Goal: Task Accomplishment & Management: Use online tool/utility

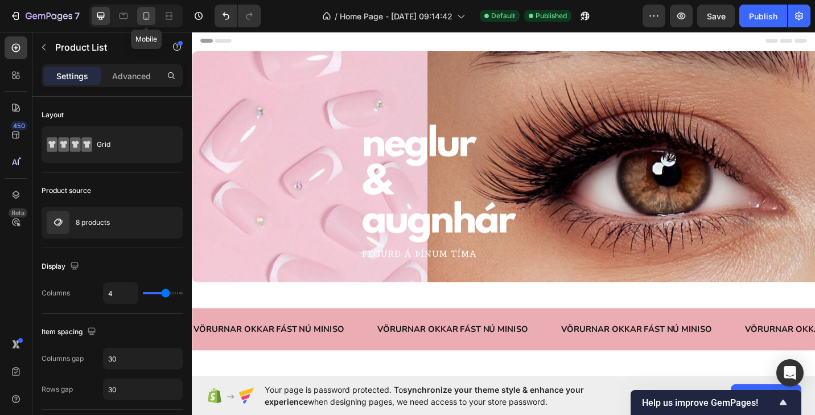
click at [143, 24] on div at bounding box center [146, 16] width 18 height 18
type input "2"
type input "24"
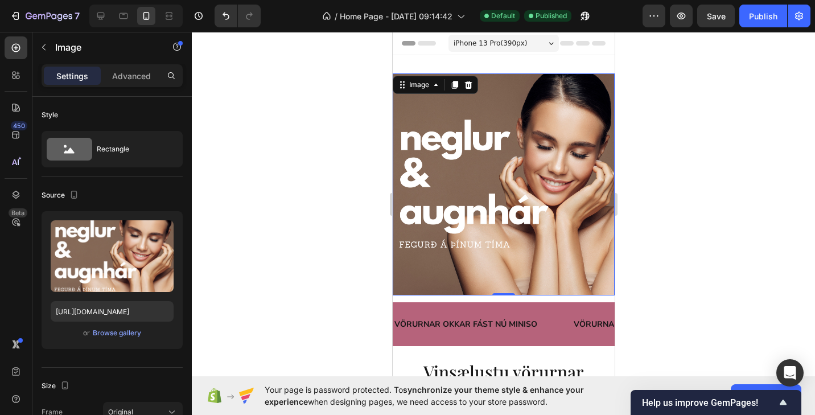
click at [636, 172] on div at bounding box center [503, 223] width 623 height 383
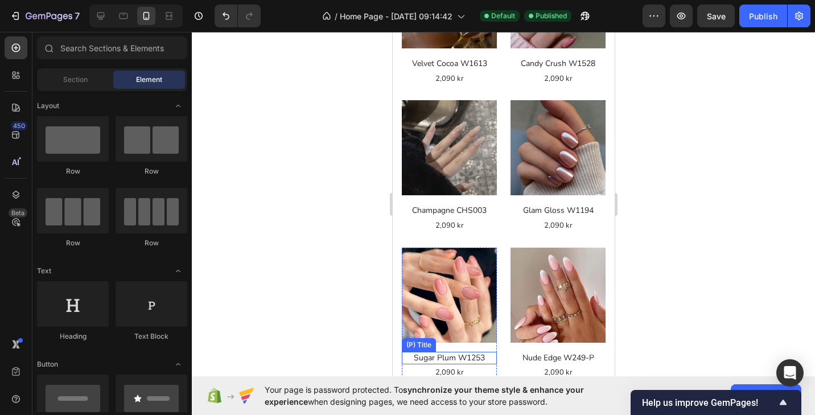
scroll to position [480, 0]
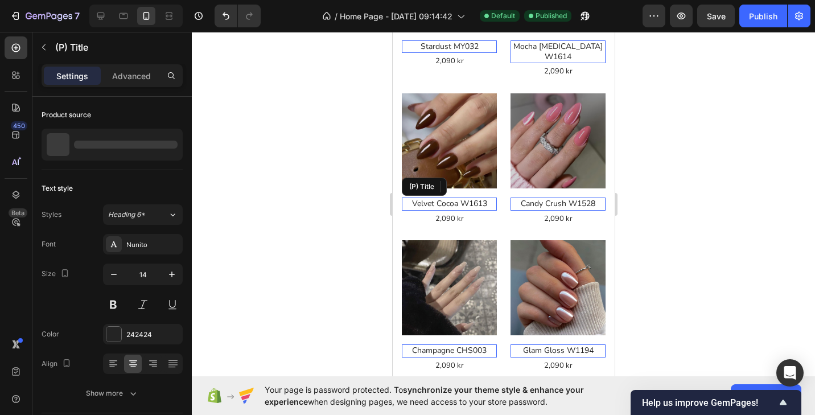
click at [466, 197] on h2 "Velvet Cocoa W1613" at bounding box center [448, 203] width 95 height 13
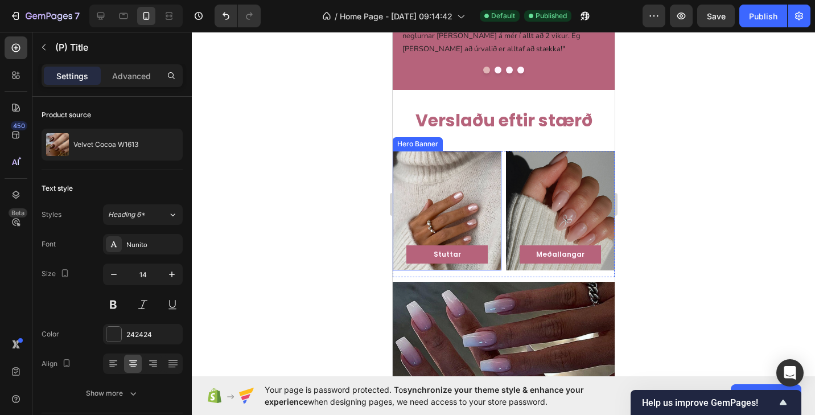
scroll to position [1121, 0]
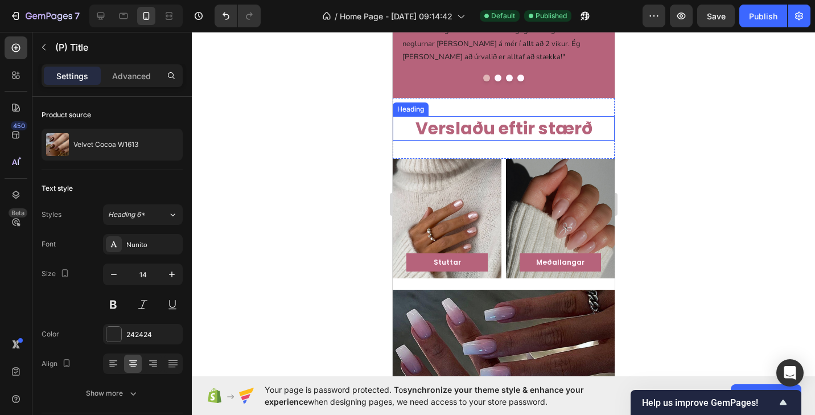
click at [474, 135] on h2 "Verslaðu eftir stærð" at bounding box center [503, 128] width 222 height 24
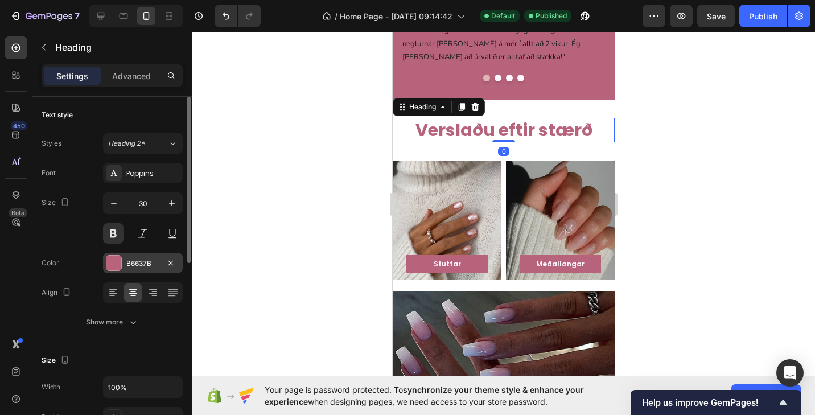
click at [117, 254] on div "B6637B" at bounding box center [143, 263] width 80 height 20
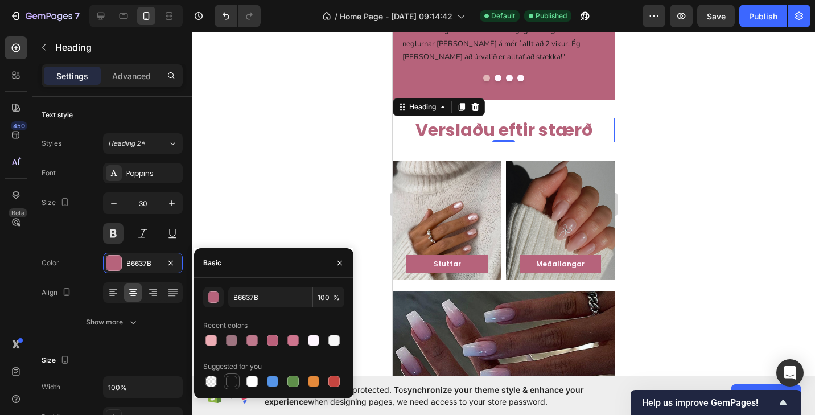
click at [230, 383] on div at bounding box center [231, 380] width 11 height 11
type input "151515"
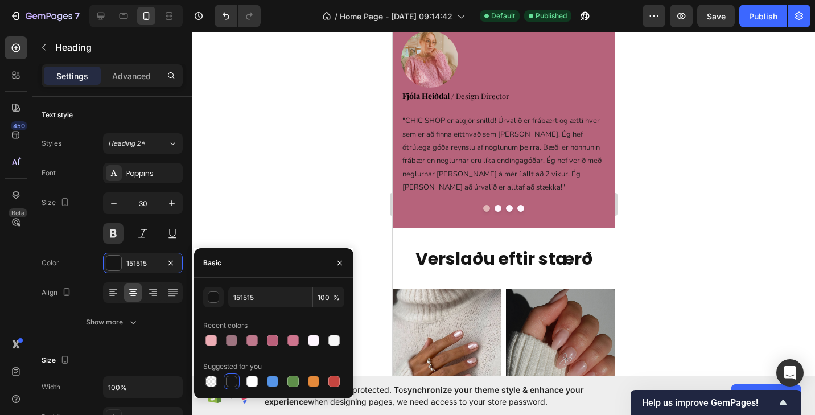
scroll to position [997, 0]
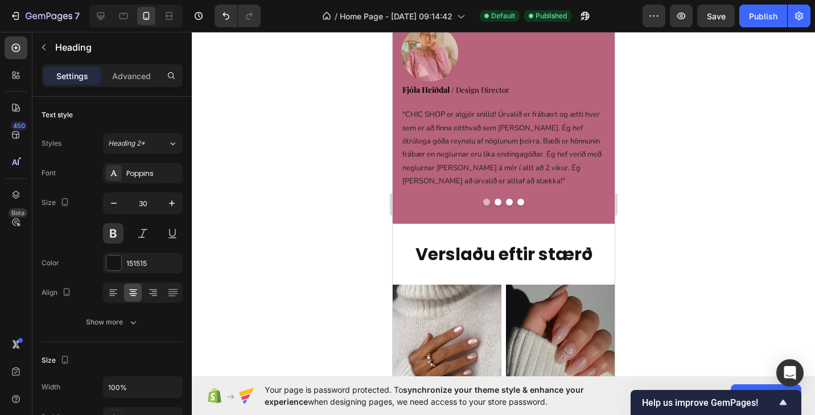
click at [582, 251] on p "Verslaðu eftir stærð" at bounding box center [503, 254] width 220 height 22
click at [596, 251] on p "Verslaðu eftir stærð" at bounding box center [503, 254] width 220 height 22
click at [592, 251] on p "Verslaðu eftir stærð" at bounding box center [503, 254] width 220 height 22
click at [127, 171] on div "Poppins" at bounding box center [152, 173] width 53 height 10
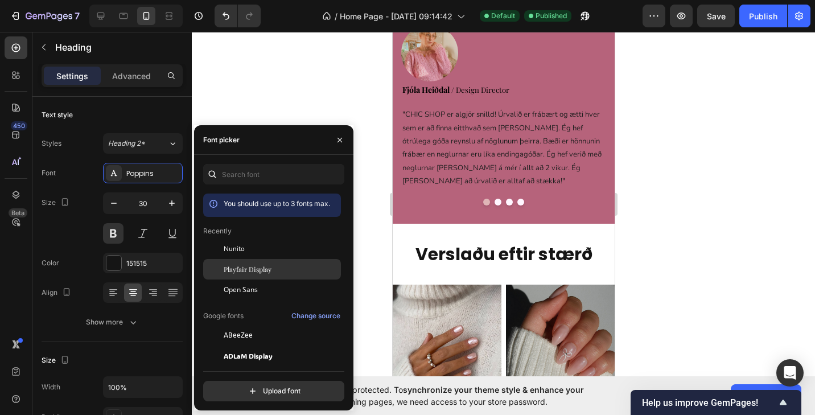
click at [243, 273] on span "Playfair Display" at bounding box center [248, 269] width 48 height 10
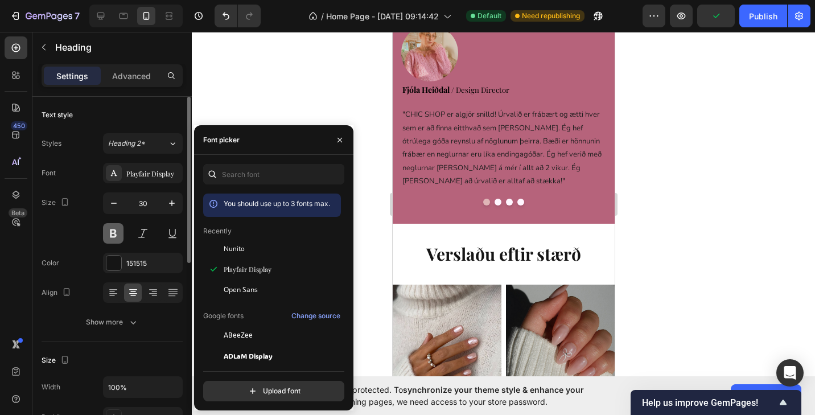
click at [113, 233] on button at bounding box center [113, 233] width 20 height 20
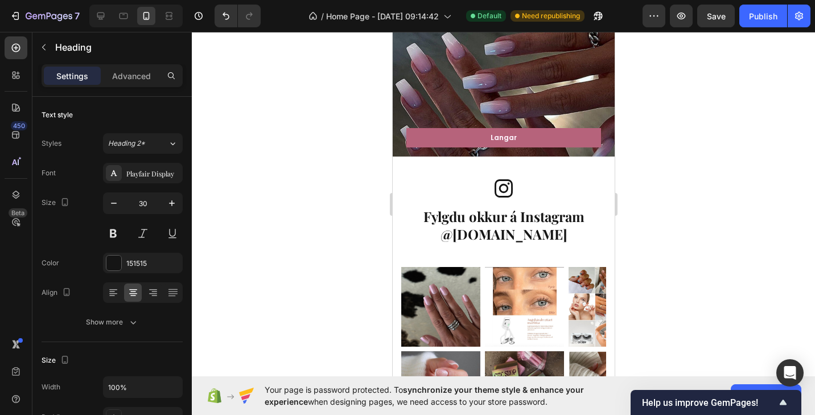
scroll to position [1397, 0]
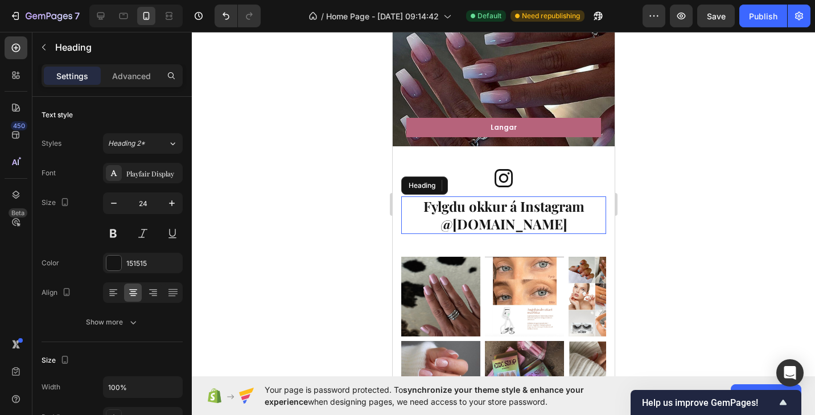
click at [508, 222] on h2 "Fylgdu okkur á Instagram @[DOMAIN_NAME]" at bounding box center [503, 215] width 205 height 38
click at [117, 232] on button at bounding box center [113, 233] width 20 height 20
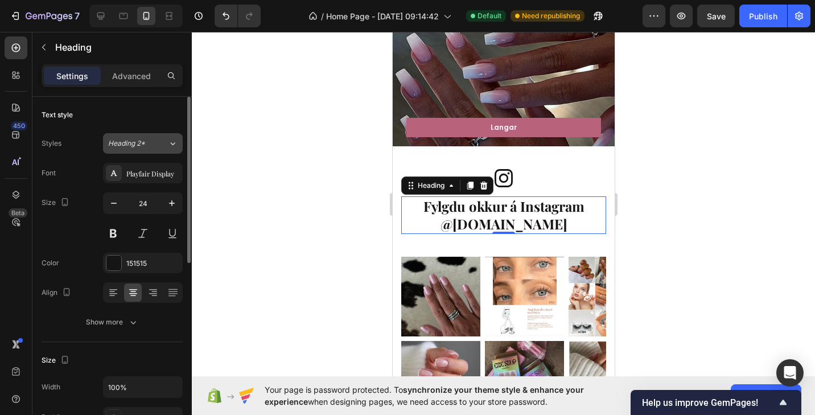
click at [163, 151] on button "Heading 2*" at bounding box center [143, 143] width 80 height 20
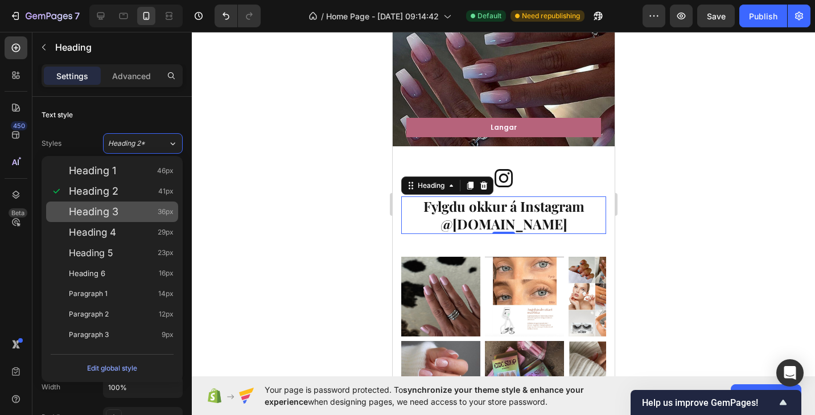
click at [150, 213] on div "Heading 3 36px" at bounding box center [121, 211] width 105 height 11
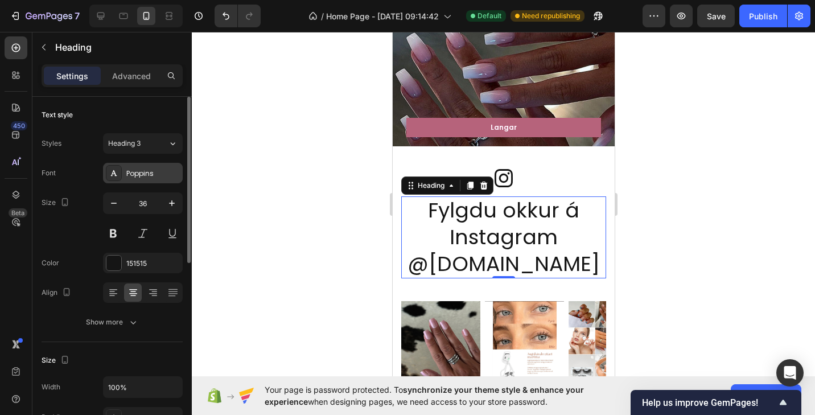
click at [149, 177] on div "Poppins" at bounding box center [152, 173] width 53 height 10
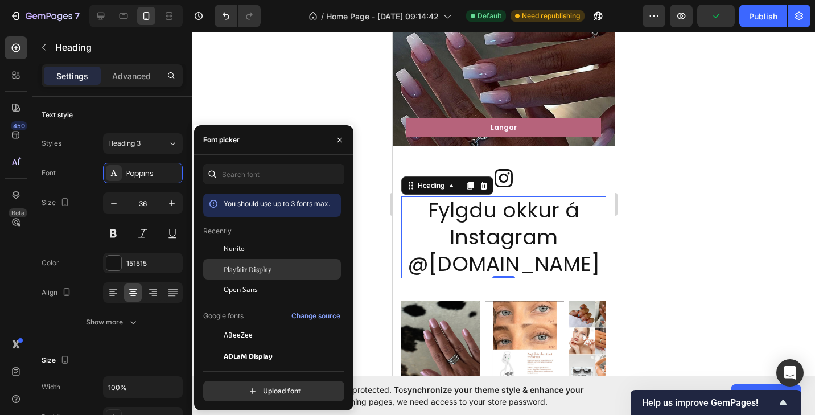
click at [234, 270] on span "Playfair Display" at bounding box center [248, 269] width 48 height 10
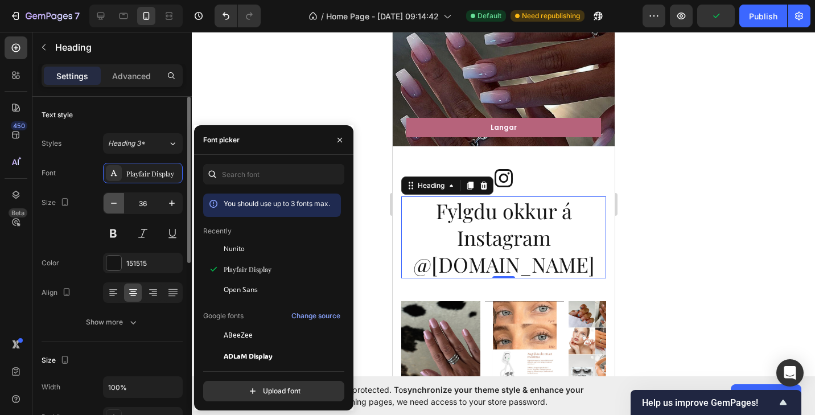
click at [113, 203] on icon "button" at bounding box center [113, 202] width 11 height 11
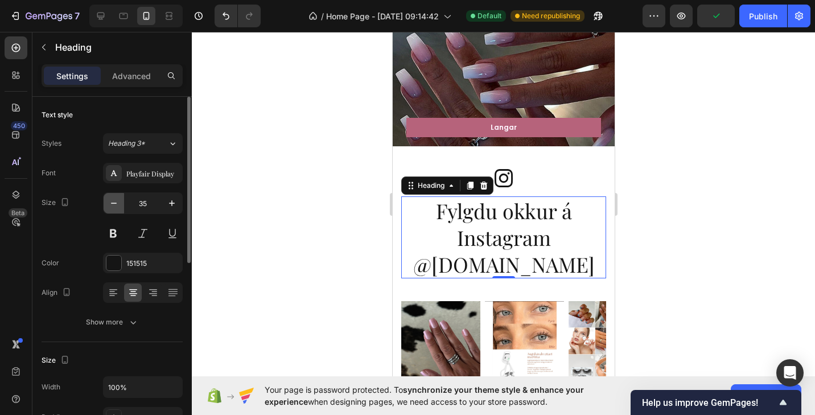
click at [113, 203] on icon "button" at bounding box center [113, 202] width 11 height 11
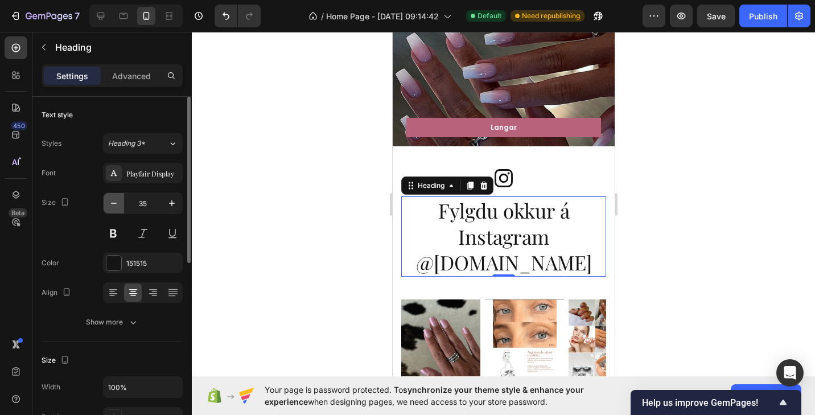
click at [113, 203] on icon "button" at bounding box center [113, 202] width 11 height 11
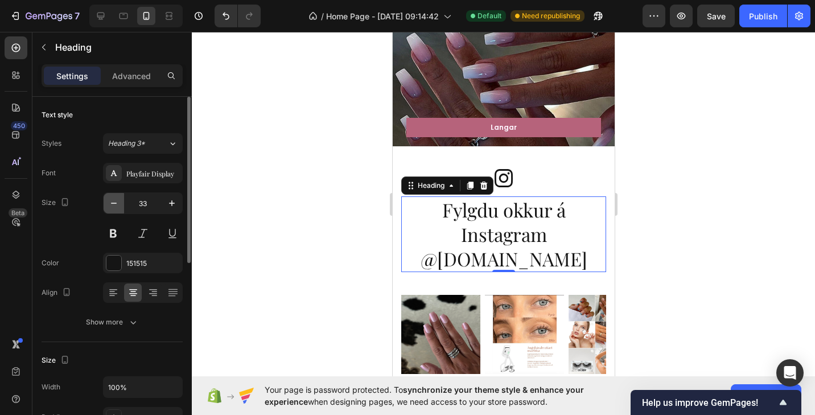
click at [113, 203] on icon "button" at bounding box center [113, 202] width 11 height 11
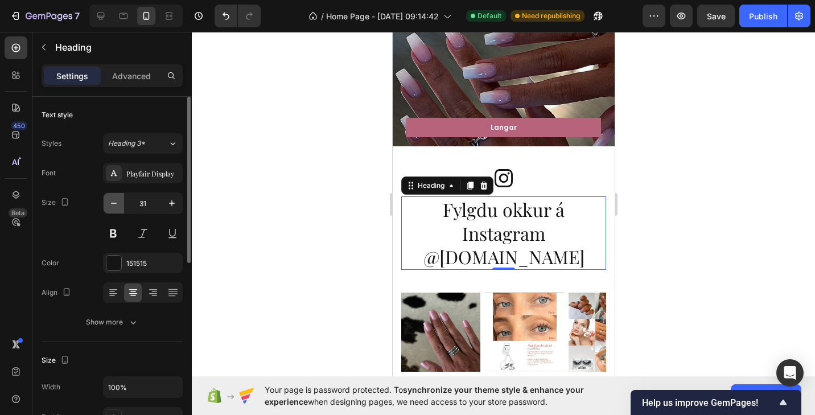
click at [113, 203] on icon "button" at bounding box center [113, 202] width 11 height 11
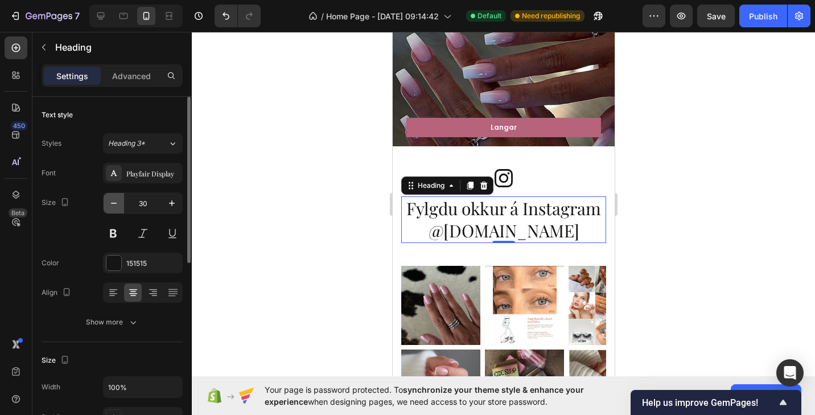
click at [113, 203] on icon "button" at bounding box center [113, 202] width 11 height 11
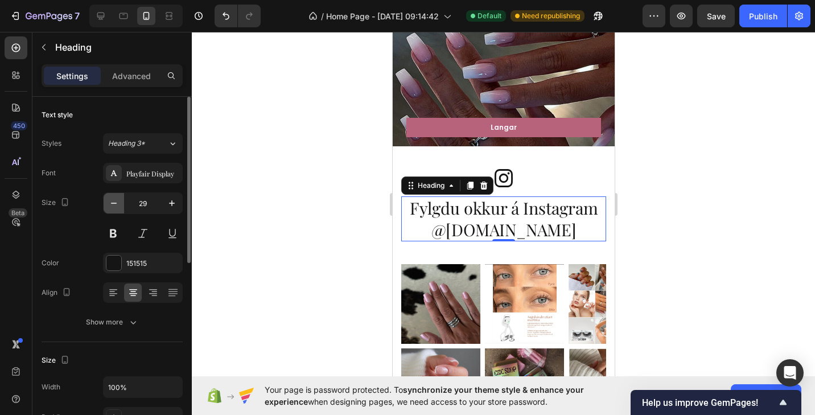
click at [113, 203] on icon "button" at bounding box center [113, 202] width 11 height 11
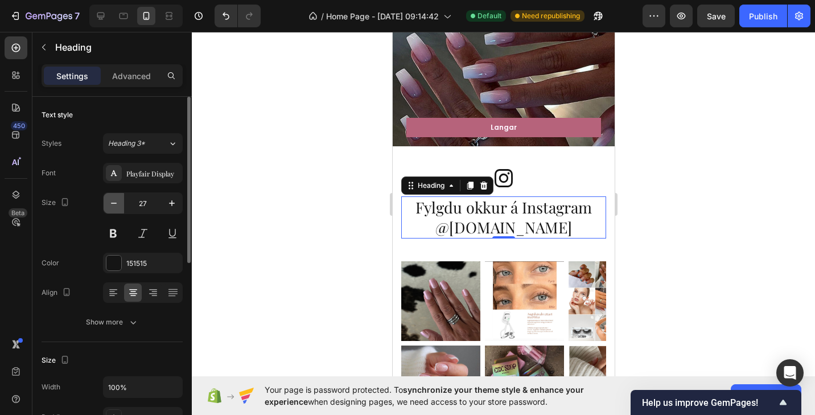
click at [113, 203] on icon "button" at bounding box center [113, 202] width 11 height 11
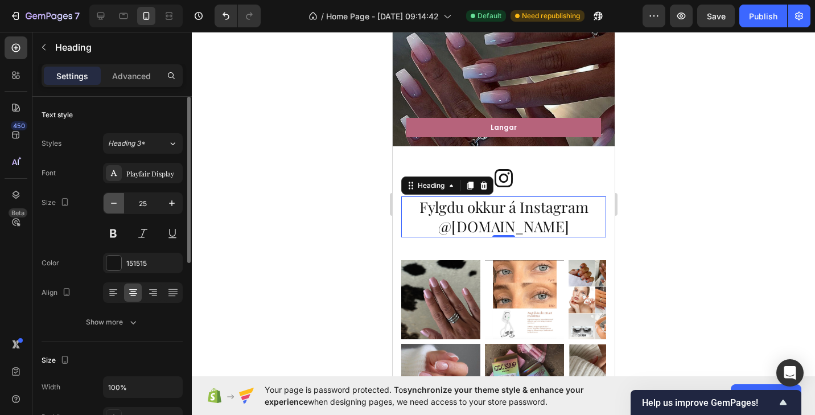
click at [113, 203] on icon "button" at bounding box center [113, 202] width 11 height 11
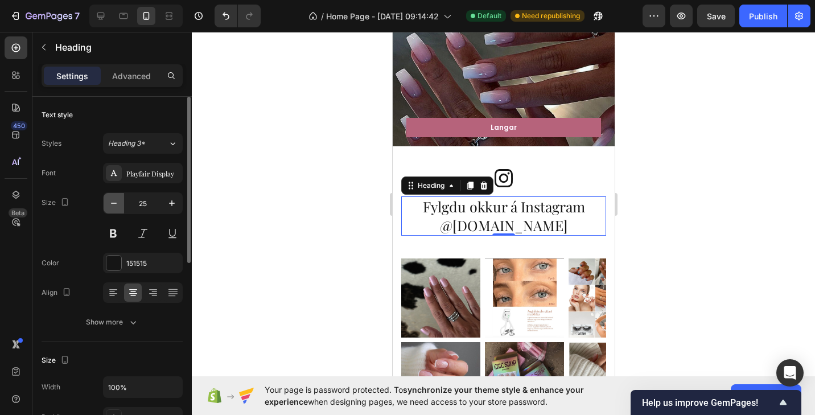
type input "24"
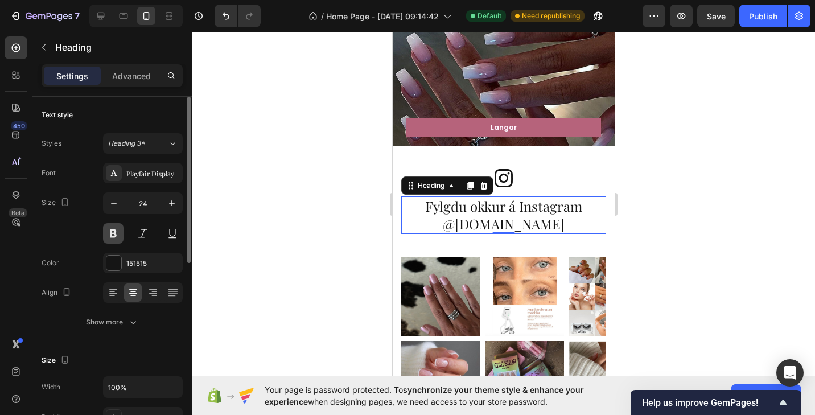
click at [116, 236] on button at bounding box center [113, 233] width 20 height 20
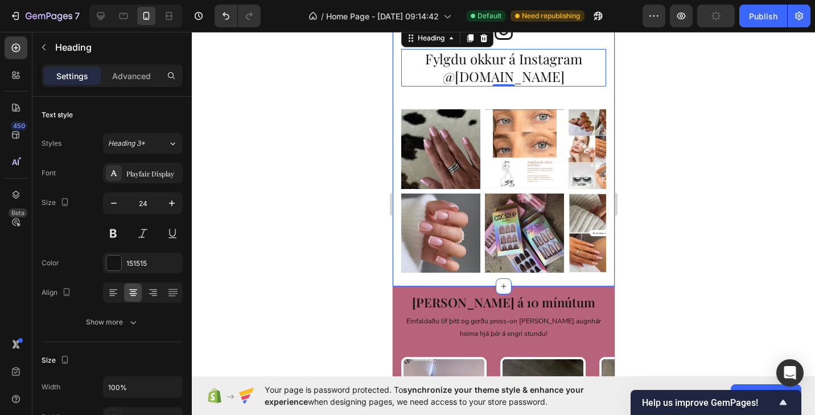
scroll to position [1642, 0]
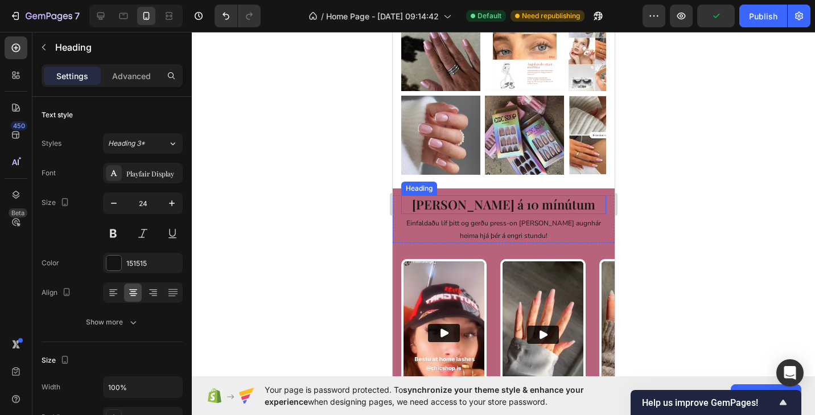
click at [448, 209] on h2 "[PERSON_NAME] á 10 mínútum" at bounding box center [503, 204] width 205 height 19
click at [459, 214] on div "Einfaldaðu líf þitt og gerðu press-on [PERSON_NAME] augnhár heima hjá þér á eng…" at bounding box center [503, 228] width 205 height 29
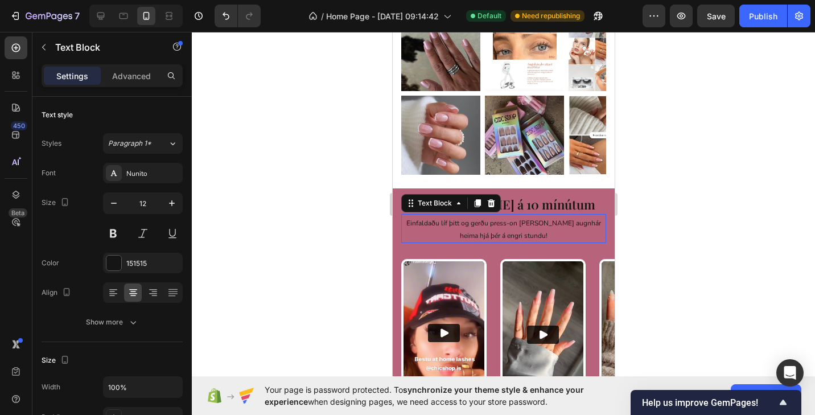
click at [459, 214] on div "Einfaldaðu líf þitt og gerðu press-on [PERSON_NAME] augnhár heima hjá þér á eng…" at bounding box center [503, 228] width 205 height 29
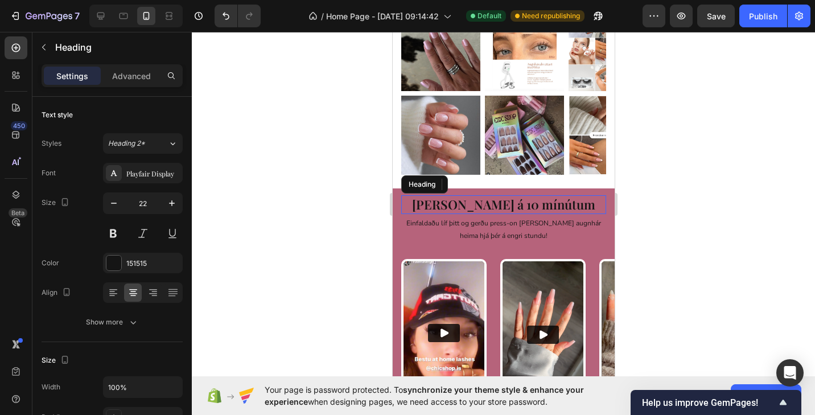
click at [563, 209] on h2 "[PERSON_NAME] á 10 mínútum" at bounding box center [503, 204] width 205 height 19
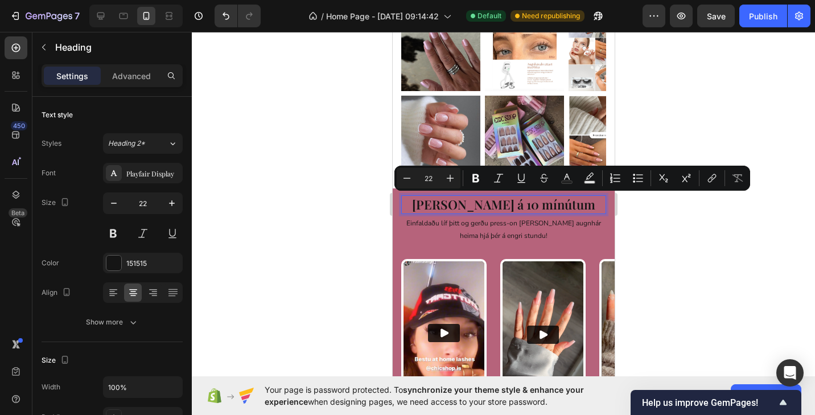
click at [579, 207] on p "[PERSON_NAME] á 10 mínútum" at bounding box center [503, 204] width 203 height 16
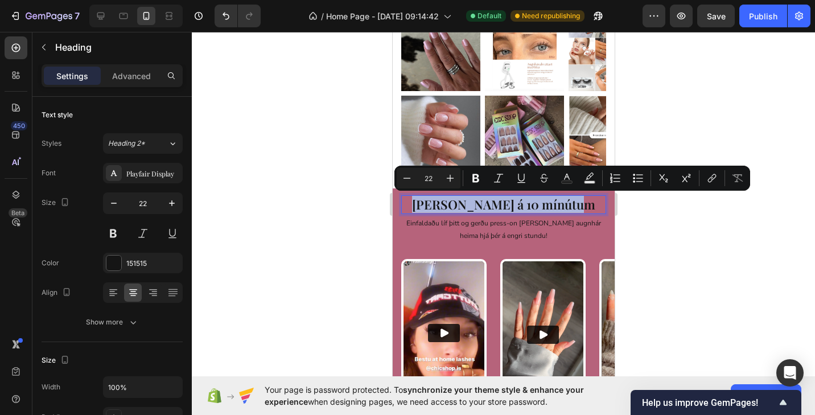
drag, startPoint x: 580, startPoint y: 206, endPoint x: 424, endPoint y: 205, distance: 155.3
click at [424, 205] on p "[PERSON_NAME] á 10 mínútum" at bounding box center [503, 204] width 203 height 16
click at [477, 175] on icon "Editor contextual toolbar" at bounding box center [475, 178] width 7 height 9
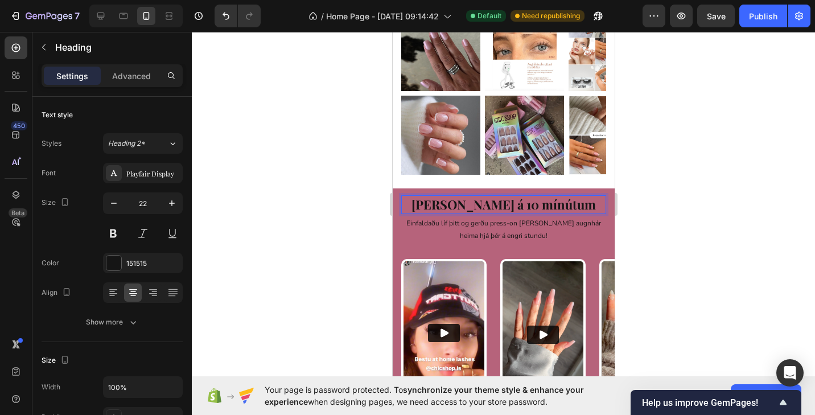
click at [474, 212] on strong "[PERSON_NAME] á 10 mínútum" at bounding box center [503, 204] width 184 height 17
click at [482, 207] on strong "[PERSON_NAME] á 10 mínútum" at bounding box center [503, 204] width 184 height 17
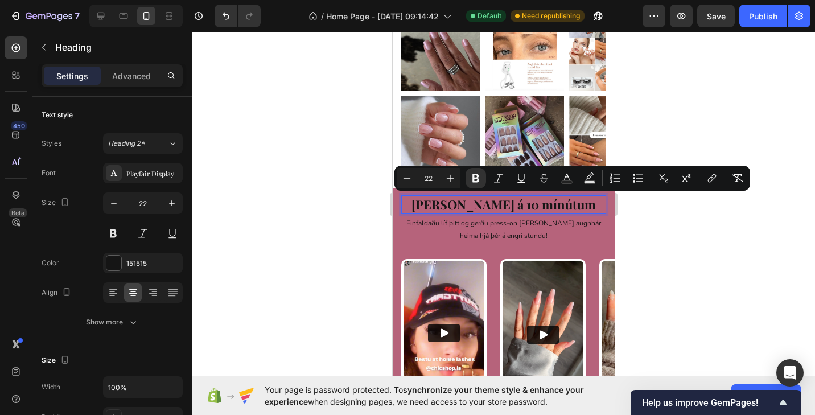
click at [571, 203] on strong "[PERSON_NAME] á 10 mínútum" at bounding box center [503, 204] width 184 height 17
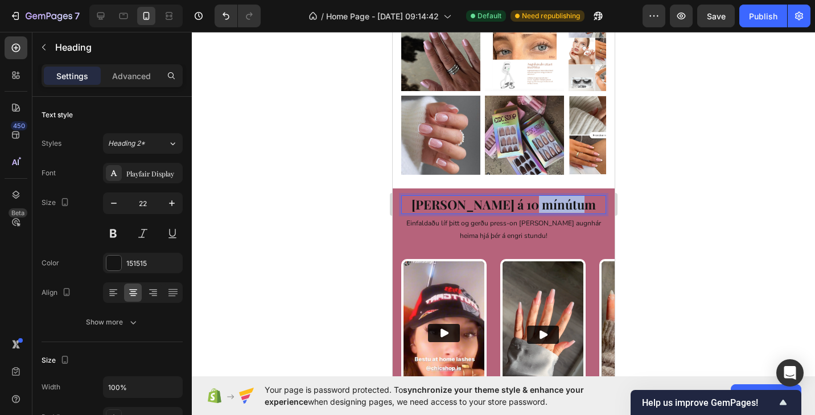
click at [571, 203] on strong "[PERSON_NAME] á 10 mínútum" at bounding box center [503, 204] width 184 height 17
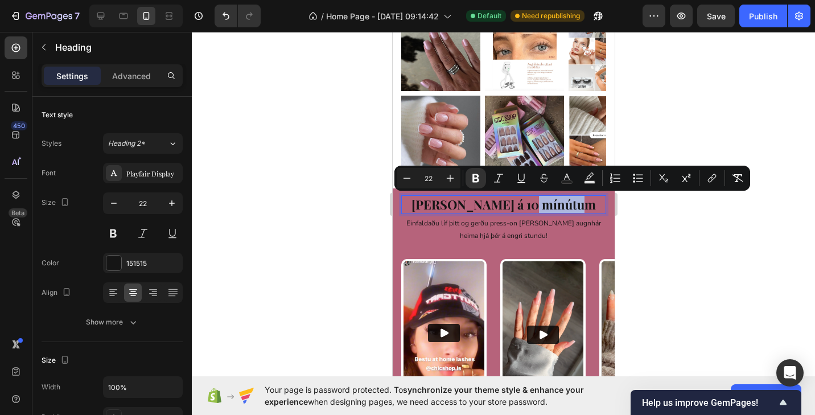
click at [583, 203] on strong "[PERSON_NAME] á 10 mínútum" at bounding box center [503, 204] width 184 height 17
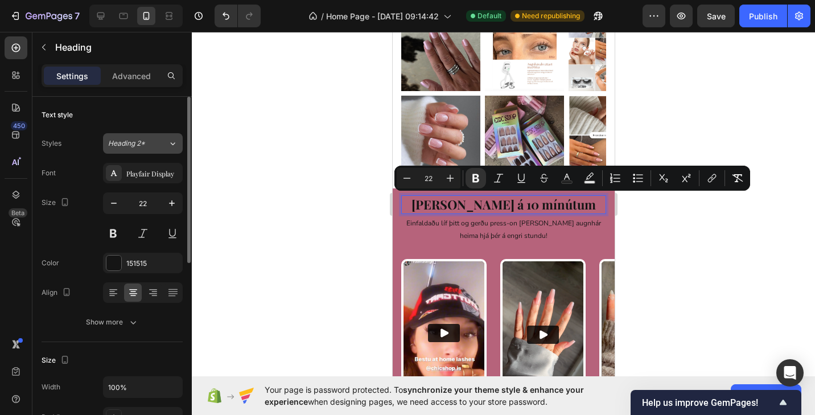
click at [153, 138] on button "Heading 2*" at bounding box center [143, 143] width 80 height 20
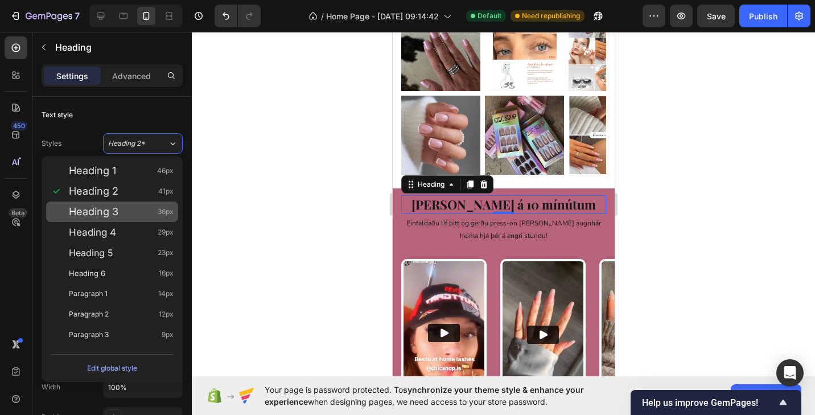
click at [143, 210] on div "Heading 3 36px" at bounding box center [121, 211] width 105 height 11
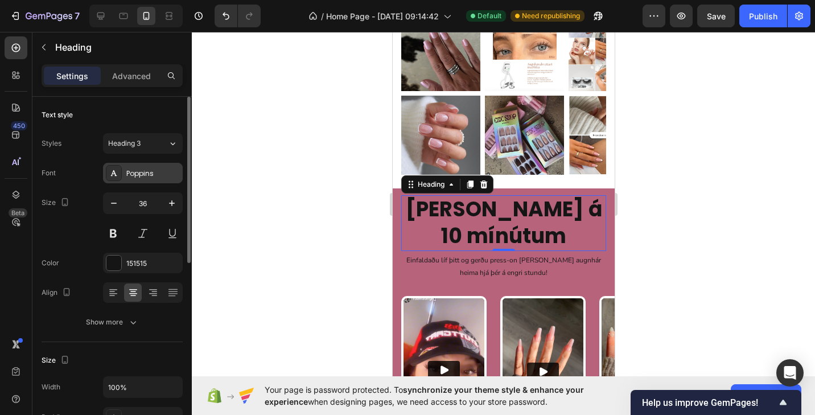
click at [152, 175] on div "Poppins" at bounding box center [152, 173] width 53 height 10
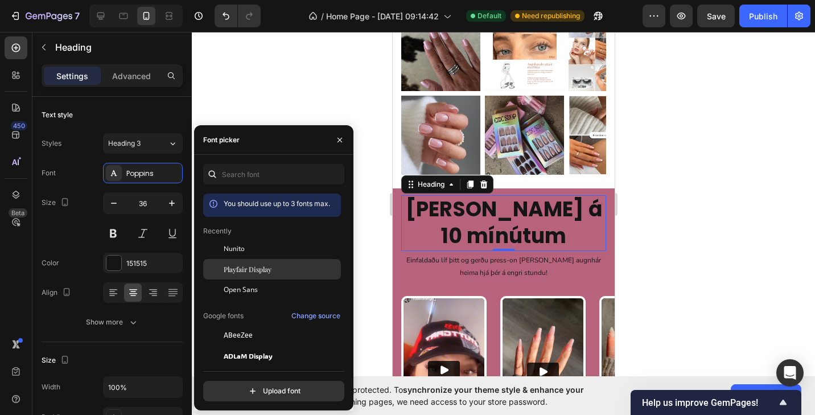
click at [258, 271] on span "Playfair Display" at bounding box center [248, 269] width 48 height 10
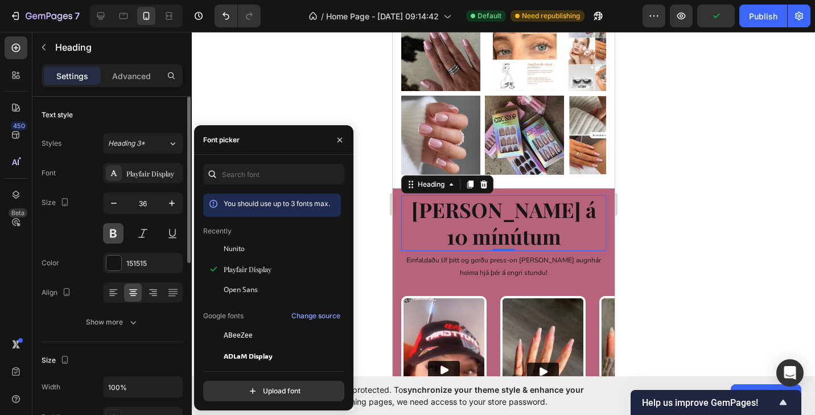
click at [116, 229] on button at bounding box center [113, 233] width 20 height 20
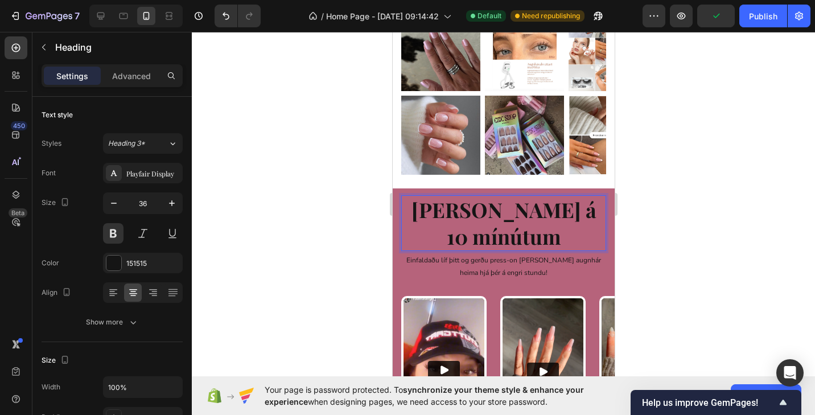
click at [501, 213] on strong "[PERSON_NAME] á 10 mínútum" at bounding box center [503, 223] width 185 height 54
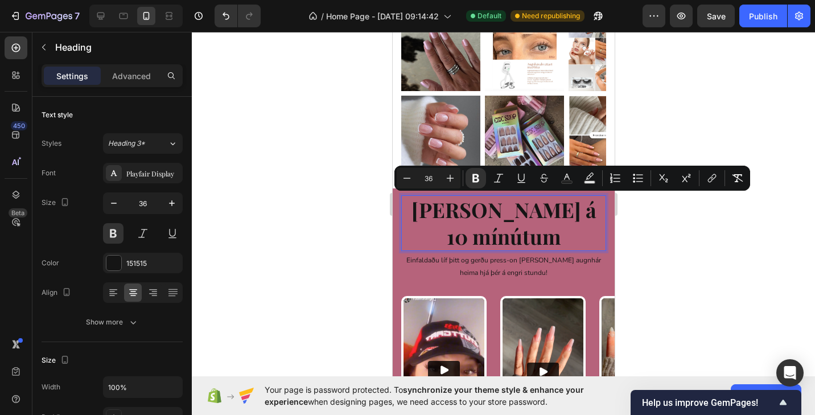
click at [550, 234] on p "[PERSON_NAME] á 10 mínútum" at bounding box center [503, 222] width 203 height 53
click at [116, 236] on button at bounding box center [113, 233] width 20 height 20
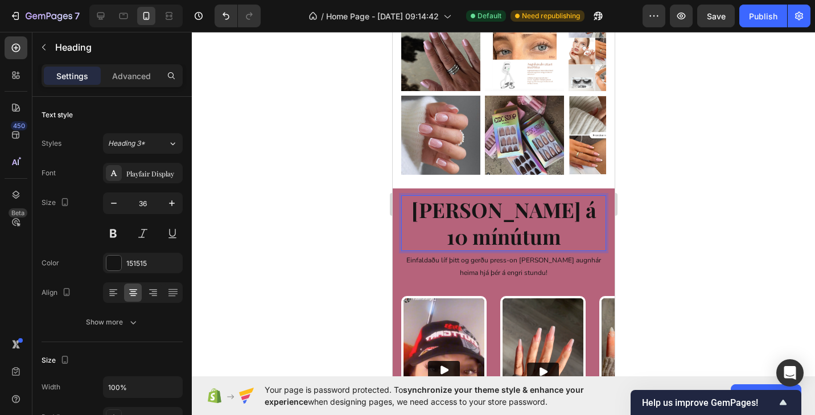
click at [503, 226] on strong "[PERSON_NAME] á 10 mínútum" at bounding box center [503, 223] width 185 height 54
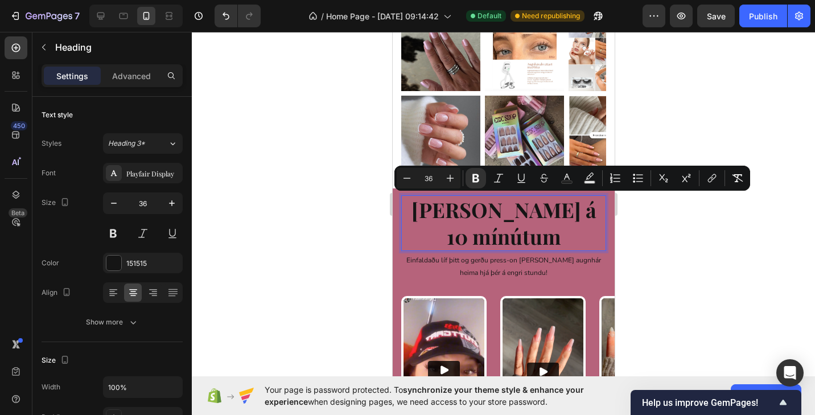
click at [536, 220] on strong "[PERSON_NAME] á 10 mínútum" at bounding box center [503, 223] width 185 height 54
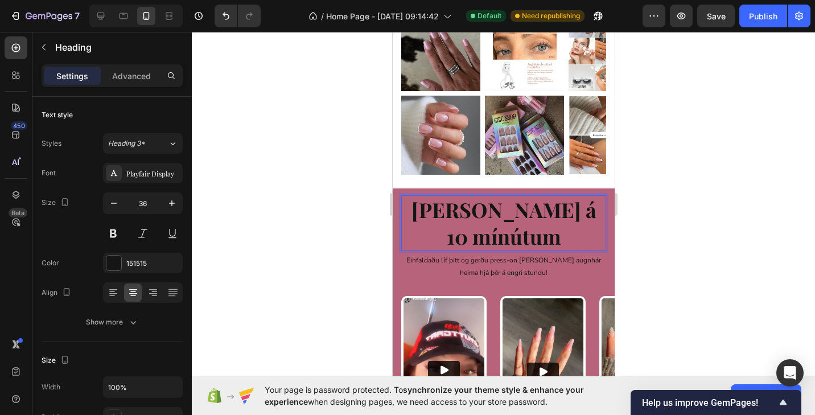
click at [554, 236] on p "[PERSON_NAME] á 10 mínútum" at bounding box center [503, 222] width 203 height 53
click at [548, 241] on p "[PERSON_NAME] á 10 mínútum" at bounding box center [503, 222] width 203 height 53
click at [428, 208] on strong "[PERSON_NAME] á 10 mínútum" at bounding box center [503, 223] width 185 height 54
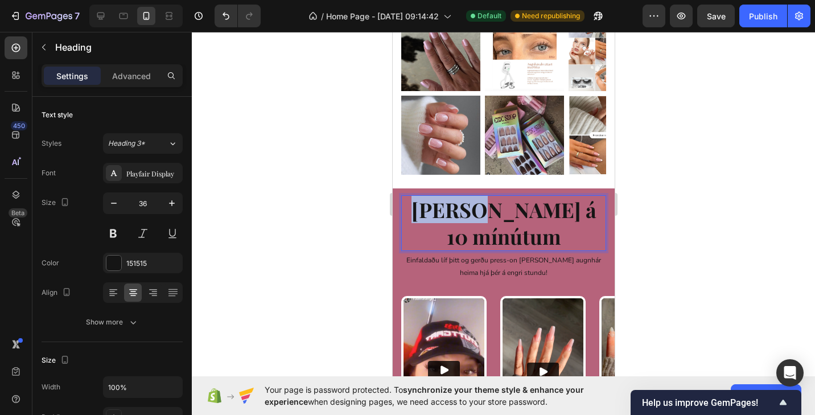
click at [428, 208] on strong "[PERSON_NAME] á 10 mínútum" at bounding box center [503, 223] width 185 height 54
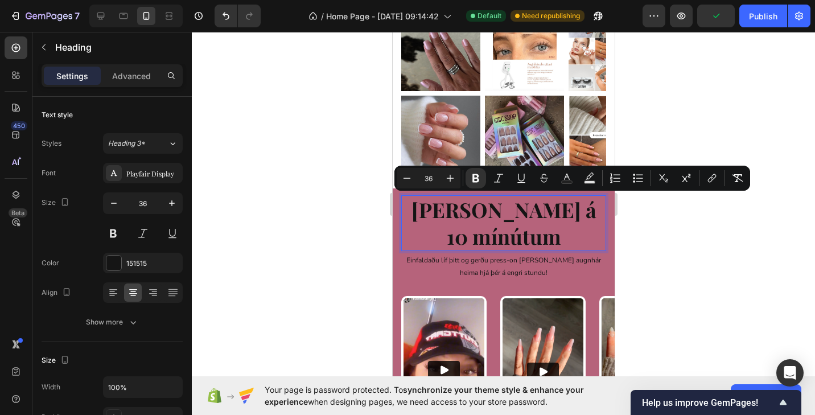
click at [500, 232] on strong "[PERSON_NAME] á 10 mínútum" at bounding box center [503, 223] width 185 height 54
click at [481, 178] on button "Bold" at bounding box center [475, 178] width 20 height 20
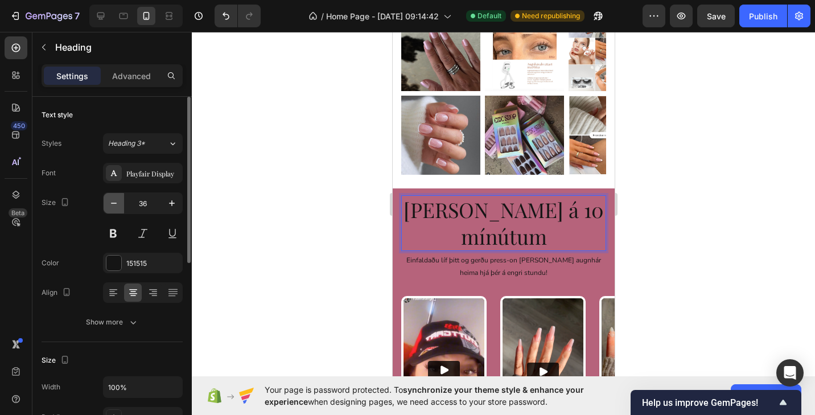
click at [112, 201] on icon "button" at bounding box center [113, 202] width 11 height 11
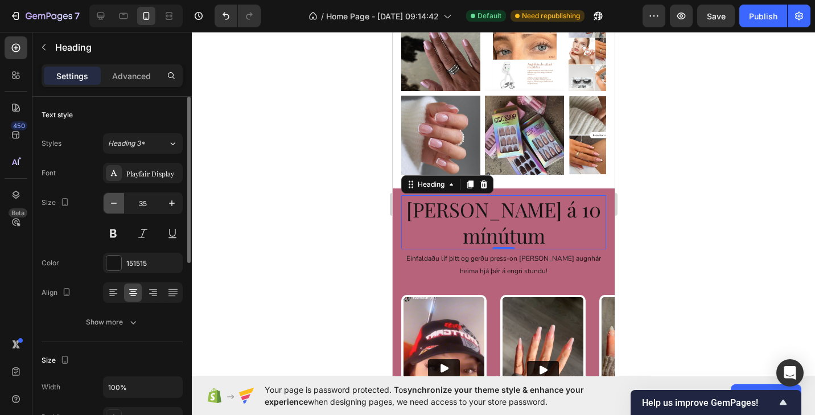
click at [112, 201] on icon "button" at bounding box center [113, 202] width 11 height 11
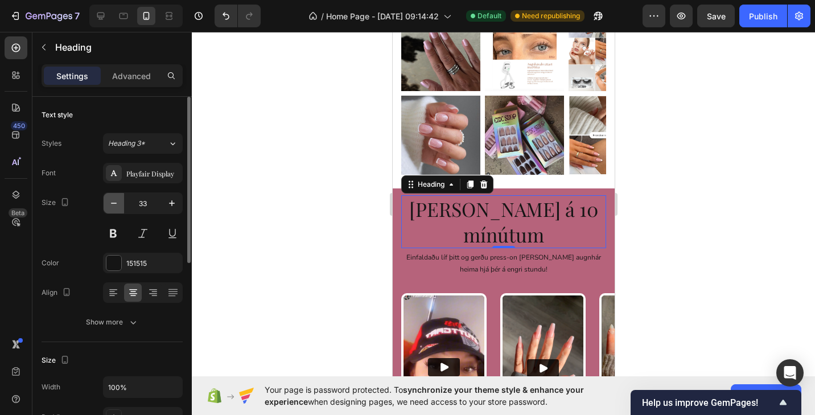
click at [112, 201] on icon "button" at bounding box center [113, 202] width 11 height 11
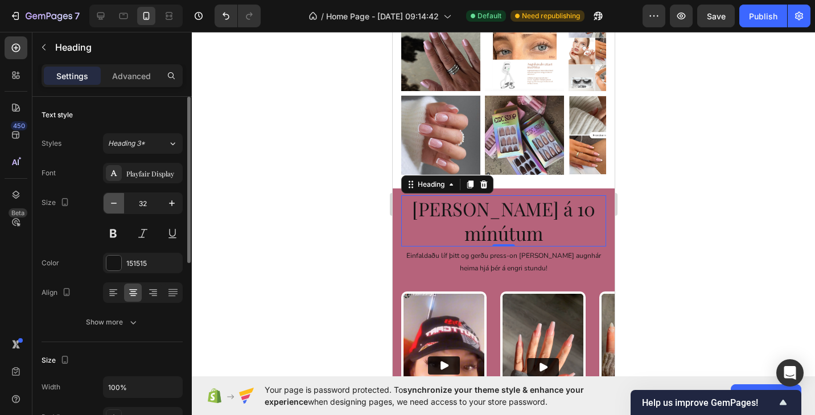
click at [112, 201] on icon "button" at bounding box center [113, 202] width 11 height 11
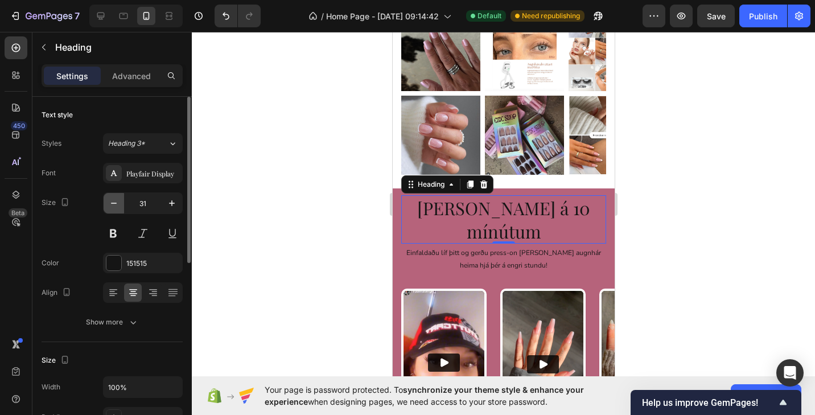
click at [112, 201] on icon "button" at bounding box center [113, 202] width 11 height 11
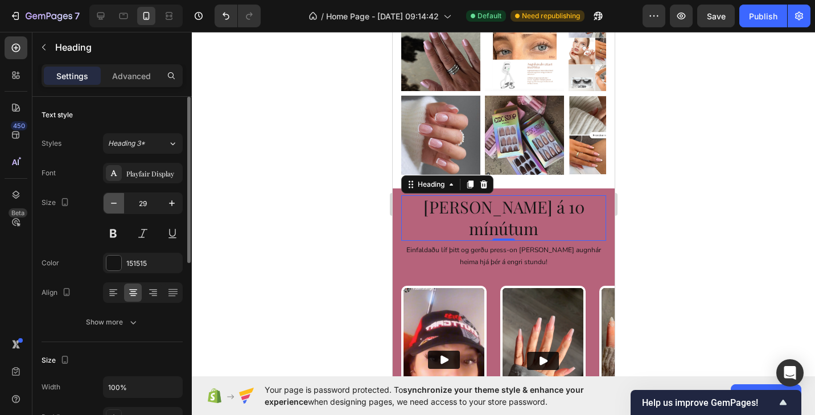
click at [112, 201] on icon "button" at bounding box center [113, 202] width 11 height 11
type input "28"
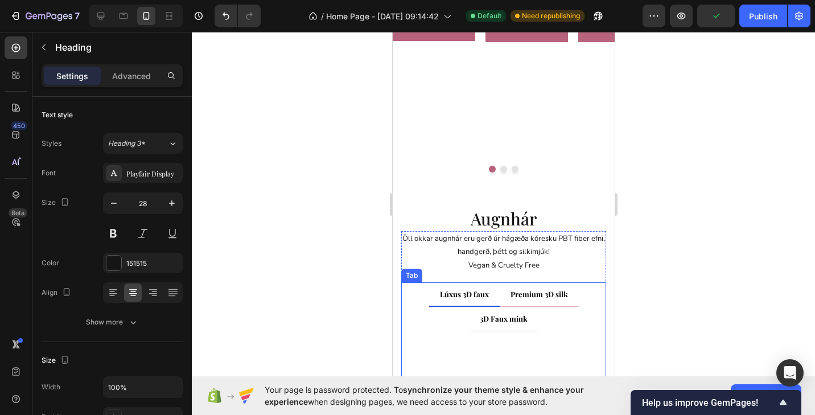
scroll to position [1927, 0]
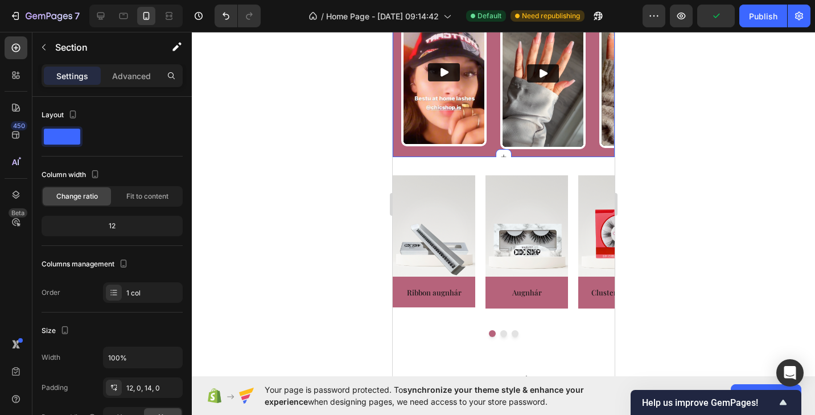
click at [536, 142] on div "Video Video Video Video Carousel" at bounding box center [503, 85] width 222 height 175
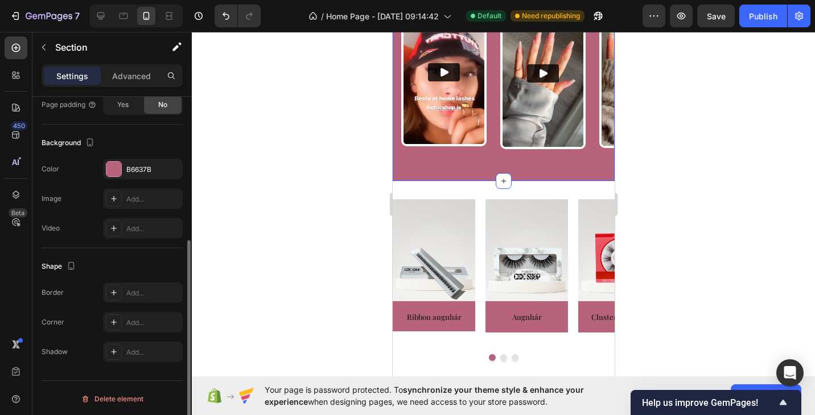
scroll to position [314, 0]
click at [112, 180] on div "The changes might be hidden by the video. Color B6637B Image Add... Video Add..." at bounding box center [112, 197] width 141 height 80
click at [112, 172] on div at bounding box center [113, 167] width 15 height 15
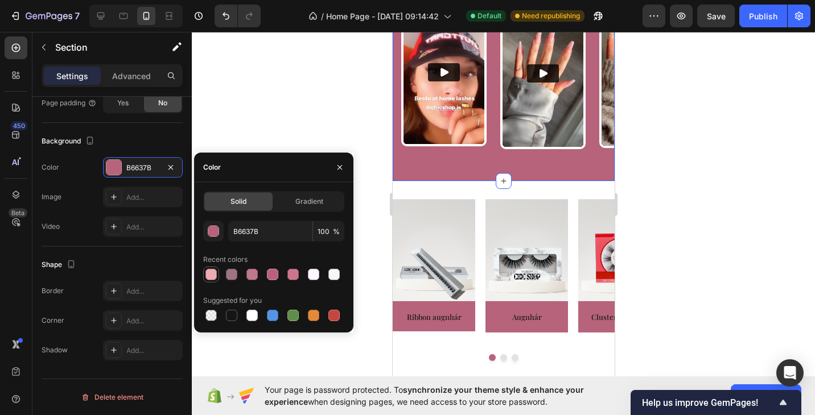
click at [213, 275] on div at bounding box center [210, 274] width 11 height 11
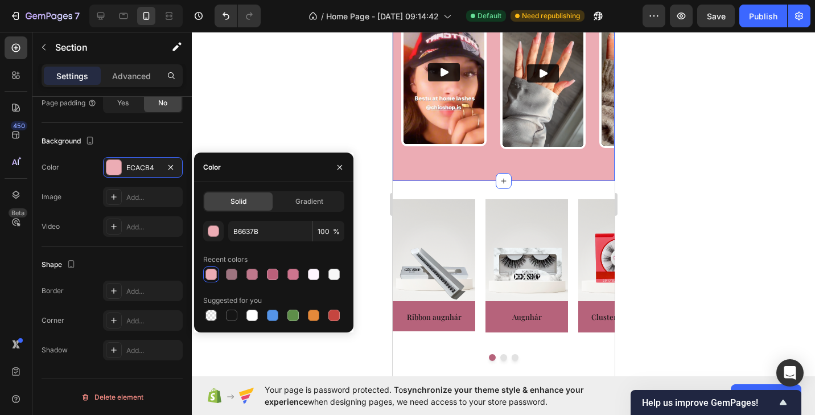
type input "ECACB4"
click at [466, 303] on div "Image Ribbon augnhár Text block" at bounding box center [433, 265] width 82 height 132
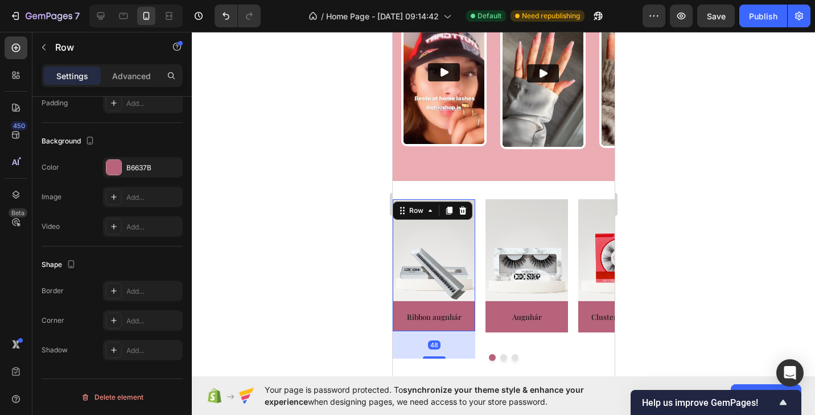
scroll to position [0, 0]
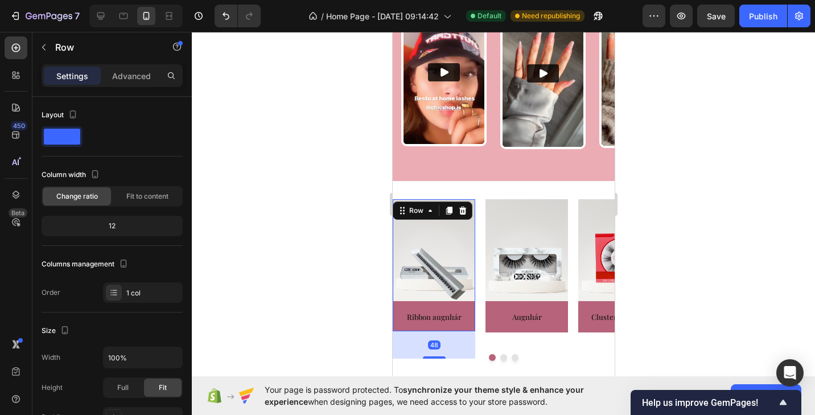
click at [412, 283] on div "Image Ribbon augnhár Text block" at bounding box center [433, 265] width 82 height 132
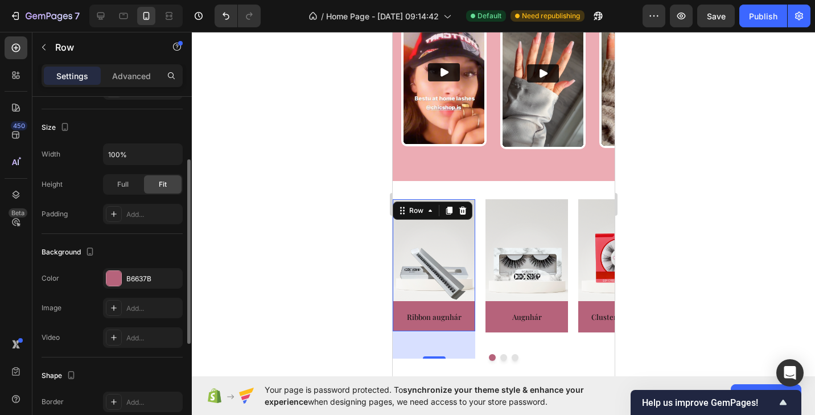
scroll to position [247, 0]
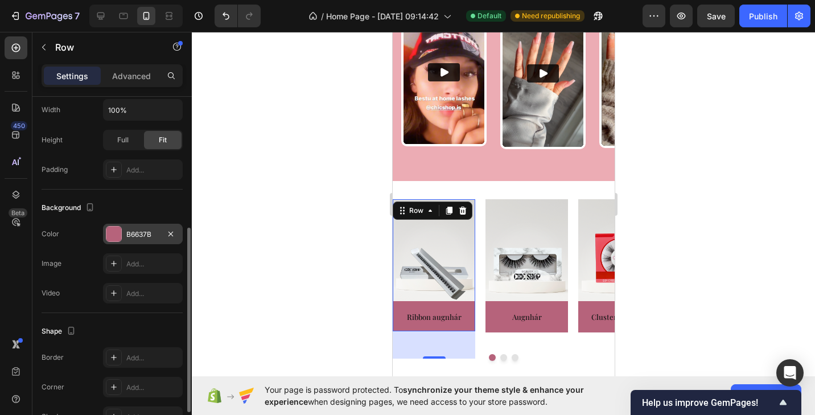
click at [112, 234] on div at bounding box center [113, 233] width 15 height 15
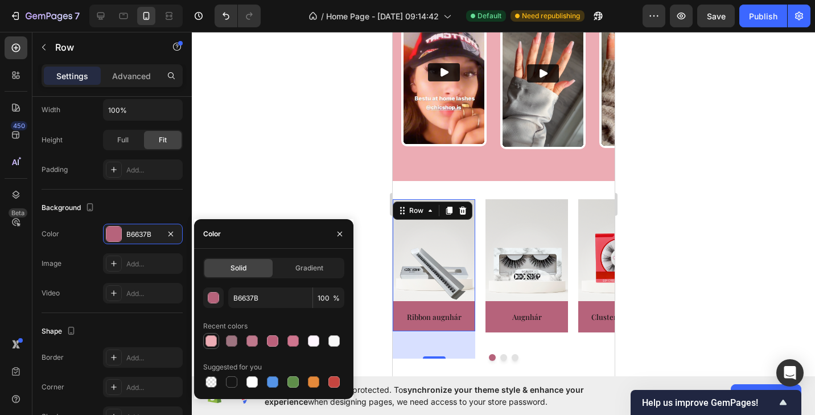
click at [212, 338] on div at bounding box center [210, 340] width 11 height 11
type input "ECACB4"
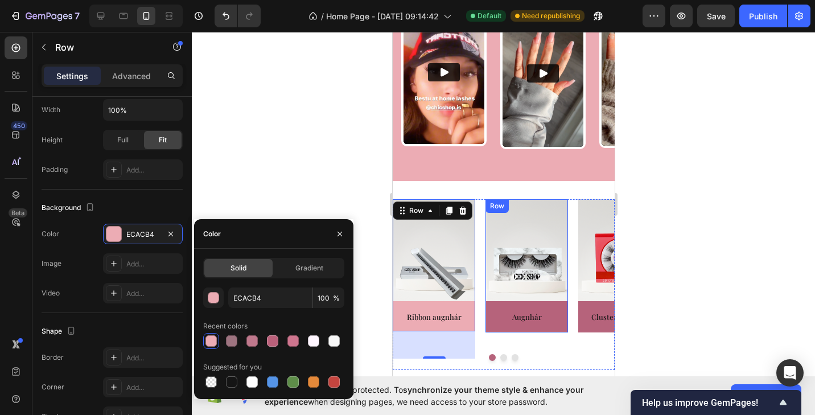
click at [505, 300] on div "Image Augnhár Text block" at bounding box center [526, 265] width 82 height 133
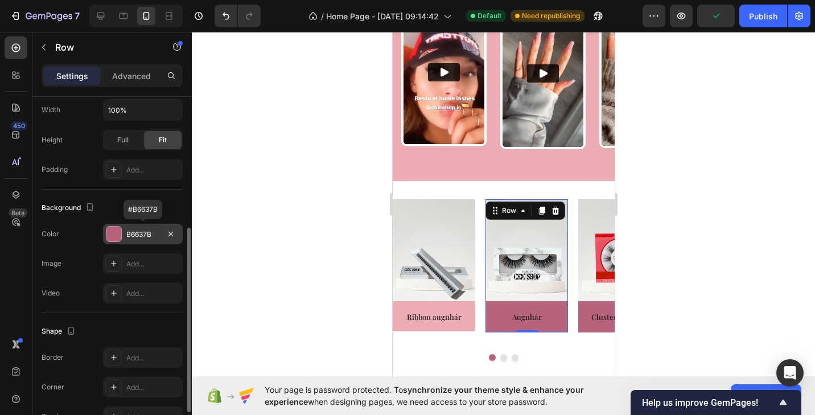
click at [111, 236] on div at bounding box center [113, 233] width 15 height 15
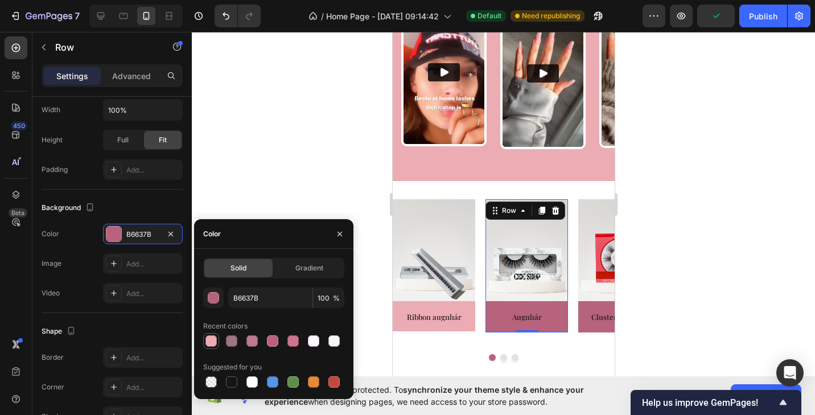
click at [210, 340] on div at bounding box center [210, 340] width 11 height 11
type input "ECACB4"
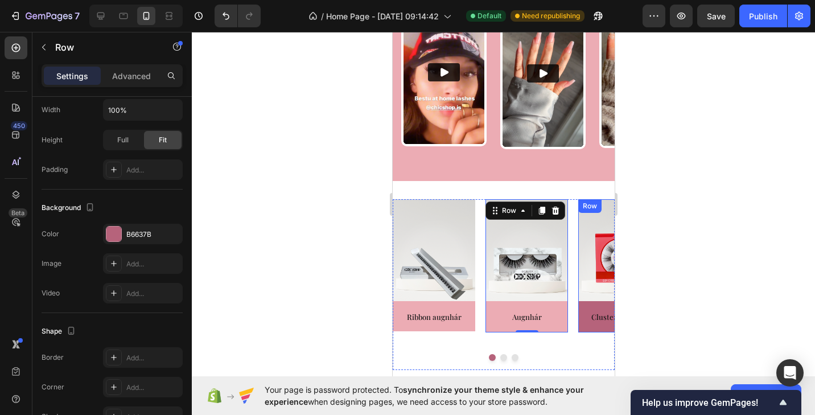
click at [590, 302] on div "Image Cluster augnhár Text block" at bounding box center [618, 265] width 82 height 133
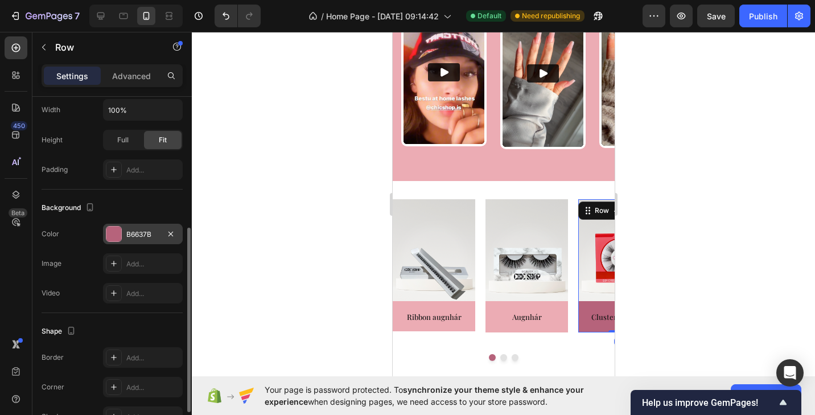
click at [112, 234] on div at bounding box center [113, 233] width 15 height 15
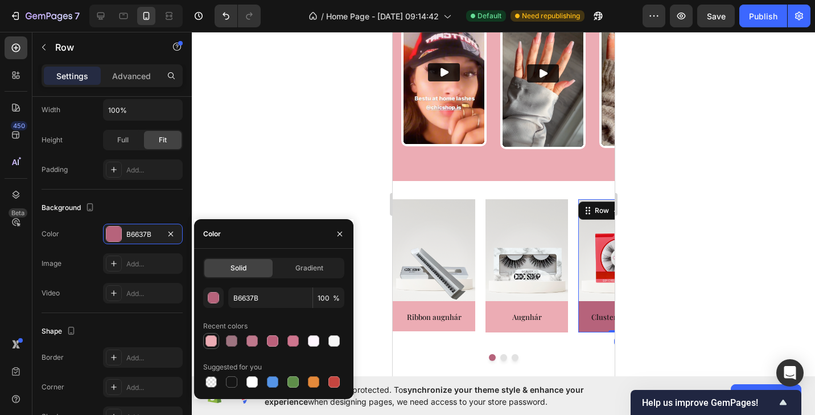
click at [206, 343] on div at bounding box center [210, 340] width 11 height 11
type input "ECACB4"
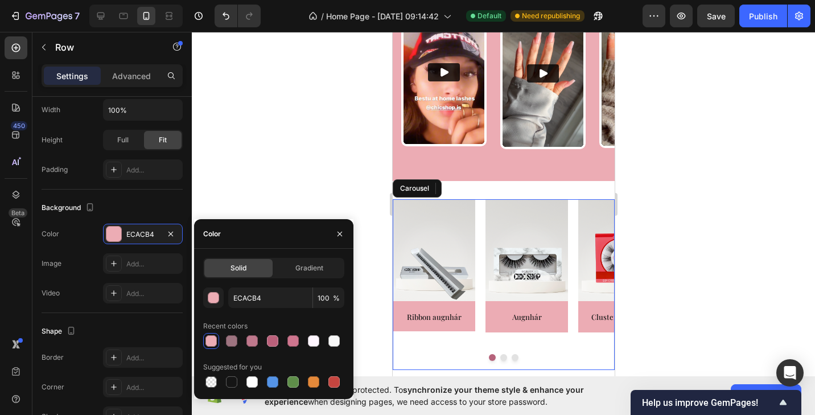
click at [490, 354] on button "Dot" at bounding box center [491, 357] width 7 height 7
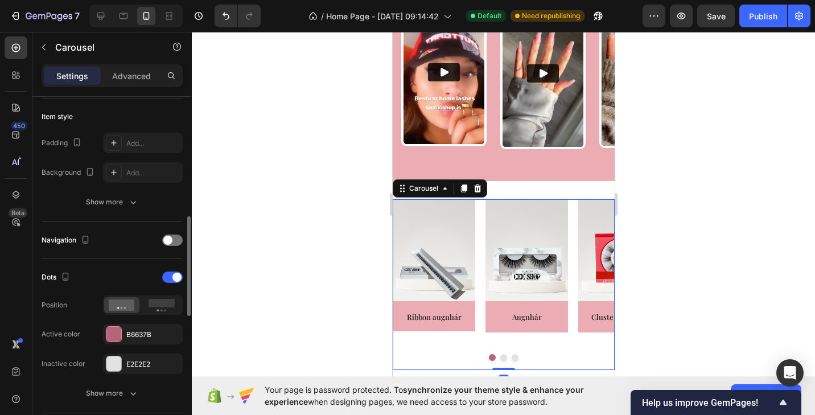
scroll to position [306, 0]
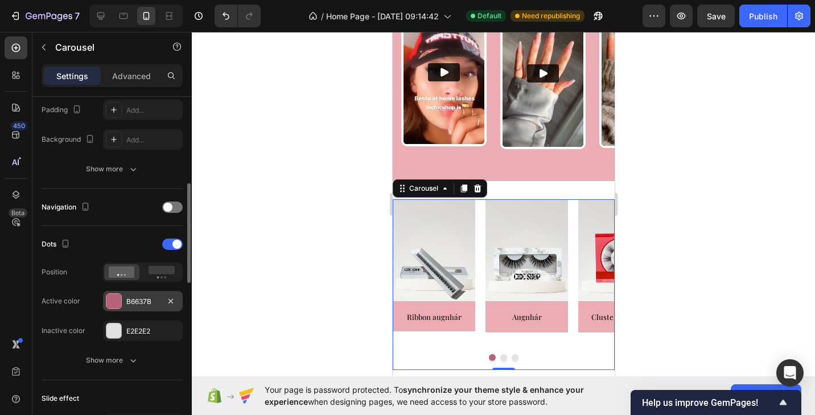
click at [119, 296] on div at bounding box center [113, 301] width 15 height 15
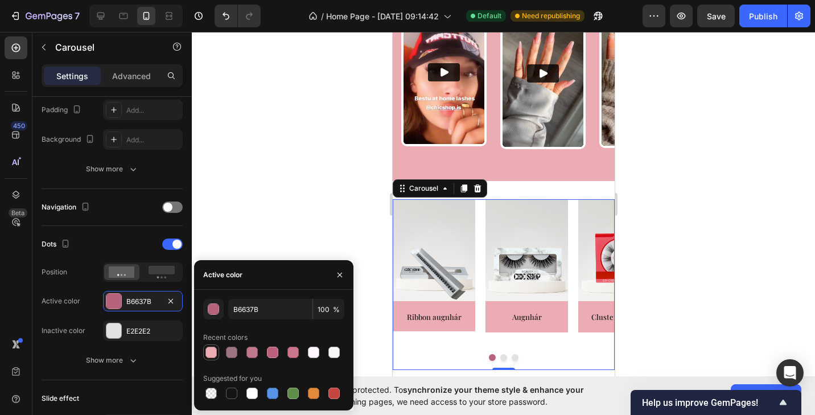
click at [212, 355] on div at bounding box center [210, 351] width 11 height 11
type input "ECACB4"
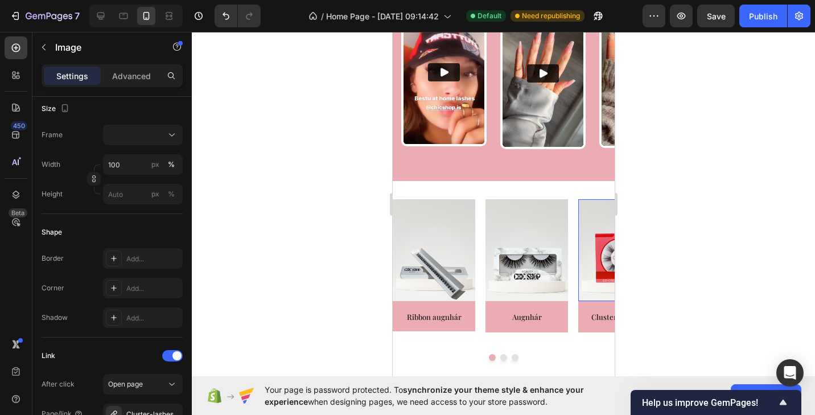
click at [598, 274] on img at bounding box center [618, 250] width 82 height 102
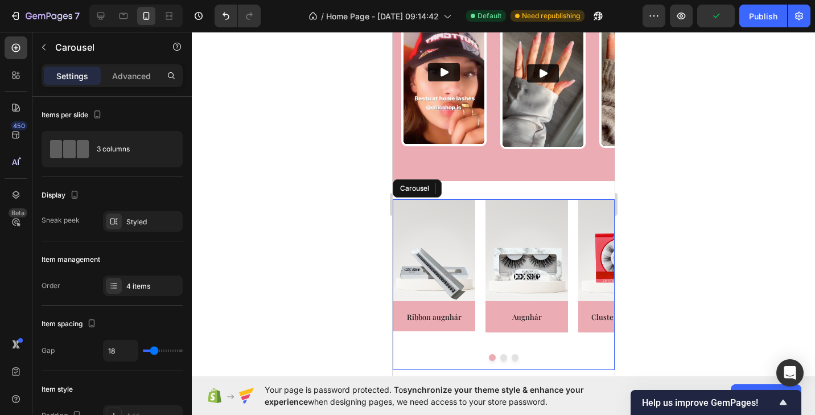
click at [543, 315] on div "Image Augnhár Text block Row" at bounding box center [526, 284] width 82 height 171
click at [502, 354] on button "Dot" at bounding box center [502, 357] width 7 height 7
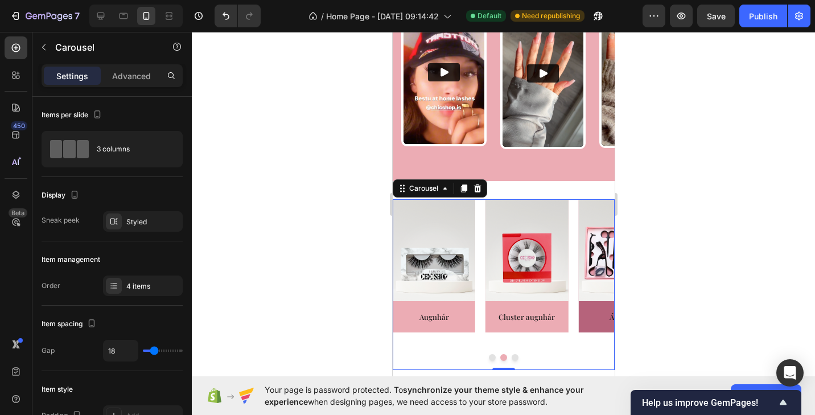
click at [512, 354] on button "Dot" at bounding box center [514, 357] width 7 height 7
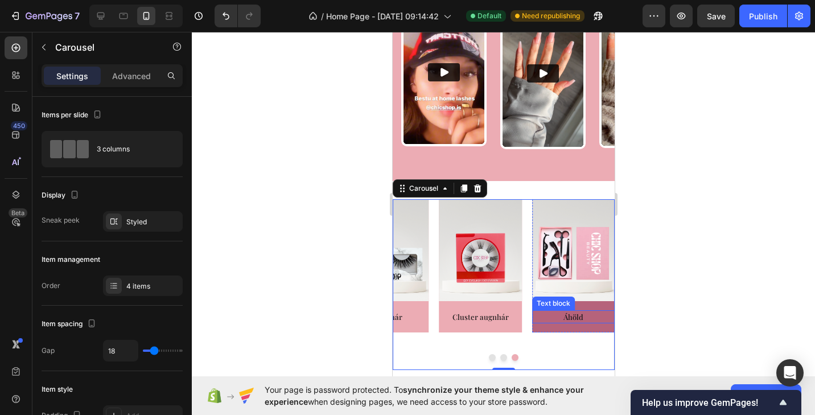
click at [550, 310] on div "Áhöld" at bounding box center [572, 317] width 82 height 14
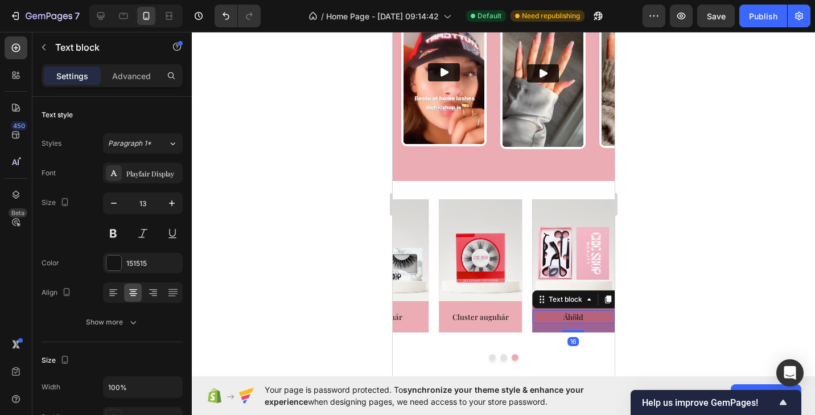
click at [552, 323] on div "16" at bounding box center [572, 327] width 82 height 9
click at [638, 313] on div at bounding box center [503, 223] width 623 height 383
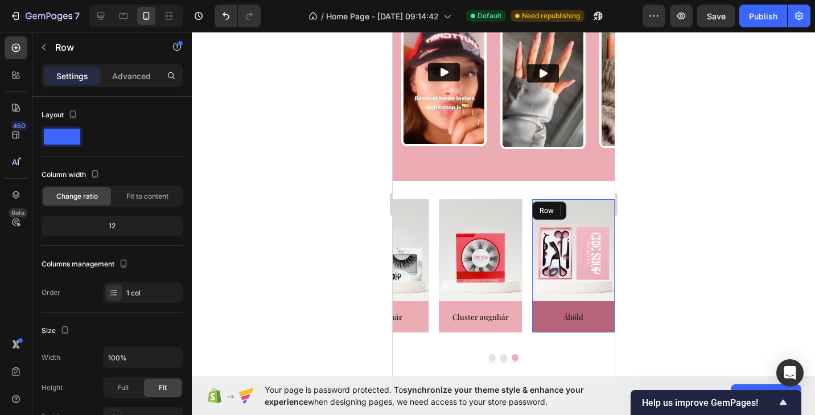
click at [597, 303] on div "Image Áhöld Text block" at bounding box center [572, 265] width 82 height 133
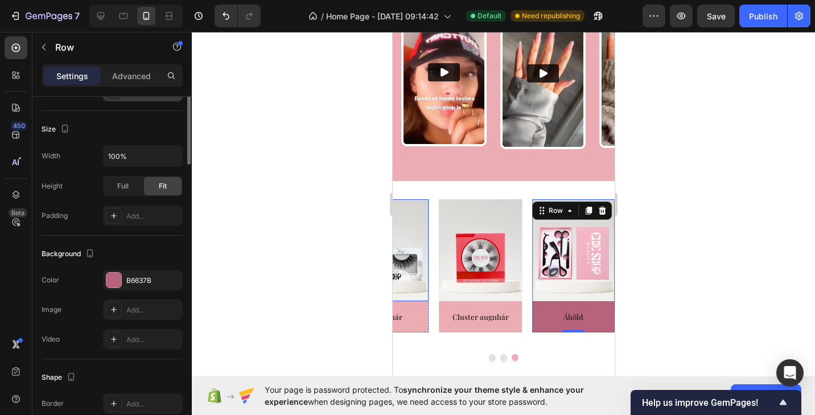
scroll to position [284, 0]
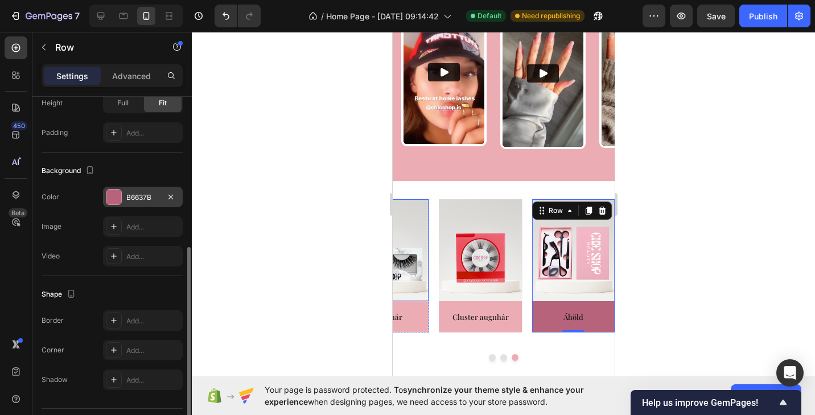
click at [119, 199] on div at bounding box center [113, 196] width 15 height 15
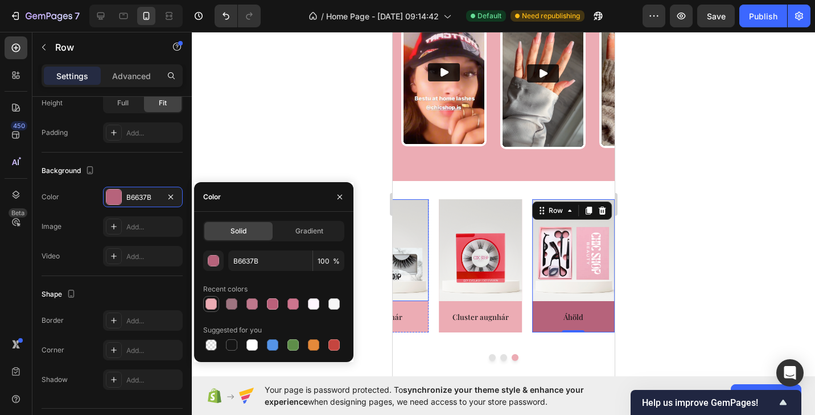
click at [213, 305] on div at bounding box center [210, 303] width 11 height 11
type input "ECACB4"
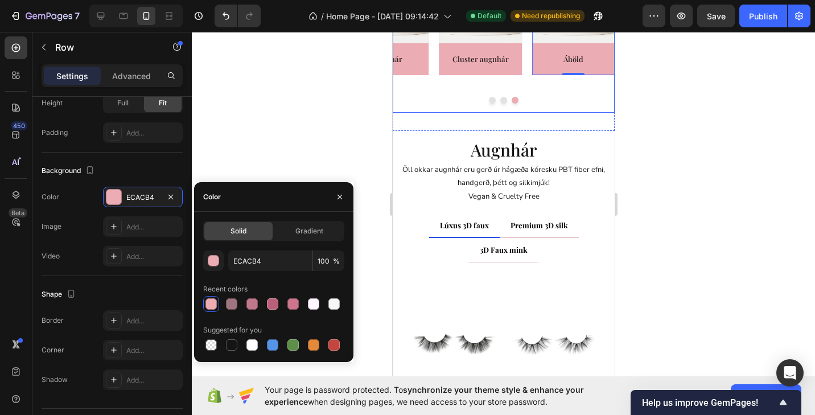
scroll to position [2169, 0]
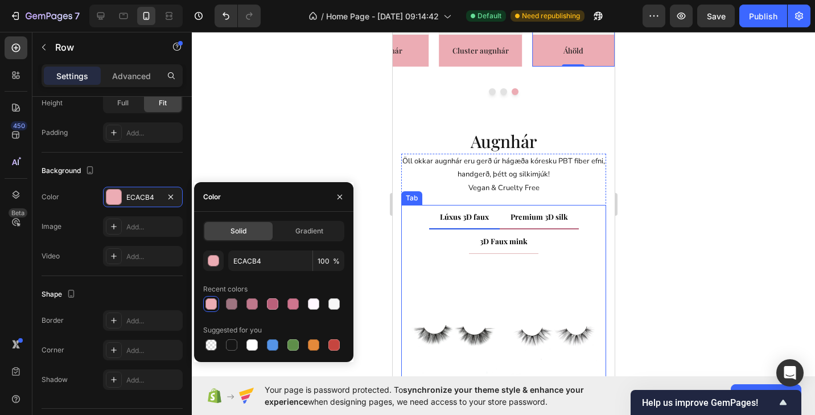
click at [542, 226] on li "Premium 3D silk" at bounding box center [538, 217] width 79 height 25
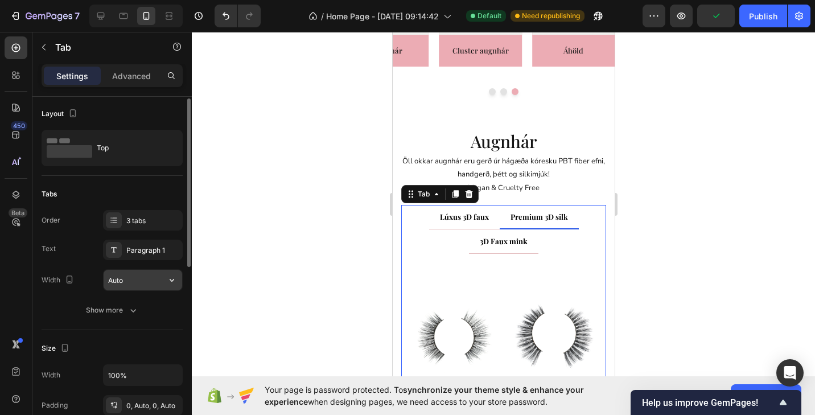
scroll to position [2, 0]
click at [134, 217] on div "3 tabs" at bounding box center [152, 219] width 53 height 10
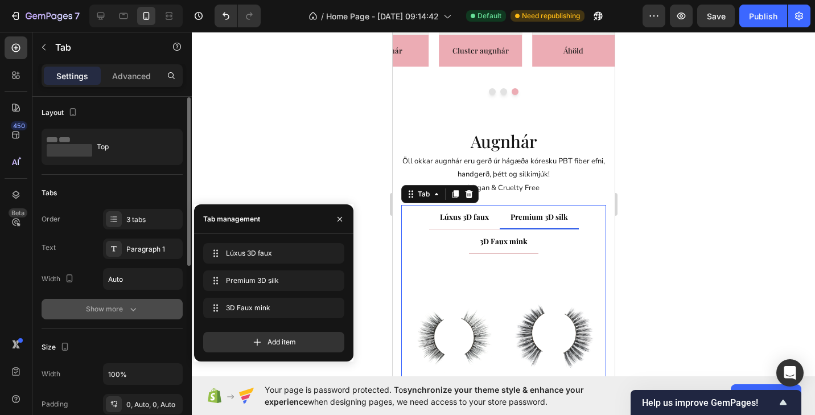
click at [123, 308] on div "Show more" at bounding box center [112, 308] width 53 height 11
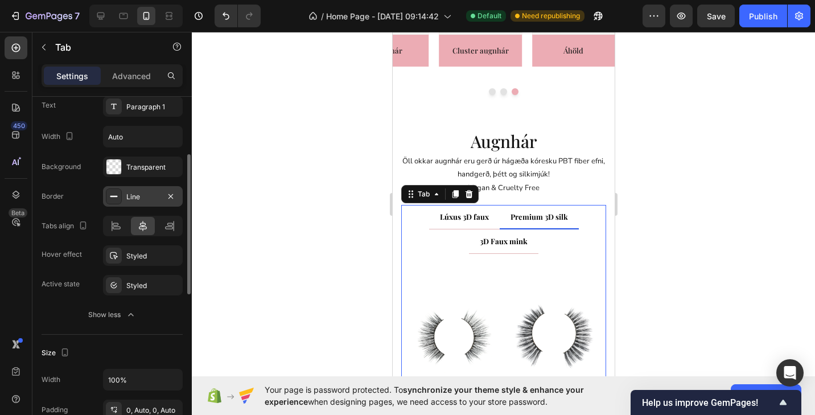
scroll to position [145, 0]
click at [119, 188] on div at bounding box center [114, 196] width 16 height 16
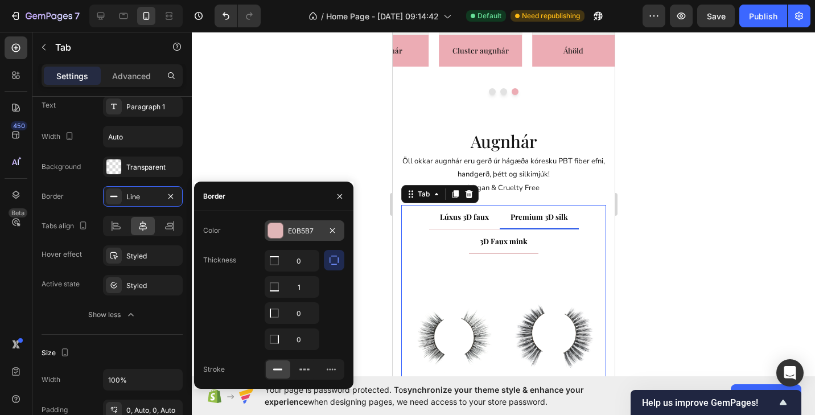
click at [275, 228] on div at bounding box center [275, 230] width 15 height 15
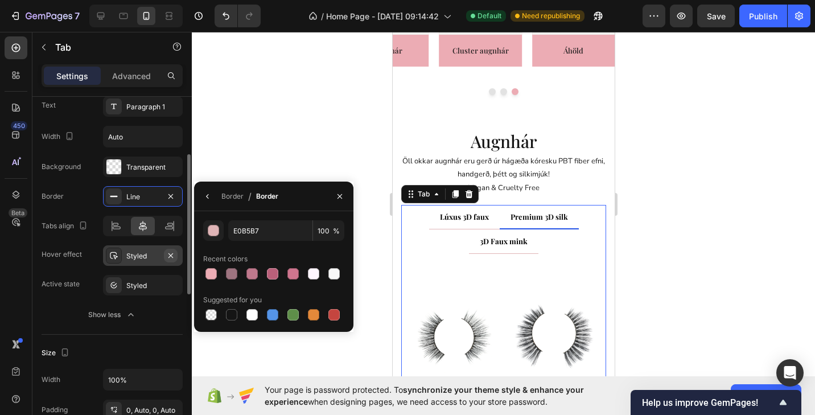
click at [174, 256] on icon "button" at bounding box center [170, 255] width 9 height 9
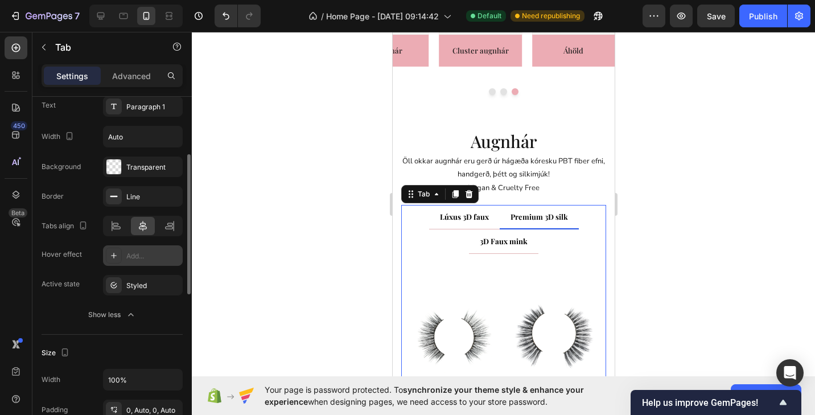
click at [460, 228] on li "Lúxus 3D faux" at bounding box center [463, 217] width 71 height 25
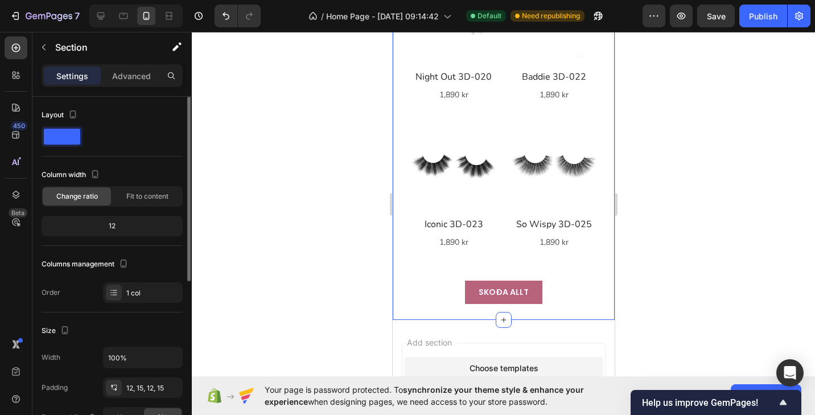
scroll to position [2785, 0]
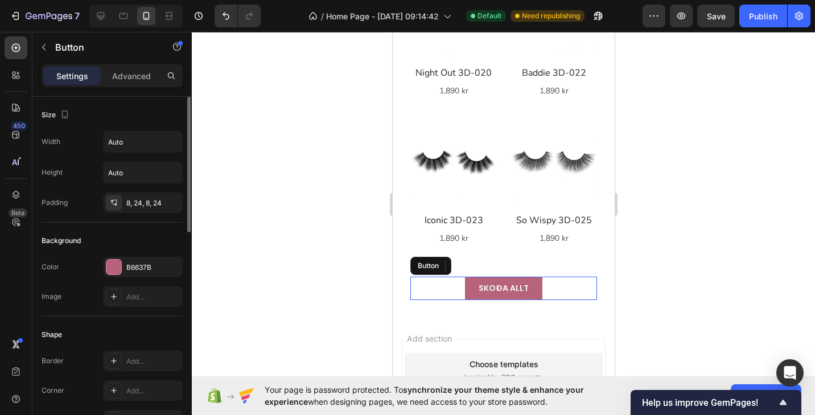
click at [531, 289] on link "SKOÐA ALLT" at bounding box center [502, 287] width 77 height 23
click at [121, 266] on div at bounding box center [113, 266] width 15 height 15
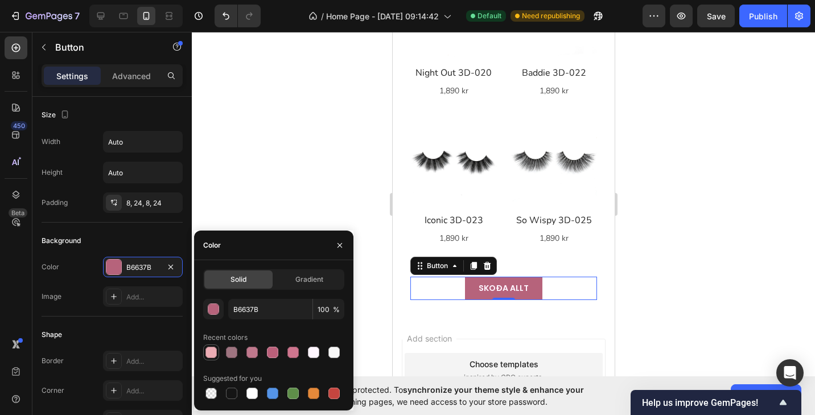
click at [211, 354] on div at bounding box center [210, 351] width 11 height 11
type input "ECACB4"
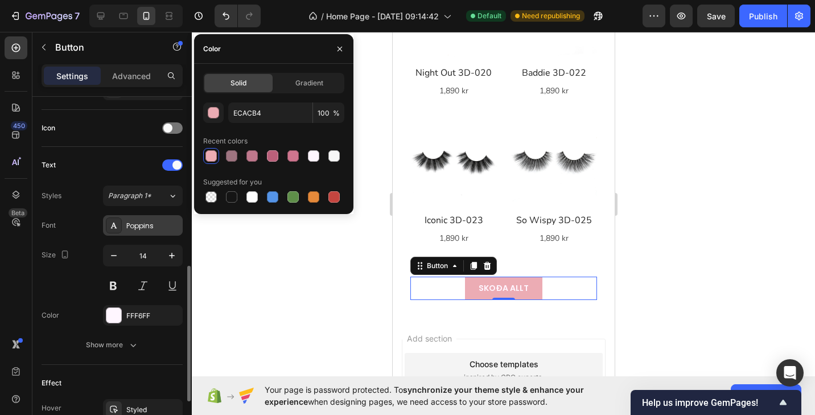
scroll to position [360, 0]
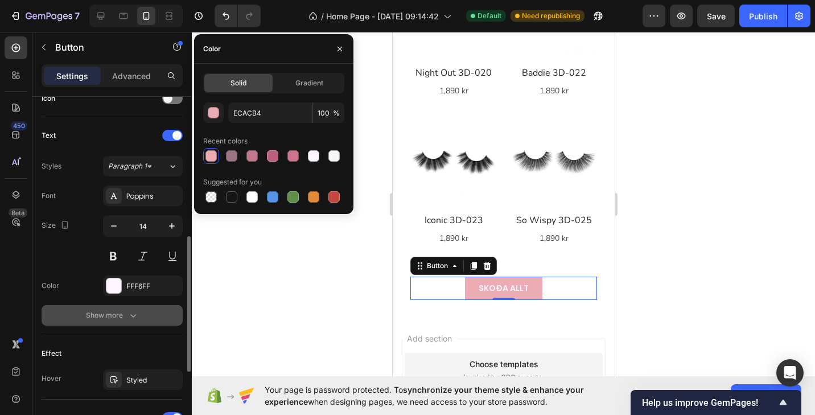
click at [125, 321] on button "Show more" at bounding box center [112, 315] width 141 height 20
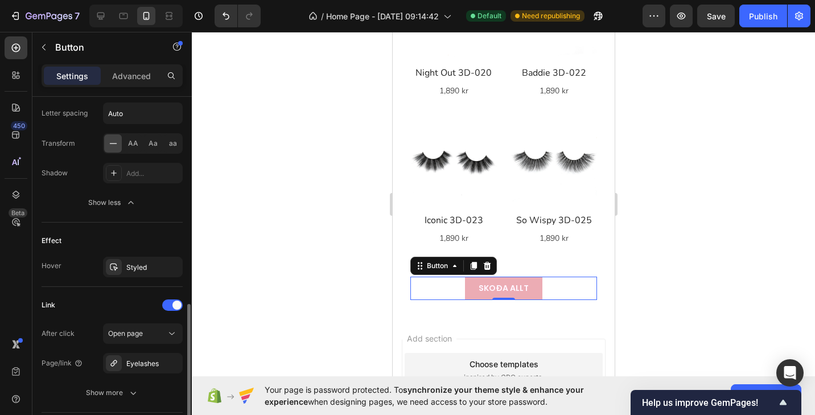
scroll to position [622, 0]
click at [174, 266] on icon "button" at bounding box center [170, 266] width 9 height 9
click at [522, 284] on p "SKOÐA ALLT" at bounding box center [503, 288] width 50 height 14
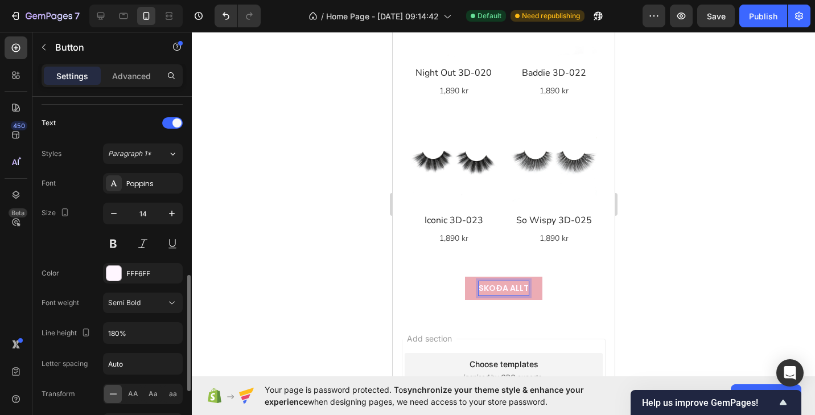
scroll to position [363, 0]
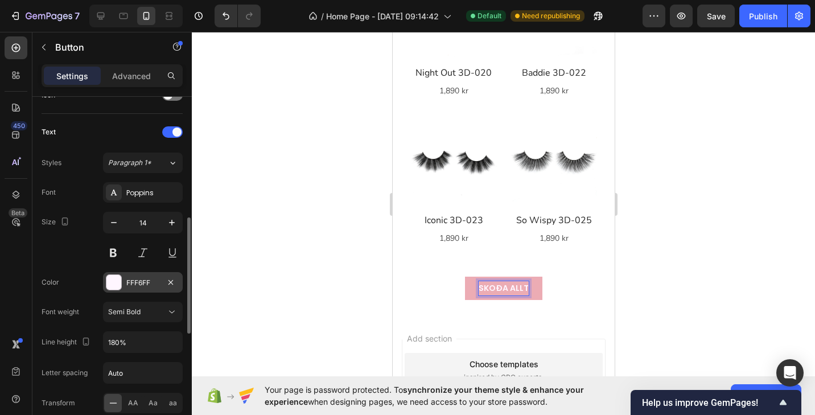
click at [116, 282] on div at bounding box center [113, 282] width 15 height 15
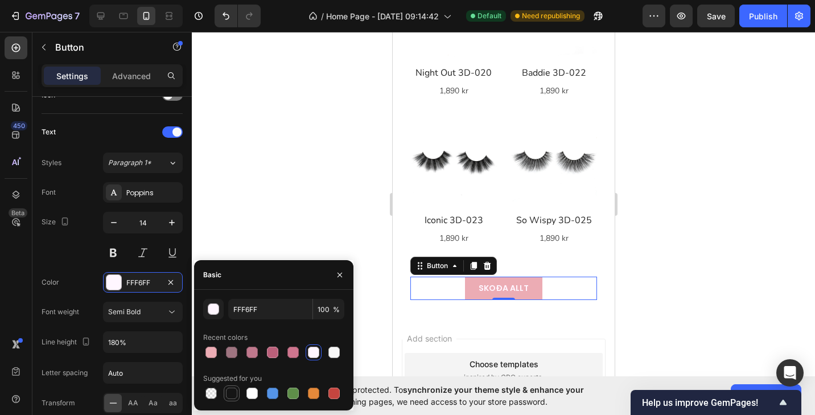
click at [233, 390] on div at bounding box center [231, 392] width 11 height 11
type input "151515"
click at [431, 219] on h2 "Iconic 3D-023" at bounding box center [453, 220] width 86 height 14
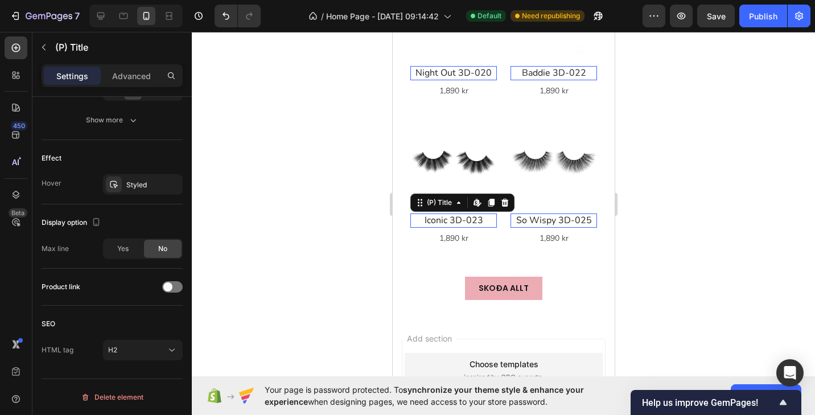
scroll to position [0, 0]
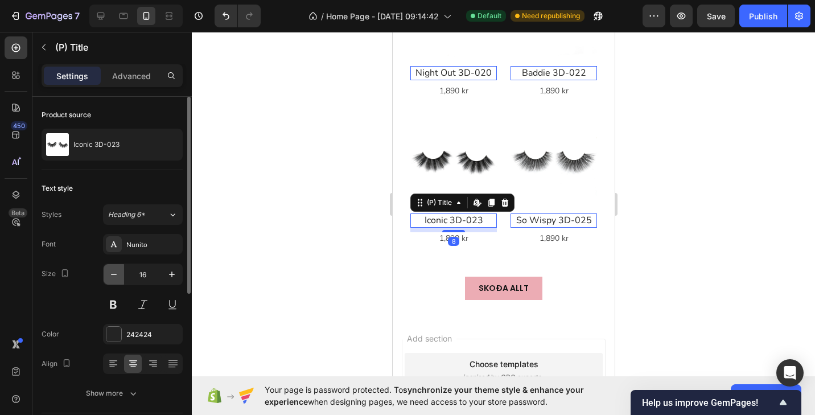
click at [112, 271] on icon "button" at bounding box center [113, 274] width 11 height 11
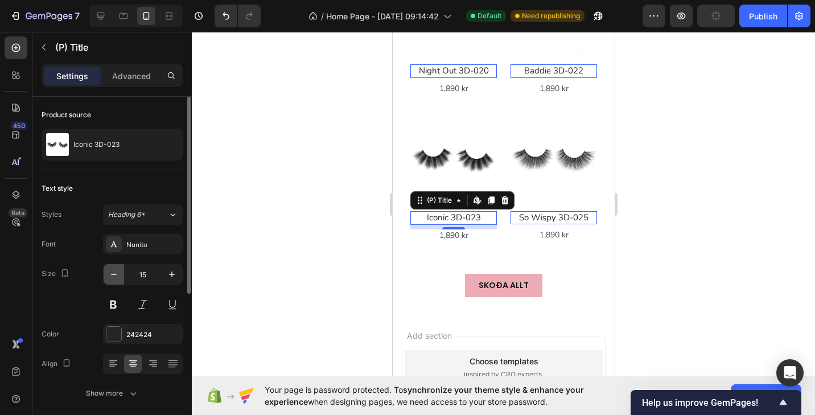
click at [112, 271] on icon "button" at bounding box center [113, 274] width 11 height 11
type input "14"
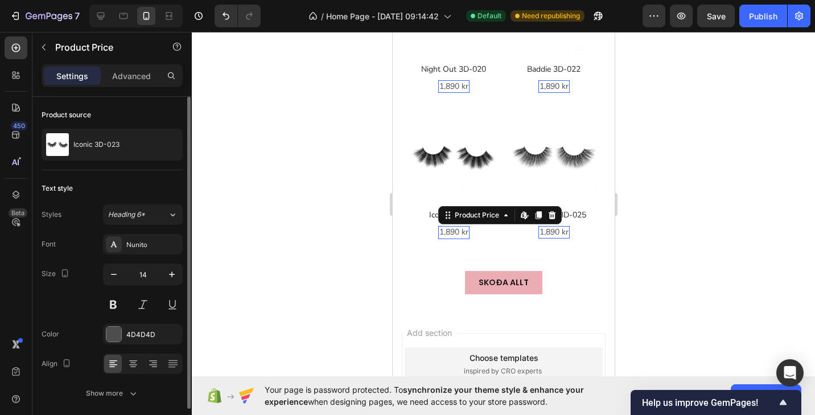
click at [445, 232] on div "1,890 kr" at bounding box center [452, 232] width 31 height 13
click at [433, 213] on h2 "Iconic 3D-023" at bounding box center [453, 215] width 86 height 13
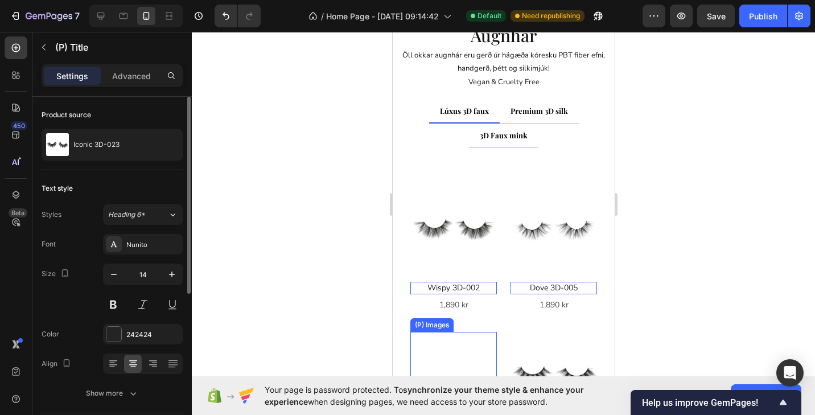
scroll to position [2208, 0]
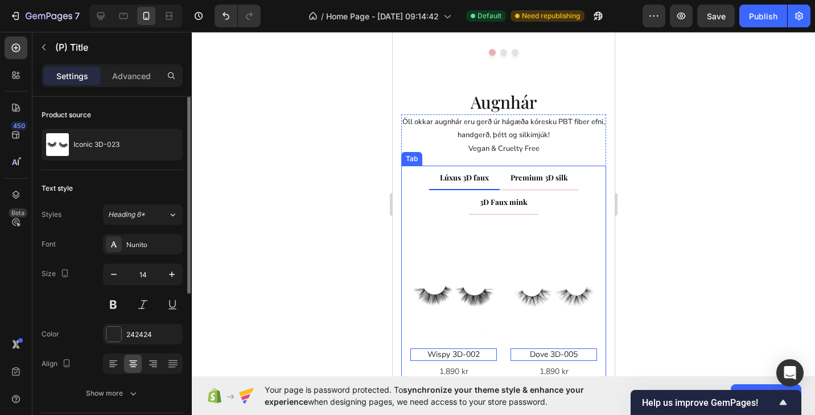
click at [537, 174] on span "Premium 3D silk" at bounding box center [538, 177] width 57 height 10
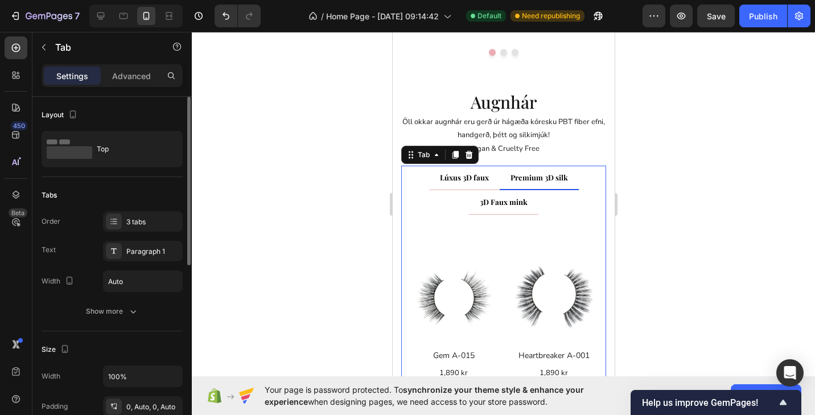
click at [514, 204] on span "3D Faux mink" at bounding box center [503, 202] width 48 height 10
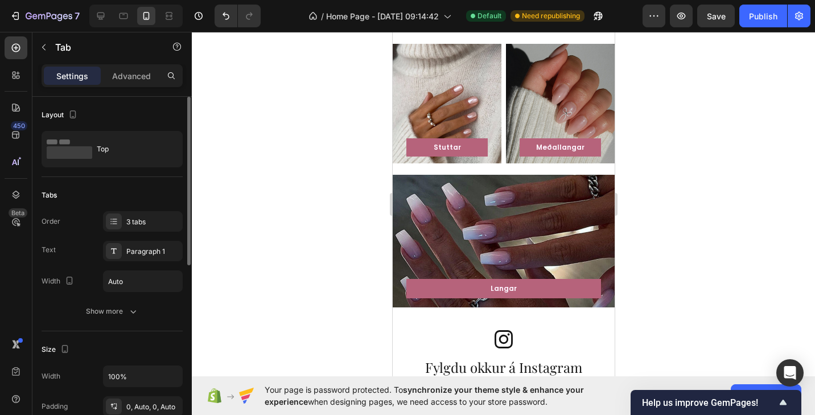
scroll to position [1221, 0]
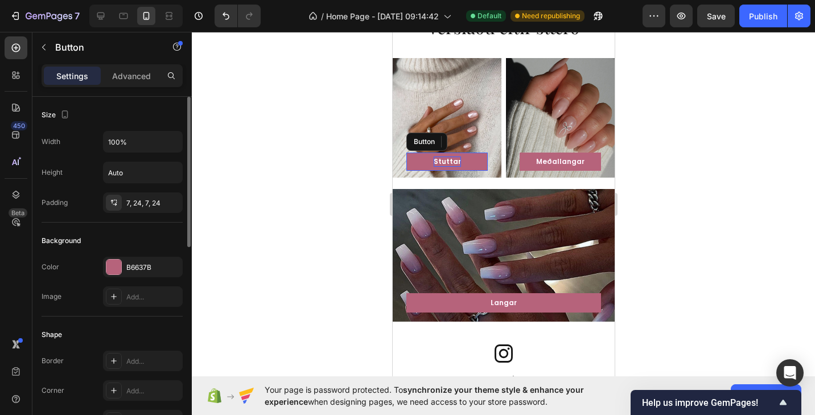
click at [452, 161] on p "Stuttar" at bounding box center [446, 161] width 27 height 10
click at [479, 164] on button "Stuttar" at bounding box center [446, 161] width 81 height 18
click at [111, 263] on div at bounding box center [113, 266] width 15 height 15
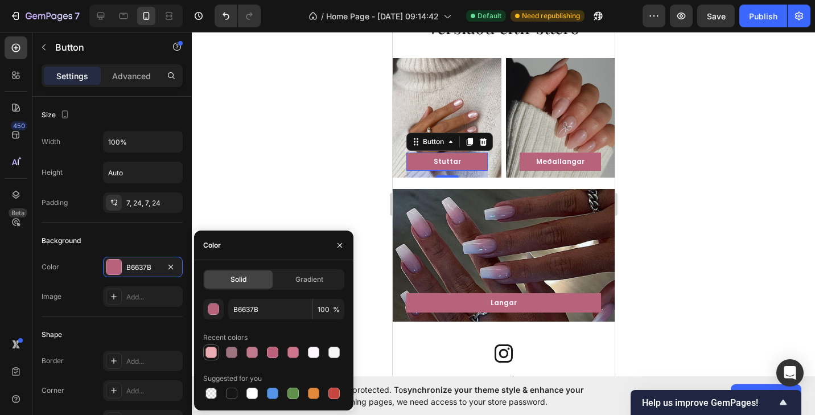
click at [204, 348] on div at bounding box center [211, 352] width 16 height 16
type input "ECACB4"
click at [528, 166] on button "Meðallangar" at bounding box center [559, 161] width 81 height 18
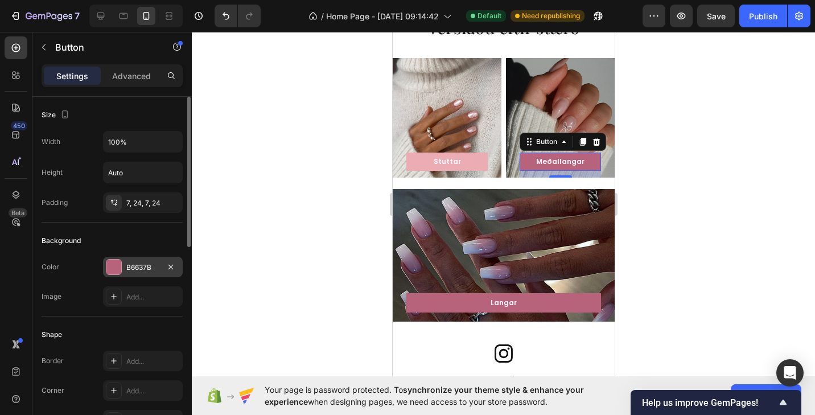
click at [110, 266] on div at bounding box center [113, 266] width 15 height 15
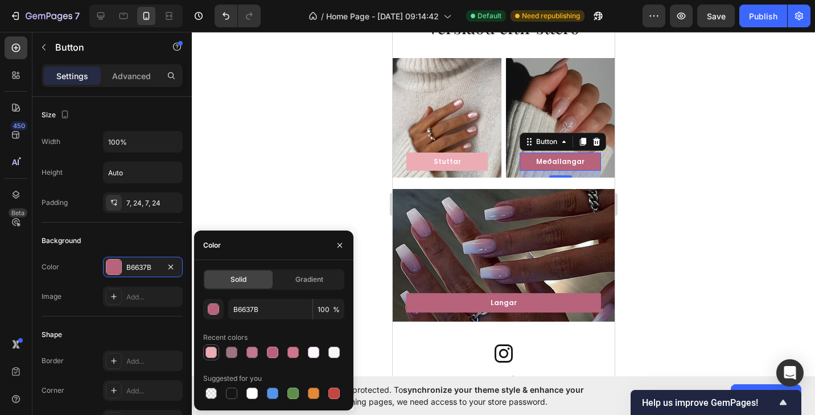
click at [207, 354] on div at bounding box center [210, 351] width 11 height 11
type input "ECACB4"
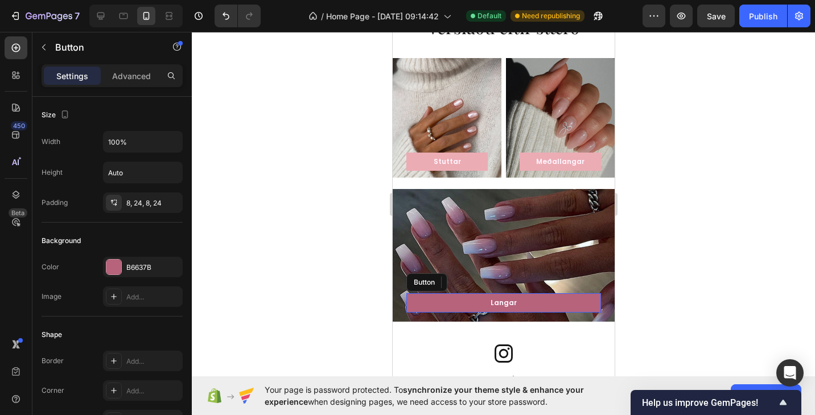
drag, startPoint x: 431, startPoint y: 303, endPoint x: 402, endPoint y: 307, distance: 28.6
click at [431, 303] on button "Langar" at bounding box center [503, 302] width 195 height 19
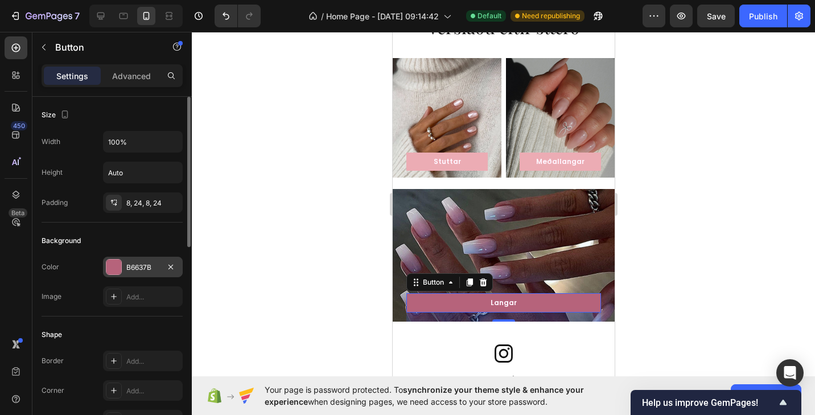
click at [112, 265] on div at bounding box center [113, 266] width 15 height 15
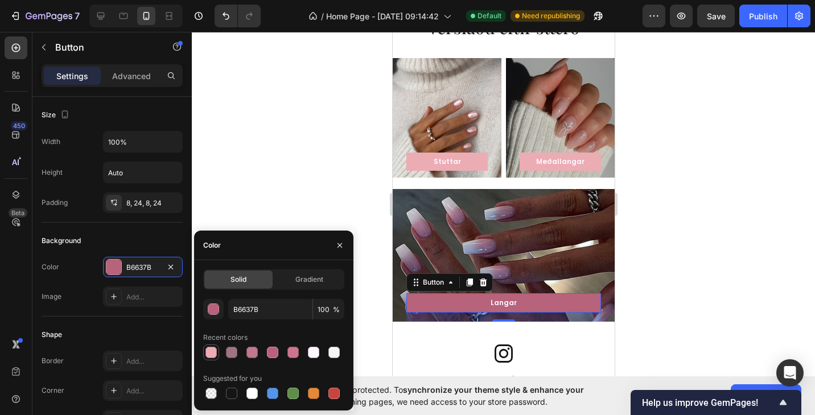
click at [215, 356] on div at bounding box center [210, 351] width 11 height 11
type input "ECACB4"
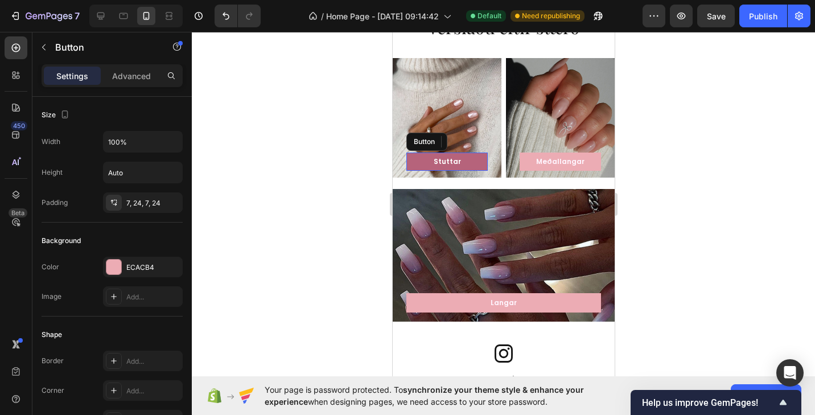
click at [481, 162] on button "Stuttar" at bounding box center [446, 161] width 81 height 18
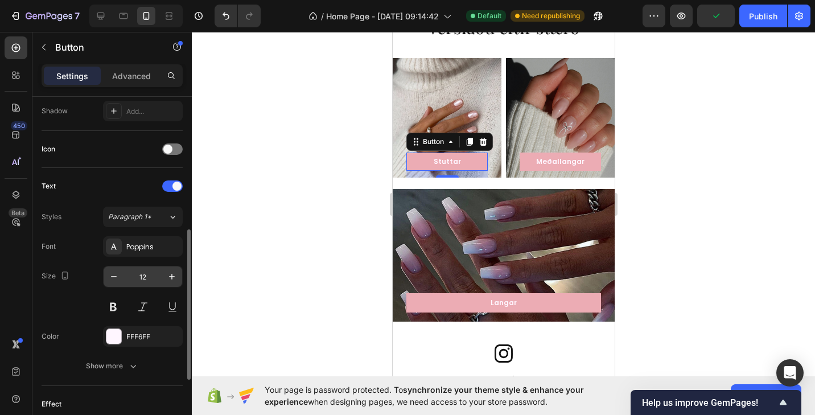
scroll to position [391, 0]
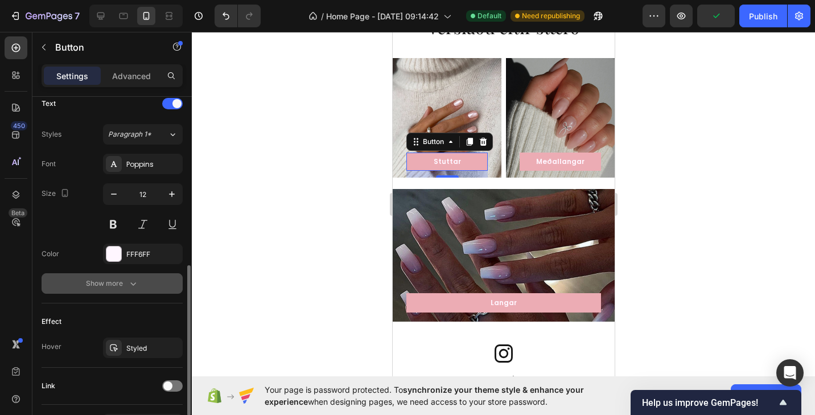
click at [125, 287] on div "Show more" at bounding box center [112, 283] width 53 height 11
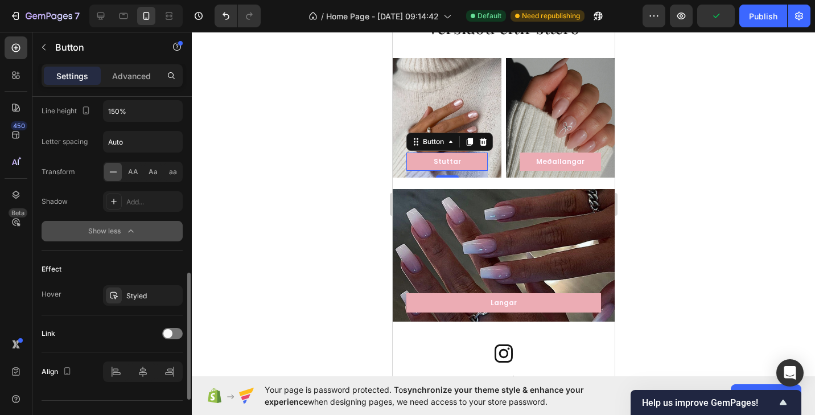
scroll to position [616, 0]
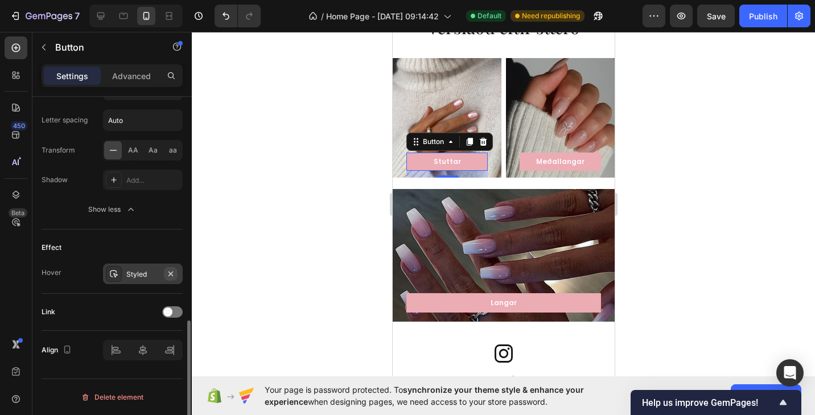
click at [170, 273] on icon "button" at bounding box center [170, 273] width 5 height 5
click at [591, 164] on button "Meðallangar" at bounding box center [559, 161] width 81 height 18
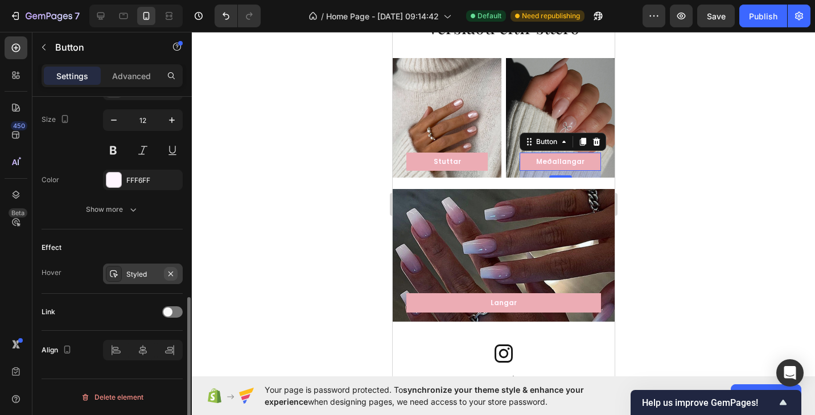
click at [173, 274] on icon "button" at bounding box center [170, 273] width 9 height 9
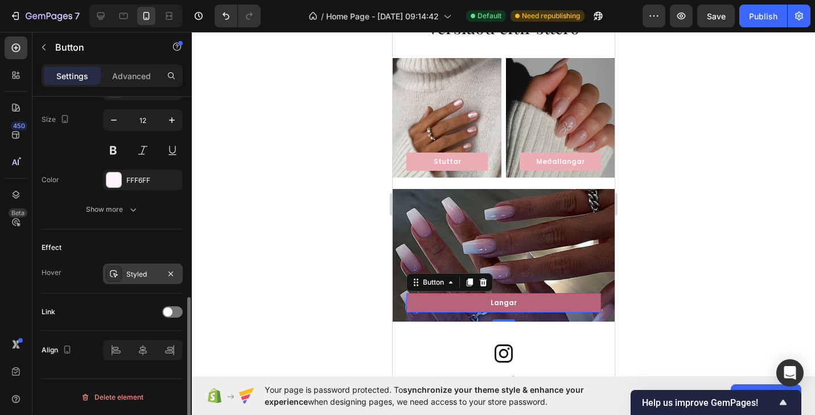
click at [435, 307] on button "Langar" at bounding box center [503, 302] width 195 height 19
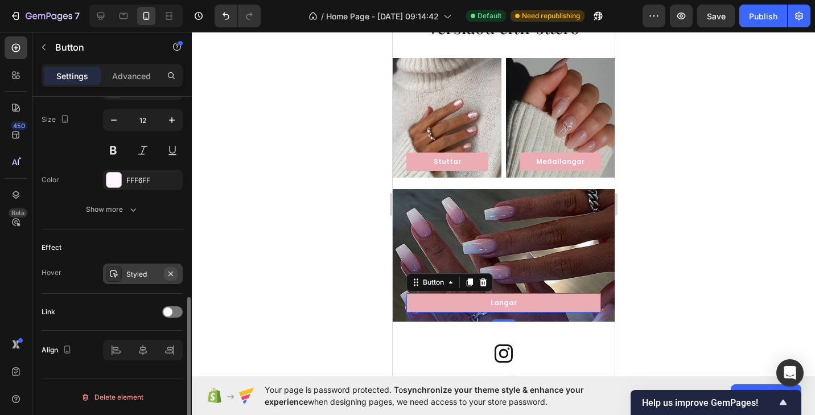
click at [169, 275] on icon "button" at bounding box center [170, 273] width 5 height 5
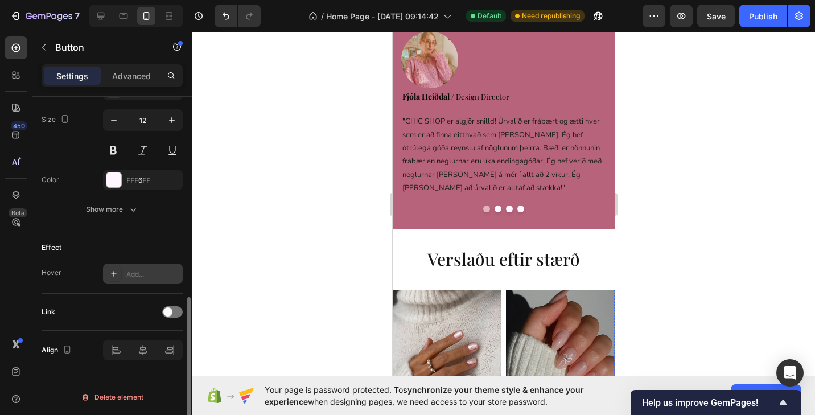
scroll to position [972, 0]
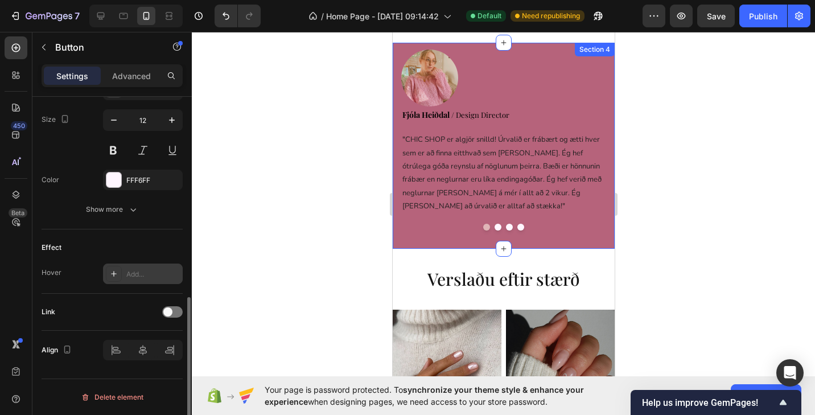
click at [468, 236] on div "Image Fjóla Heiðdal / Design Director Text block " CHIC SHOP er algjör snilld! …" at bounding box center [503, 148] width 205 height 199
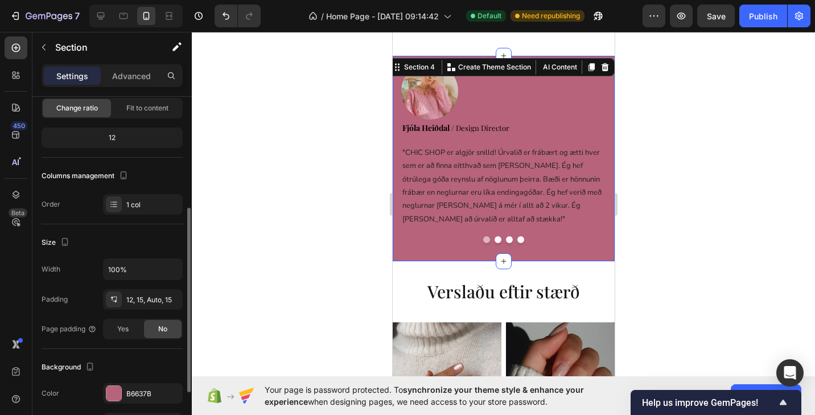
scroll to position [154, 0]
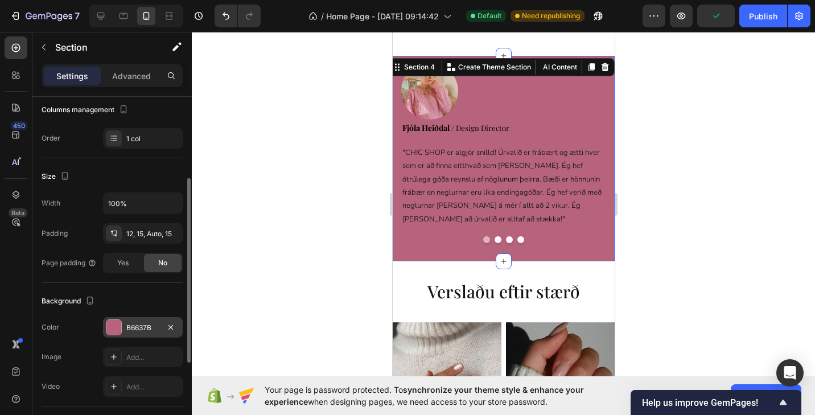
click at [119, 322] on div at bounding box center [113, 327] width 15 height 15
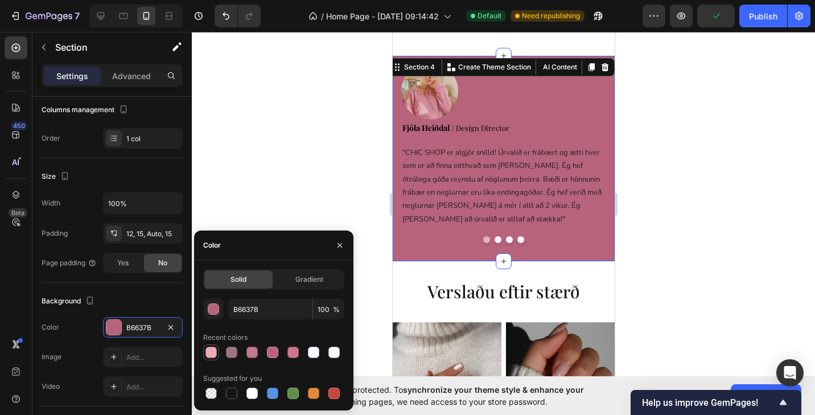
click at [210, 352] on div at bounding box center [210, 351] width 11 height 11
type input "ECACB4"
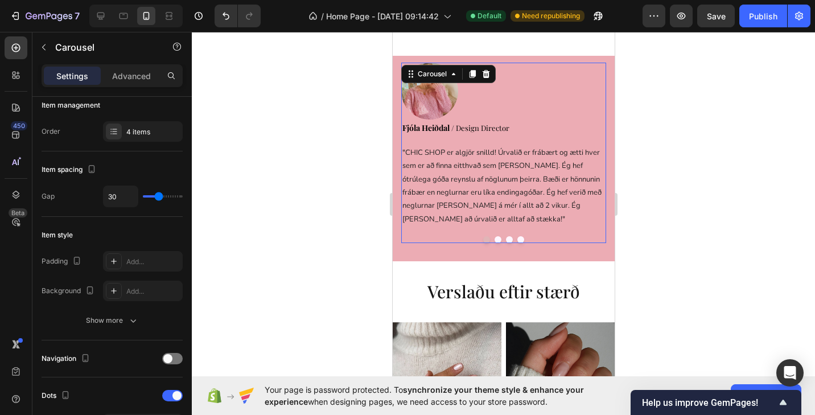
click at [497, 236] on button "Dot" at bounding box center [497, 239] width 7 height 7
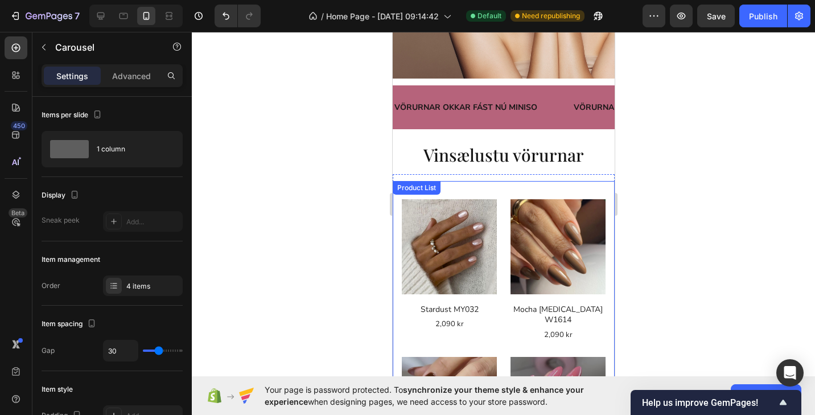
scroll to position [141, 0]
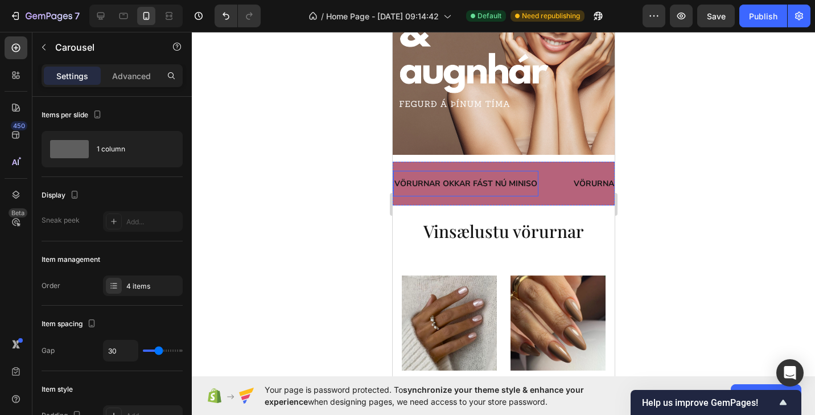
click at [508, 194] on div "VÖRURNAR OKKAR FÁST NÚ MINISO Text Block" at bounding box center [465, 184] width 145 height 26
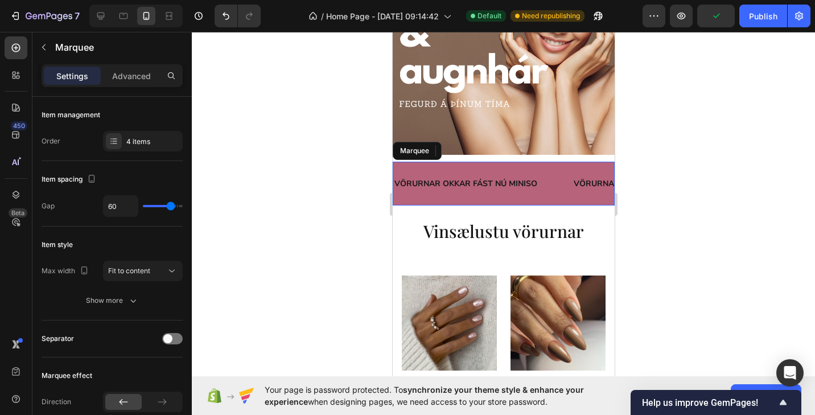
click at [551, 196] on div "VÖRURNAR OKKAR FÁST NÚ MINISO Text Block 0" at bounding box center [482, 184] width 179 height 26
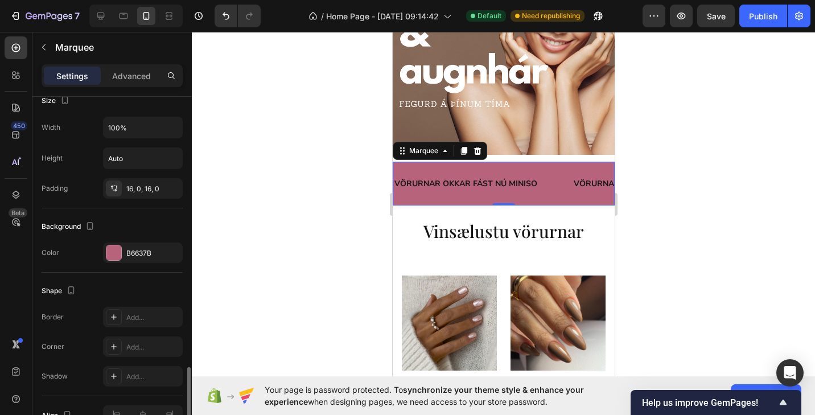
scroll to position [491, 0]
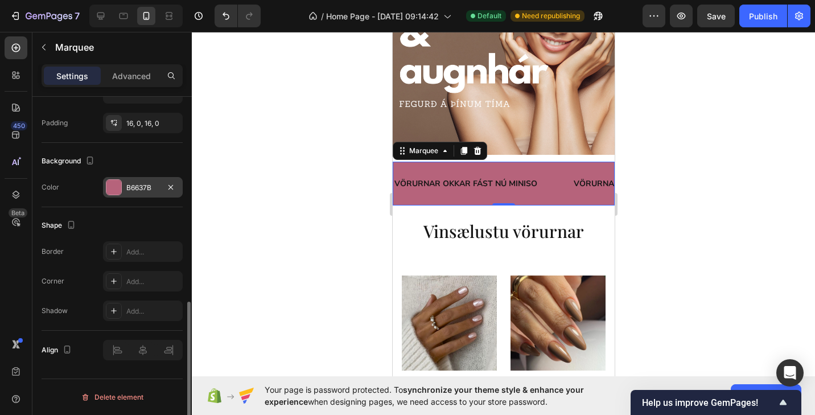
click at [112, 187] on div at bounding box center [113, 187] width 15 height 15
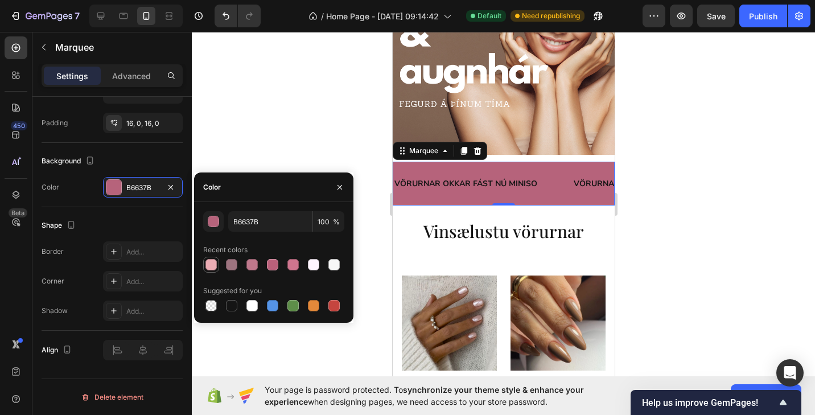
click at [214, 265] on div at bounding box center [210, 264] width 11 height 11
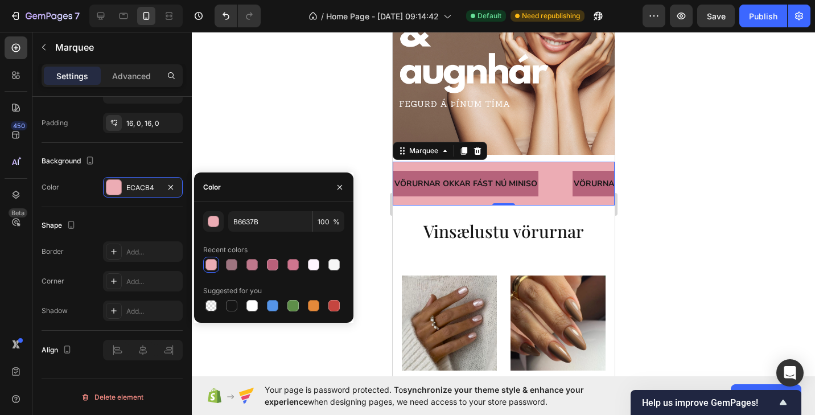
type input "ECACB4"
click at [457, 190] on p "VÖRURNAR OKKAR FÁST NÚ MINISO" at bounding box center [465, 183] width 143 height 14
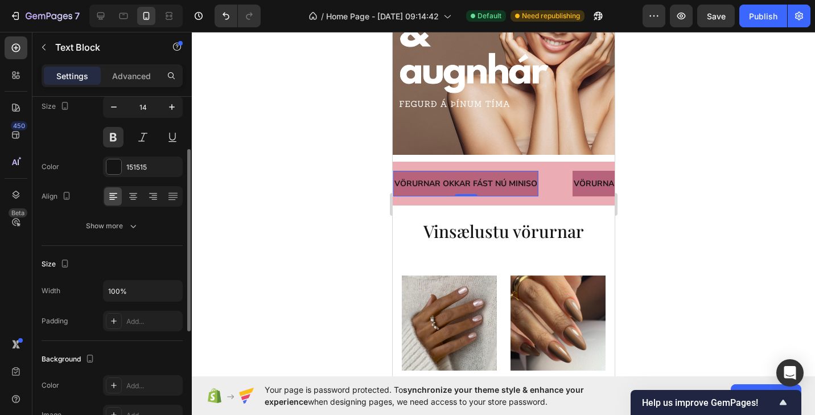
scroll to position [94, 0]
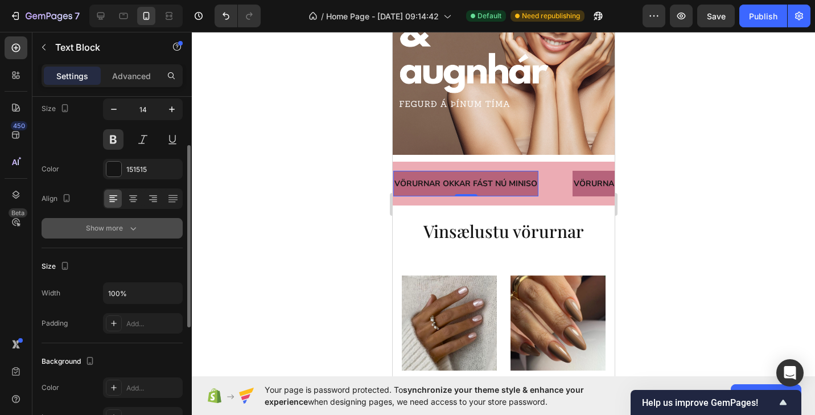
click at [125, 232] on div "Show more" at bounding box center [112, 227] width 53 height 11
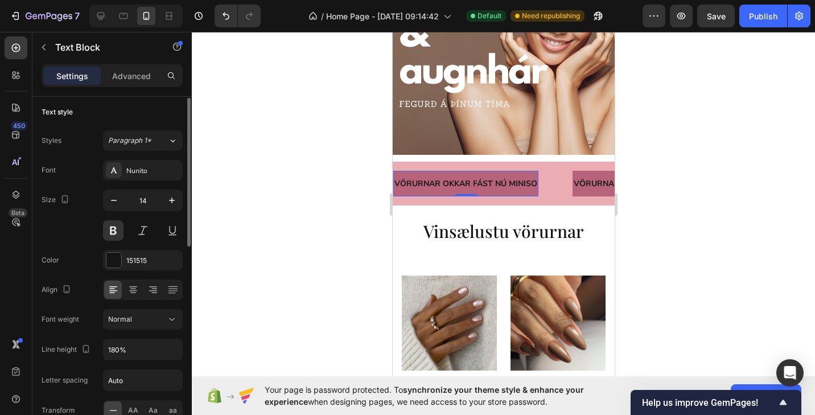
scroll to position [0, 0]
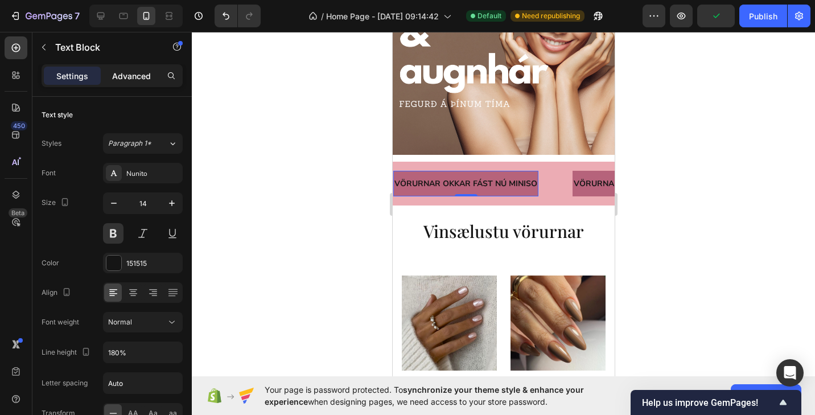
click at [133, 79] on p "Advanced" at bounding box center [131, 76] width 39 height 12
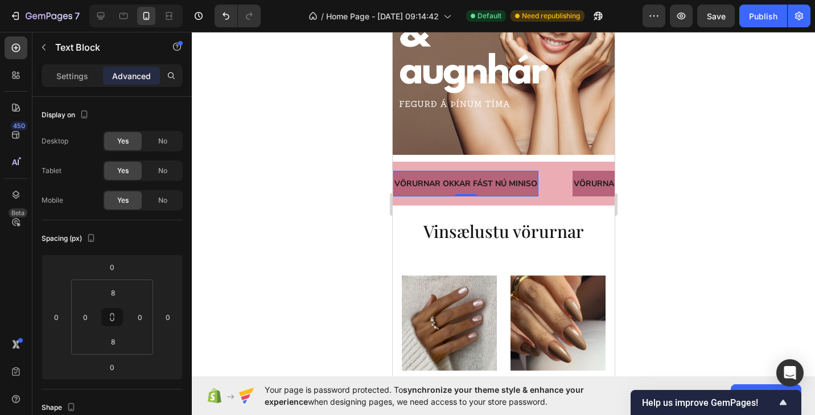
click at [498, 191] on div "VÖRURNAR OKKAR FÁST NÚ MINISO" at bounding box center [465, 183] width 145 height 16
click at [77, 80] on p "Settings" at bounding box center [72, 76] width 32 height 12
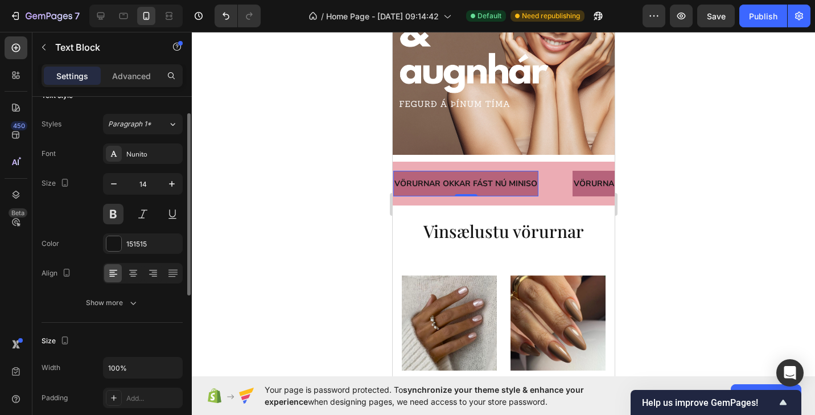
scroll to position [24, 0]
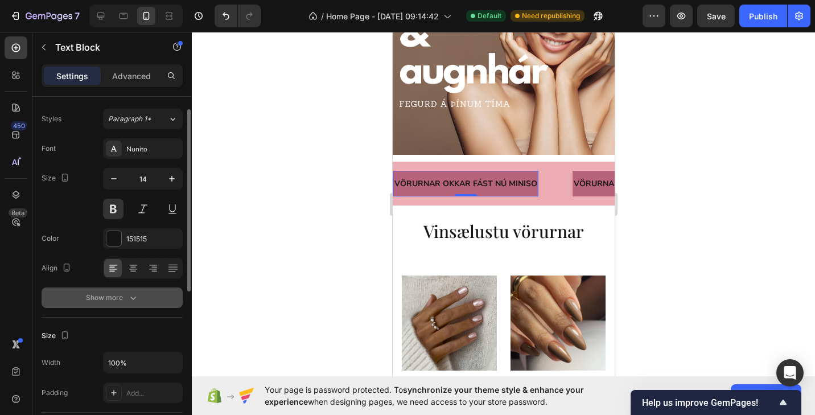
click at [125, 290] on button "Show more" at bounding box center [112, 297] width 141 height 20
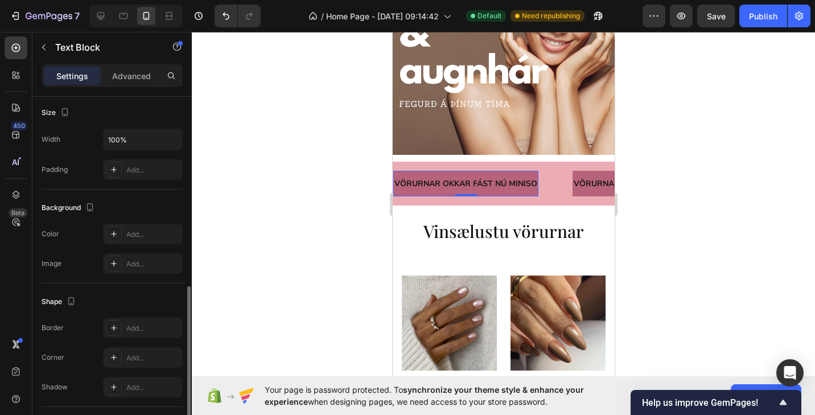
scroll to position [412, 0]
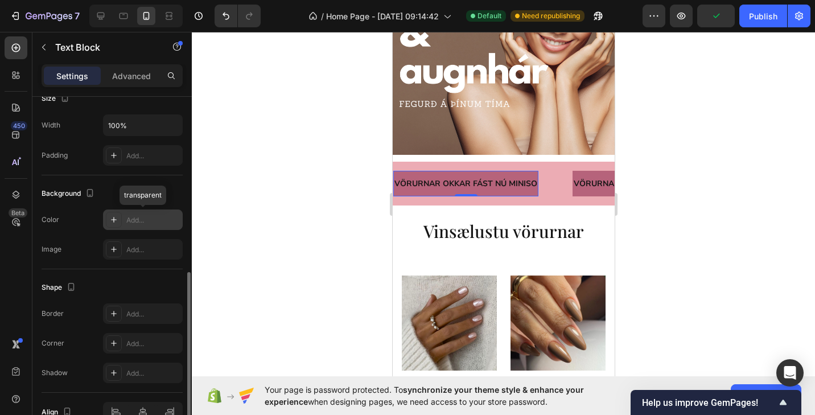
click at [118, 218] on icon at bounding box center [113, 219] width 9 height 9
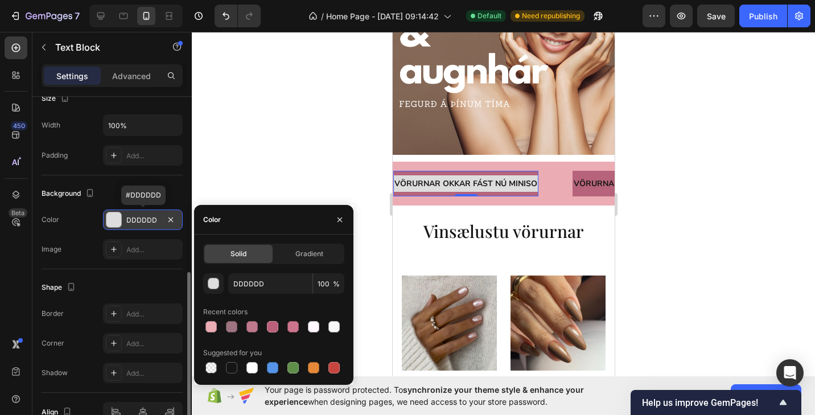
type input "000000"
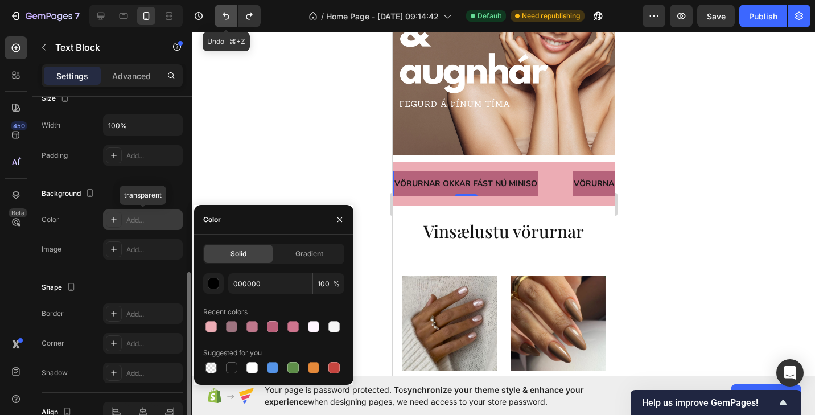
click at [222, 14] on icon "Undo/Redo" at bounding box center [225, 15] width 11 height 11
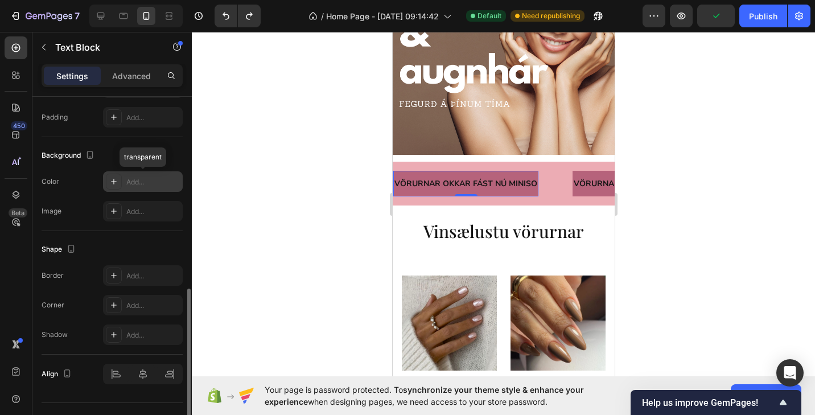
scroll to position [474, 0]
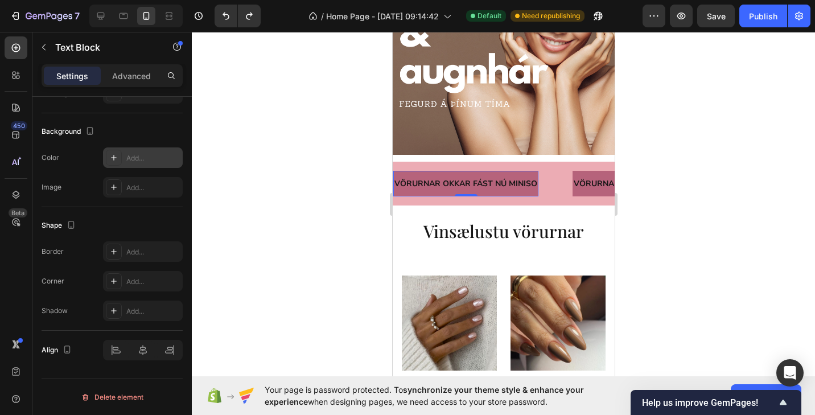
click at [422, 193] on div "VÖRURNAR OKKAR FÁST NÚ MINISO Text Block 0" at bounding box center [465, 184] width 145 height 26
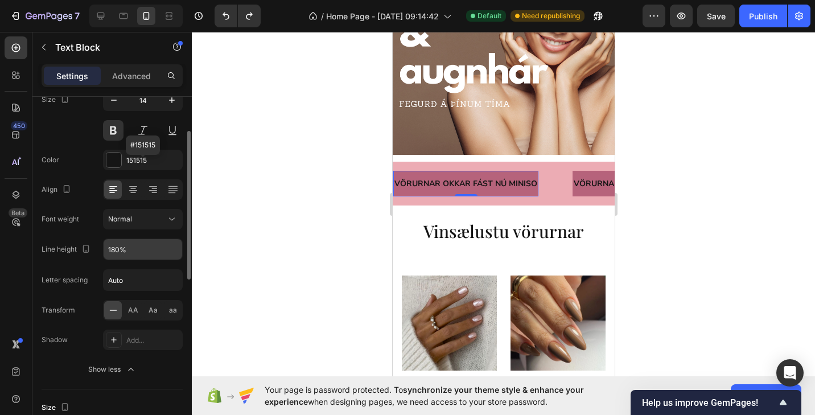
scroll to position [104, 0]
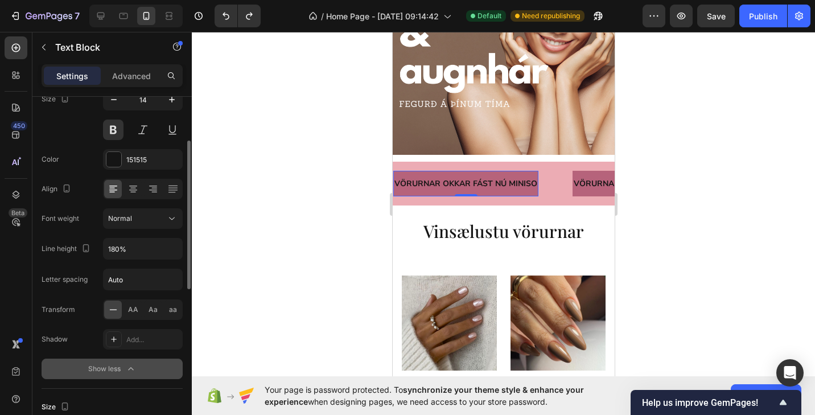
click at [121, 366] on div "Show less" at bounding box center [112, 368] width 48 height 11
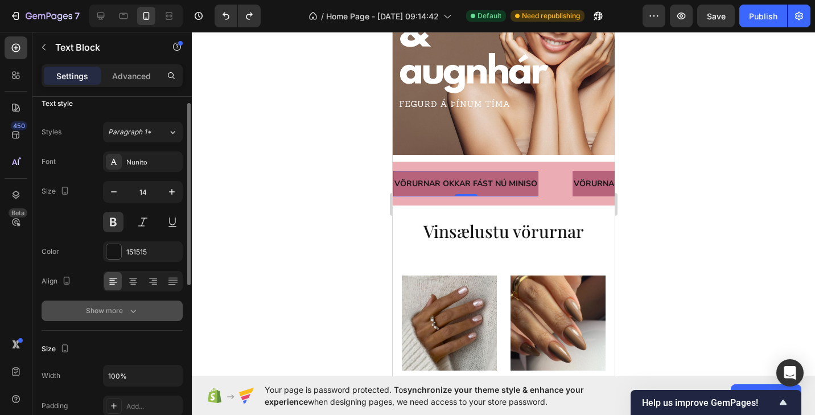
scroll to position [0, 0]
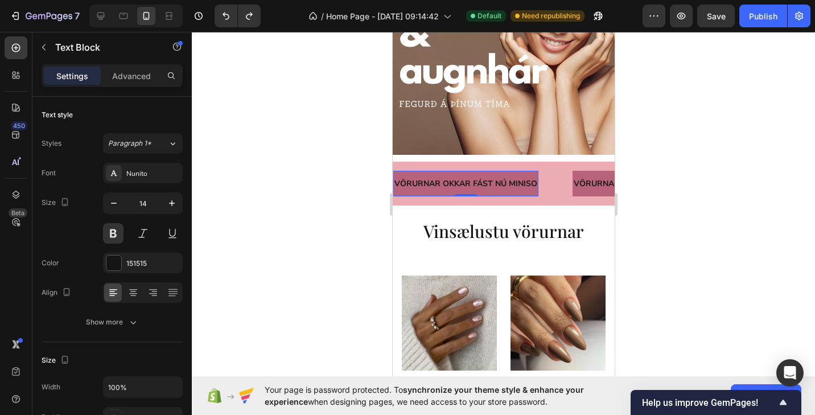
click at [470, 192] on div "VÖRURNAR OKKAR FÁST NÚ MINISO Text Block 0" at bounding box center [465, 184] width 145 height 26
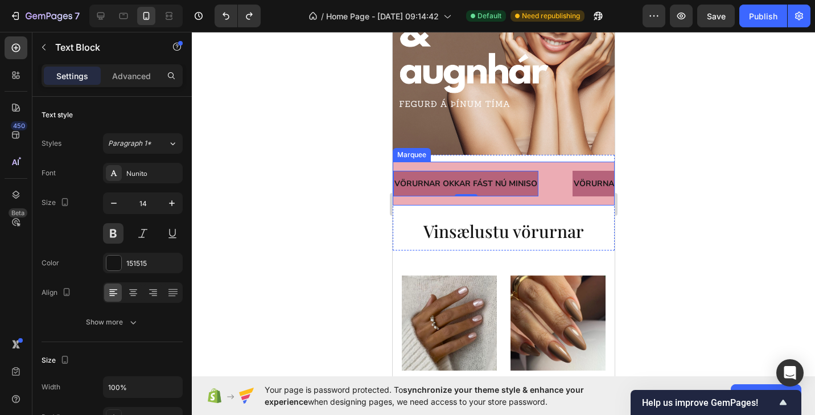
click at [469, 202] on div "VÖRURNAR OKKAR FÁST NÚ MINISO Text Block 0 VÖRURNAR OKKAR FÁST NÚ MINISO Text B…" at bounding box center [503, 184] width 222 height 44
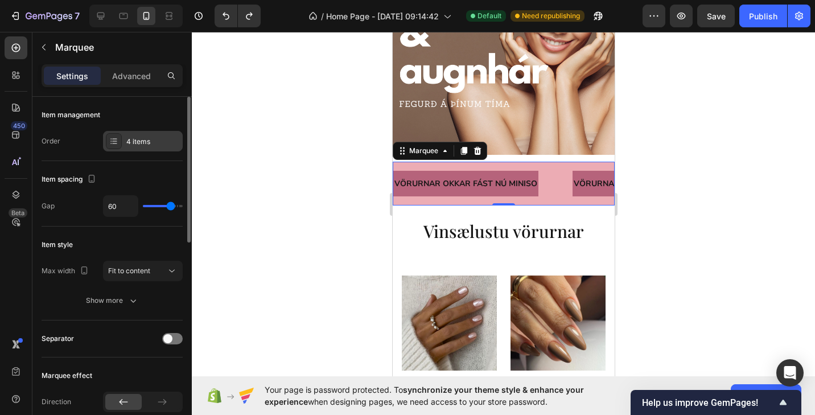
click at [120, 142] on div at bounding box center [114, 141] width 16 height 16
click at [125, 80] on p "Advanced" at bounding box center [131, 76] width 39 height 12
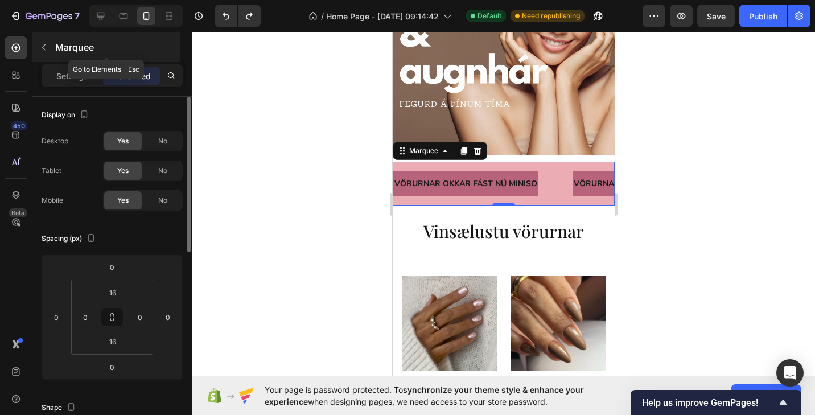
click at [60, 53] on p "Marquee" at bounding box center [116, 47] width 123 height 14
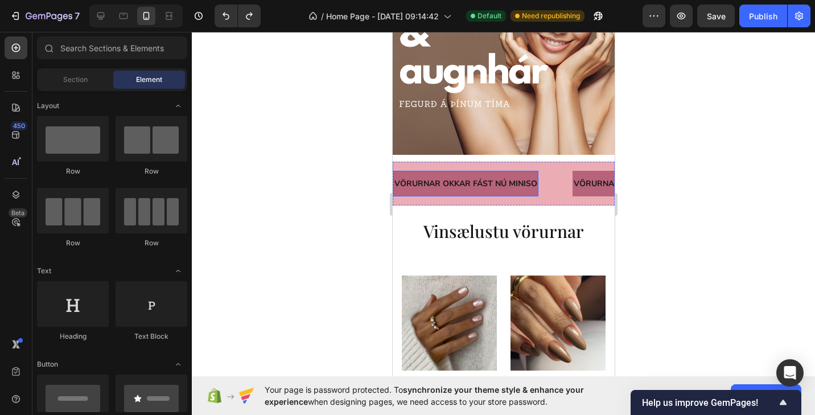
click at [441, 188] on p "VÖRURNAR OKKAR FÁST NÚ MINISO" at bounding box center [465, 183] width 143 height 14
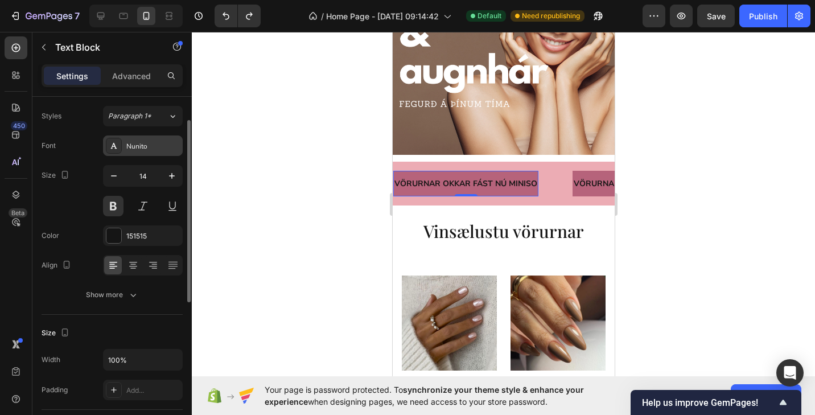
scroll to position [34, 0]
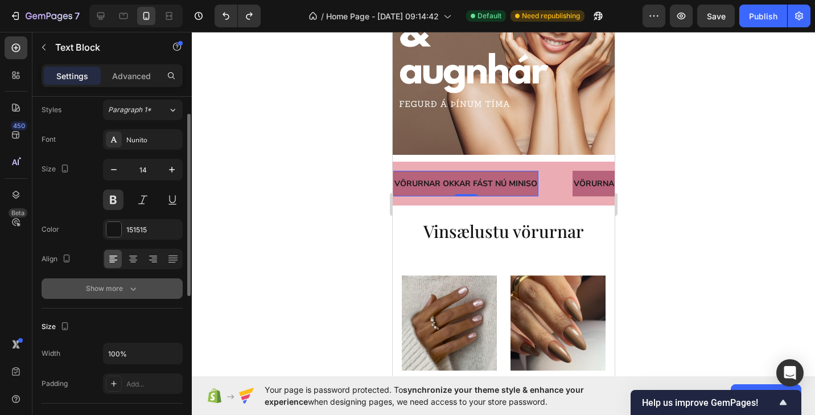
click at [124, 284] on div "Show more" at bounding box center [112, 288] width 53 height 11
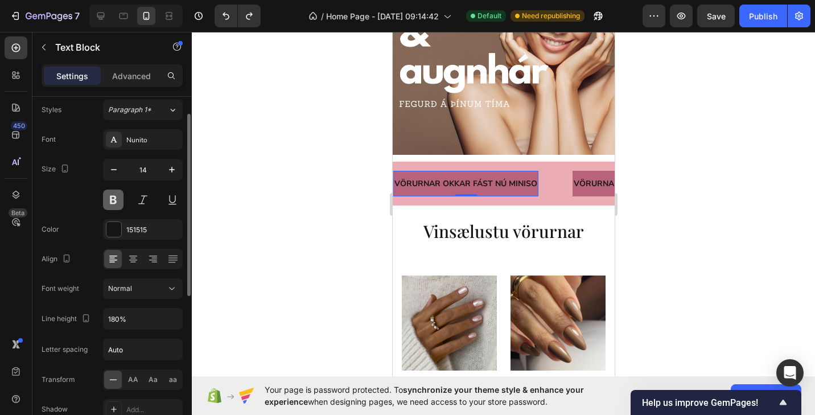
click at [115, 195] on button at bounding box center [113, 199] width 20 height 20
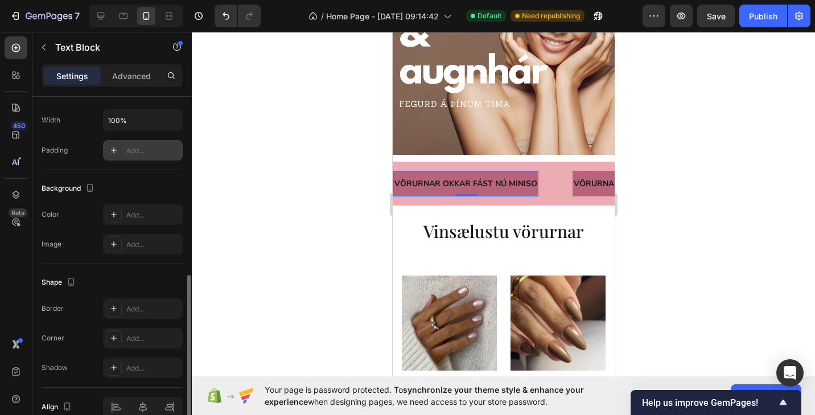
scroll to position [420, 0]
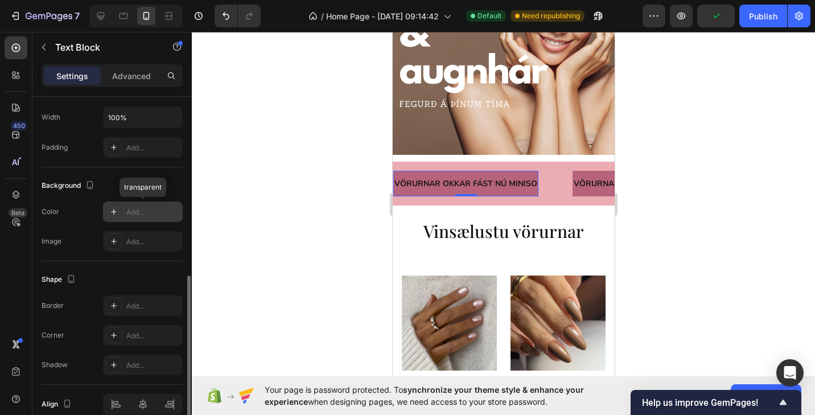
click at [135, 215] on div "Add..." at bounding box center [152, 212] width 53 height 10
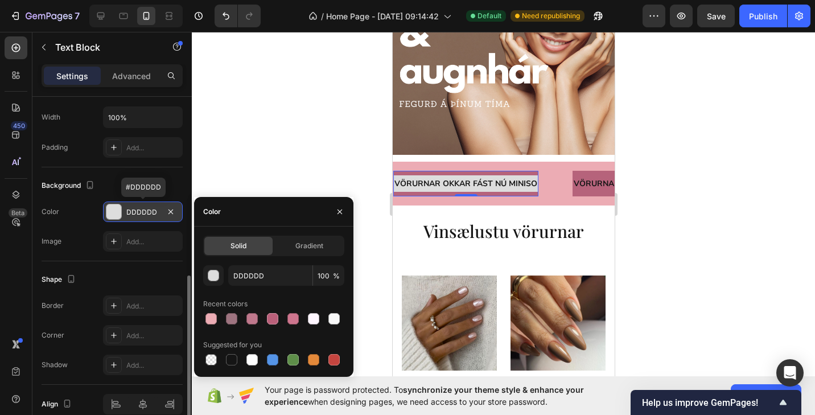
click at [126, 210] on div "DDDDDD" at bounding box center [142, 212] width 33 height 10
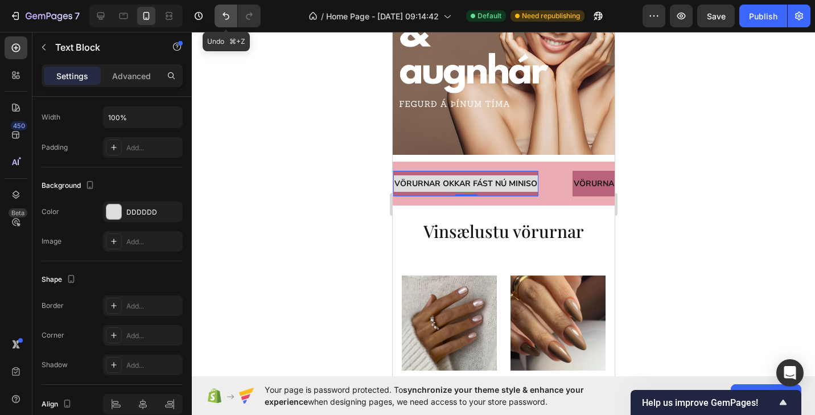
click at [227, 19] on icon "Undo/Redo" at bounding box center [225, 16] width 7 height 7
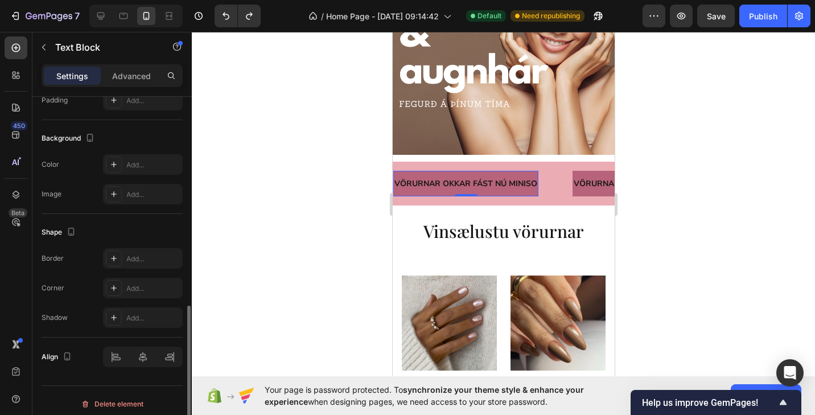
scroll to position [474, 0]
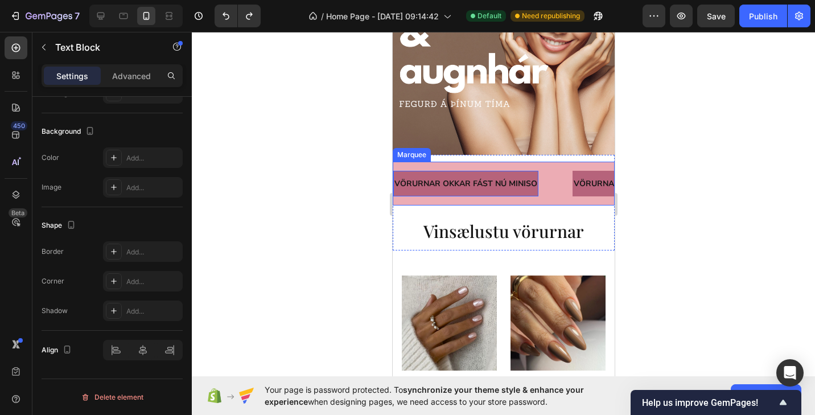
click at [448, 201] on div "VÖRURNAR OKKAR FÁST NÚ MINISO Text Block 0 VÖRURNAR OKKAR FÁST NÚ MINISO Text B…" at bounding box center [503, 184] width 222 height 44
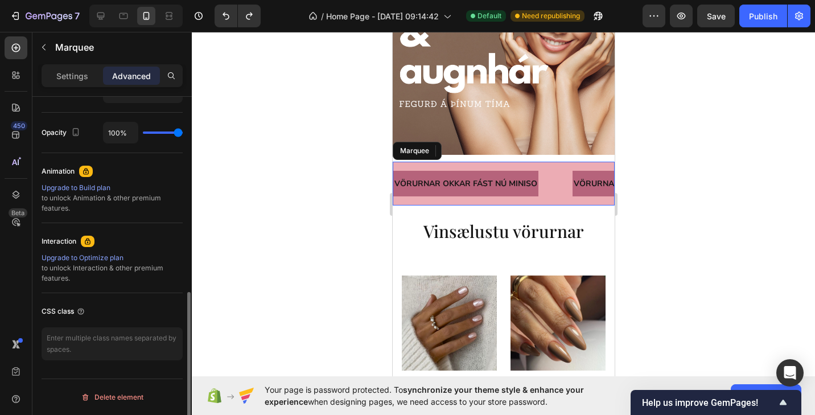
scroll to position [0, 0]
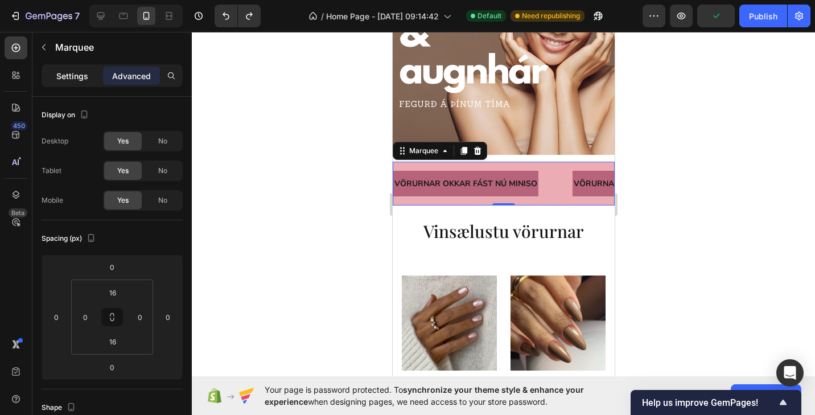
click at [77, 77] on p "Settings" at bounding box center [72, 76] width 32 height 12
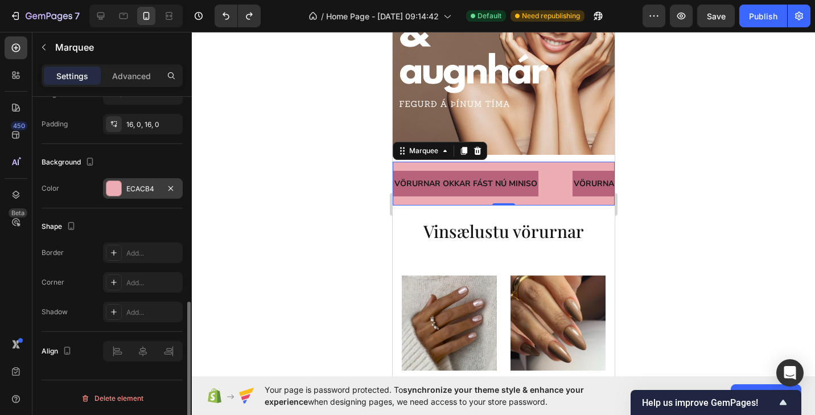
scroll to position [490, 0]
click at [118, 189] on div at bounding box center [113, 187] width 15 height 15
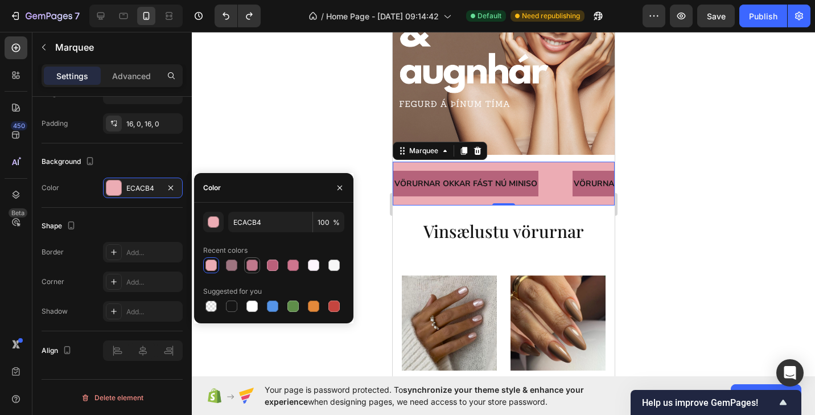
click at [254, 266] on div at bounding box center [251, 264] width 11 height 11
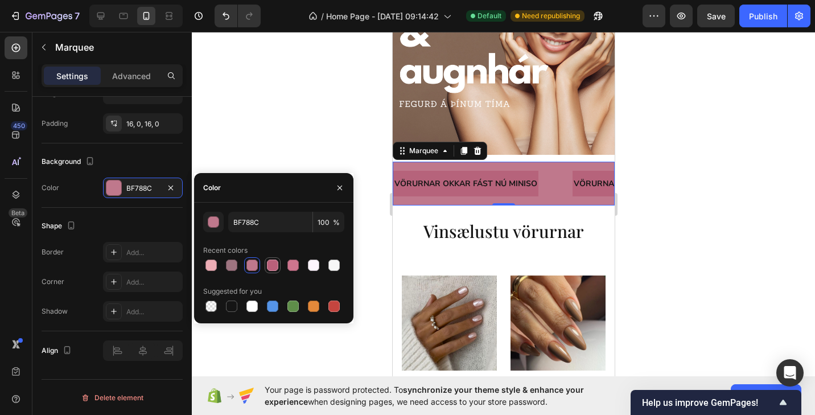
click at [274, 268] on div at bounding box center [272, 264] width 11 height 11
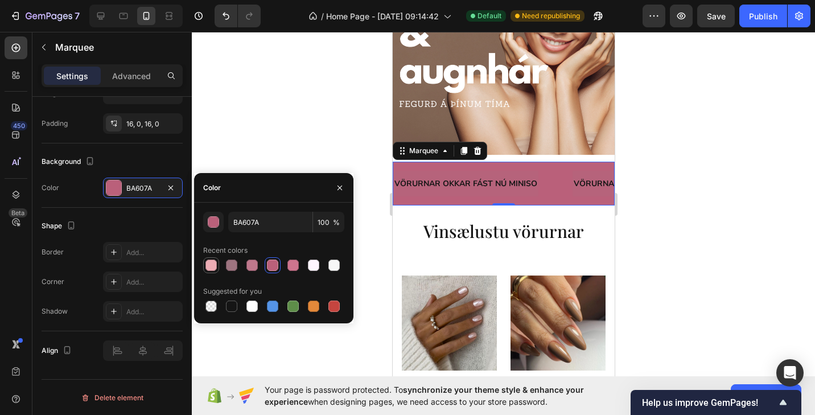
click at [213, 263] on div at bounding box center [210, 264] width 11 height 11
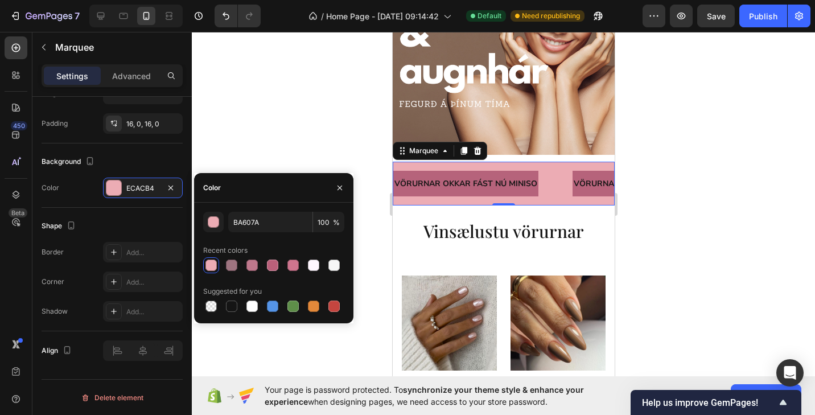
type input "ECACB4"
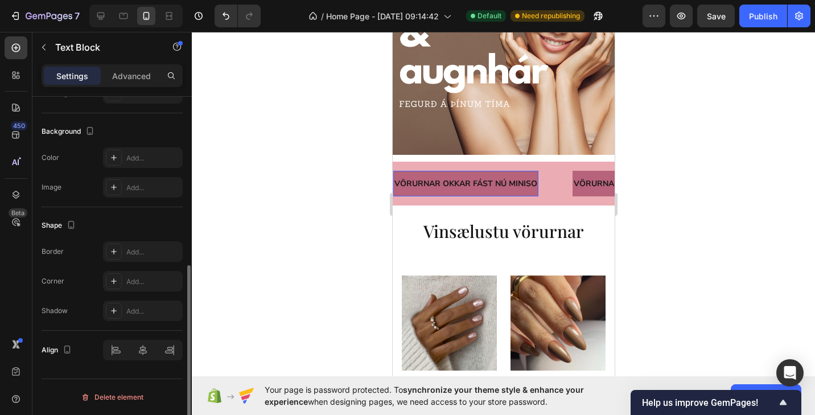
click at [423, 191] on div "VÖRURNAR OKKAR FÁST NÚ MINISO" at bounding box center [465, 183] width 145 height 16
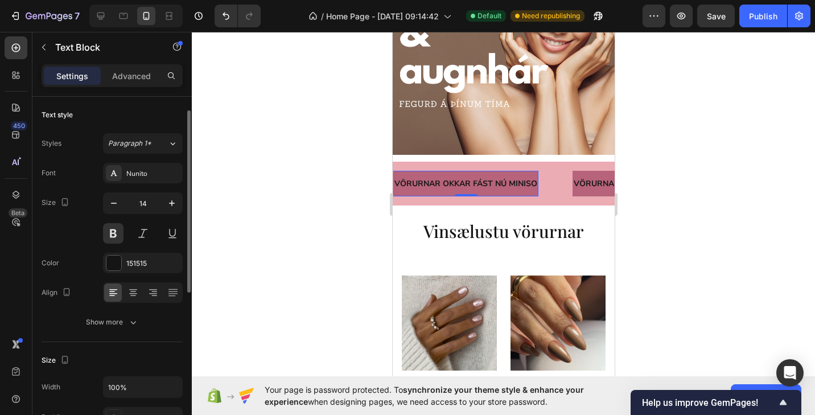
scroll to position [9, 0]
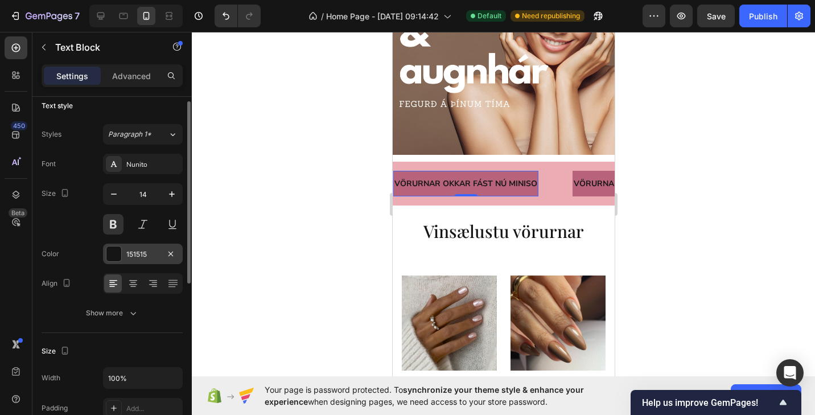
click at [112, 251] on div at bounding box center [113, 253] width 15 height 15
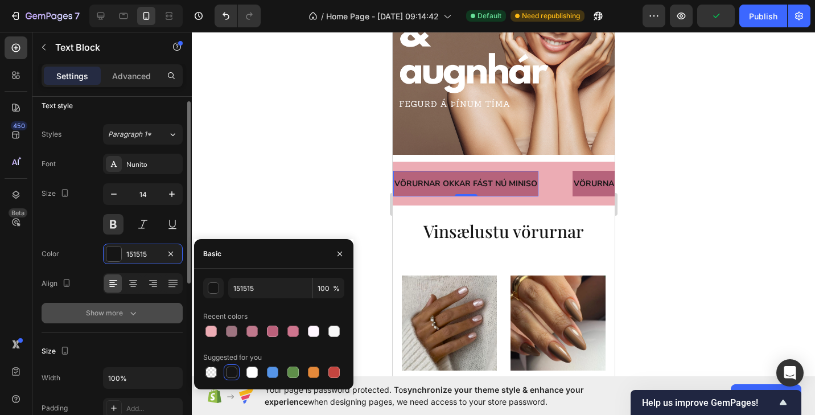
click at [108, 314] on div "Show more" at bounding box center [112, 312] width 53 height 11
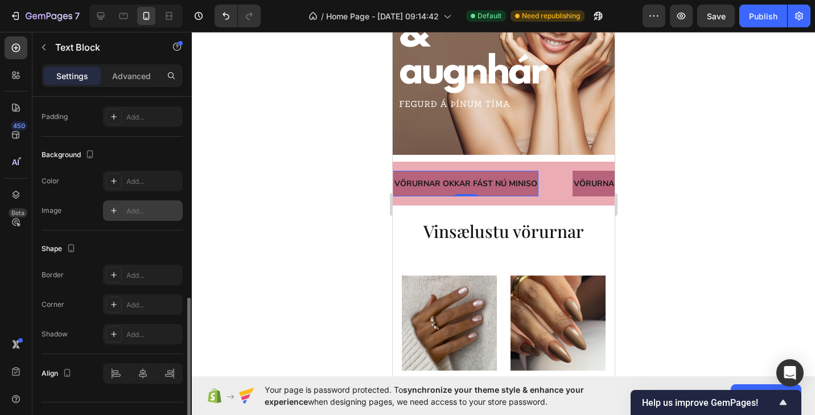
scroll to position [474, 0]
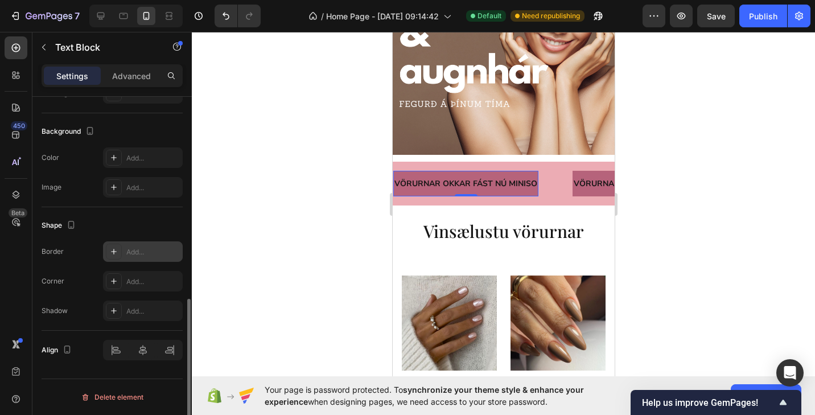
click at [115, 252] on icon at bounding box center [113, 251] width 9 height 9
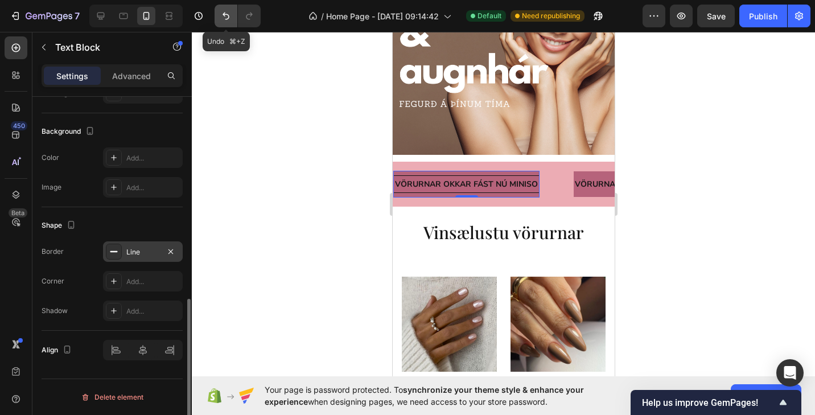
click at [224, 17] on icon "Undo/Redo" at bounding box center [225, 15] width 11 height 11
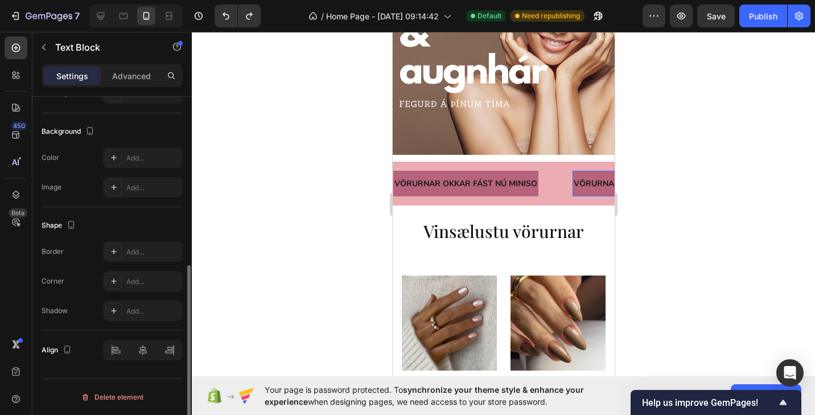
click at [584, 194] on div "VÖRURNAR OKKAR FÁST NÚ MINISO Text Block" at bounding box center [644, 184] width 145 height 26
click at [584, 194] on div "VÖRURNAR OKKAR FÁST NÚ MINISO Text Block 0" at bounding box center [644, 184] width 145 height 26
click at [584, 193] on div "VÖRURNAR OKKAR FÁST NÚ MINISO Text Block 0" at bounding box center [644, 184] width 145 height 26
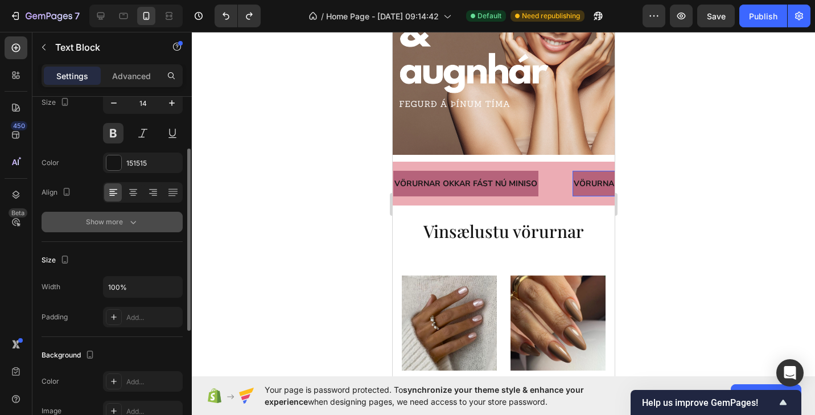
click at [135, 224] on icon "button" at bounding box center [132, 221] width 11 height 11
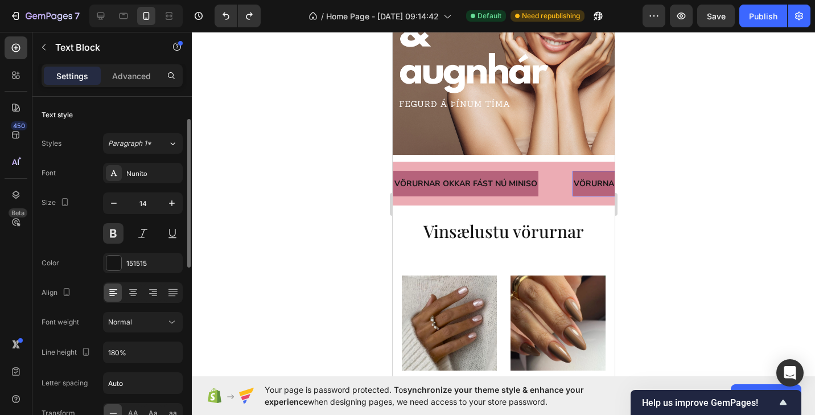
scroll to position [0, 0]
click at [131, 78] on p "Advanced" at bounding box center [131, 76] width 39 height 12
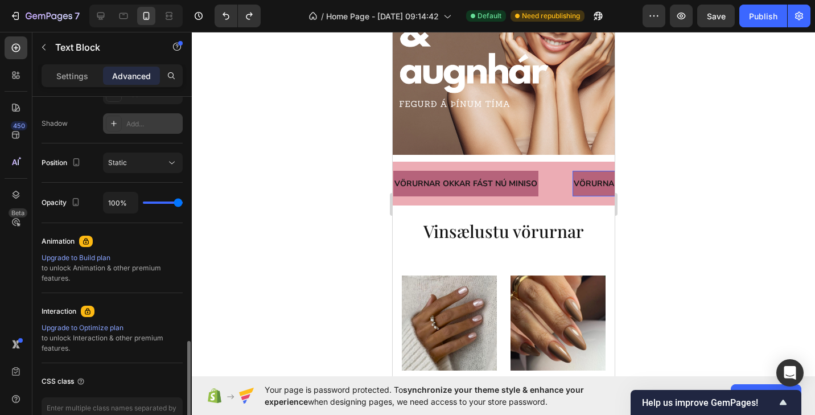
scroll to position [439, 0]
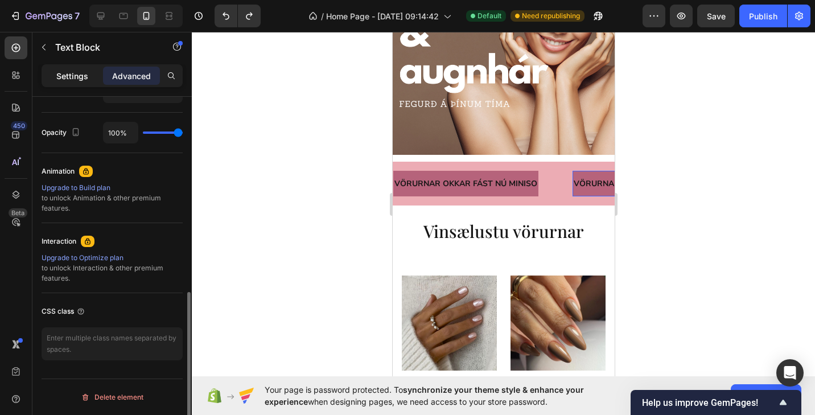
click at [84, 77] on p "Settings" at bounding box center [72, 76] width 32 height 12
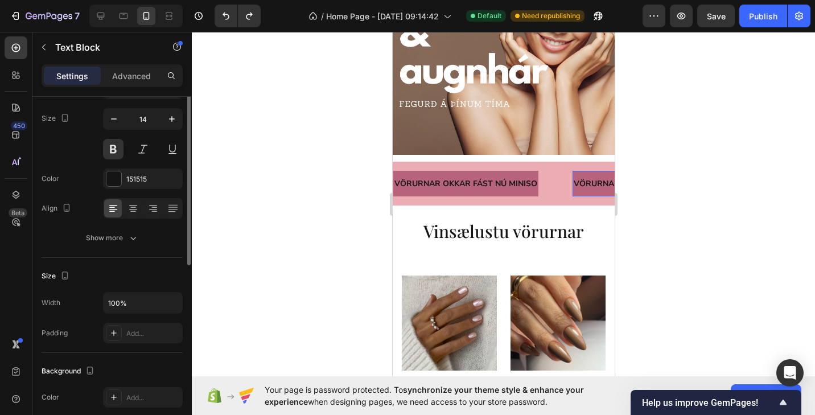
scroll to position [0, 0]
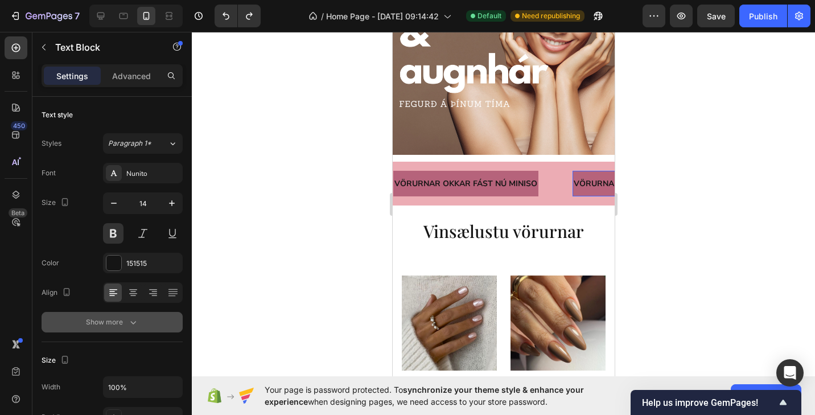
click at [112, 323] on div "Show more" at bounding box center [112, 321] width 53 height 11
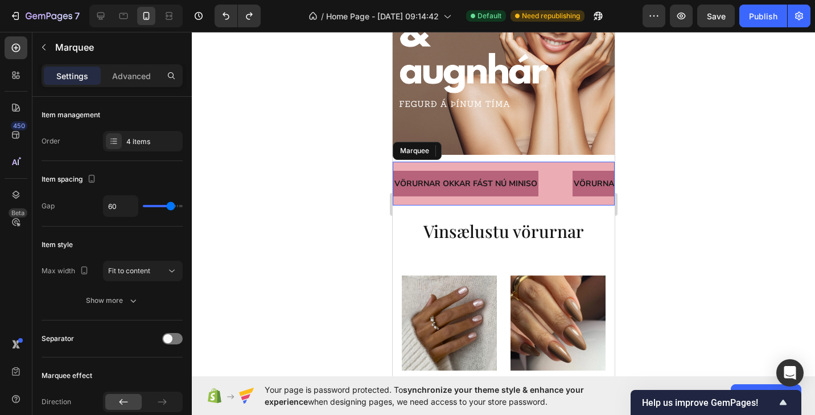
click at [476, 199] on div "VÖRURNAR OKKAR FÁST NÚ MINISO Text Block VÖRURNAR OKKAR FÁST NÚ MINISO Text Blo…" at bounding box center [503, 184] width 222 height 44
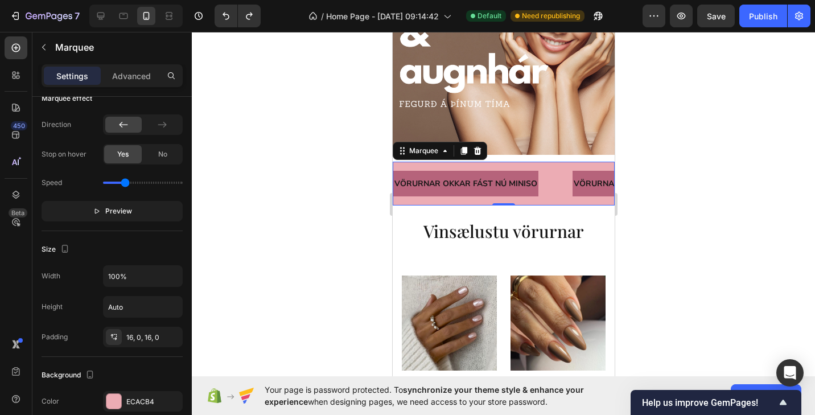
scroll to position [260, 0]
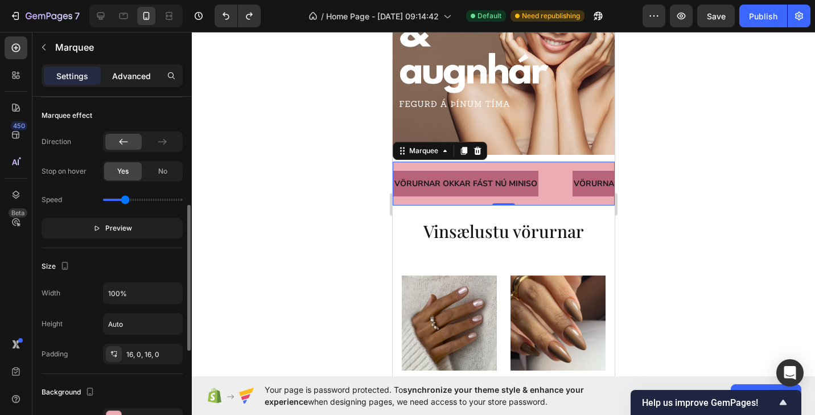
click at [138, 79] on p "Advanced" at bounding box center [131, 76] width 39 height 12
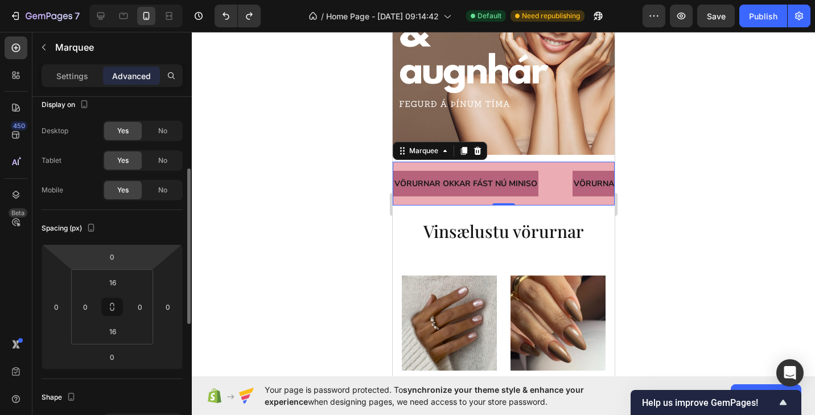
scroll to position [0, 0]
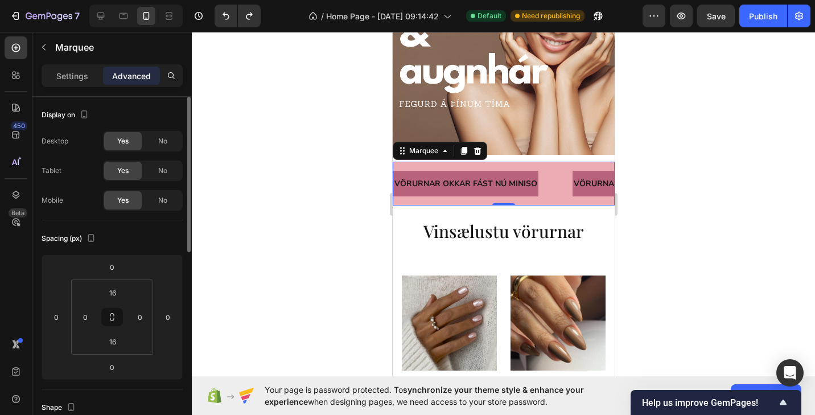
click at [79, 77] on p "Settings" at bounding box center [72, 76] width 32 height 12
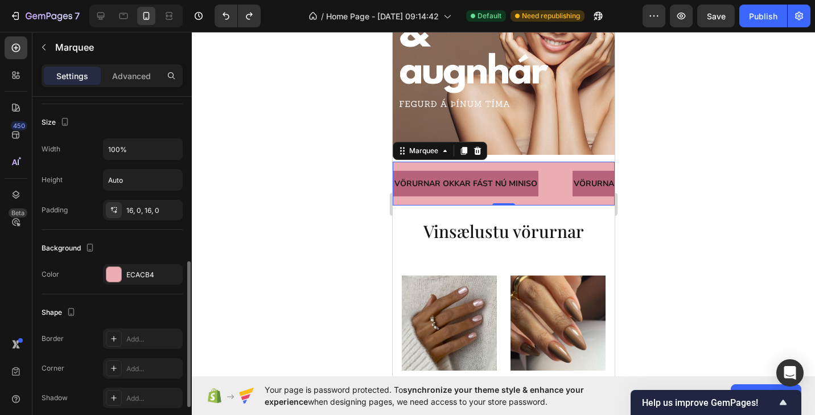
scroll to position [401, 0]
click at [113, 276] on div at bounding box center [113, 277] width 15 height 15
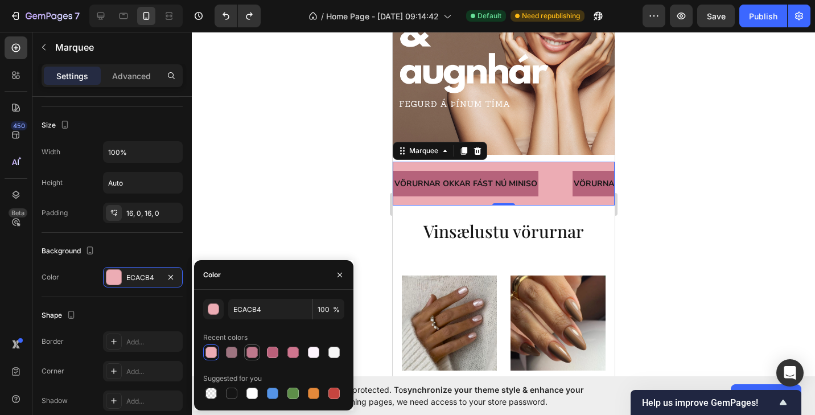
click at [253, 352] on div at bounding box center [251, 351] width 11 height 11
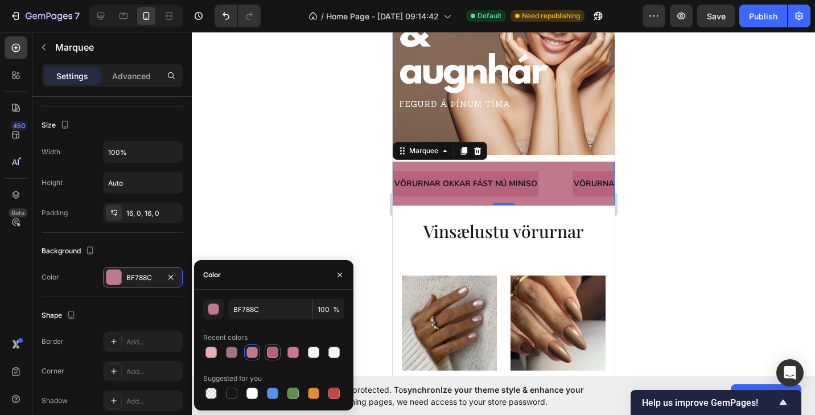
click at [272, 353] on div at bounding box center [272, 351] width 11 height 11
type input "BA607A"
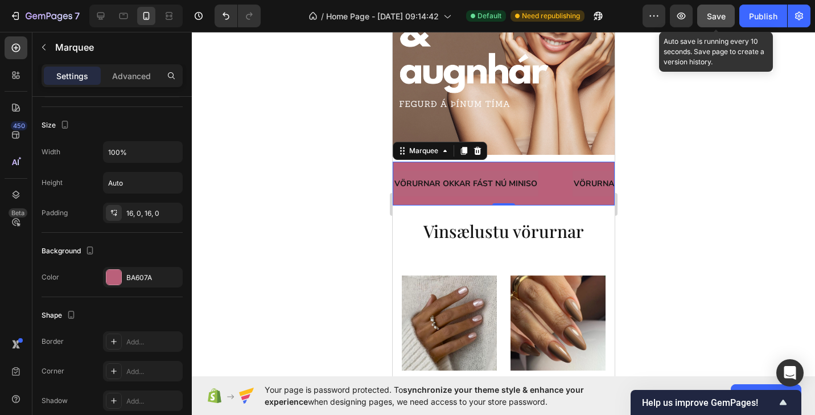
click at [717, 27] on button "Save" at bounding box center [716, 16] width 38 height 23
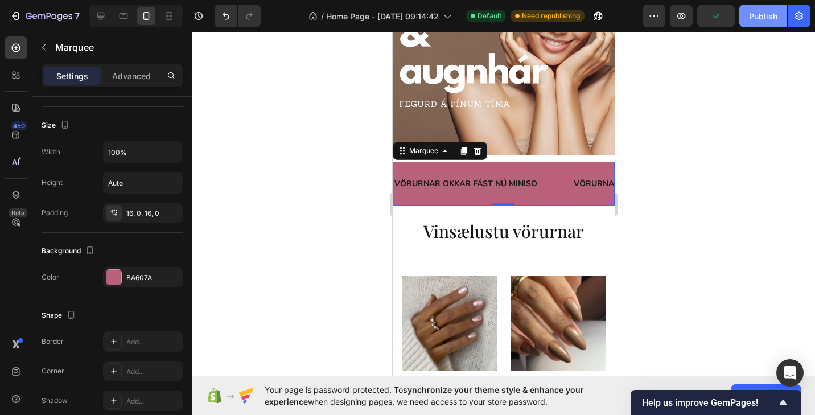
click at [759, 23] on button "Publish" at bounding box center [763, 16] width 48 height 23
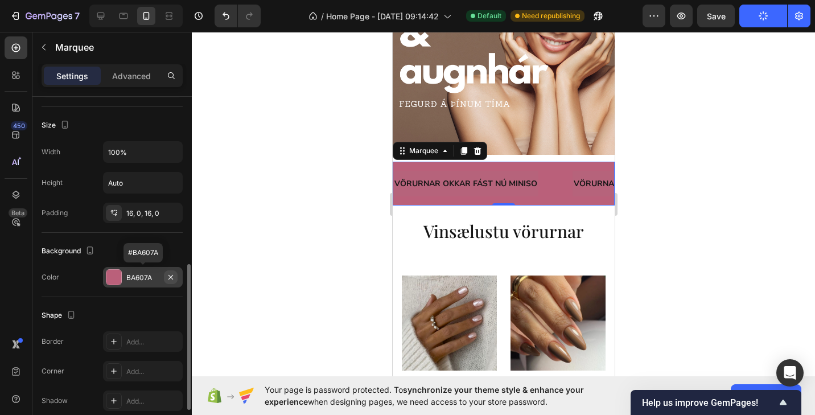
click at [173, 276] on icon "button" at bounding box center [170, 277] width 9 height 9
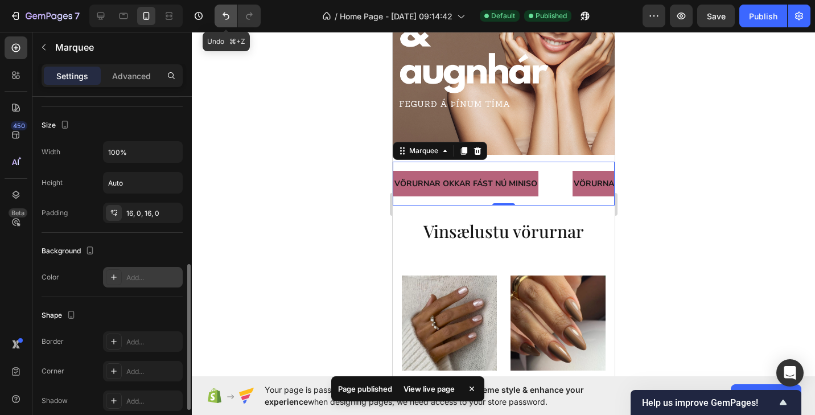
click at [224, 16] on icon "Undo/Redo" at bounding box center [225, 15] width 11 height 11
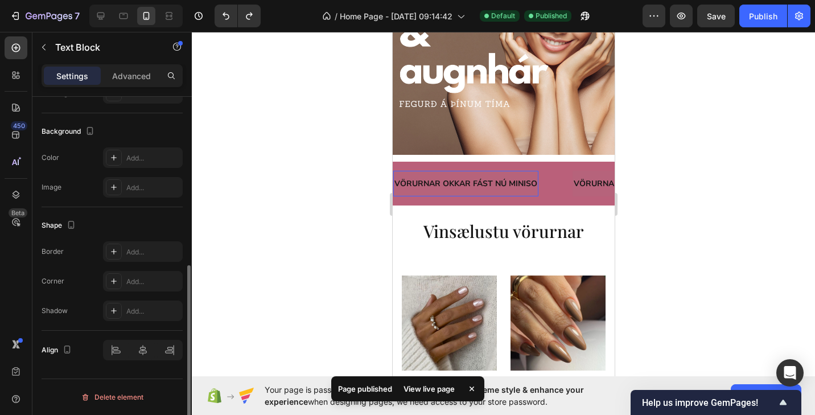
click at [468, 189] on p "VÖRURNAR OKKAR FÁST NÚ MINISO" at bounding box center [465, 183] width 143 height 14
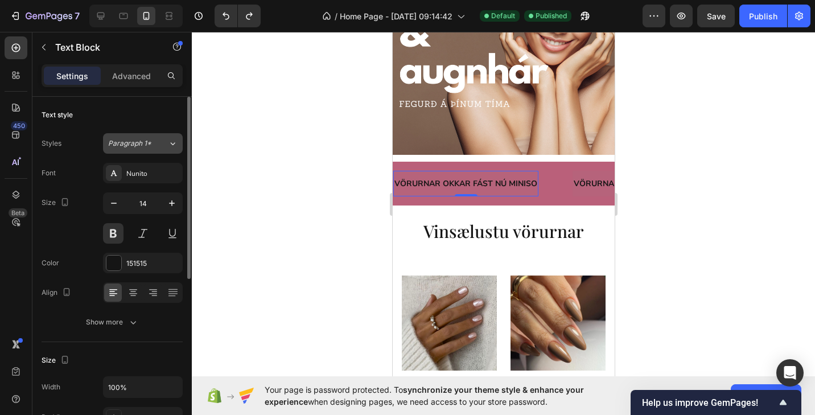
click at [172, 145] on icon at bounding box center [173, 143] width 10 height 11
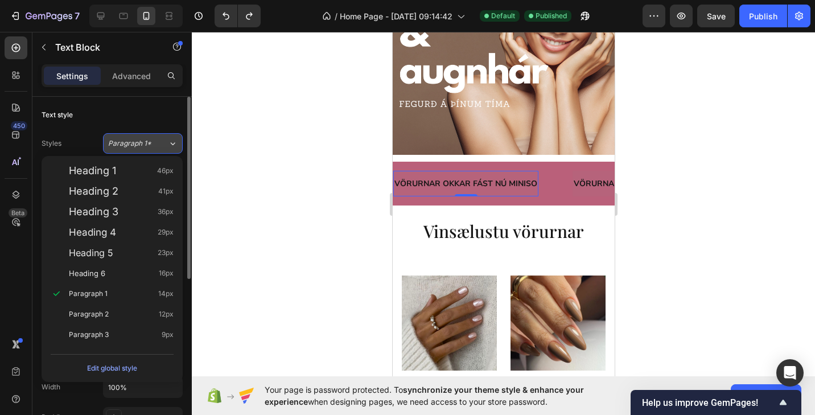
click at [172, 145] on icon at bounding box center [173, 143] width 10 height 11
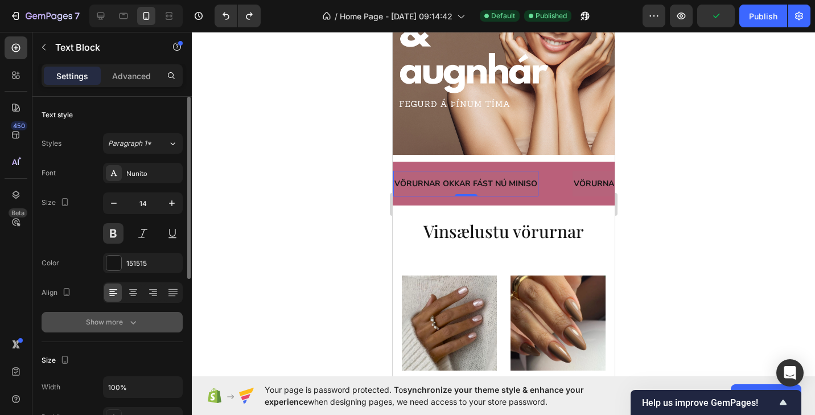
click at [120, 320] on div "Show more" at bounding box center [112, 321] width 53 height 11
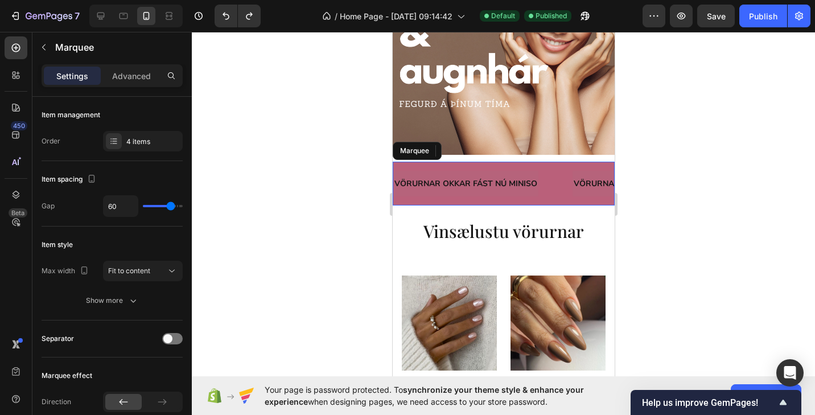
click at [560, 170] on div "VÖRURNAR OKKAR FÁST NÚ MINISO Text Block 0 VÖRURNAR OKKAR FÁST NÚ MINISO Text B…" at bounding box center [503, 184] width 222 height 44
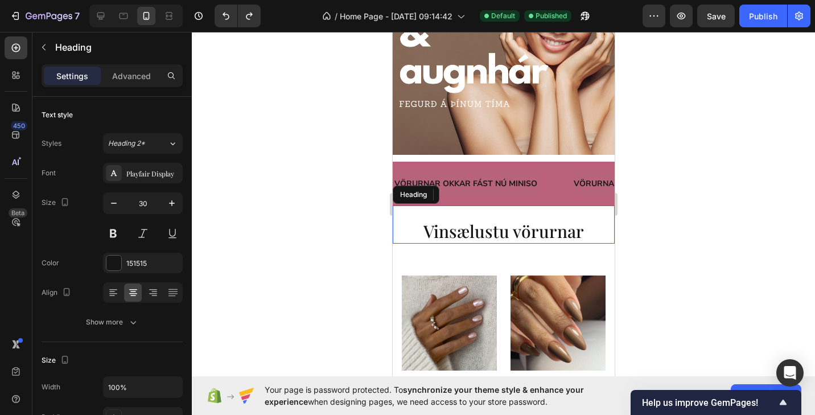
click at [560, 220] on h2 "Vinsælustu vörurnar" at bounding box center [503, 231] width 222 height 24
click at [542, 196] on div "VÖRURNAR OKKAR FÁST NÚ MINISO Text Block VÖRURNAR OKKAR FÁST NÚ MINISO Text Blo…" at bounding box center [503, 184] width 222 height 44
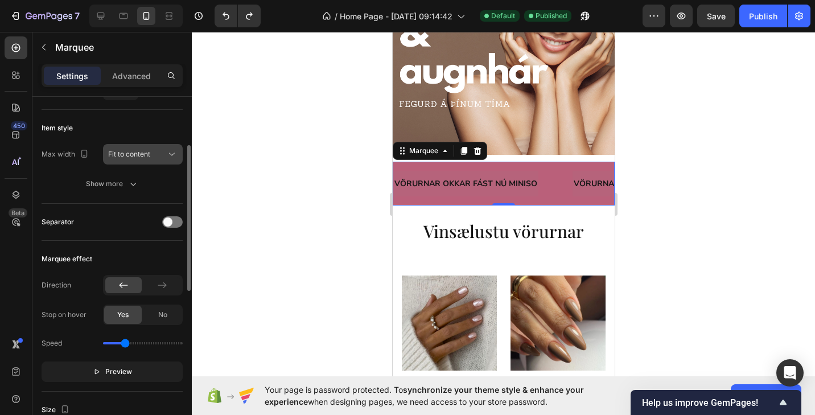
scroll to position [122, 0]
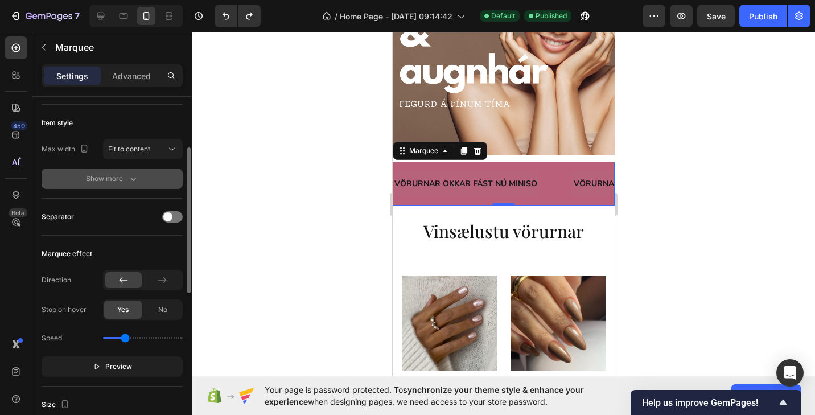
click at [121, 178] on div "Show more" at bounding box center [112, 178] width 53 height 11
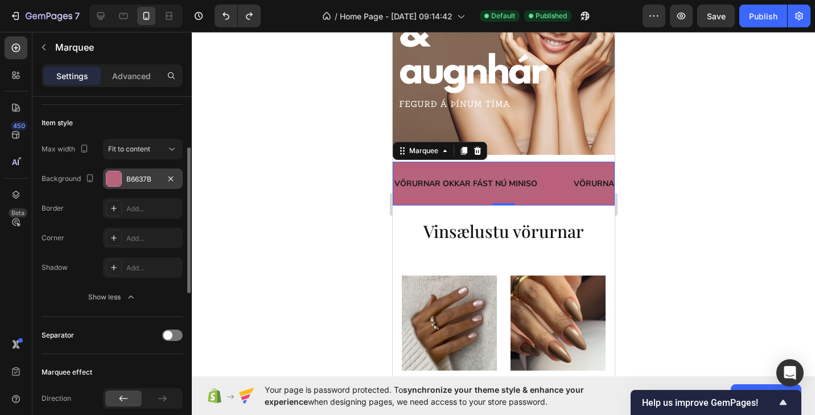
click at [115, 179] on div at bounding box center [113, 178] width 15 height 15
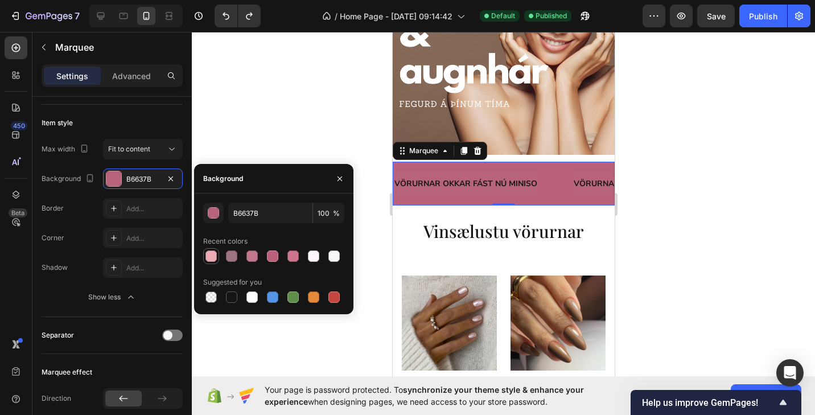
click at [214, 258] on div at bounding box center [210, 255] width 11 height 11
type input "ECACB4"
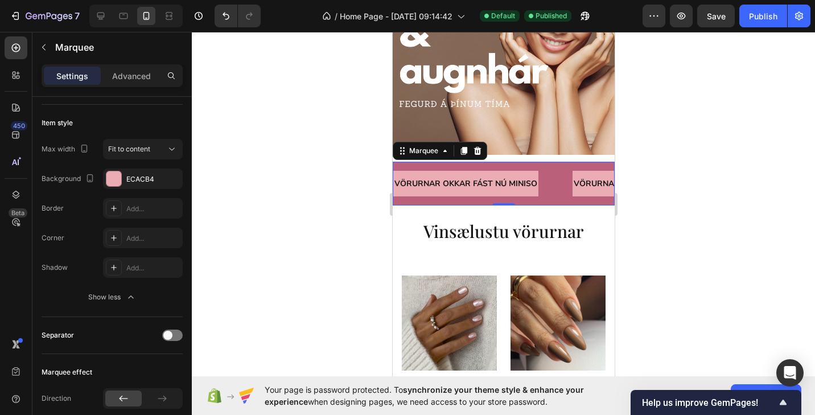
click at [438, 203] on div "VÖRURNAR OKKAR FÁST NÚ MINISO Text Block VÖRURNAR OKKAR FÁST NÚ MINISO Text Blo…" at bounding box center [503, 184] width 222 height 44
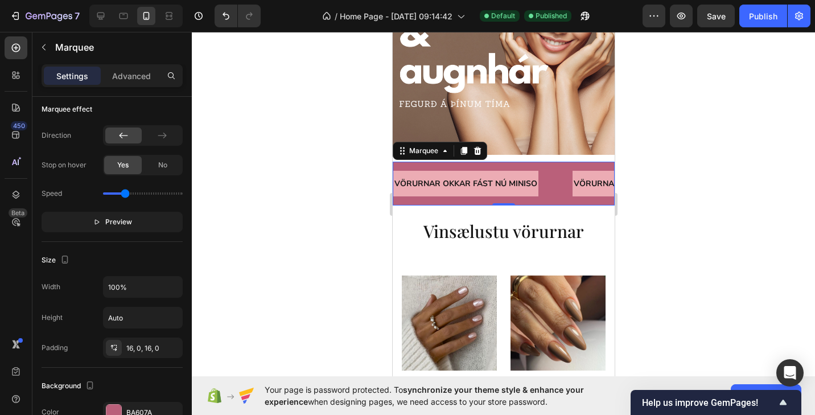
scroll to position [571, 0]
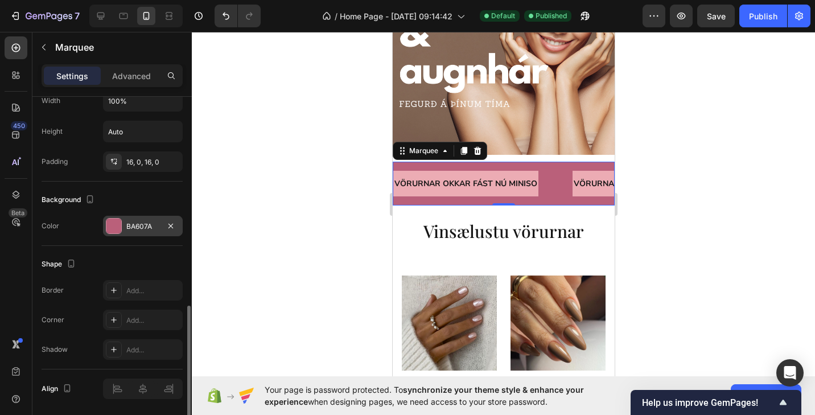
click at [118, 229] on div at bounding box center [113, 225] width 15 height 15
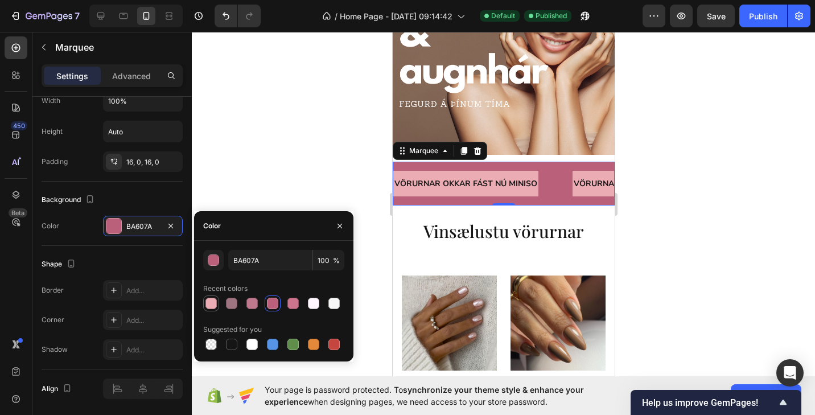
click at [216, 305] on div at bounding box center [210, 303] width 11 height 11
type input "ECACB4"
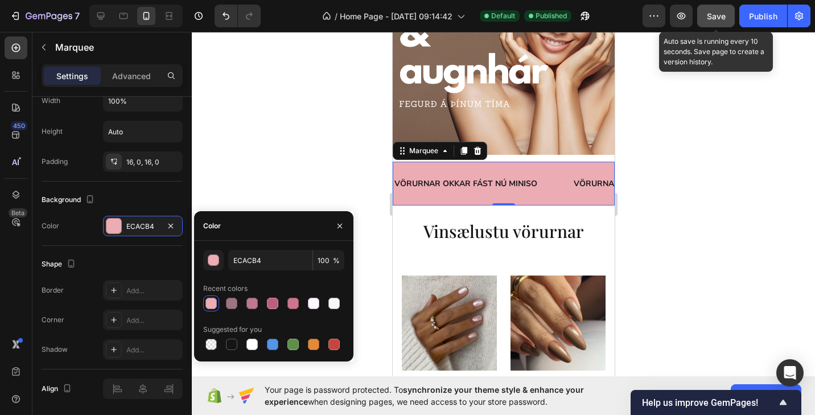
click at [715, 14] on span "Save" at bounding box center [716, 16] width 19 height 10
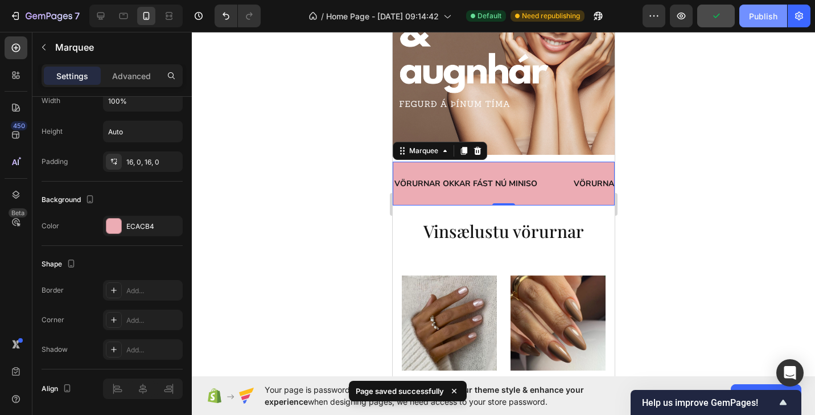
click at [753, 23] on button "Publish" at bounding box center [763, 16] width 48 height 23
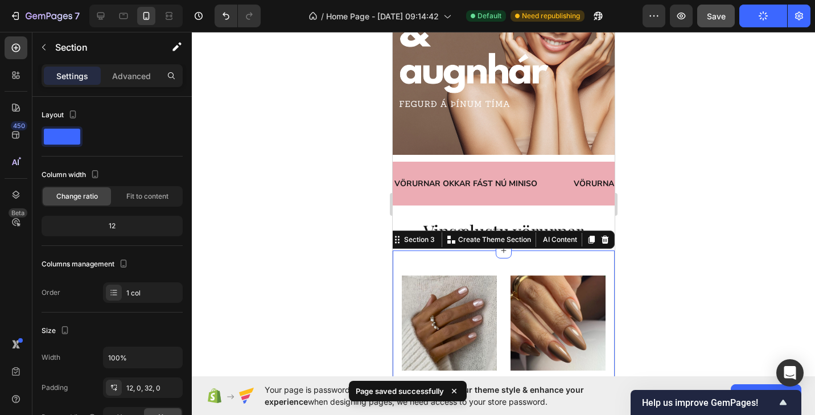
click at [143, 88] on div "Settings Advanced" at bounding box center [111, 80] width 159 height 32
click at [141, 84] on div "Advanced" at bounding box center [131, 76] width 57 height 18
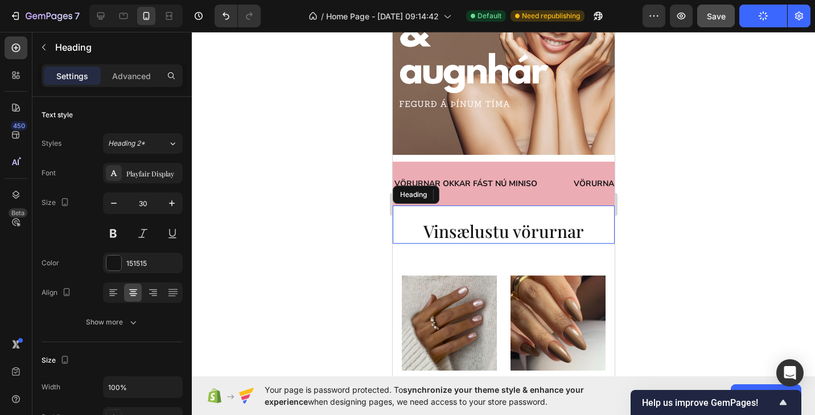
click at [487, 226] on h2 "Vinsælustu vörurnar" at bounding box center [503, 231] width 222 height 24
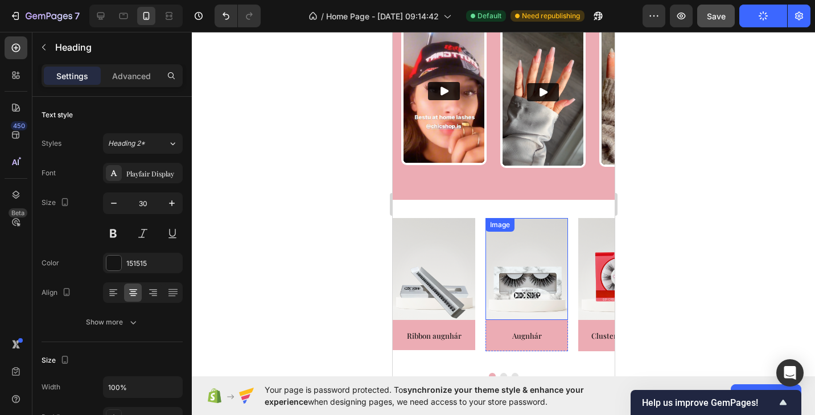
scroll to position [2071, 0]
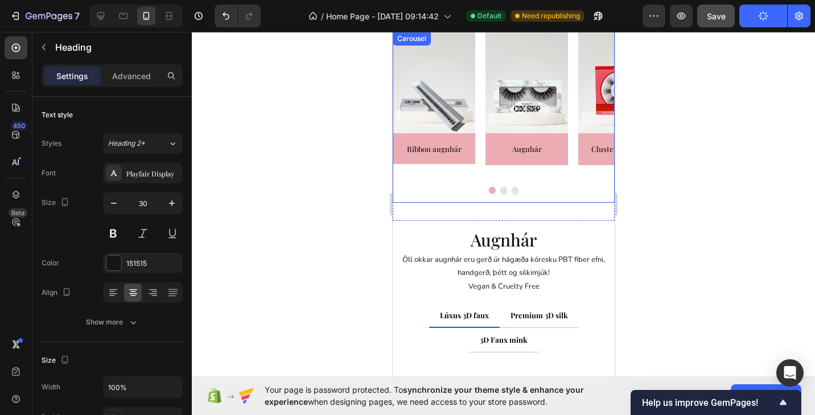
click at [505, 191] on button "Dot" at bounding box center [502, 190] width 7 height 7
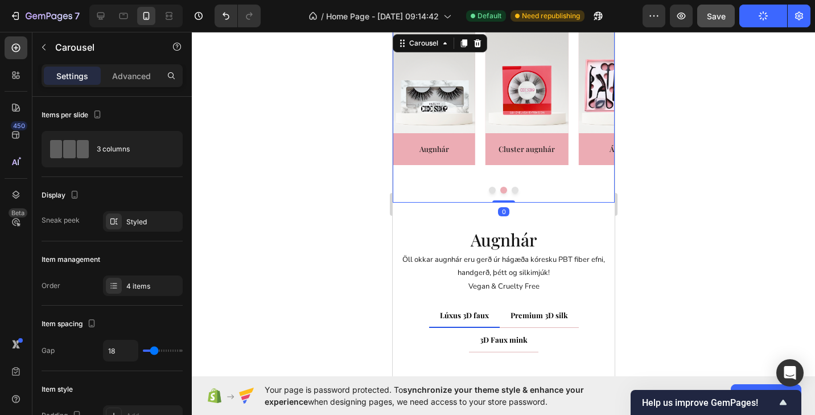
click at [514, 189] on button "Dot" at bounding box center [514, 190] width 7 height 7
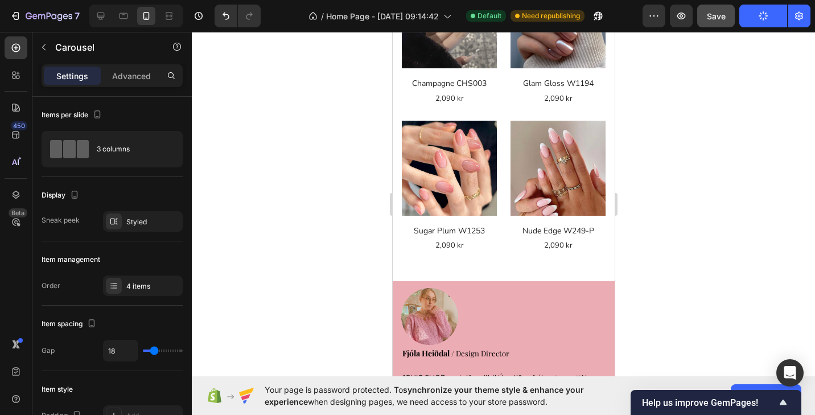
scroll to position [862, 0]
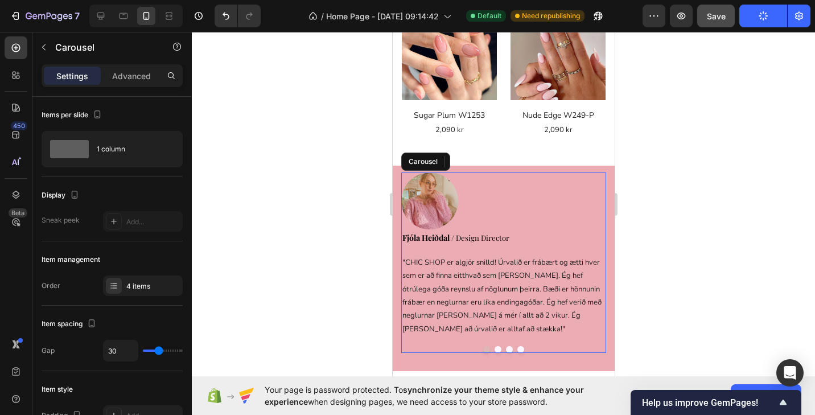
click at [488, 346] on button "Dot" at bounding box center [485, 349] width 7 height 7
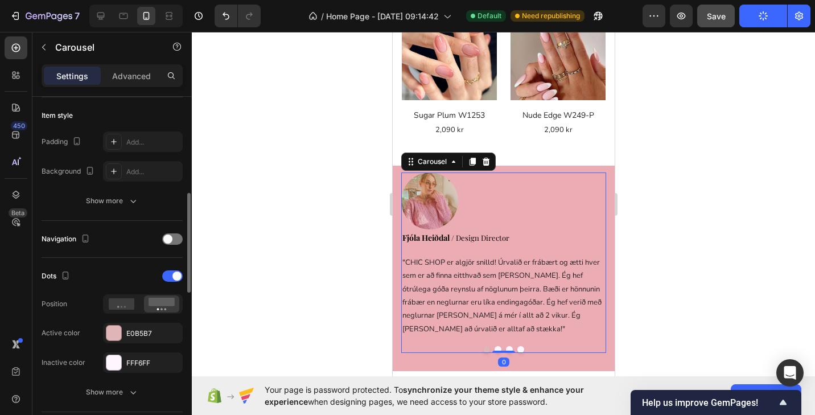
scroll to position [288, 0]
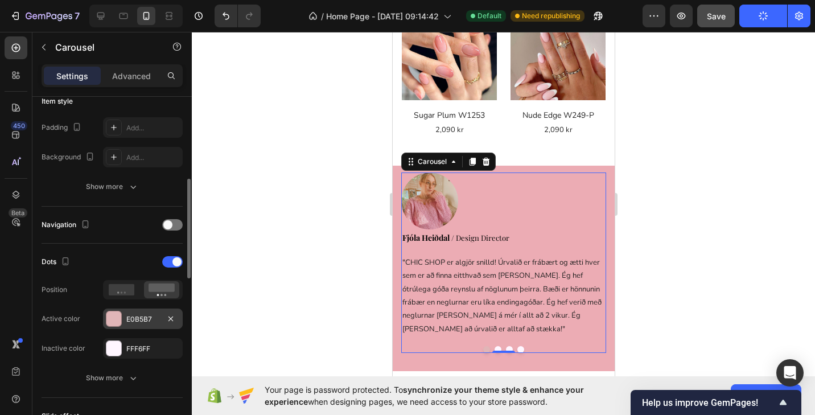
click at [114, 320] on div at bounding box center [113, 318] width 15 height 15
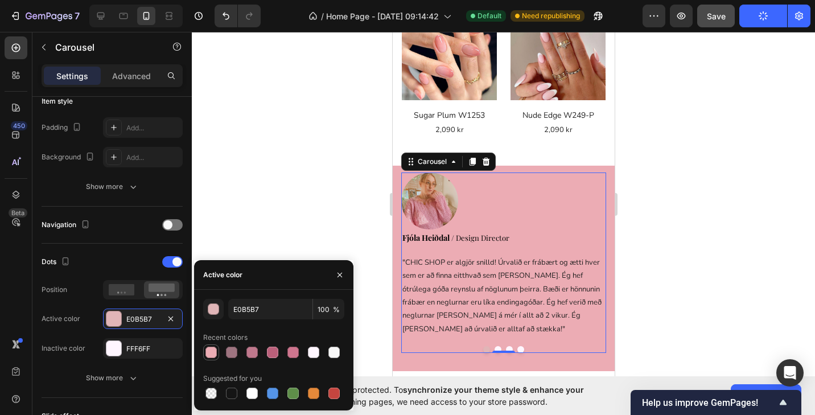
click at [213, 349] on div at bounding box center [210, 351] width 11 height 11
click at [271, 352] on div at bounding box center [272, 351] width 11 height 11
click at [314, 352] on div at bounding box center [313, 351] width 11 height 11
click at [232, 392] on div at bounding box center [231, 392] width 11 height 11
click at [213, 356] on div at bounding box center [210, 351] width 11 height 11
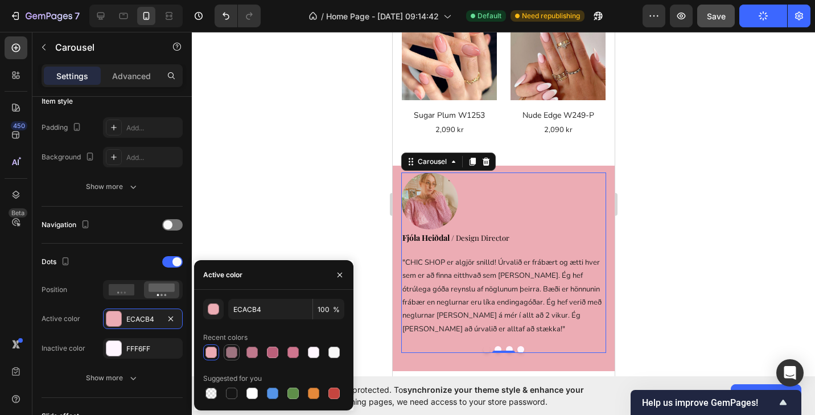
click at [232, 356] on div at bounding box center [231, 351] width 11 height 11
click at [253, 357] on div at bounding box center [251, 351] width 11 height 11
click at [210, 356] on div at bounding box center [210, 351] width 11 height 11
type input "ECACB4"
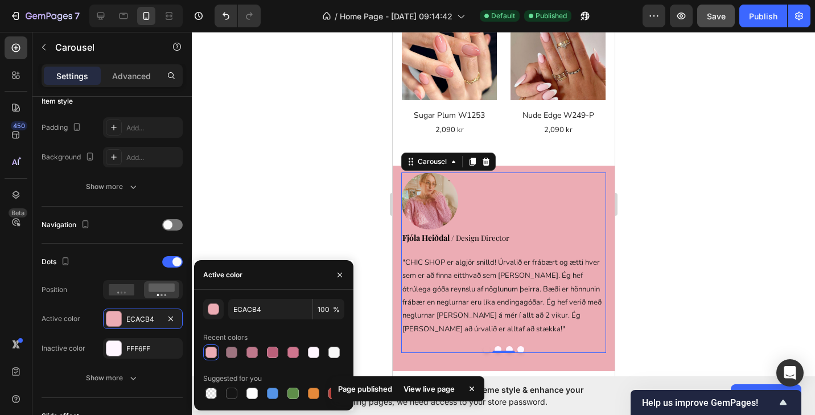
click at [498, 346] on button "Dot" at bounding box center [497, 349] width 7 height 7
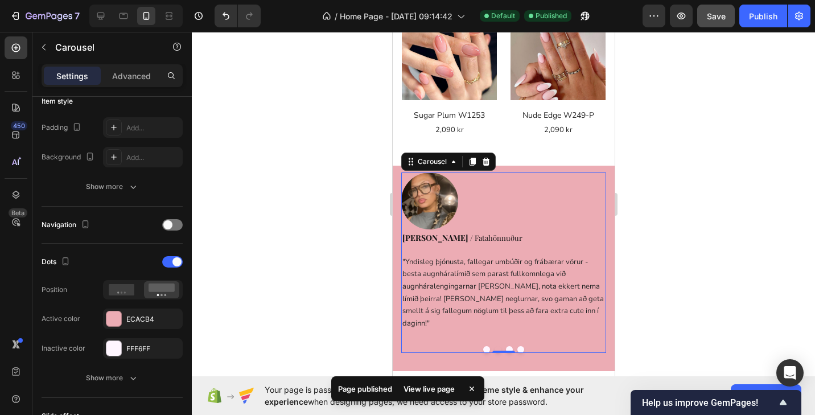
click at [508, 346] on button "Dot" at bounding box center [508, 349] width 7 height 7
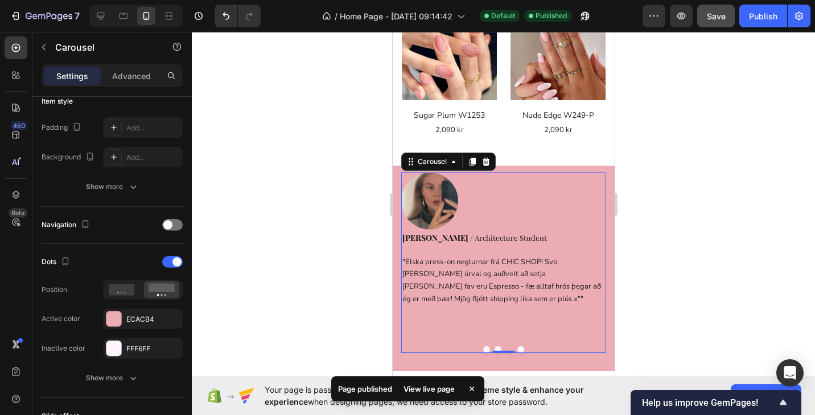
click at [521, 346] on button "Dot" at bounding box center [520, 349] width 7 height 7
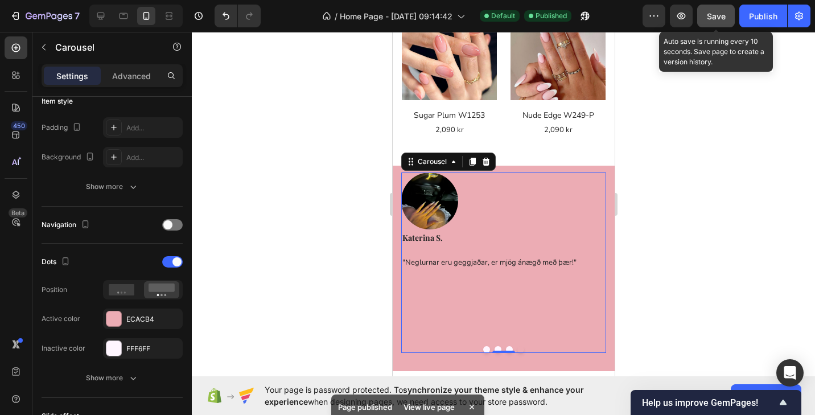
click at [722, 19] on span "Save" at bounding box center [716, 16] width 19 height 10
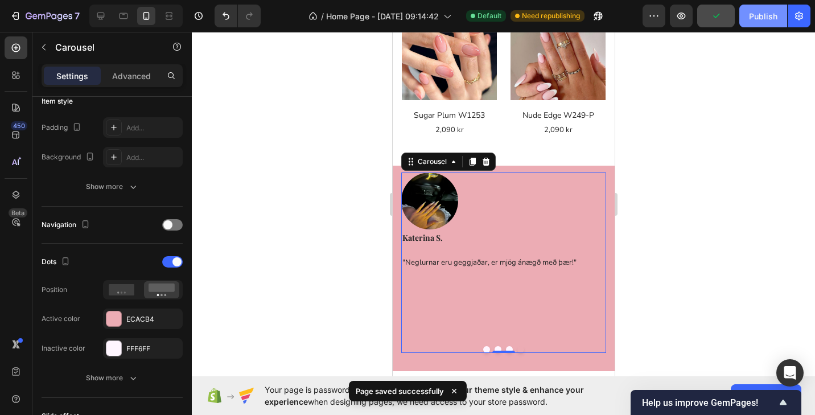
click at [757, 18] on div "Publish" at bounding box center [763, 16] width 28 height 12
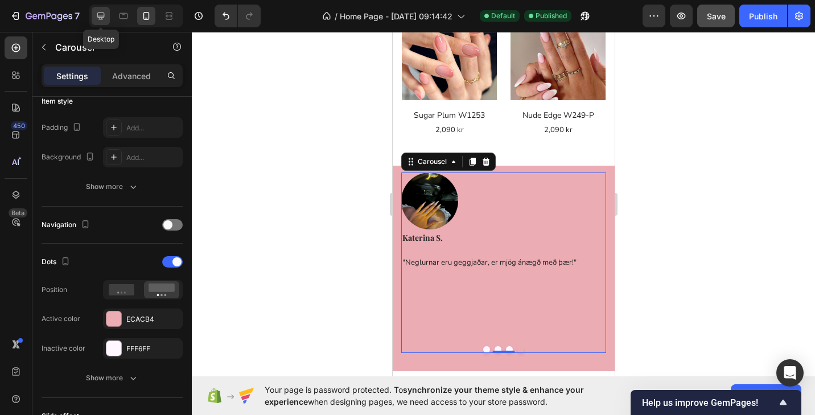
click at [104, 16] on icon at bounding box center [100, 16] width 7 height 7
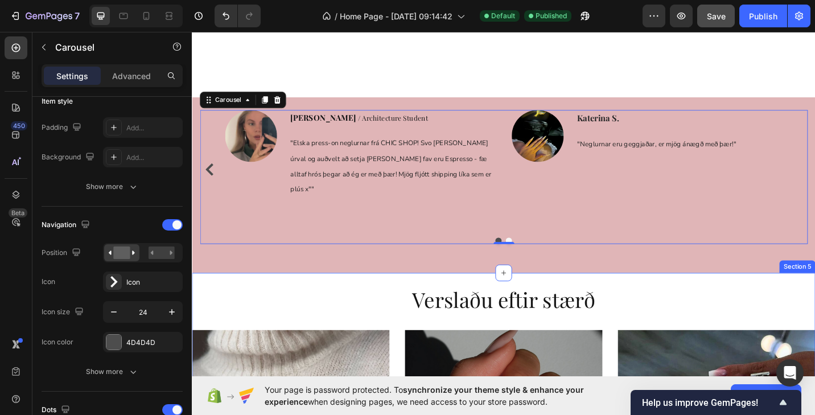
scroll to position [748, 0]
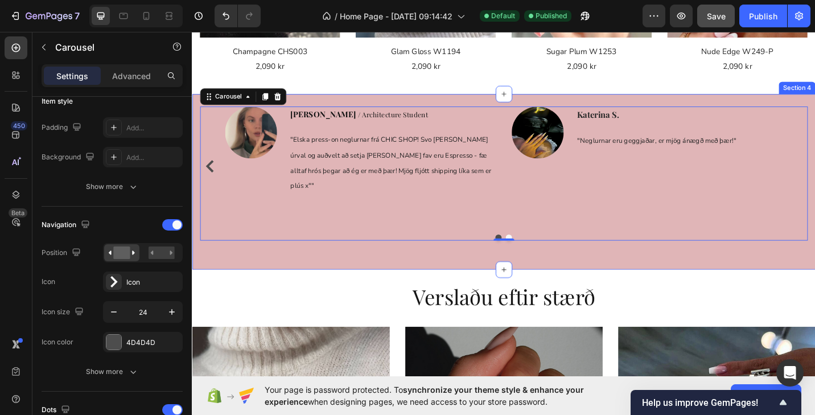
click at [481, 259] on div "Image Fjóla Heiðdal / Design Director Text block " CHIC SHOP er algjör snilld! …" at bounding box center [533, 196] width 666 height 165
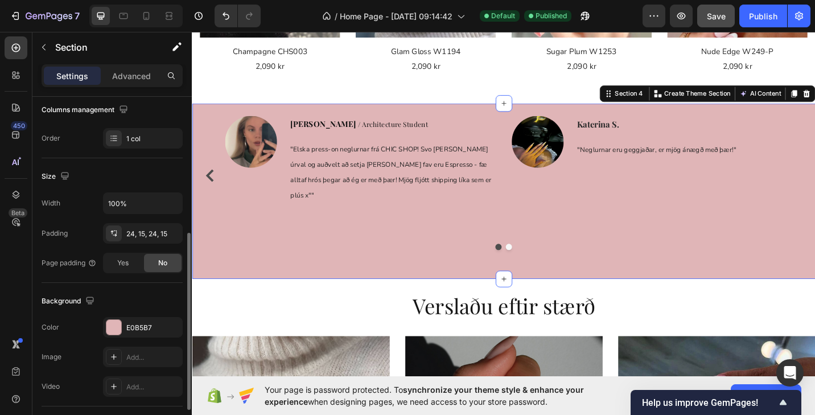
scroll to position [213, 0]
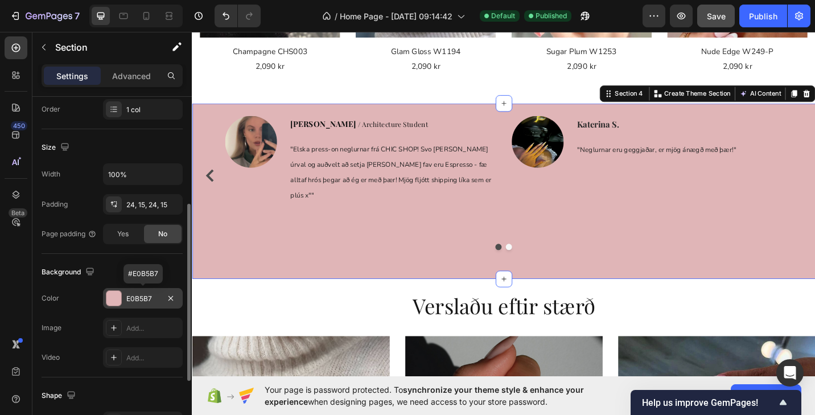
click at [116, 299] on div at bounding box center [113, 298] width 15 height 15
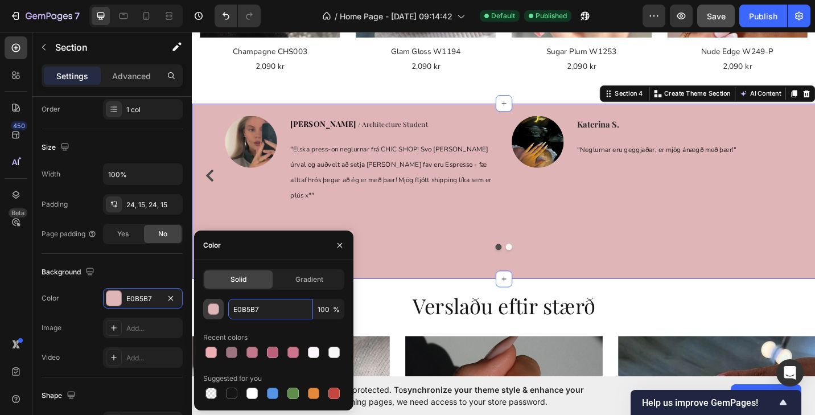
drag, startPoint x: 263, startPoint y: 307, endPoint x: 211, endPoint y: 307, distance: 52.3
click at [211, 307] on div "E0B5B7 100 %" at bounding box center [273, 309] width 141 height 20
click at [214, 352] on div at bounding box center [210, 351] width 11 height 11
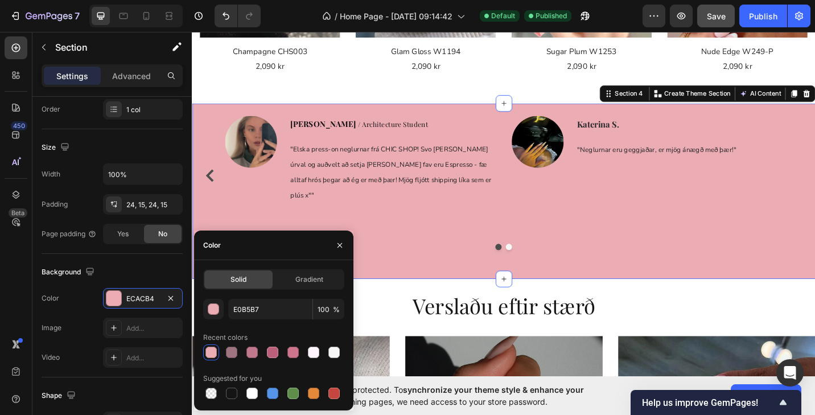
type input "ECACB4"
drag, startPoint x: 278, startPoint y: 313, endPoint x: 223, endPoint y: 311, distance: 54.6
click at [223, 311] on div "ECACB4 100 %" at bounding box center [273, 309] width 141 height 20
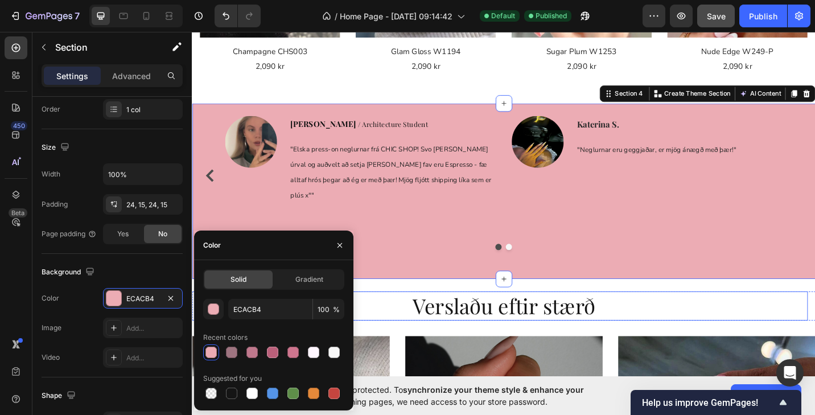
click at [417, 316] on h2 "Verslaðu eftir stærð" at bounding box center [533, 332] width 666 height 32
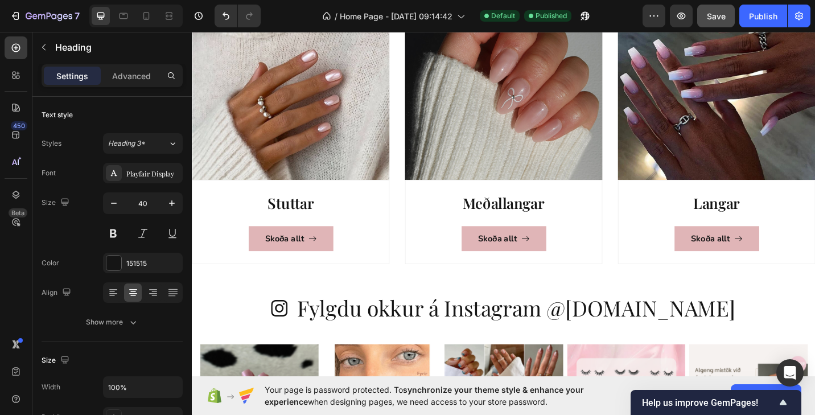
scroll to position [1113, 0]
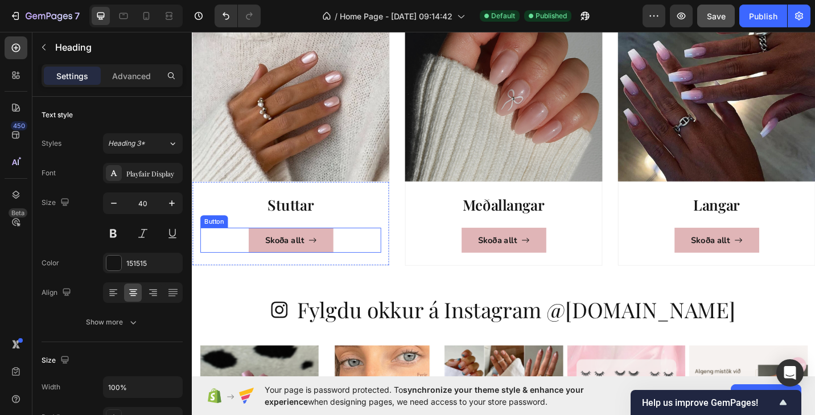
click at [324, 265] on span at bounding box center [323, 260] width 9 height 14
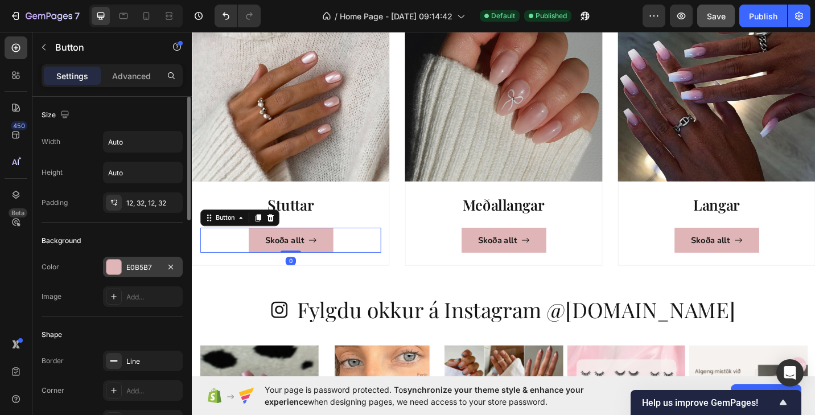
click at [126, 263] on div "E0B5B7" at bounding box center [143, 267] width 80 height 20
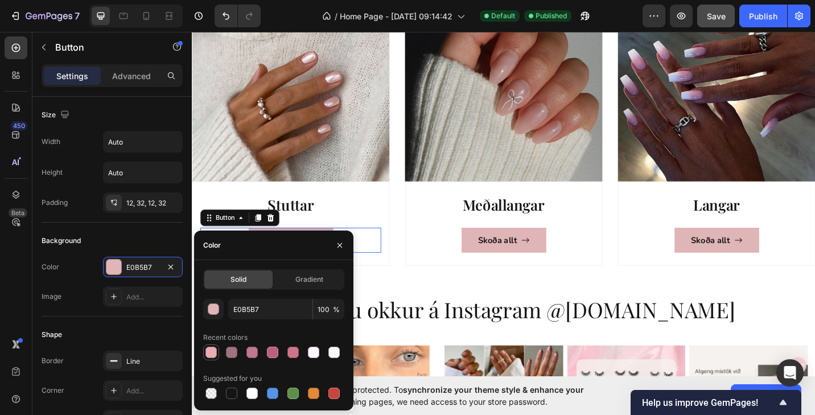
click at [210, 350] on div at bounding box center [210, 351] width 11 height 11
type input "ECACB4"
click at [497, 263] on link "Skoða allt" at bounding box center [533, 259] width 93 height 27
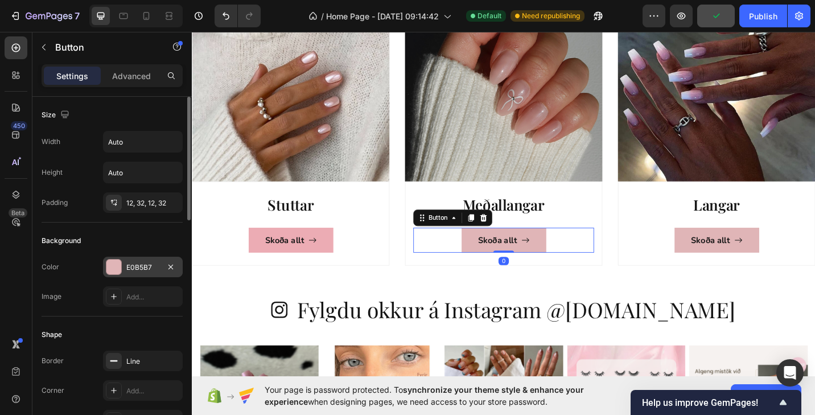
click at [131, 267] on div "E0B5B7" at bounding box center [142, 267] width 33 height 10
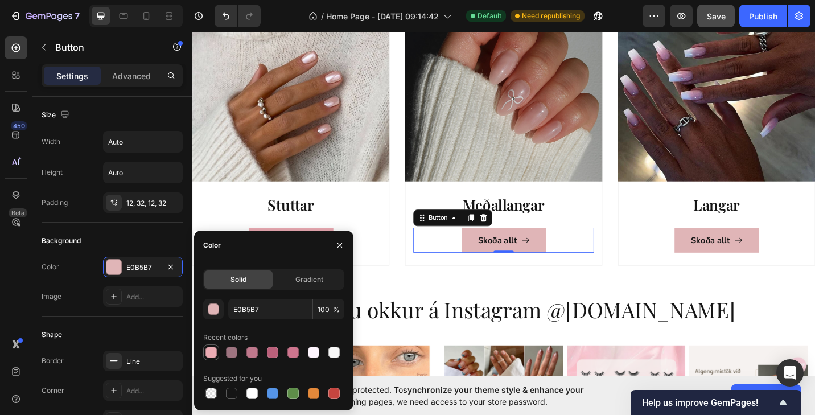
click at [213, 353] on div at bounding box center [210, 351] width 11 height 11
type input "ECACB4"
click at [729, 266] on link "Skoða allt" at bounding box center [766, 259] width 93 height 27
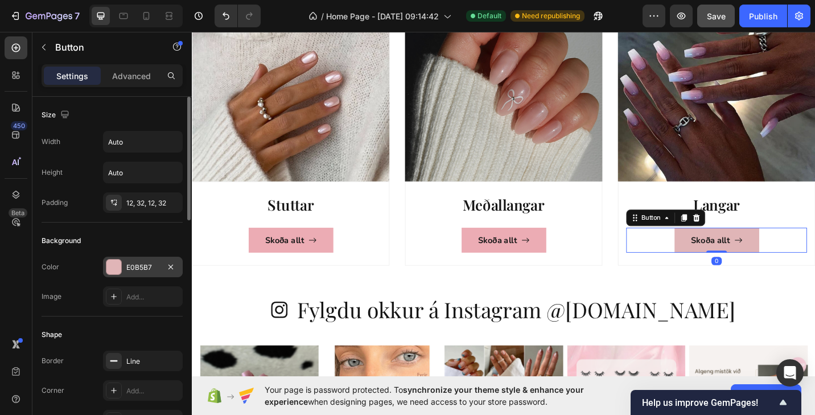
click at [118, 270] on div at bounding box center [113, 266] width 15 height 15
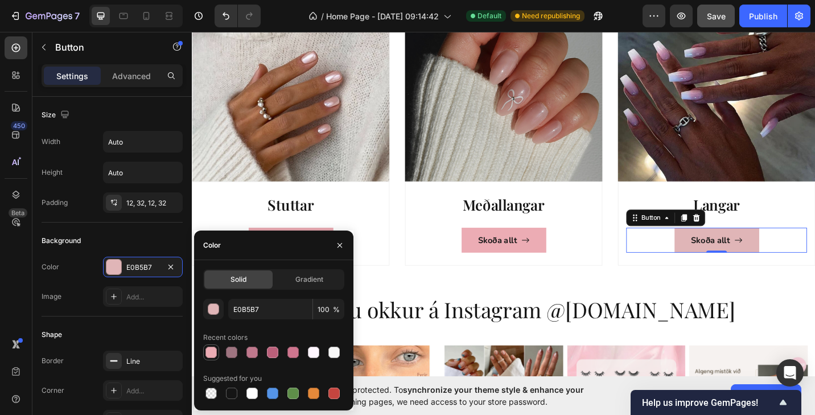
click at [215, 353] on div at bounding box center [210, 351] width 11 height 11
type input "ECACB4"
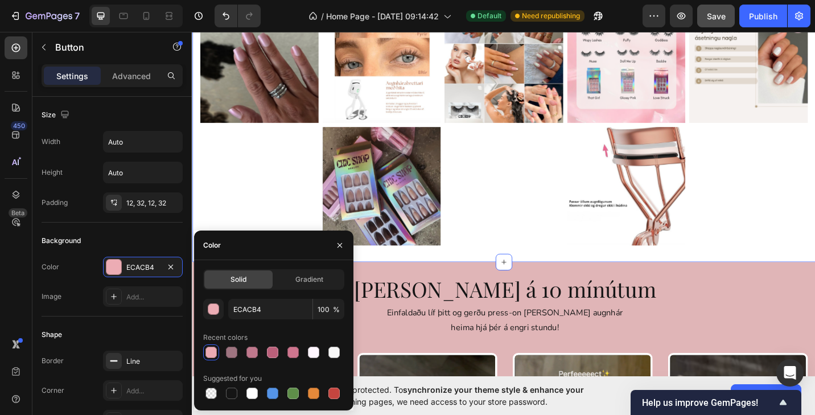
scroll to position [1505, 0]
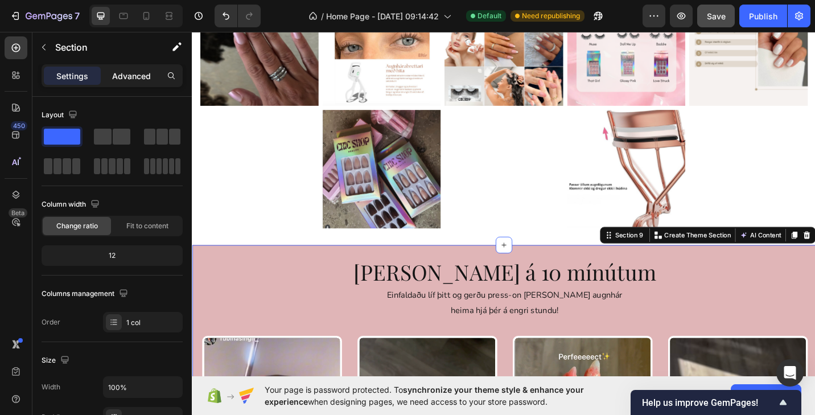
click at [137, 80] on p "Advanced" at bounding box center [131, 76] width 39 height 12
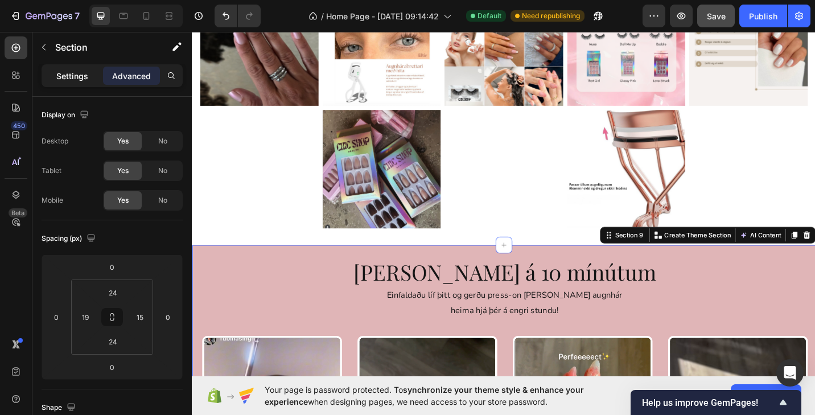
click at [85, 77] on p "Settings" at bounding box center [72, 76] width 32 height 12
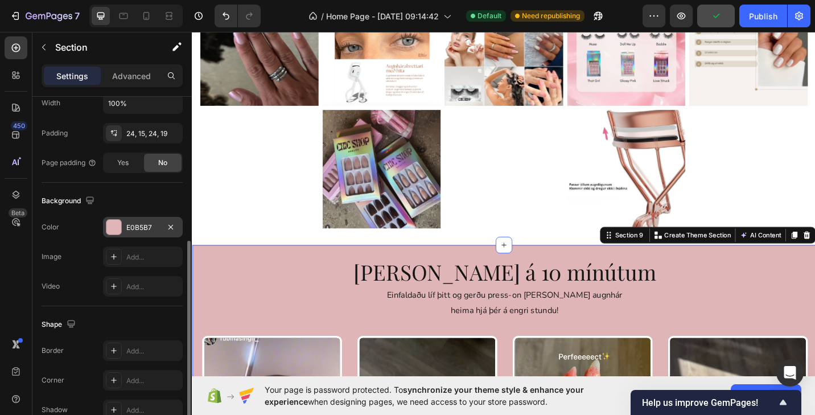
scroll to position [282, 0]
click at [115, 228] on div at bounding box center [113, 228] width 15 height 15
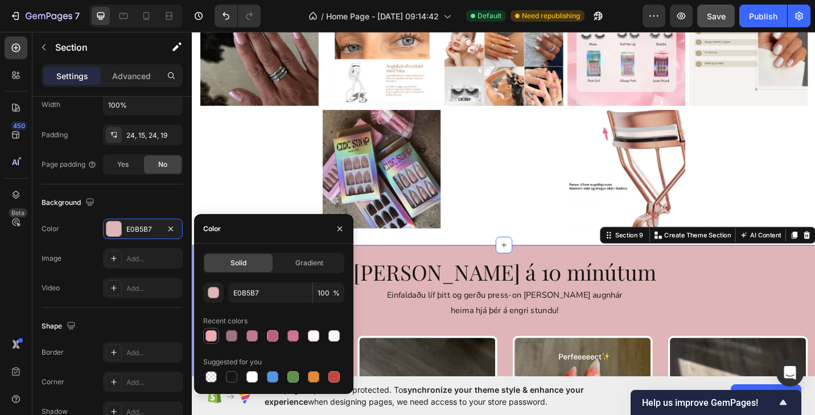
click at [211, 338] on div at bounding box center [210, 335] width 11 height 11
type input "ECACB4"
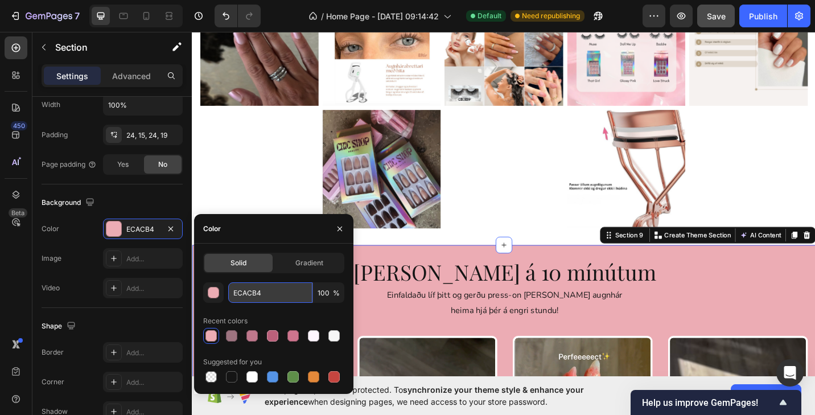
drag, startPoint x: 266, startPoint y: 295, endPoint x: 230, endPoint y: 294, distance: 35.3
click at [230, 294] on input "ECACB4" at bounding box center [270, 292] width 84 height 20
click at [340, 232] on icon "button" at bounding box center [339, 228] width 9 height 9
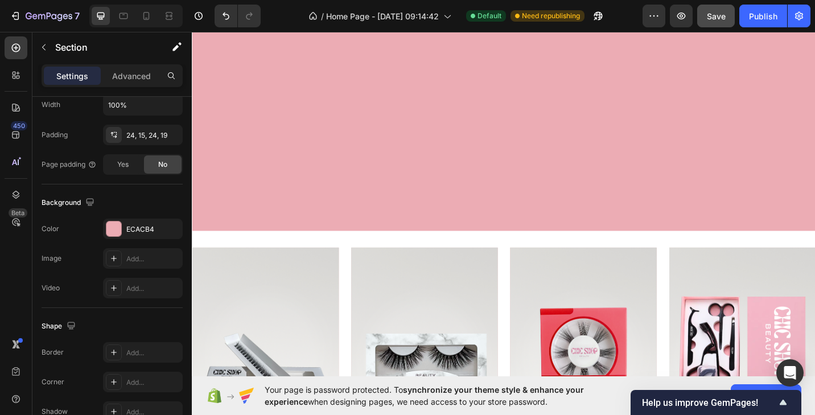
scroll to position [2163, 0]
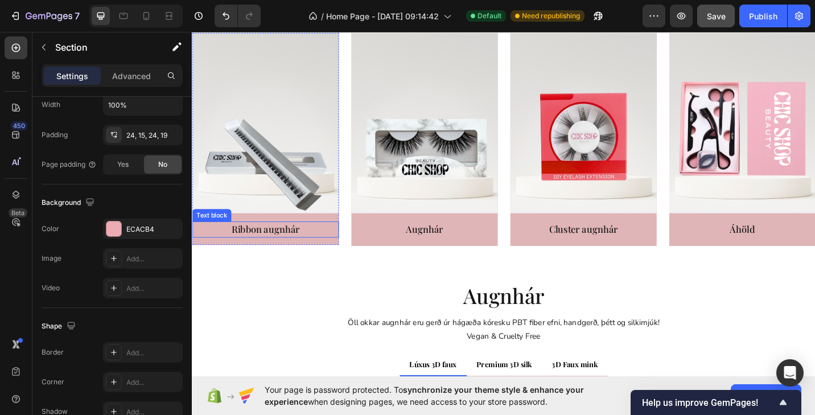
click at [335, 253] on p "Ribbon augnhár" at bounding box center [272, 248] width 158 height 15
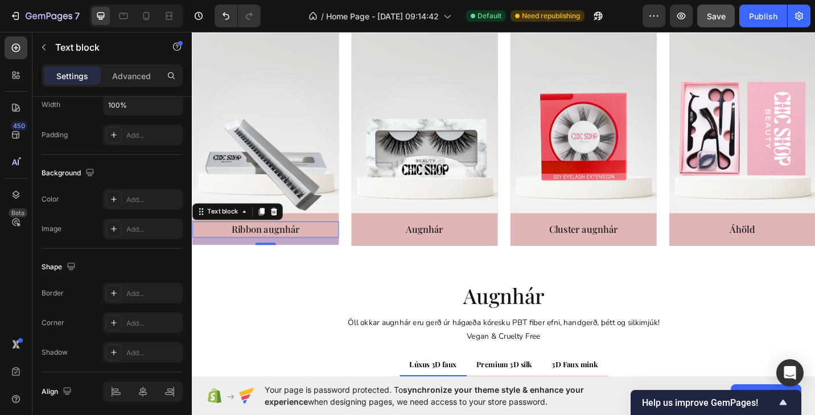
scroll to position [0, 0]
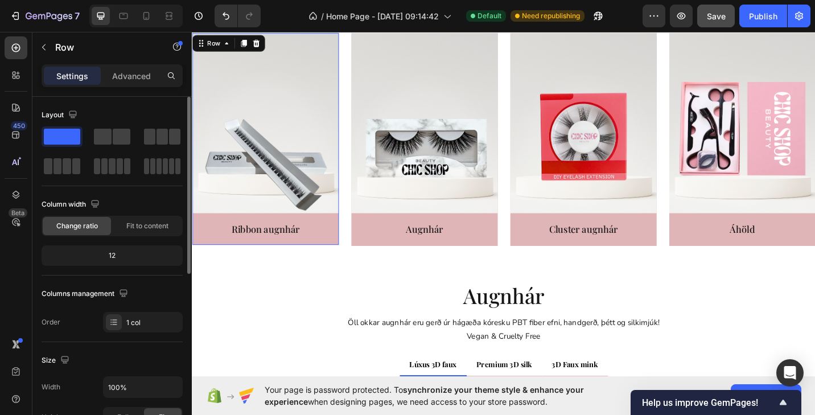
click at [333, 238] on div "Image Ribbon augnhár Text block" at bounding box center [272, 149] width 160 height 232
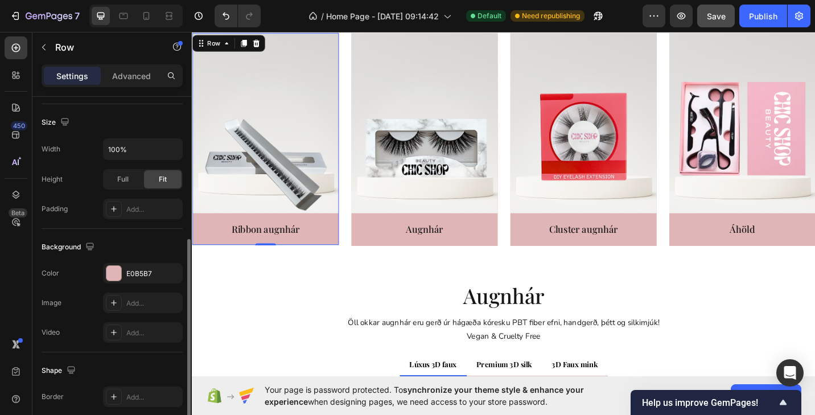
scroll to position [271, 0]
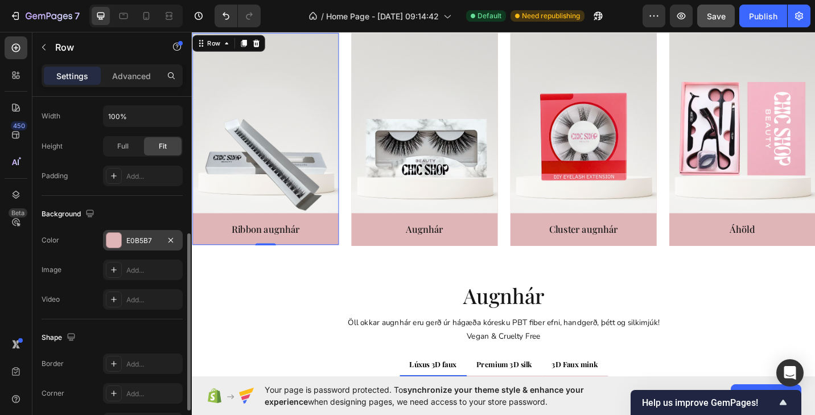
click at [118, 236] on div at bounding box center [113, 240] width 15 height 15
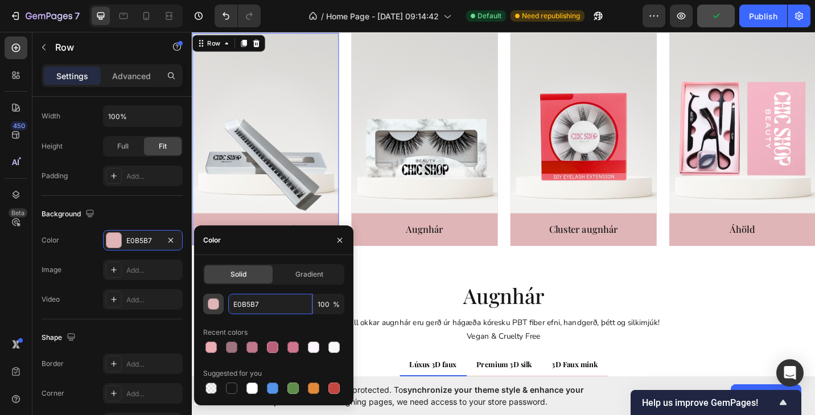
drag, startPoint x: 278, startPoint y: 299, endPoint x: 208, endPoint y: 294, distance: 70.2
click at [208, 294] on div "E0B5B7 100 %" at bounding box center [273, 304] width 141 height 20
drag, startPoint x: 275, startPoint y: 305, endPoint x: 229, endPoint y: 305, distance: 46.1
click at [229, 305] on input "E0B5B7" at bounding box center [270, 304] width 84 height 20
paste input "CACB4"
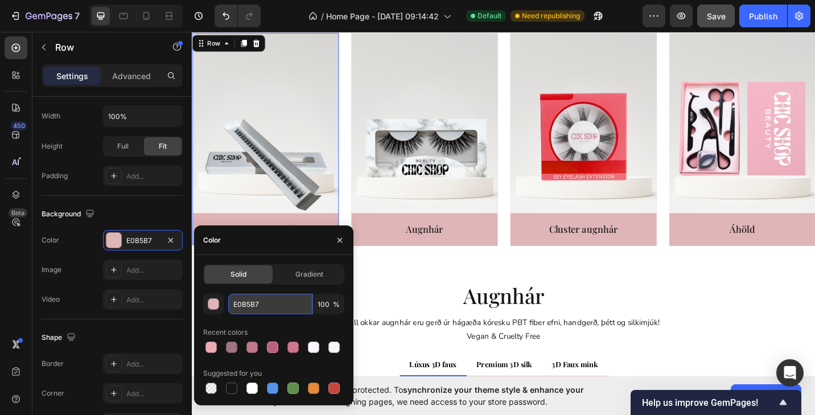
type input "ECACB4"
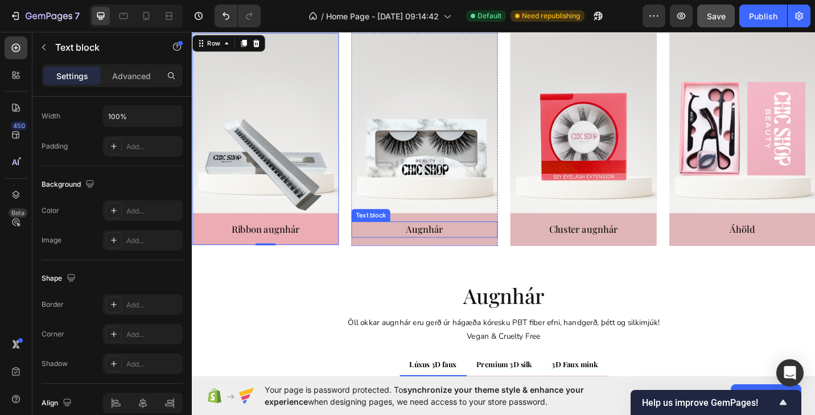
click at [393, 256] on p "Augnhár" at bounding box center [446, 248] width 158 height 15
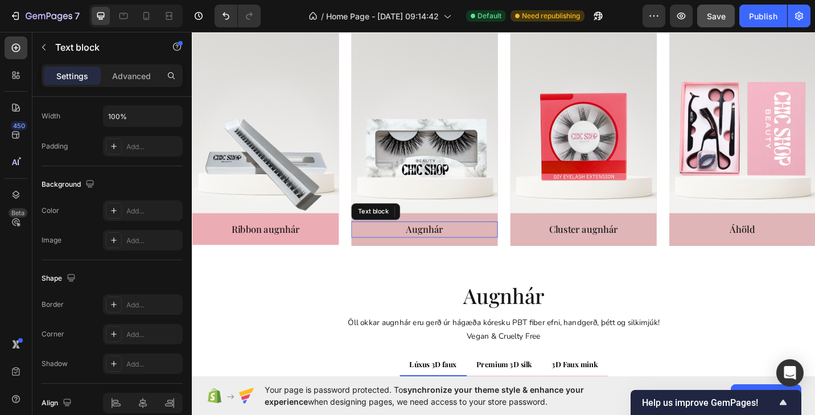
scroll to position [0, 0]
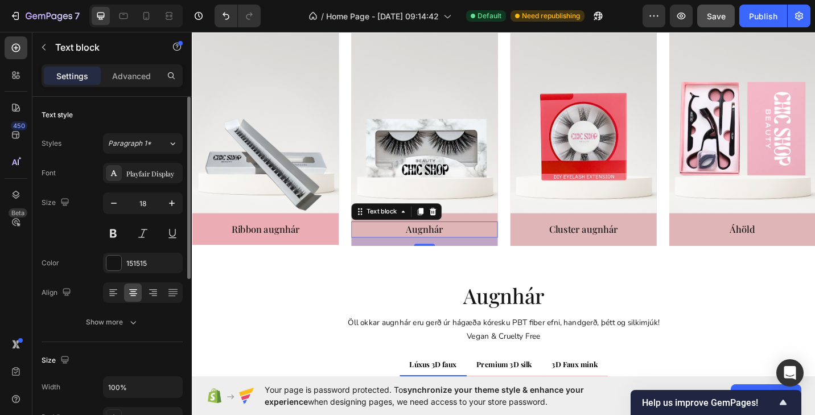
click at [393, 255] on p "Augnhár" at bounding box center [446, 248] width 158 height 15
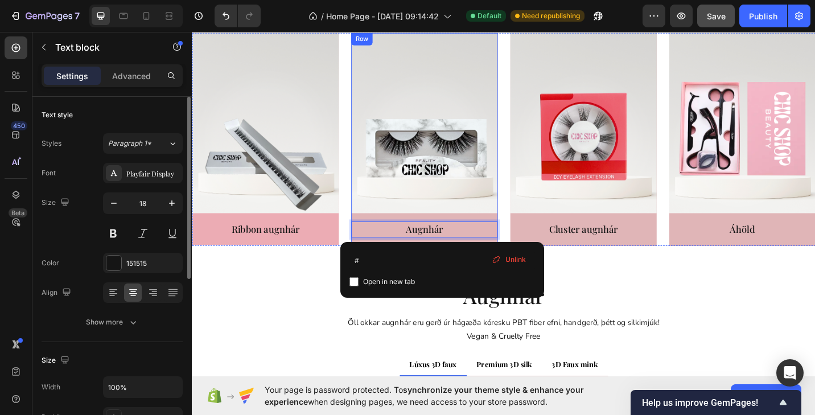
click at [389, 262] on div "Image Augnhár Text block 16" at bounding box center [446, 149] width 160 height 233
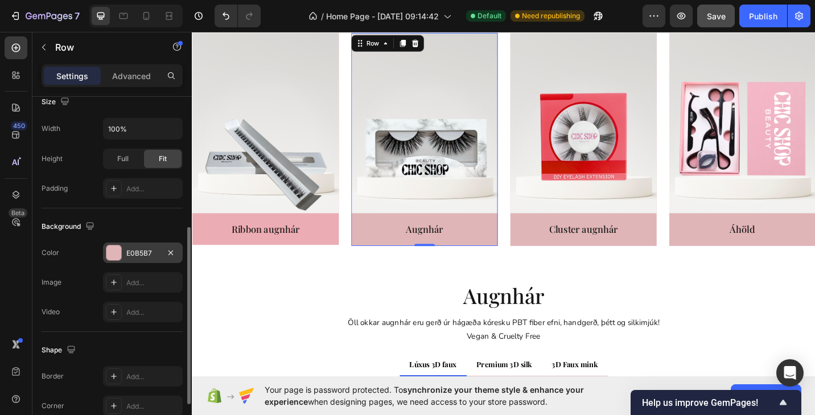
scroll to position [259, 0]
click at [116, 250] on div at bounding box center [113, 251] width 15 height 15
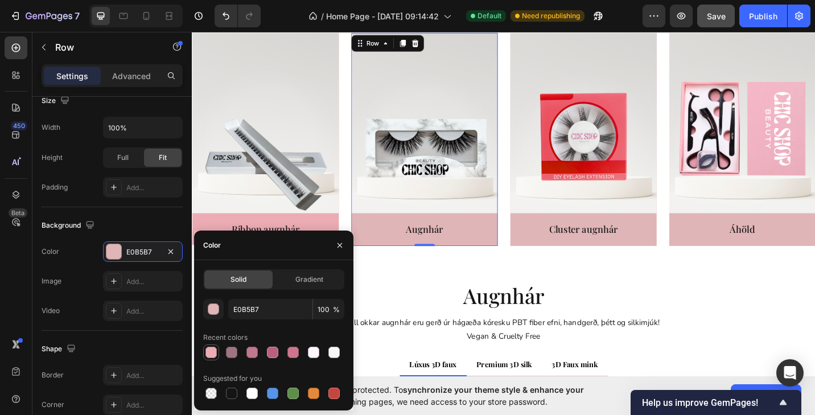
click at [210, 353] on div at bounding box center [210, 351] width 11 height 11
type input "ECACB4"
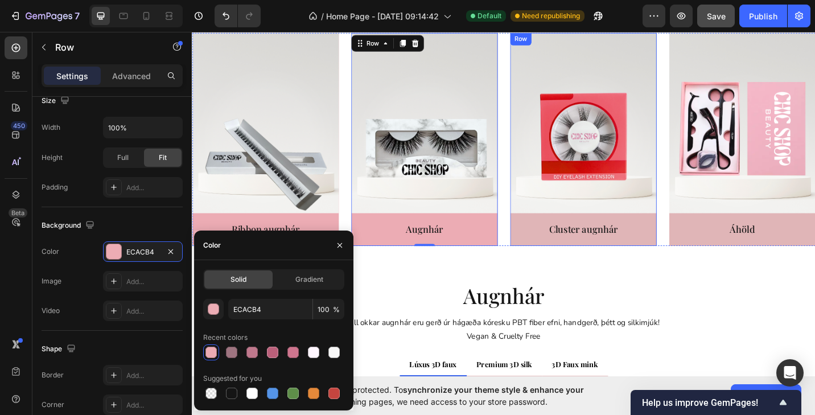
click at [571, 261] on div "Image Cluster augnhár Text block" at bounding box center [620, 149] width 160 height 233
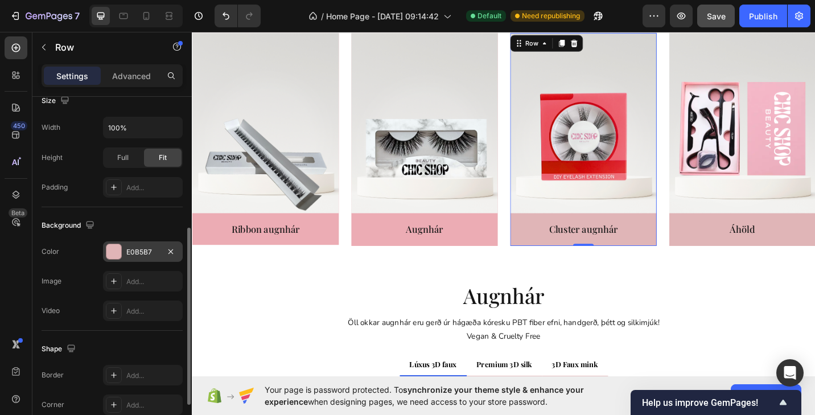
click at [108, 257] on div at bounding box center [113, 251] width 15 height 15
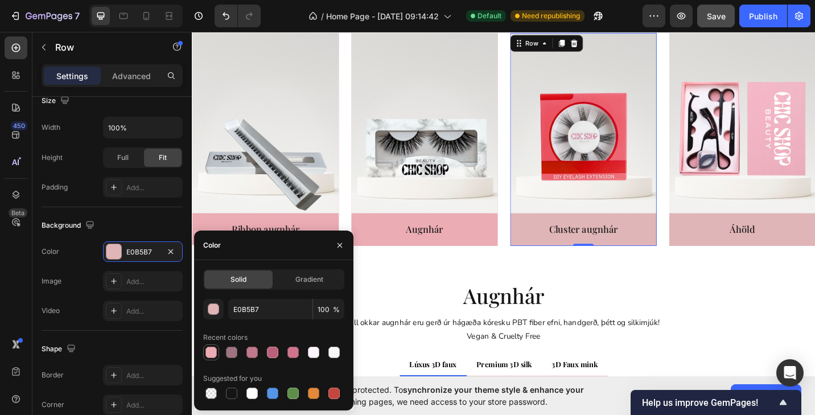
click at [206, 351] on div at bounding box center [210, 351] width 11 height 11
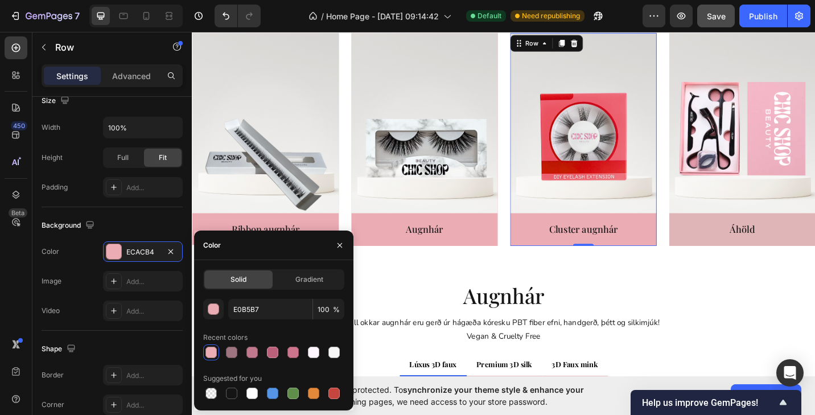
type input "ECACB4"
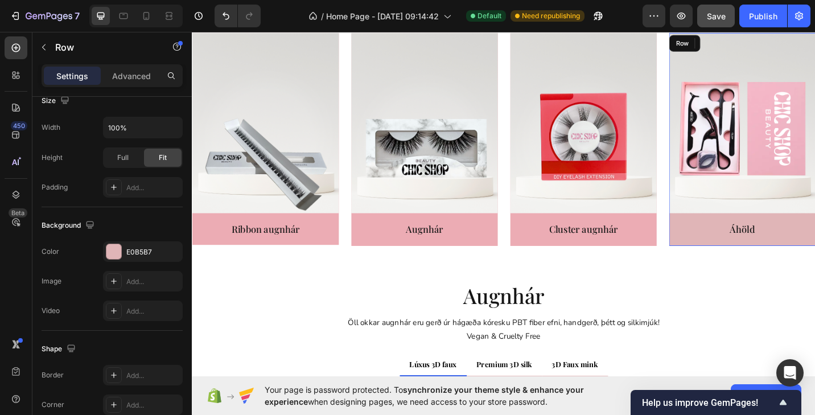
click at [728, 262] on div "Image Áhöld Text block" at bounding box center [794, 149] width 160 height 233
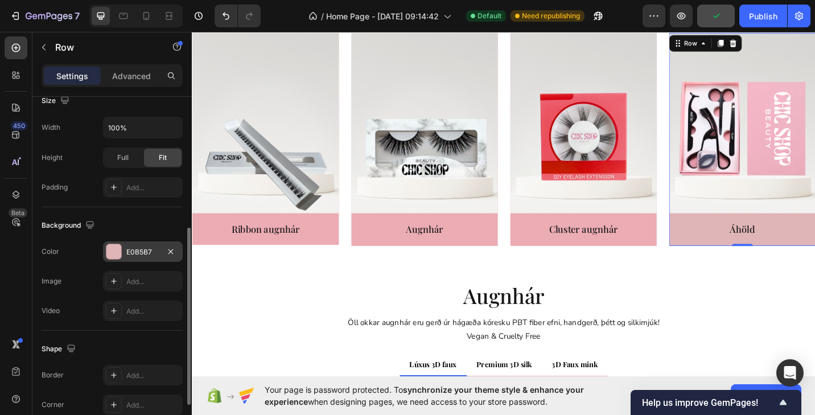
click at [118, 247] on div at bounding box center [113, 251] width 15 height 15
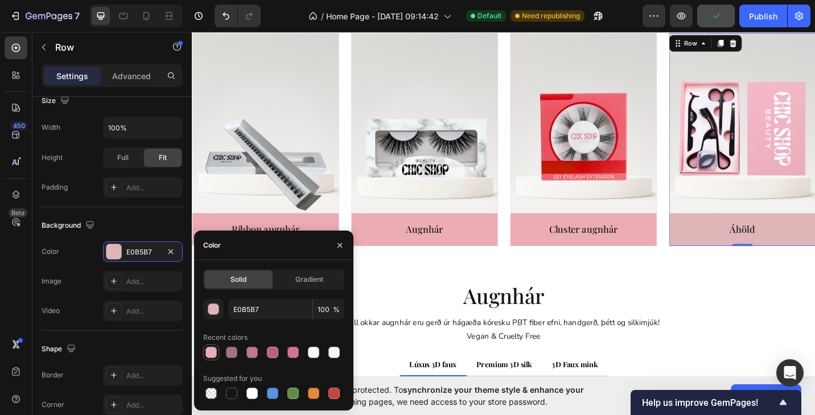
click at [214, 352] on div at bounding box center [210, 351] width 11 height 11
type input "ECACB4"
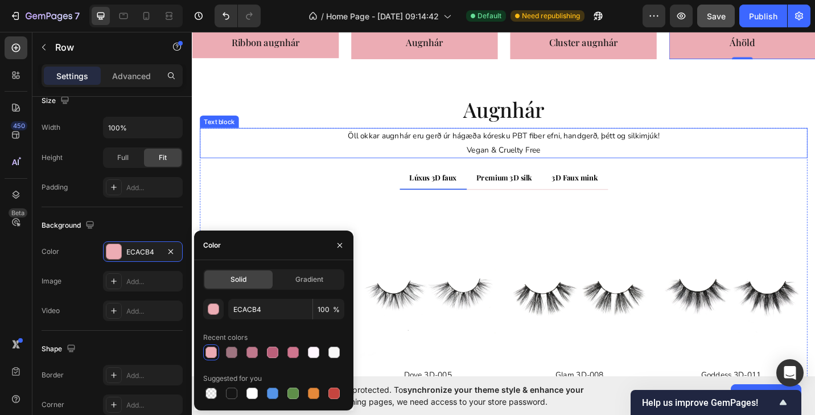
scroll to position [2366, 0]
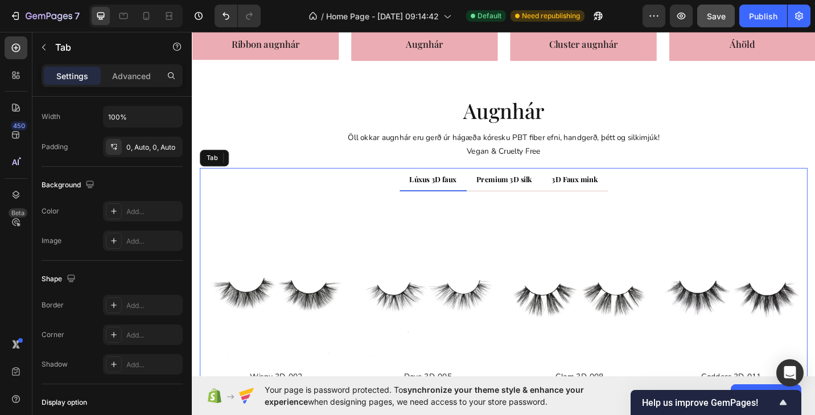
click at [465, 204] on li "Lúxus 3D faux" at bounding box center [455, 194] width 73 height 26
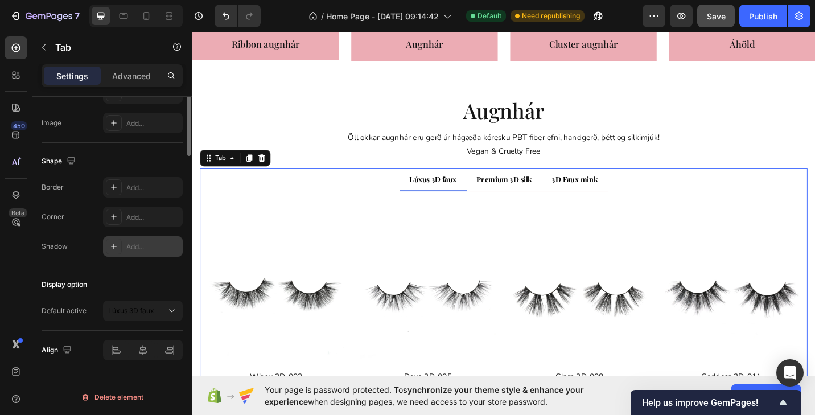
scroll to position [0, 0]
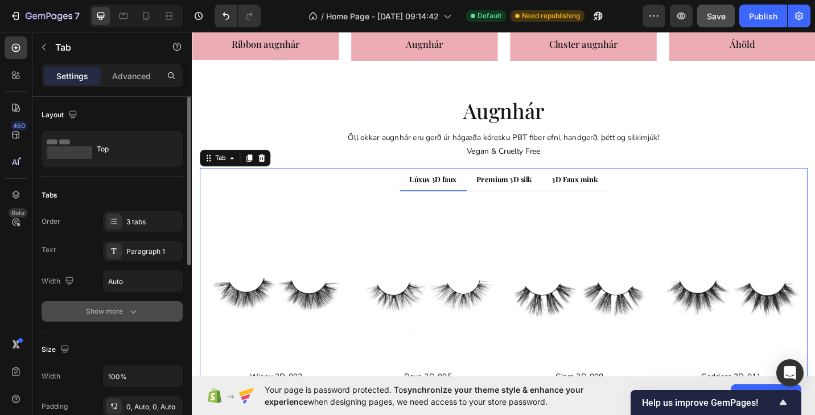
click at [123, 308] on div "Show more" at bounding box center [112, 311] width 53 height 11
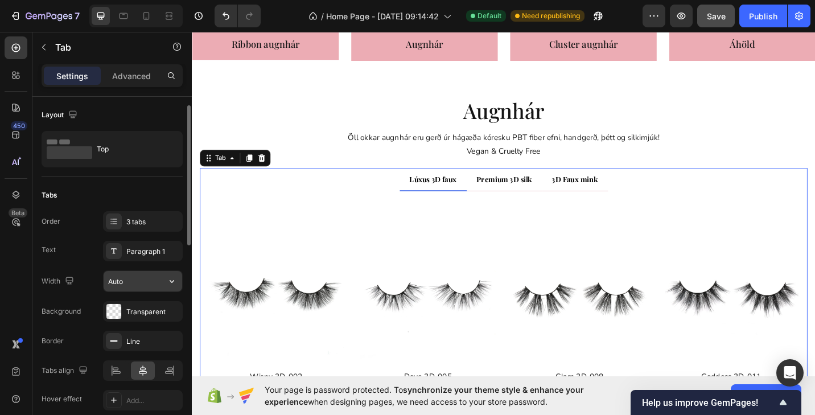
scroll to position [19, 0]
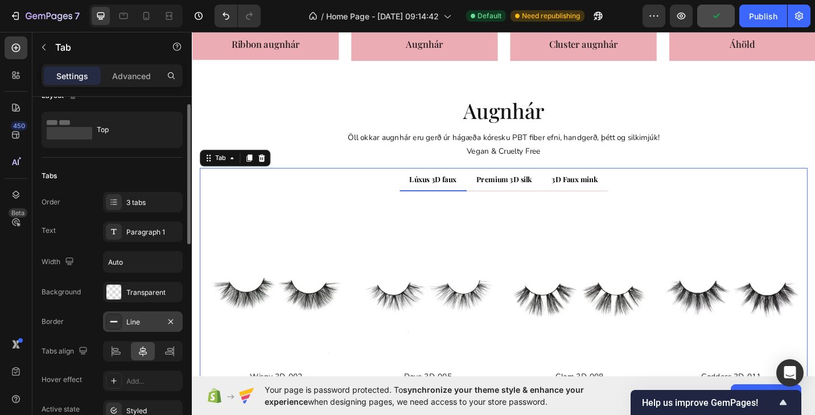
click at [119, 318] on div at bounding box center [114, 321] width 16 height 16
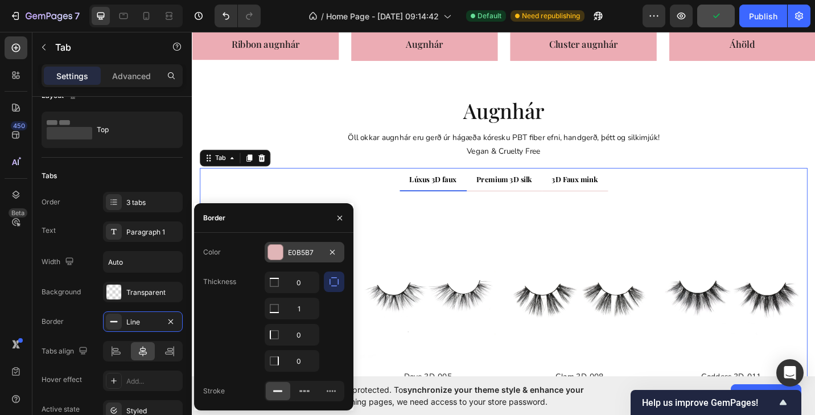
click at [276, 251] on div at bounding box center [275, 252] width 15 height 15
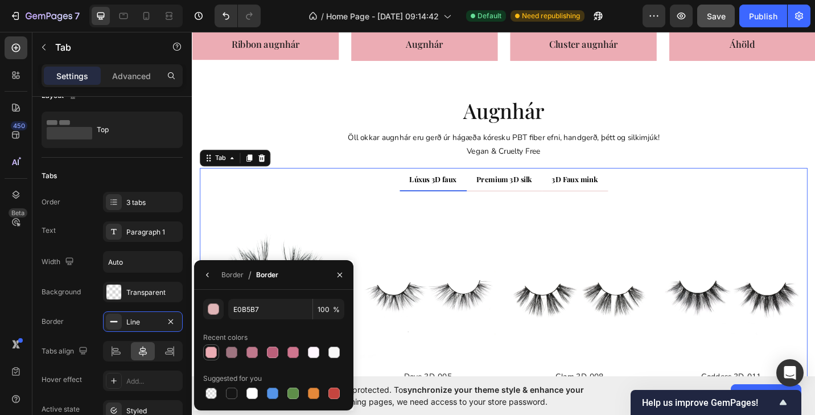
click at [213, 354] on div at bounding box center [210, 351] width 11 height 11
type input "ECACB4"
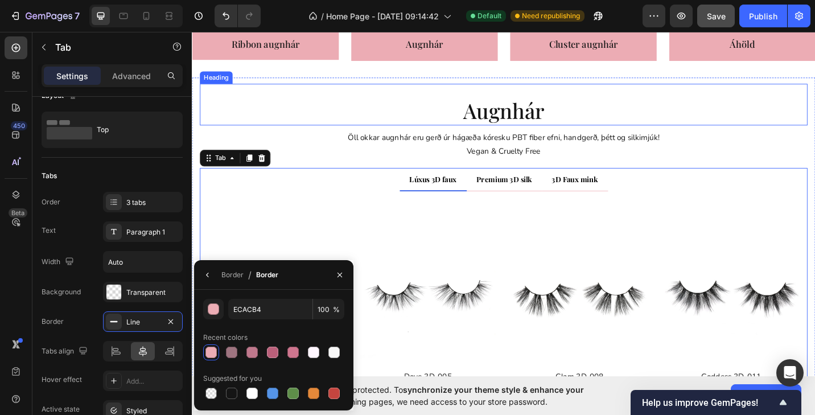
click at [419, 132] on h2 "augnhár" at bounding box center [533, 118] width 666 height 32
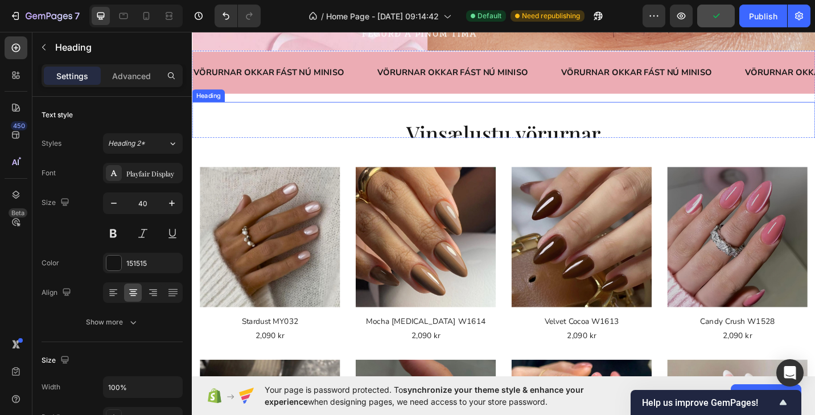
scroll to position [135, 0]
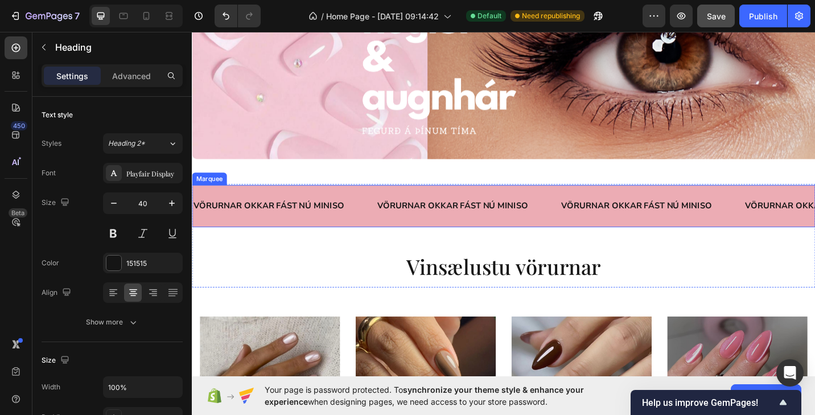
click at [379, 221] on div "VÖRURNAR OKKAR FÁST NÚ MINISO Text Block" at bounding box center [292, 223] width 201 height 28
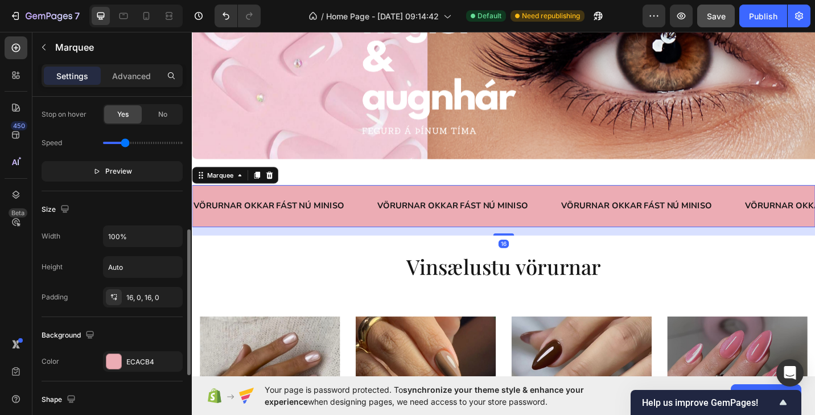
scroll to position [331, 0]
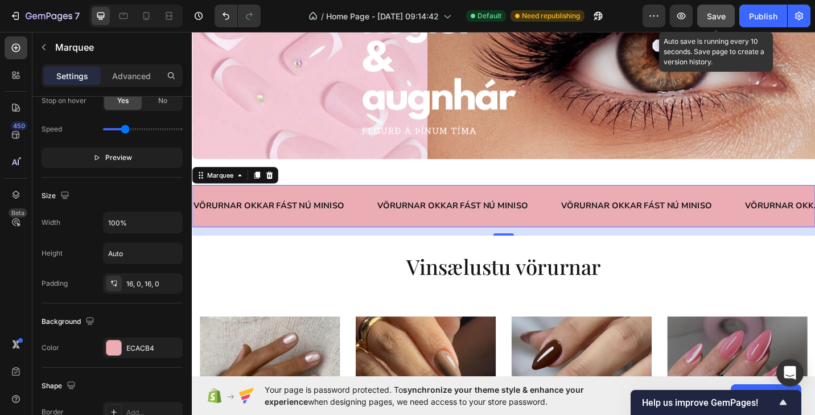
click at [716, 23] on button "Save" at bounding box center [716, 16] width 38 height 23
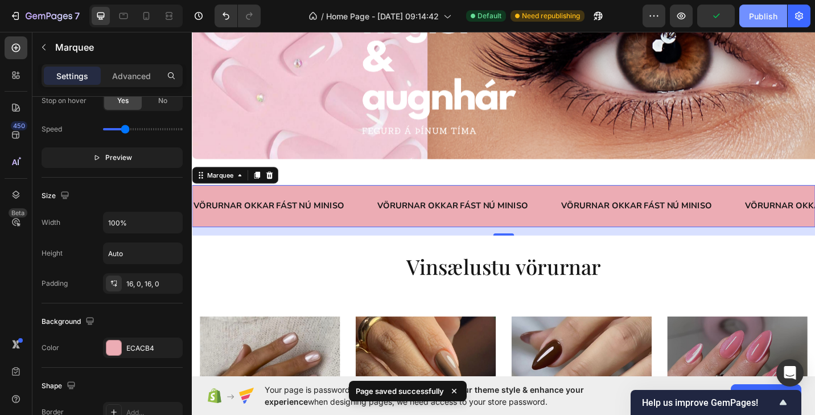
click at [759, 19] on div "Publish" at bounding box center [763, 16] width 28 height 12
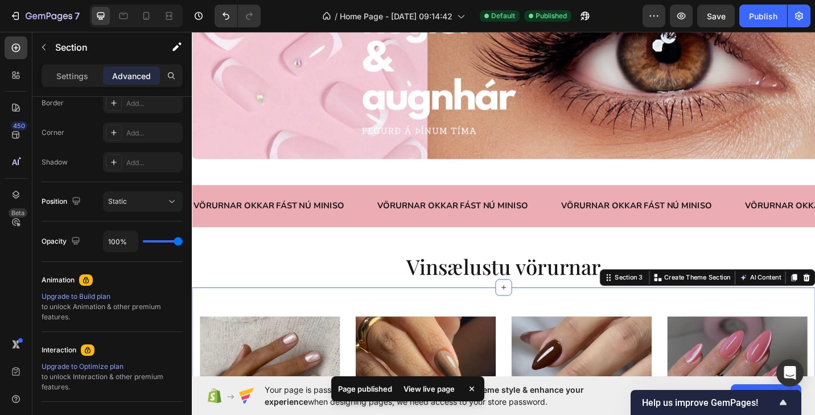
scroll to position [0, 0]
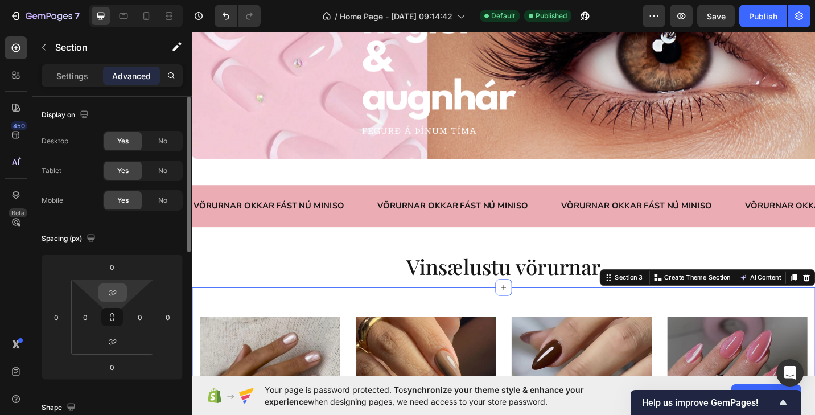
click at [116, 301] on div "32" at bounding box center [112, 292] width 28 height 18
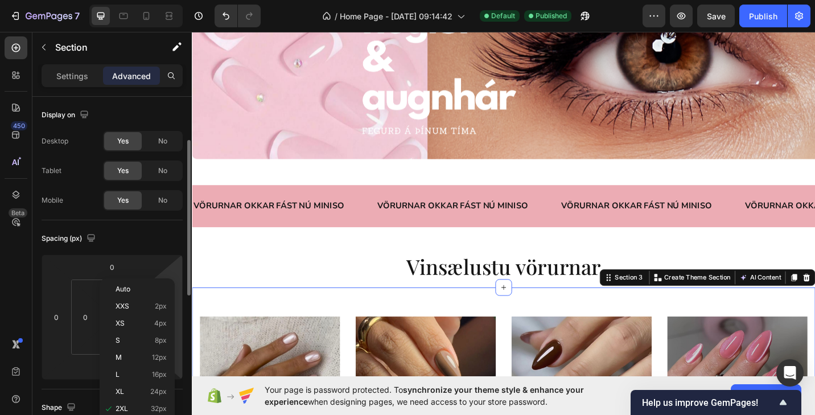
scroll to position [36, 0]
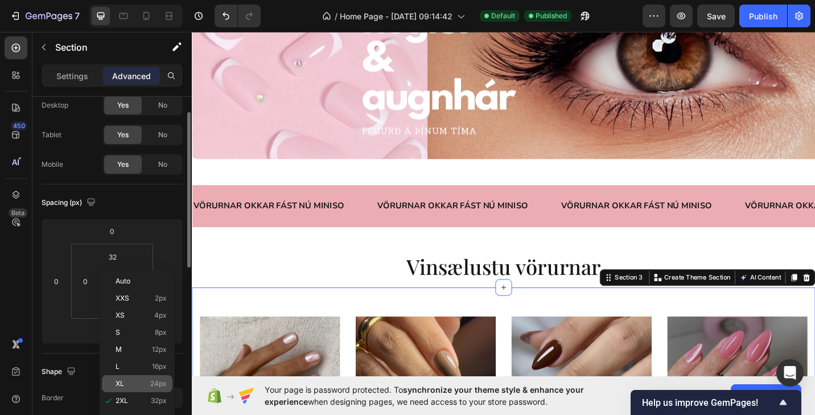
click at [156, 383] on span "24px" at bounding box center [158, 383] width 16 height 8
type input "24"
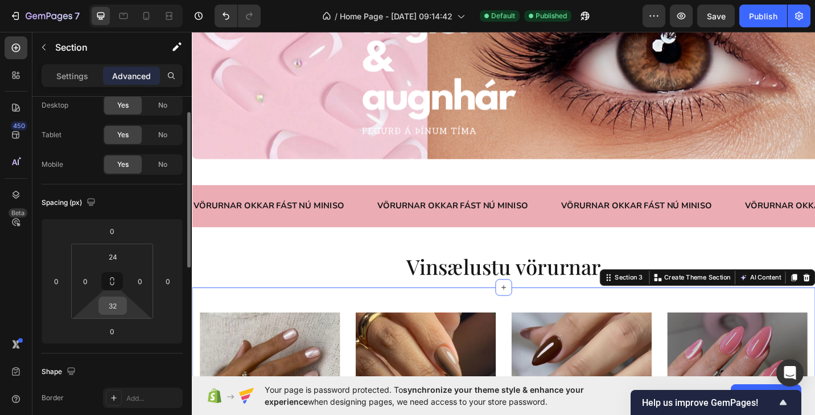
click at [114, 306] on input "32" at bounding box center [112, 305] width 23 height 17
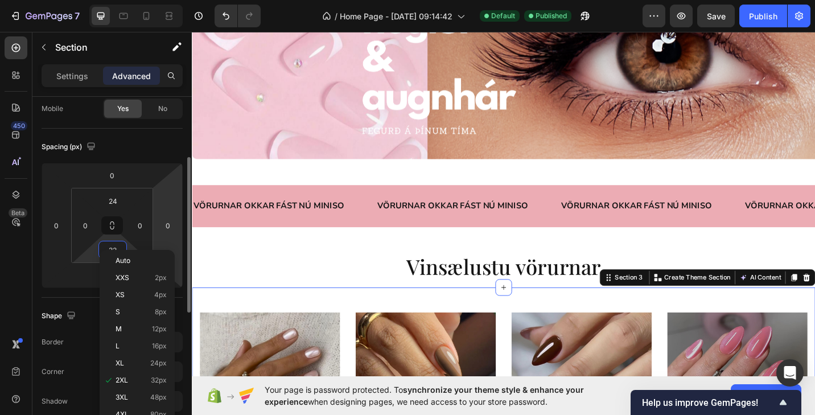
scroll to position [105, 0]
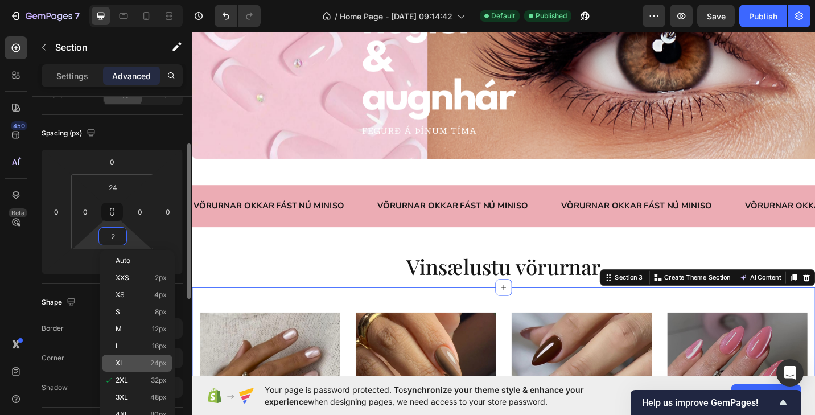
click at [155, 365] on span "24px" at bounding box center [158, 363] width 16 height 8
type input "24"
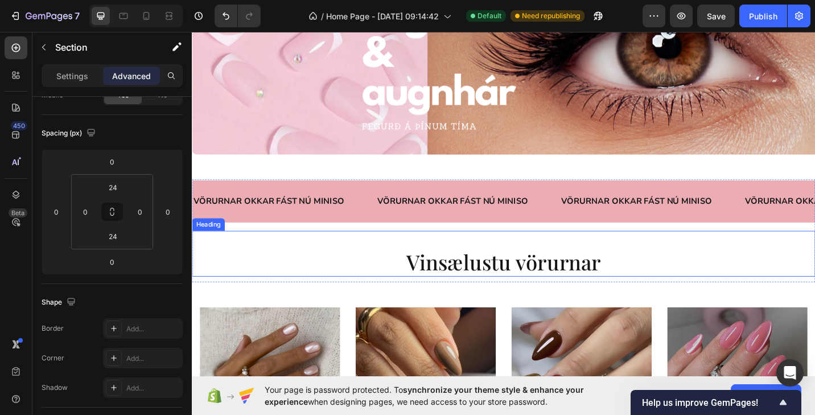
scroll to position [142, 0]
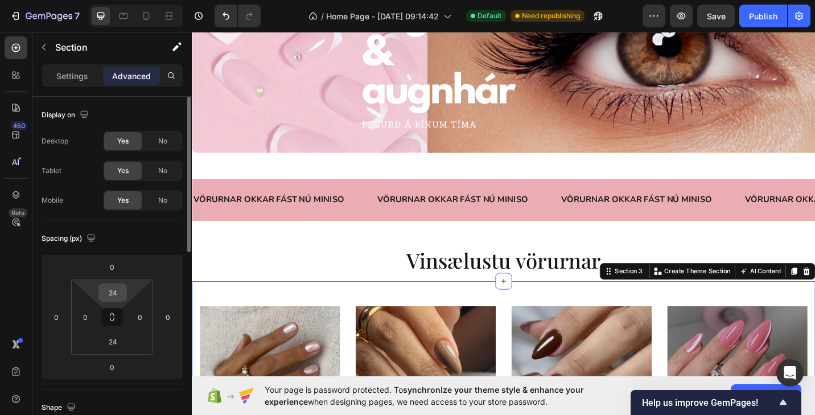
click at [116, 292] on input "24" at bounding box center [112, 292] width 23 height 17
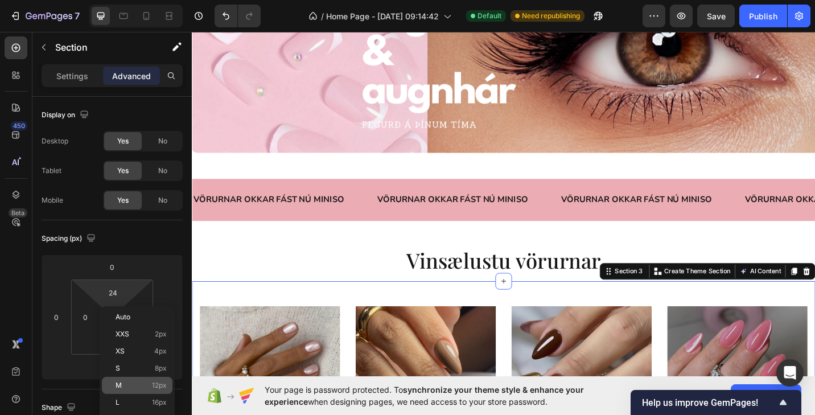
click at [143, 381] on div "M 12px" at bounding box center [137, 385] width 71 height 17
type input "12"
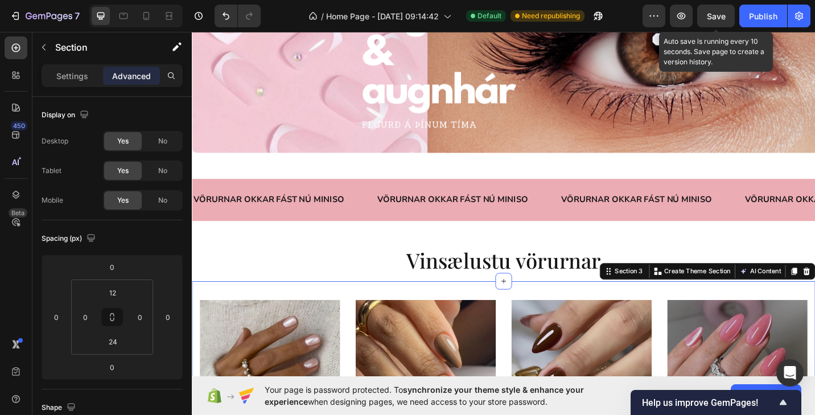
click at [720, 16] on span "Save" at bounding box center [716, 16] width 19 height 10
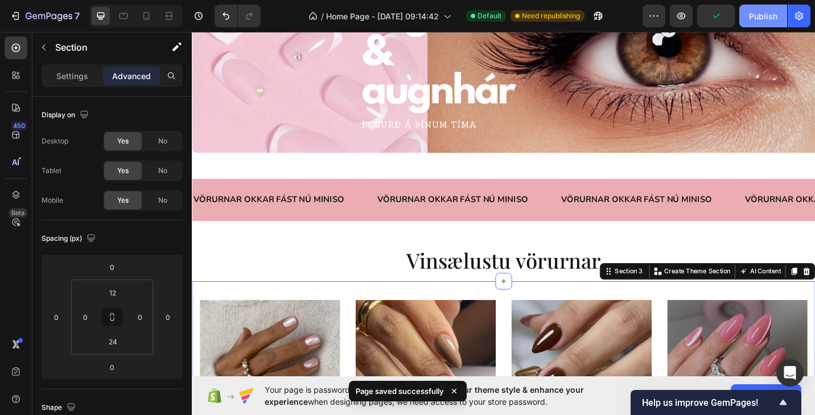
click at [757, 20] on div "Publish" at bounding box center [763, 16] width 28 height 12
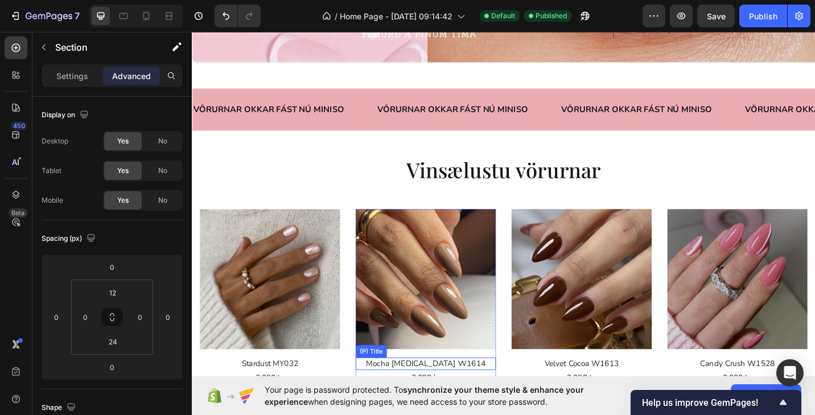
scroll to position [240, 0]
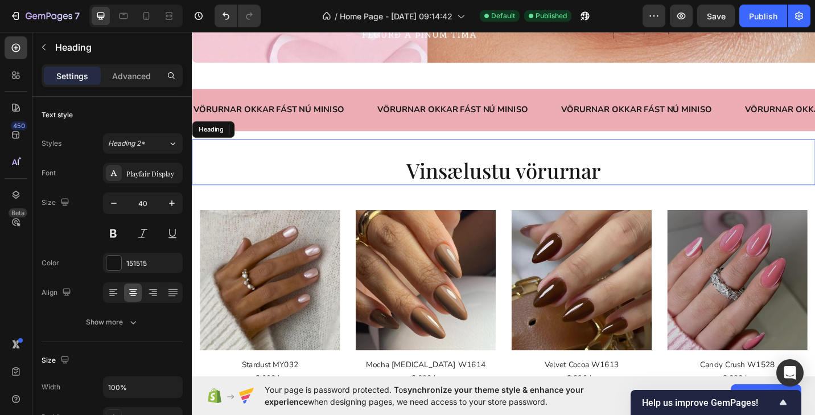
click at [423, 187] on h2 "Vinsælustu vörurnar" at bounding box center [533, 184] width 683 height 32
click at [144, 77] on p "Advanced" at bounding box center [131, 76] width 39 height 12
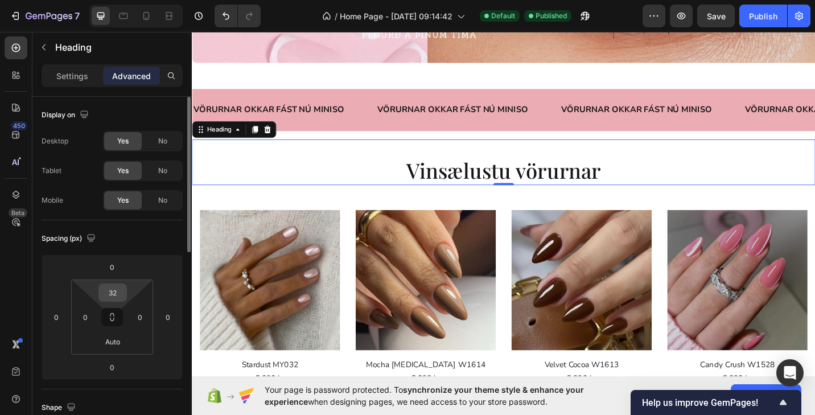
click at [119, 289] on input "32" at bounding box center [112, 292] width 23 height 17
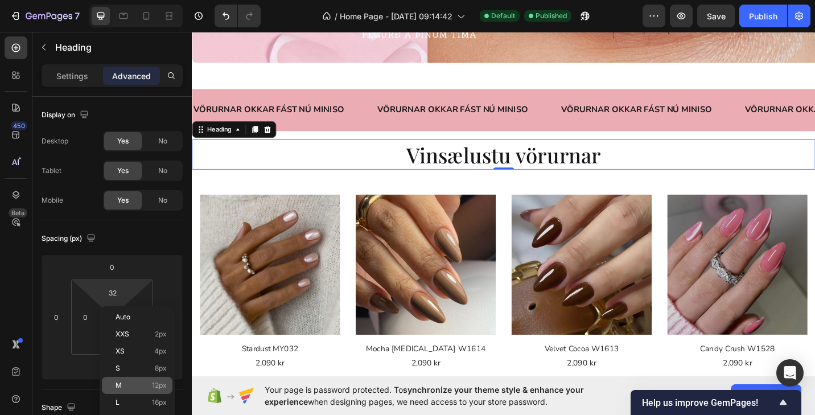
click at [147, 386] on p "M 12px" at bounding box center [140, 385] width 51 height 8
type input "12"
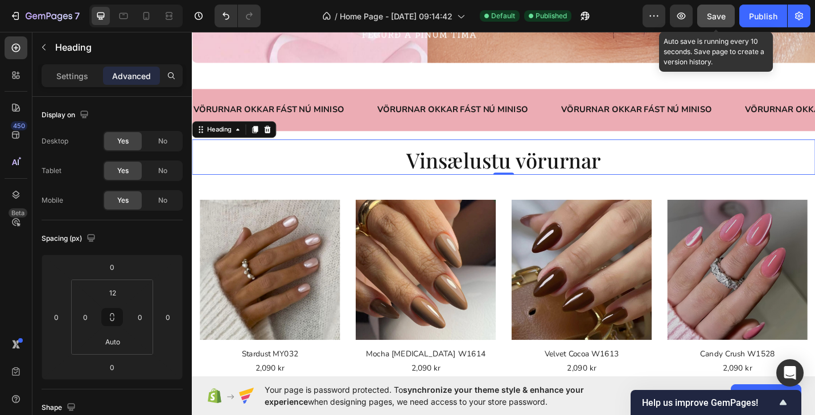
click at [712, 23] on button "Save" at bounding box center [716, 16] width 38 height 23
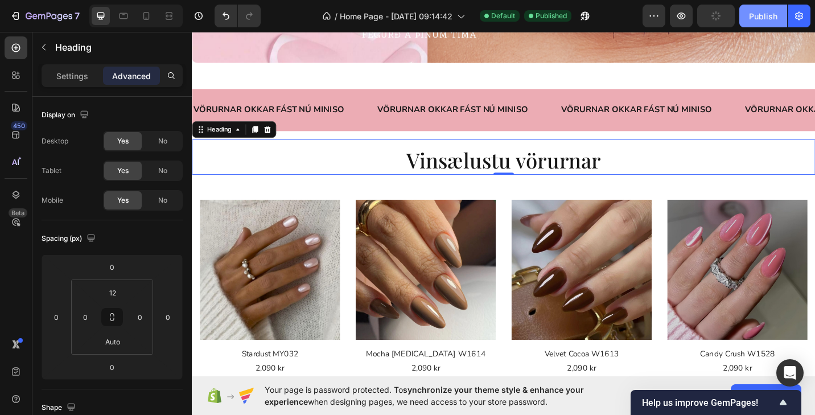
click at [755, 23] on button "Publish" at bounding box center [763, 16] width 48 height 23
click at [14, 134] on icon at bounding box center [15, 134] width 7 height 7
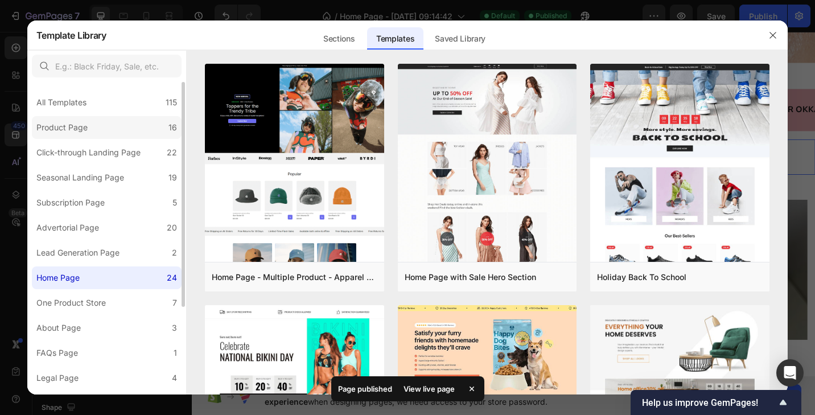
click at [100, 129] on label "Product Page 16" at bounding box center [107, 127] width 150 height 23
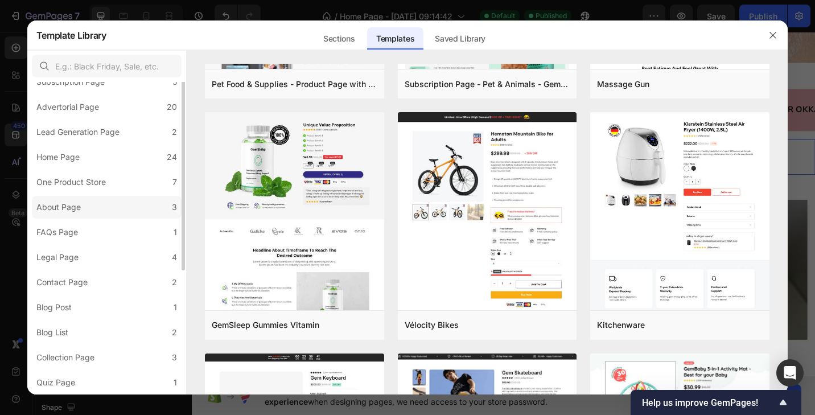
scroll to position [0, 0]
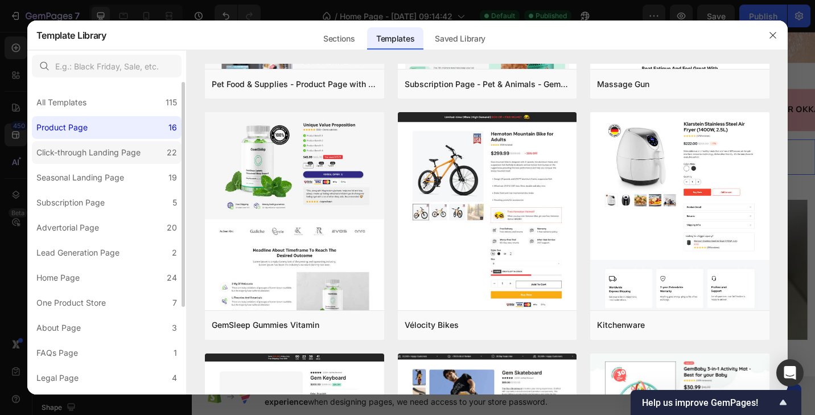
click at [140, 148] on div "Click-through Landing Page" at bounding box center [88, 153] width 104 height 14
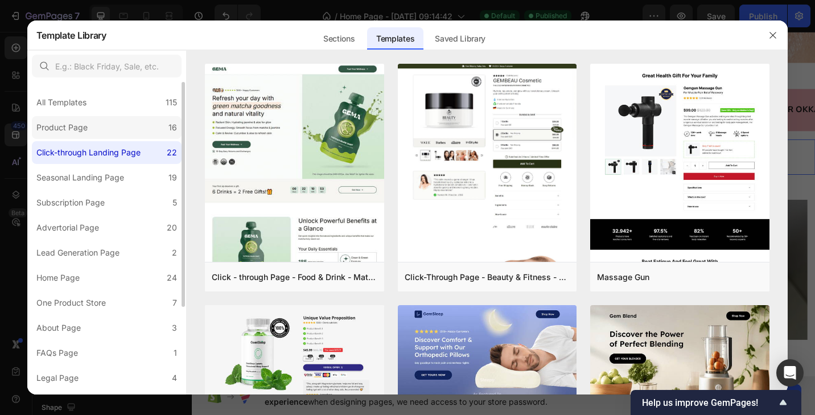
click at [141, 135] on label "Product Page 16" at bounding box center [107, 127] width 150 height 23
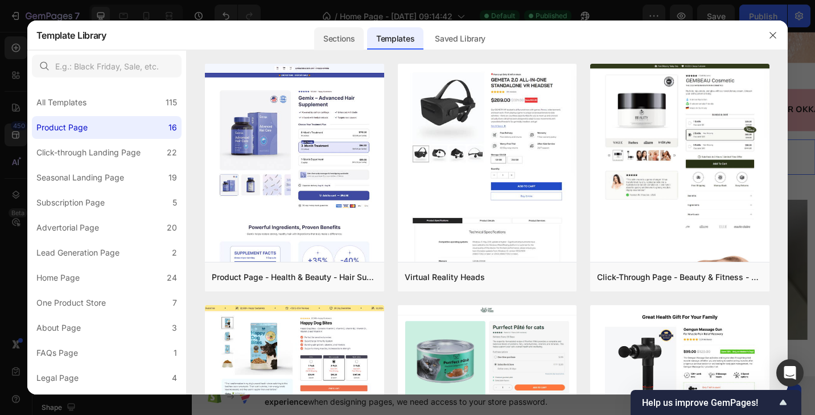
click at [343, 34] on div "Sections" at bounding box center [338, 38] width 49 height 23
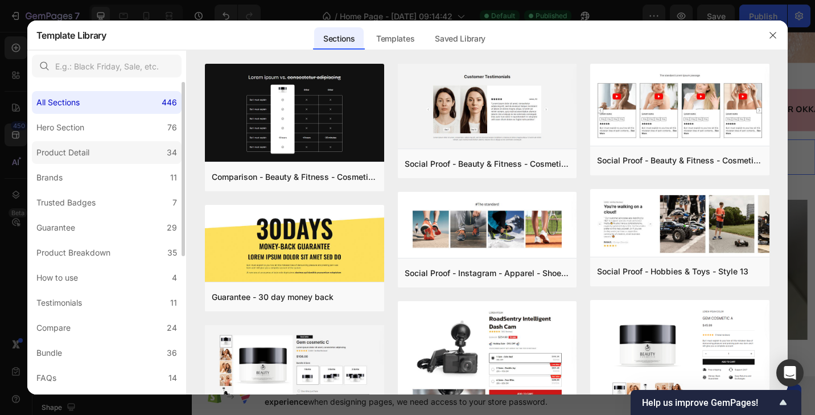
click at [97, 150] on label "Product Detail 34" at bounding box center [107, 152] width 150 height 23
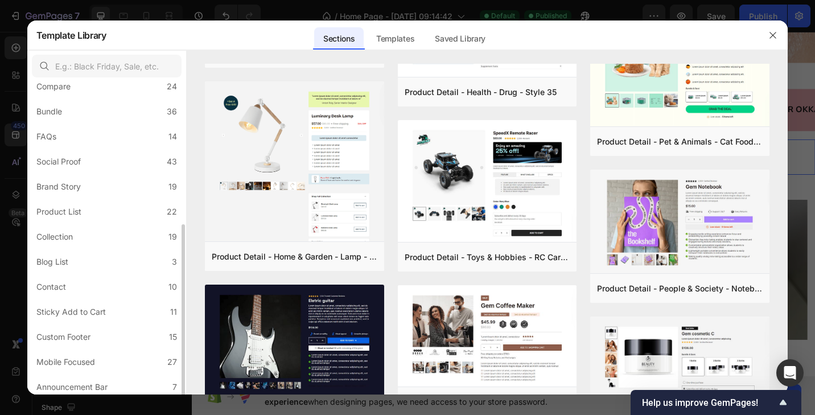
scroll to position [246, 0]
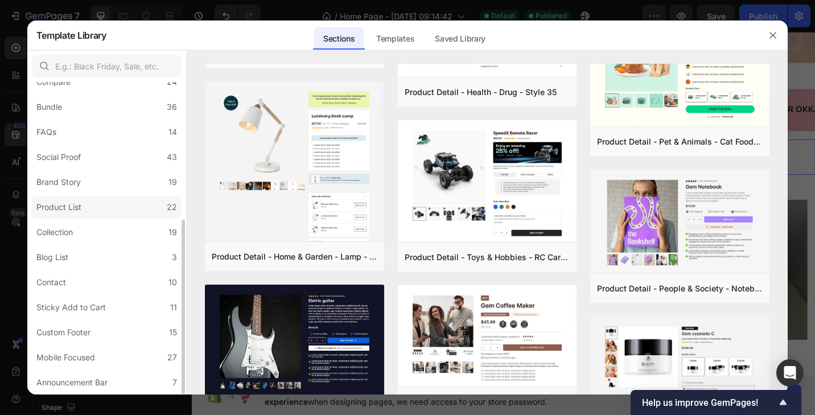
click at [113, 205] on label "Product List 22" at bounding box center [107, 207] width 150 height 23
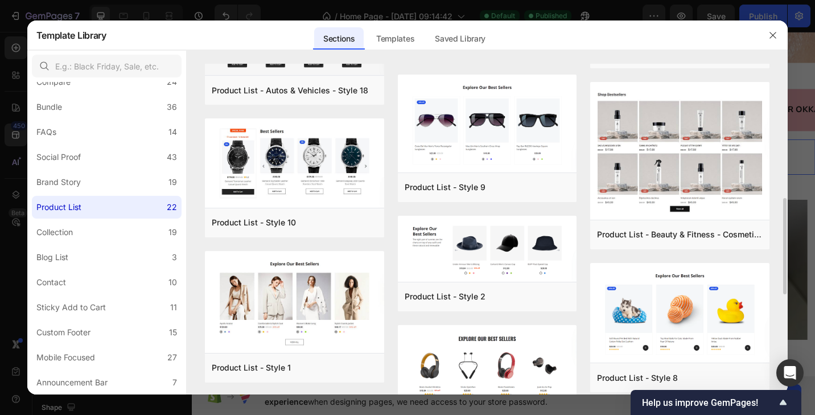
scroll to position [625, 0]
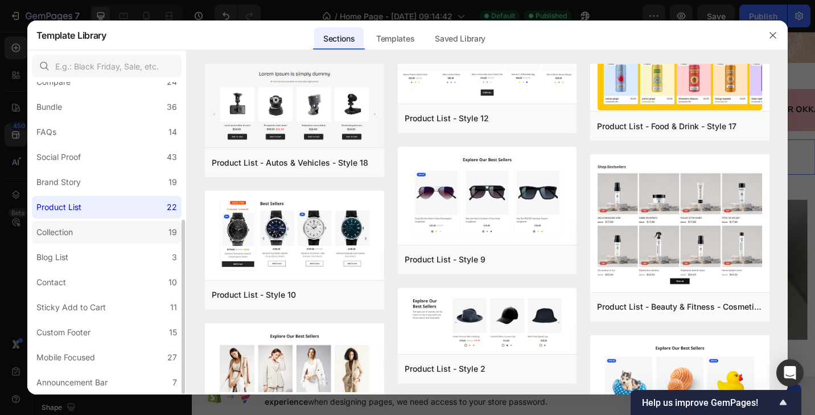
click at [119, 226] on label "Collection 19" at bounding box center [107, 232] width 150 height 23
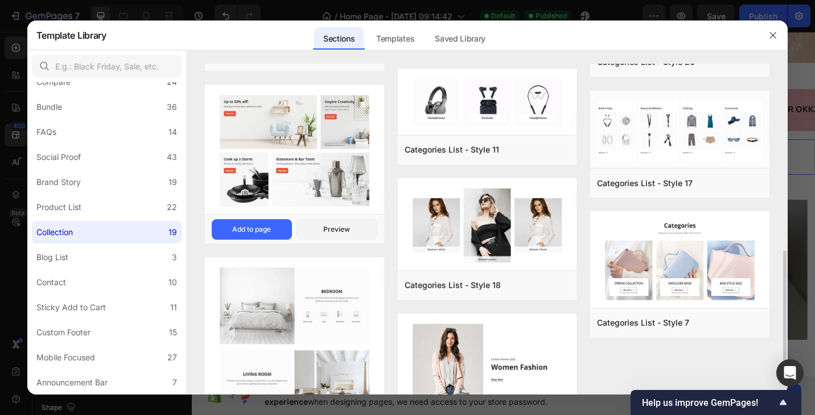
scroll to position [533, 0]
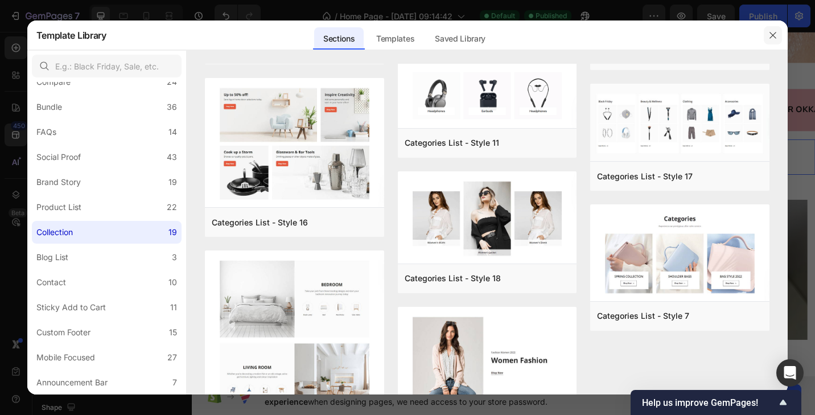
click at [770, 36] on icon "button" at bounding box center [772, 35] width 9 height 9
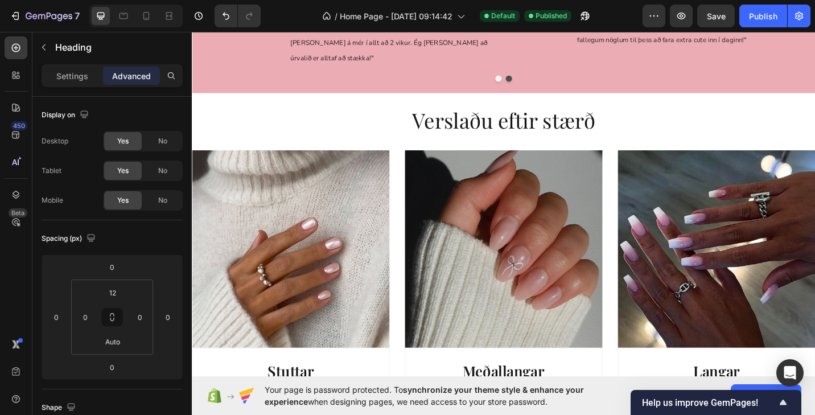
scroll to position [971, 0]
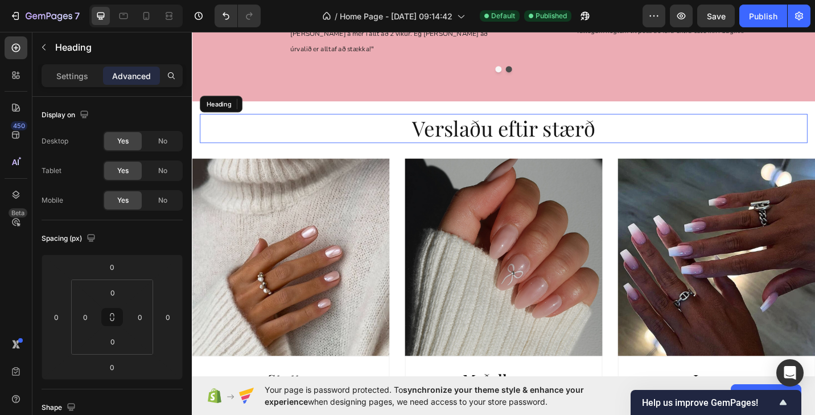
click at [601, 122] on h2 "Verslaðu eftir stærð" at bounding box center [533, 138] width 666 height 32
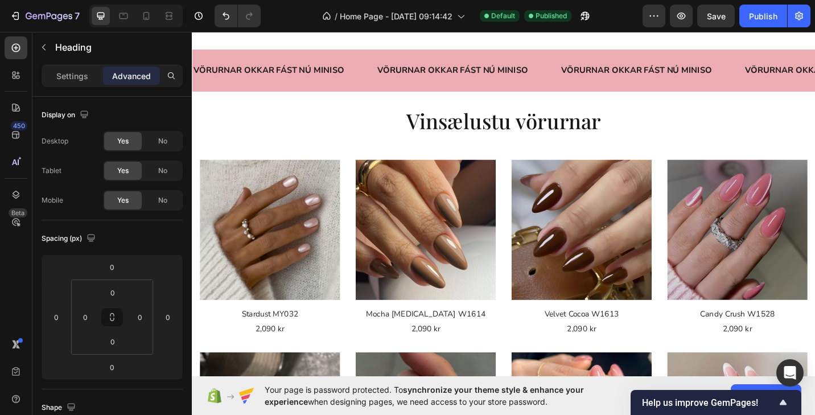
scroll to position [271, 0]
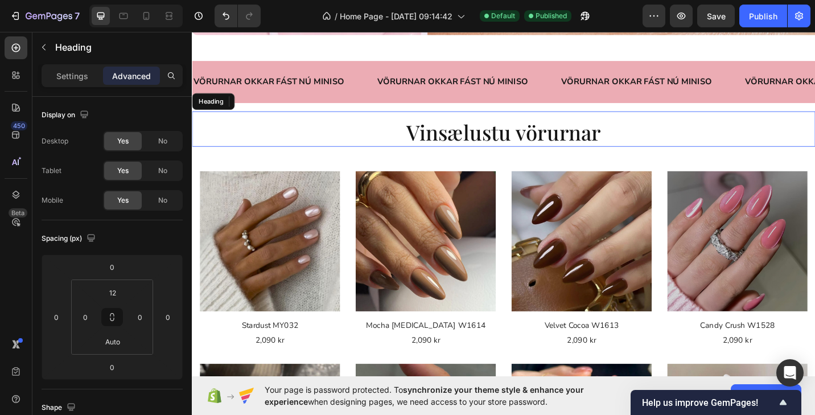
click at [590, 147] on h2 "Vinsælustu vörurnar" at bounding box center [533, 142] width 683 height 32
click at [84, 77] on p "Settings" at bounding box center [72, 76] width 32 height 12
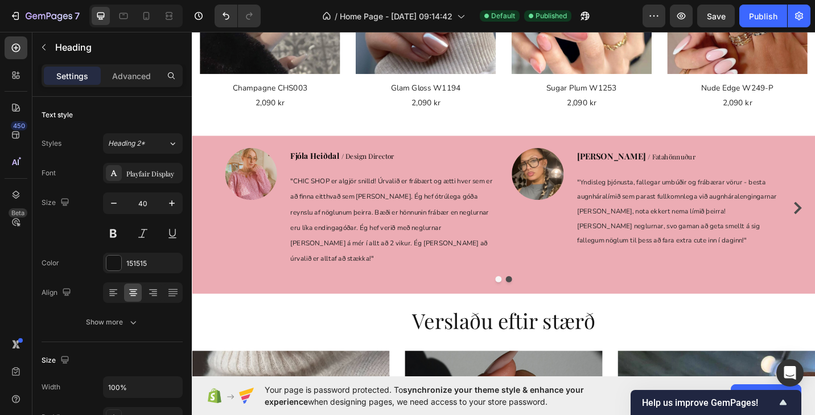
scroll to position [861, 0]
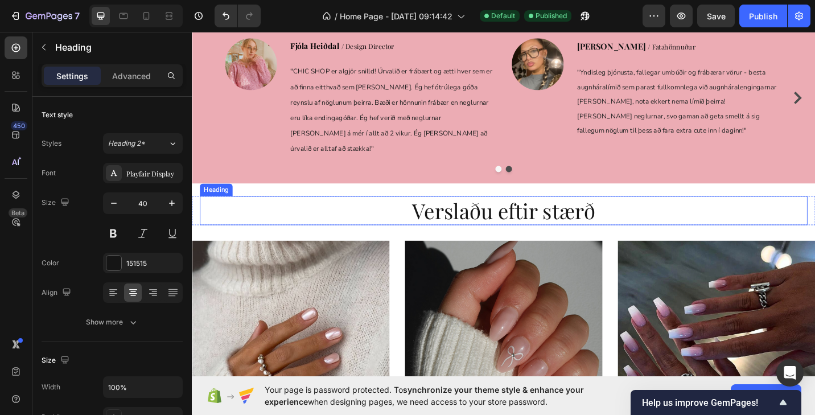
click at [469, 230] on h2 "Verslaðu eftir stærð" at bounding box center [533, 228] width 666 height 32
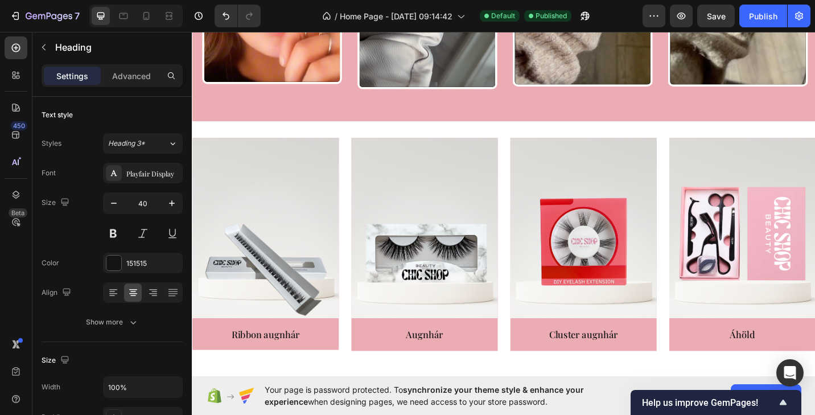
scroll to position [2156, 0]
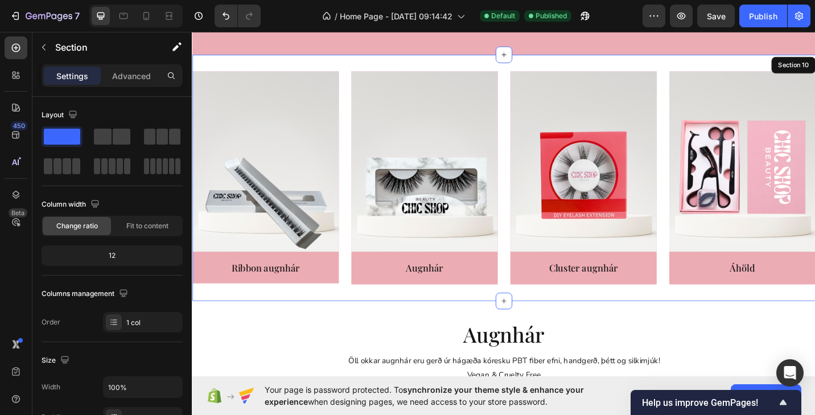
click at [469, 319] on div "Image Ribbon augnhár Text block Row Image Augnhár Text block Row Image Cluster …" at bounding box center [533, 192] width 683 height 270
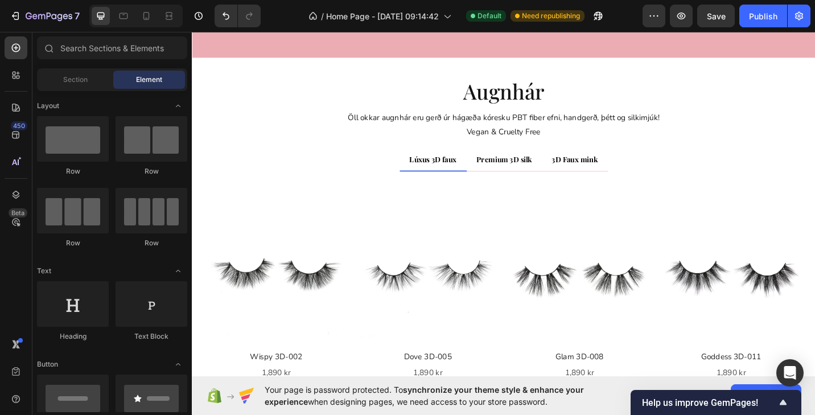
scroll to position [2151, 0]
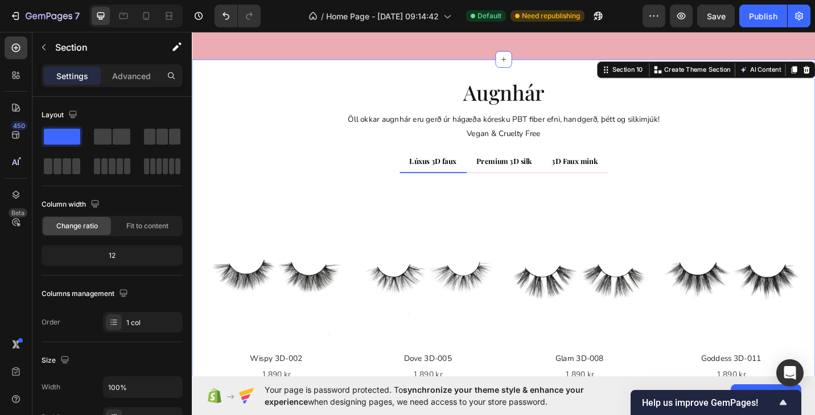
click at [814, 78] on div "augnhár Heading Öll okkar augnhár eru gerð úr hágæða kóresku PBT fiber efni, ha…" at bounding box center [533, 362] width 683 height 600
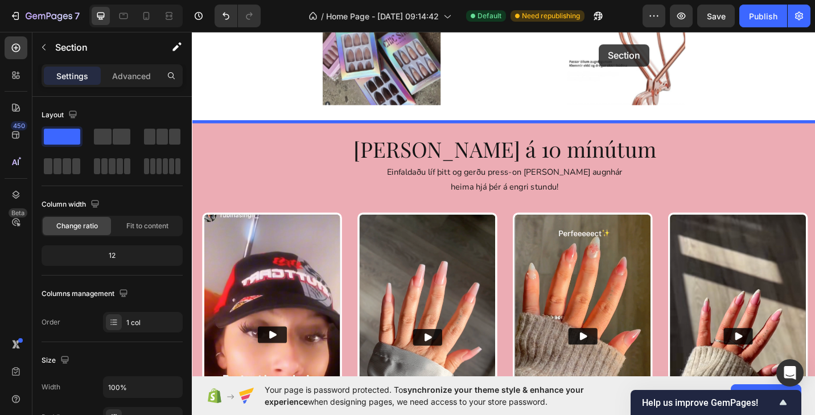
scroll to position [1591, 0]
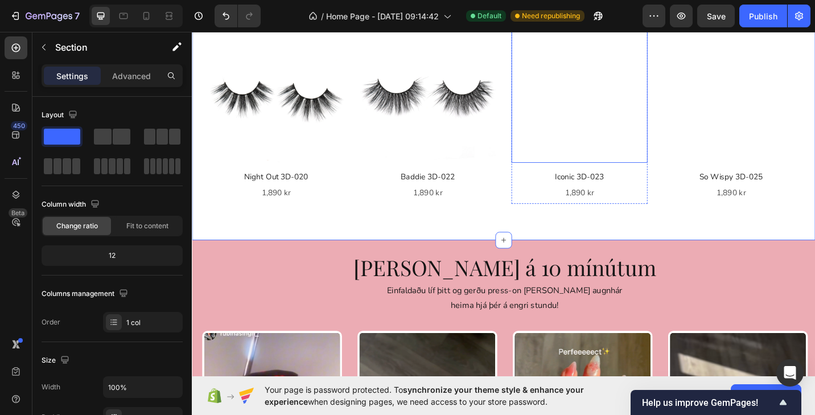
scroll to position [2181, 0]
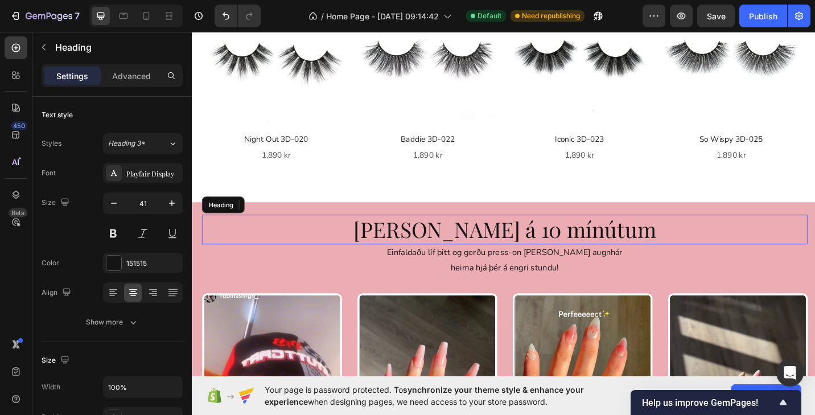
click at [607, 247] on h2 "[PERSON_NAME] á 10 mínútum" at bounding box center [534, 248] width 663 height 32
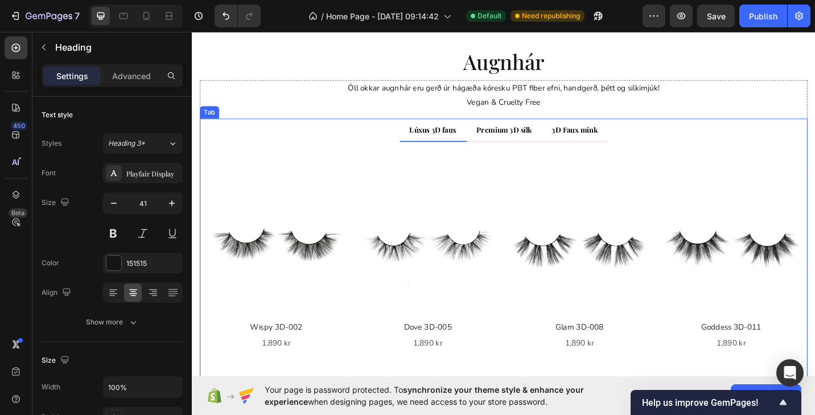
scroll to position [1757, 0]
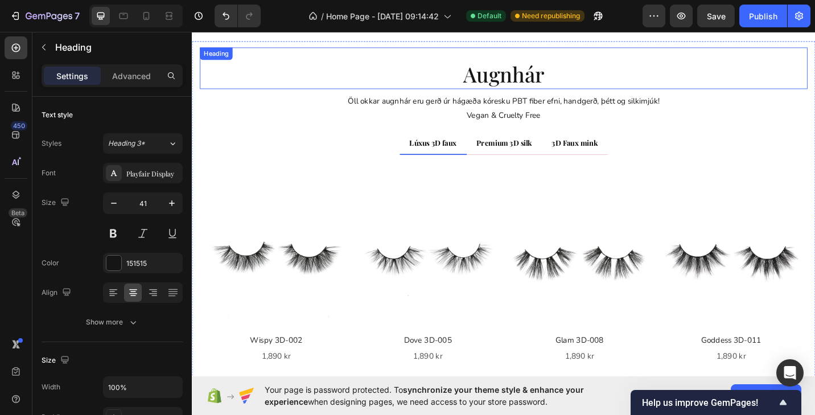
click at [551, 81] on h2 "augnhár" at bounding box center [533, 79] width 666 height 32
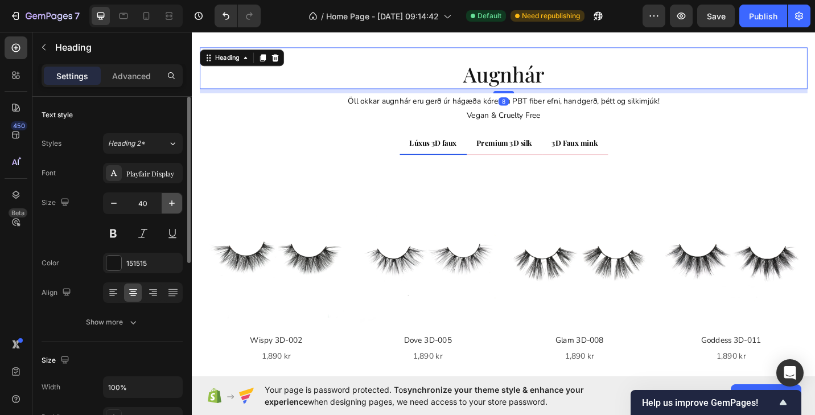
click at [171, 202] on icon "button" at bounding box center [171, 202] width 11 height 11
type input "41"
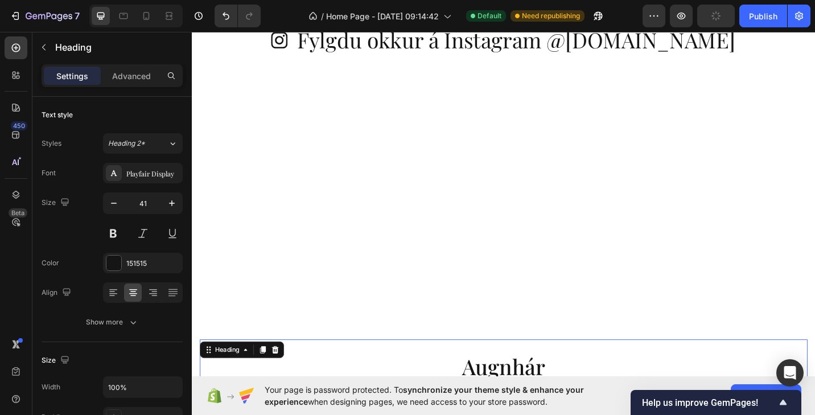
scroll to position [1382, 0]
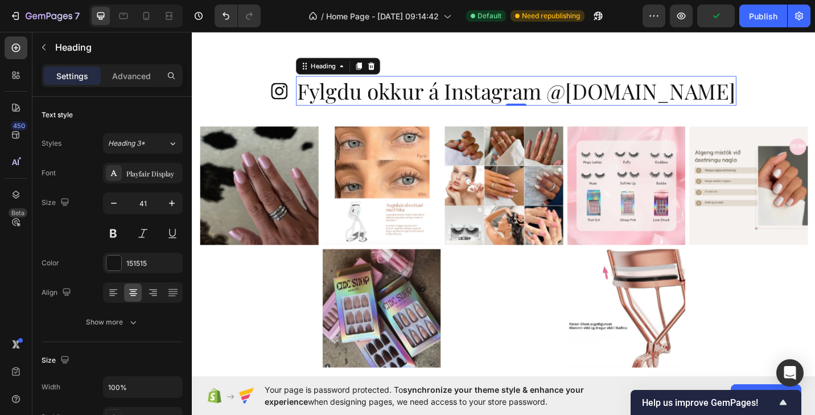
click at [503, 97] on h2 "Fylgdu okkur á Instagram @[DOMAIN_NAME]" at bounding box center [547, 96] width 482 height 32
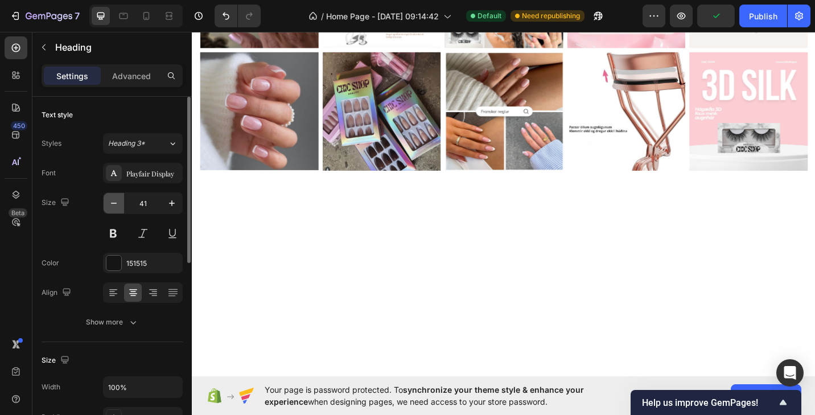
click at [117, 205] on icon "button" at bounding box center [113, 202] width 11 height 11
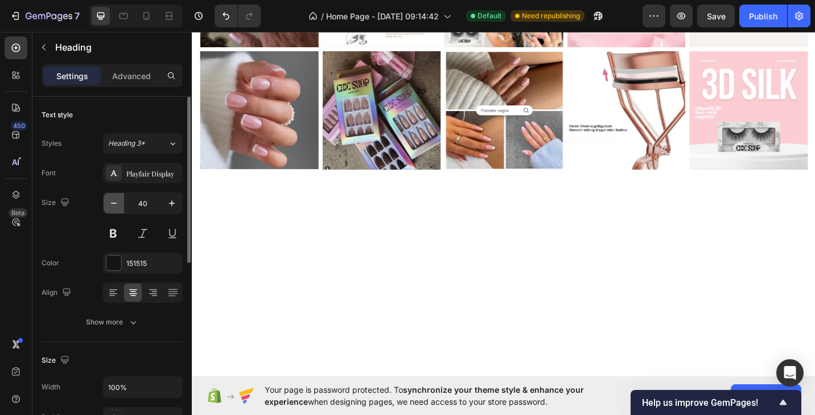
click at [117, 205] on icon "button" at bounding box center [113, 202] width 11 height 11
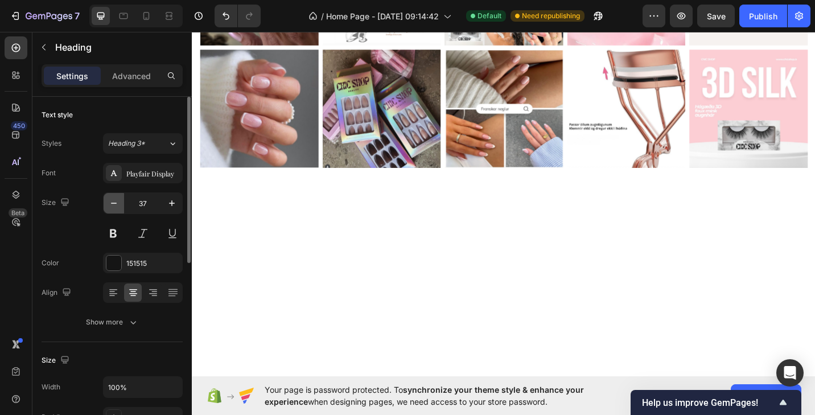
click at [117, 205] on icon "button" at bounding box center [113, 202] width 11 height 11
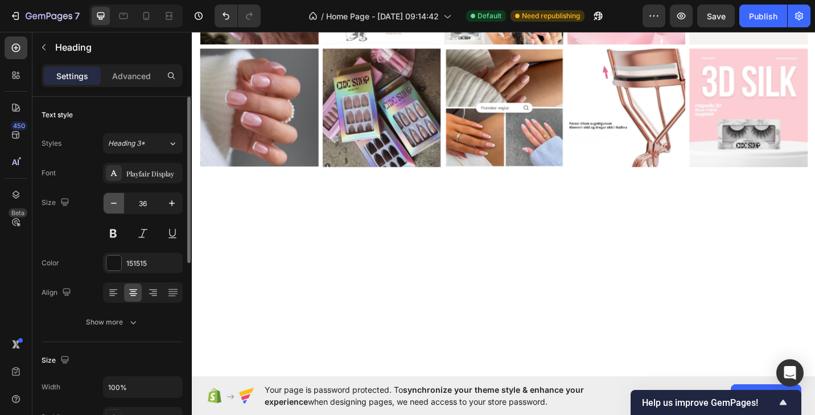
click at [117, 205] on icon "button" at bounding box center [113, 202] width 11 height 11
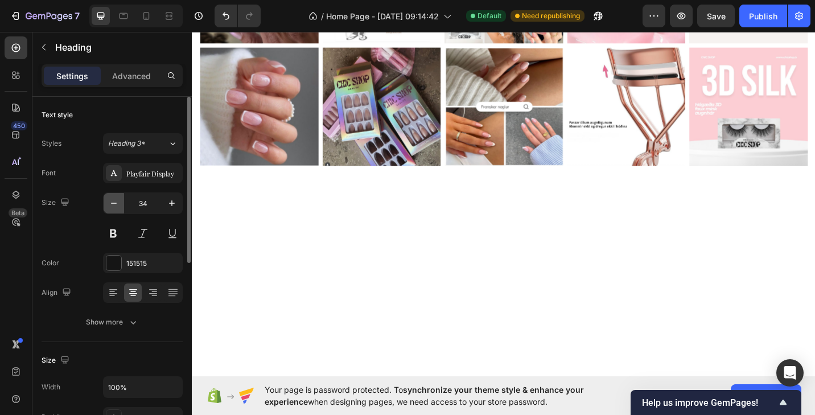
click at [117, 205] on icon "button" at bounding box center [113, 202] width 11 height 11
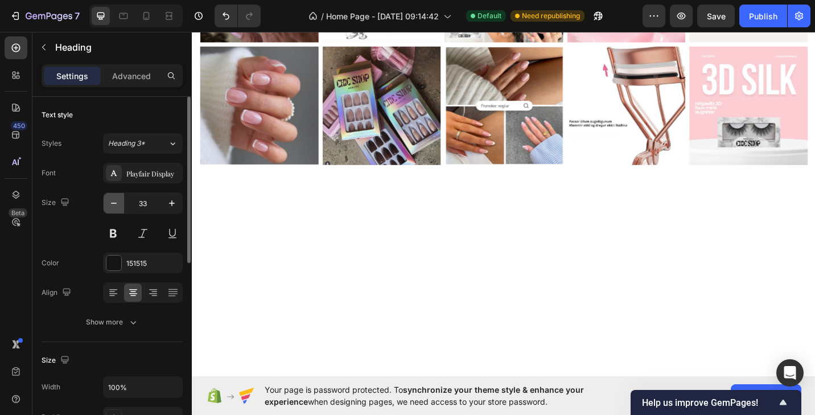
click at [117, 205] on icon "button" at bounding box center [113, 202] width 11 height 11
type input "32"
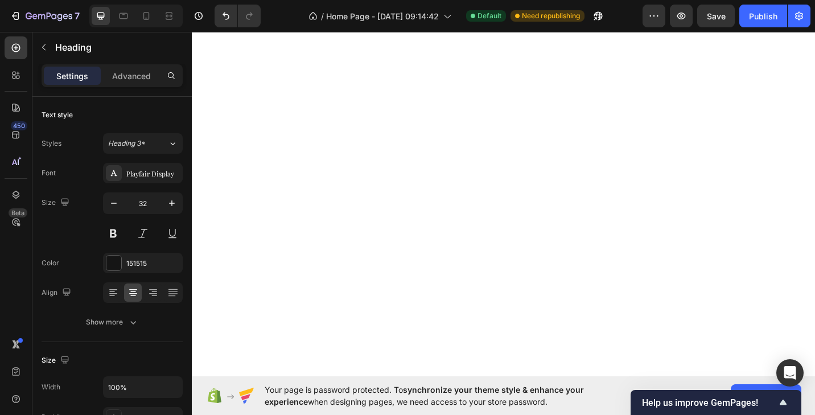
scroll to position [877, 0]
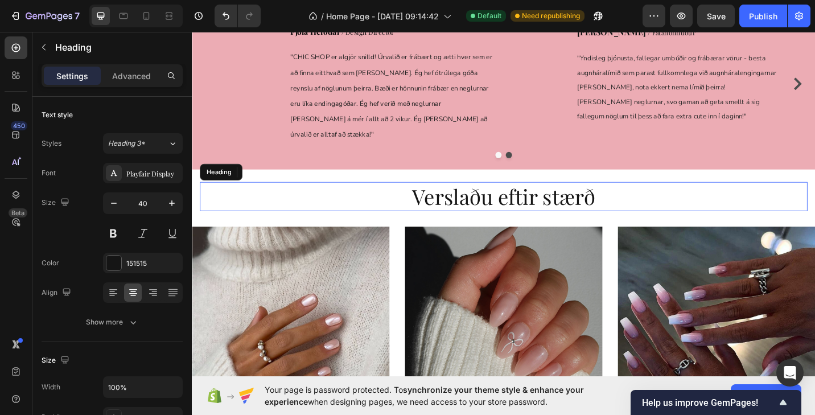
click at [541, 216] on h2 "Verslaðu eftir stærð" at bounding box center [533, 212] width 666 height 32
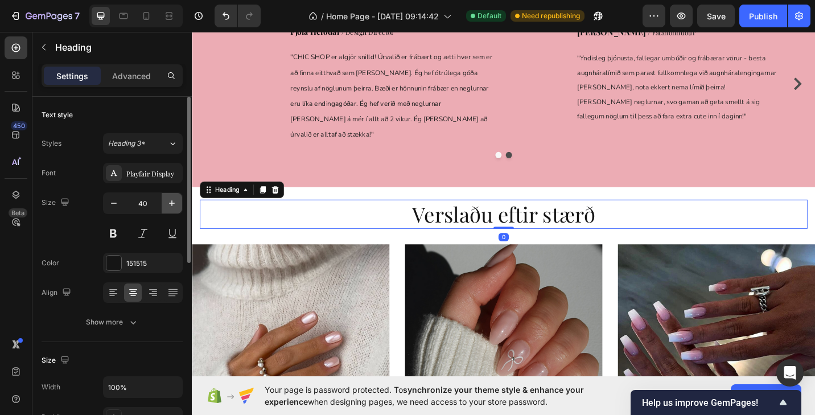
click at [173, 200] on icon "button" at bounding box center [171, 202] width 11 height 11
type input "41"
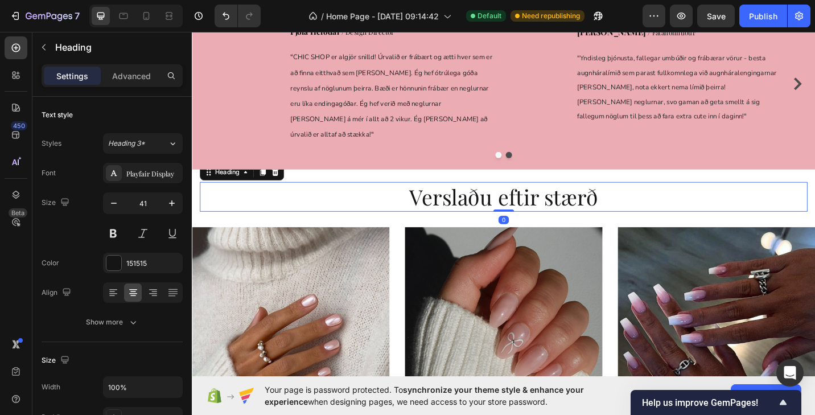
scroll to position [361, 0]
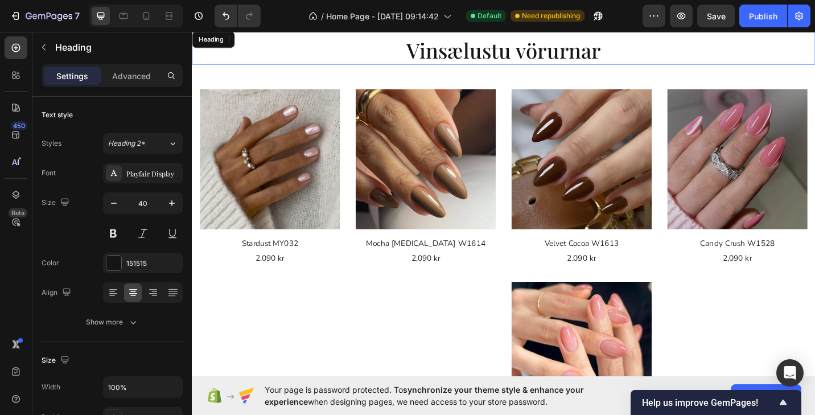
click at [522, 56] on h2 "Vinsælustu vörurnar" at bounding box center [533, 52] width 683 height 32
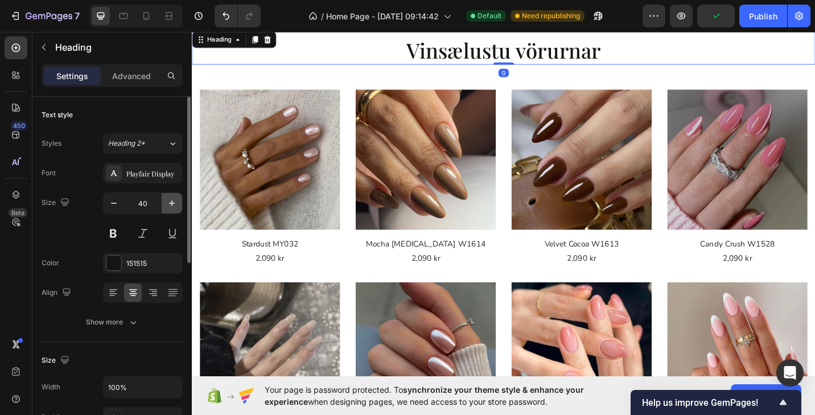
click at [171, 200] on icon "button" at bounding box center [171, 202] width 11 height 11
type input "41"
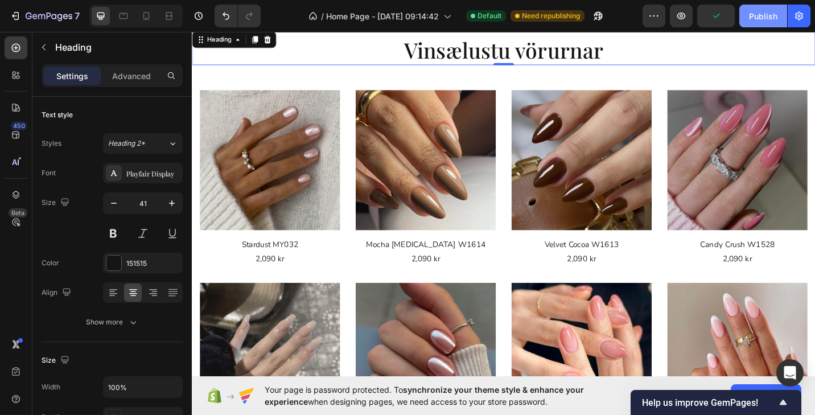
click at [757, 18] on div "Publish" at bounding box center [763, 16] width 28 height 12
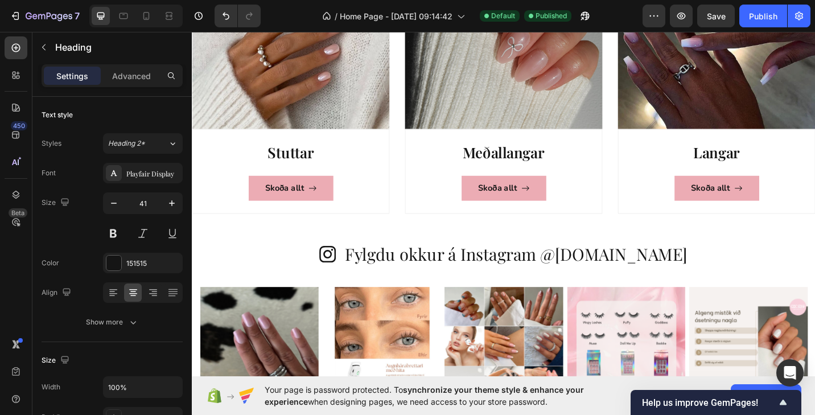
scroll to position [1188, 0]
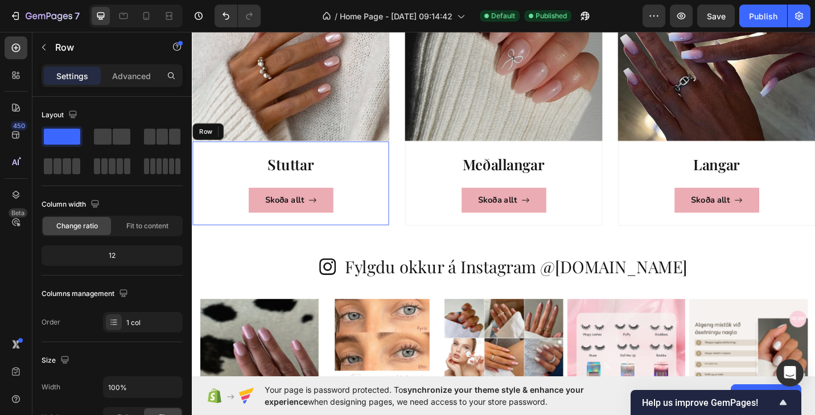
click at [404, 221] on div "Stuttar Heading Skoða allt Button Row" at bounding box center [300, 197] width 216 height 92
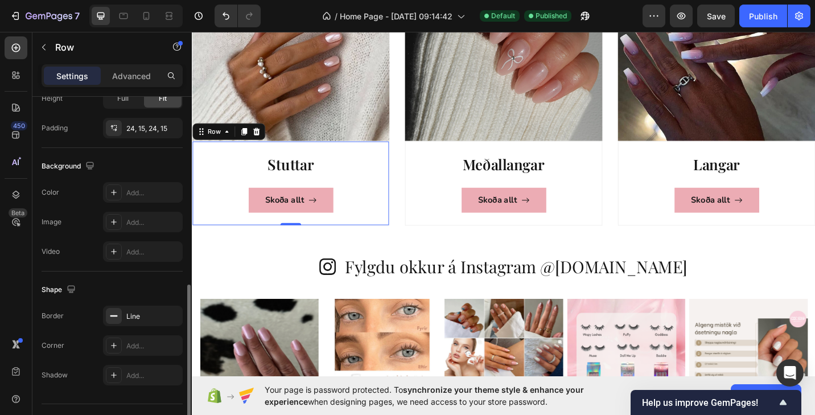
scroll to position [344, 0]
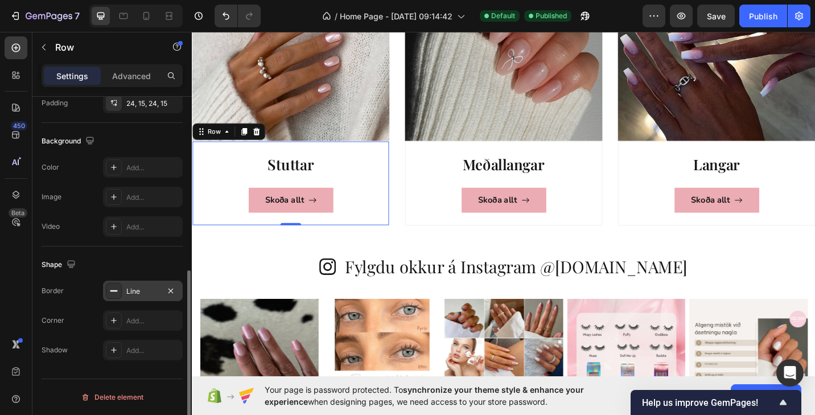
click at [116, 290] on rect at bounding box center [113, 290] width 7 height 1
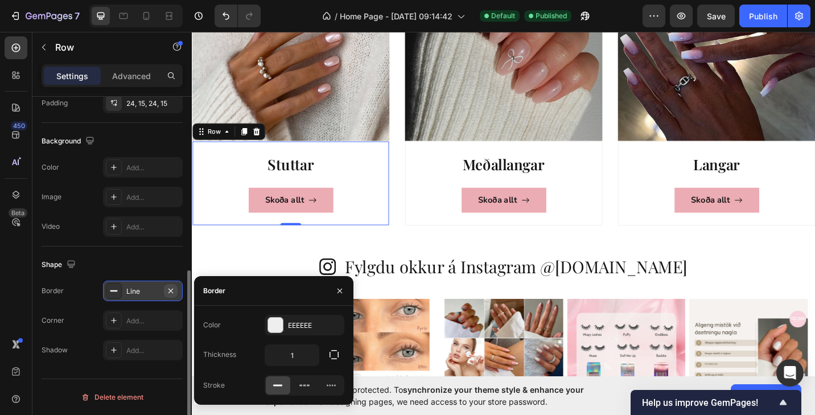
click at [171, 290] on icon "button" at bounding box center [170, 290] width 9 height 9
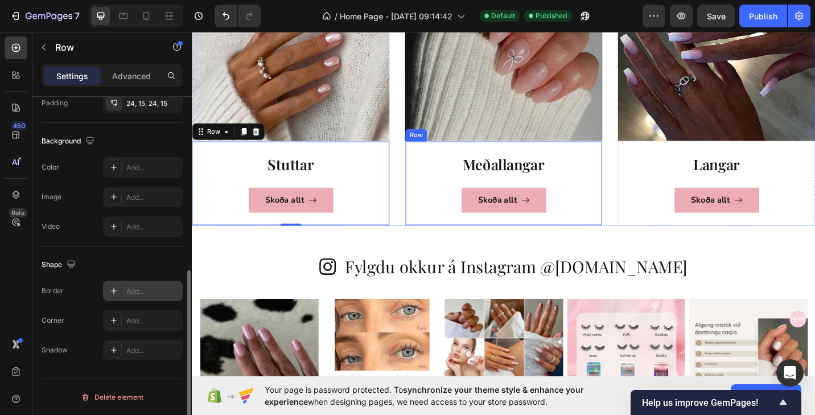
click at [451, 237] on div "Meðallangar Heading Skoða allt Button Row" at bounding box center [533, 197] width 216 height 92
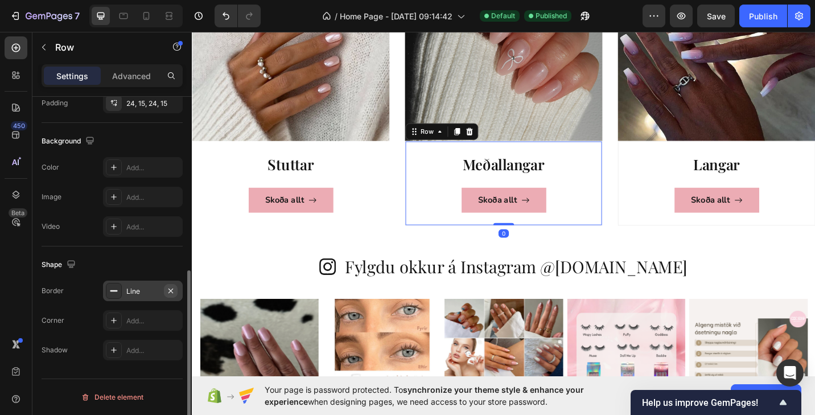
click at [172, 292] on icon "button" at bounding box center [170, 290] width 5 height 5
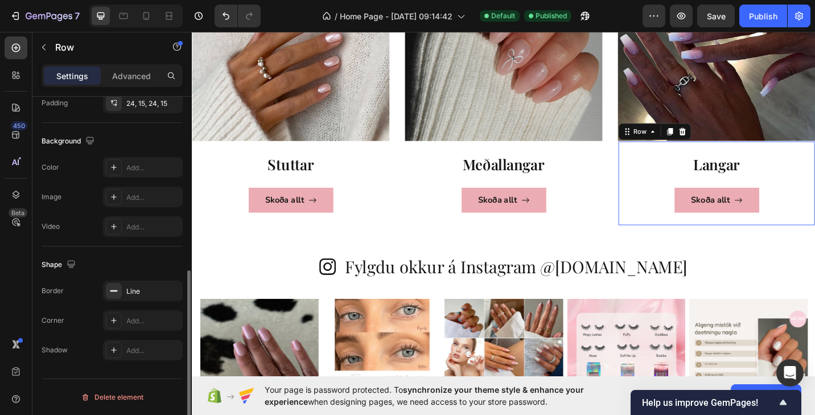
click at [697, 241] on div "Langar Heading Skoða allt Button Row 0" at bounding box center [766, 197] width 216 height 92
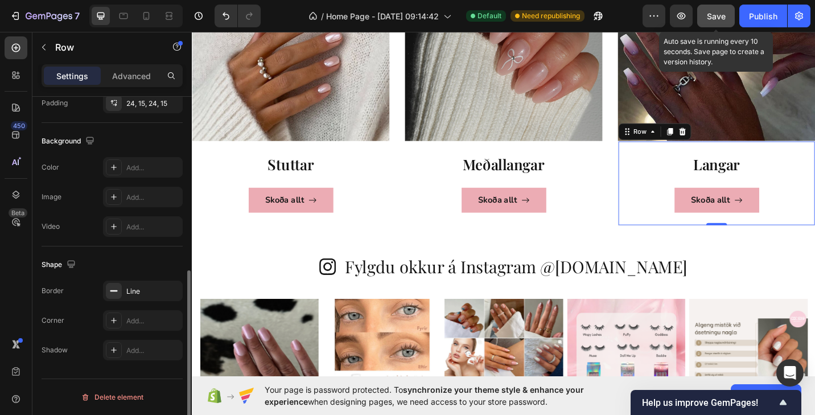
click at [717, 18] on span "Save" at bounding box center [716, 16] width 19 height 10
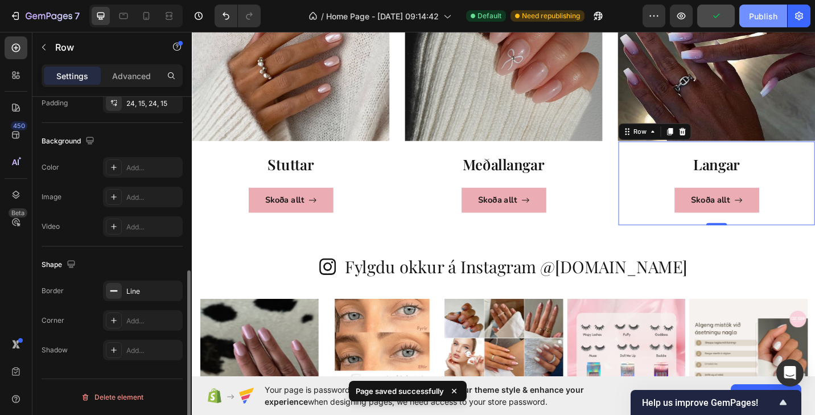
click at [763, 19] on div "Publish" at bounding box center [763, 16] width 28 height 12
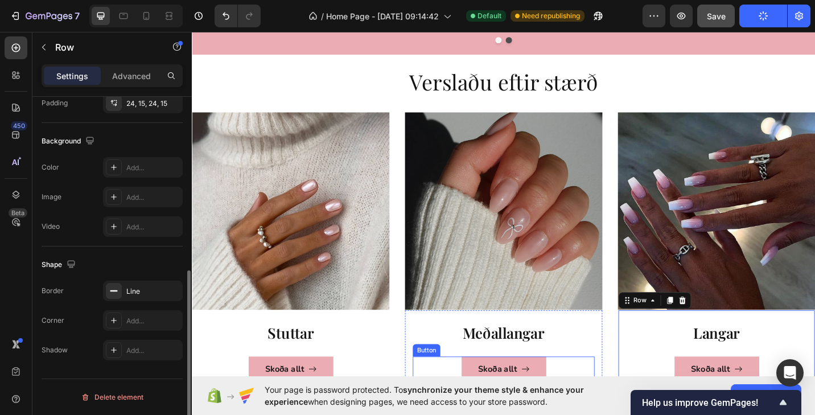
scroll to position [759, 0]
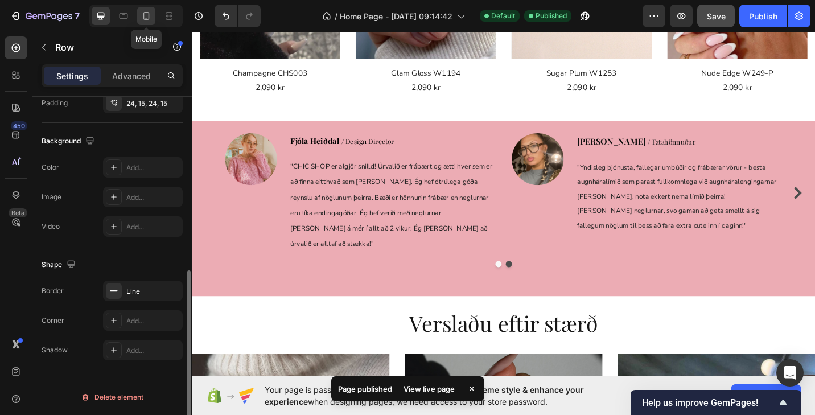
click at [145, 12] on icon at bounding box center [146, 15] width 11 height 11
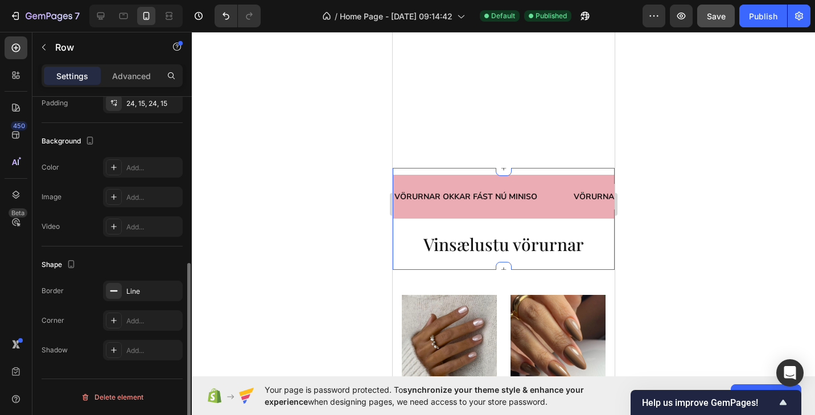
scroll to position [168, 0]
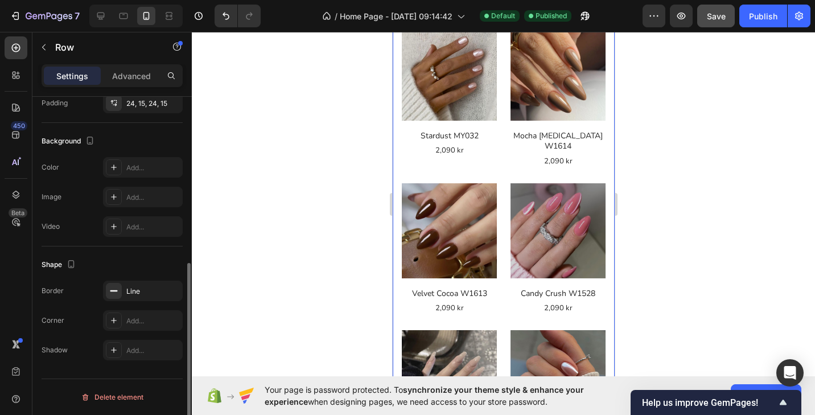
click at [572, 224] on div "(P) Images Row Stardust MY032 (P) Title 2,090 kr Product Price Product Price Ro…" at bounding box center [503, 319] width 222 height 637
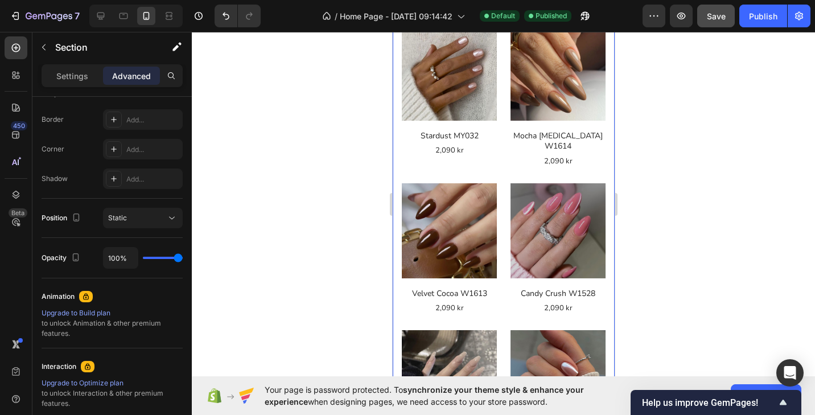
scroll to position [0, 0]
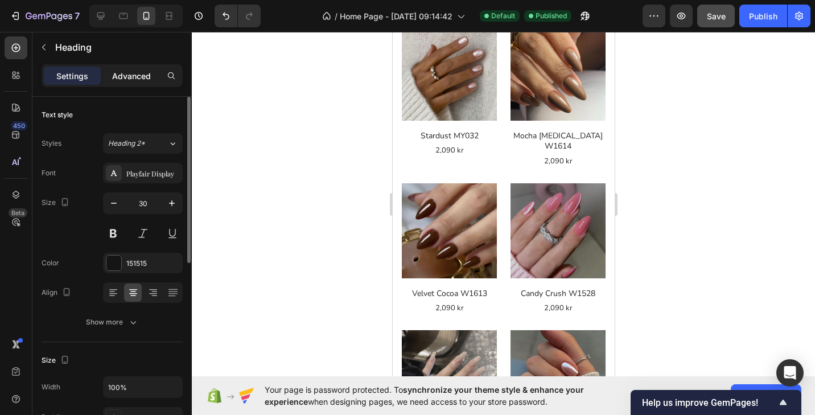
click at [137, 71] on p "Advanced" at bounding box center [131, 76] width 39 height 12
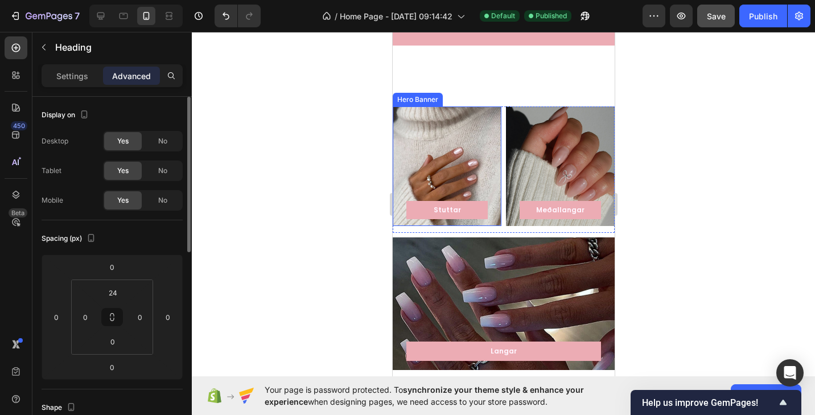
scroll to position [1274, 0]
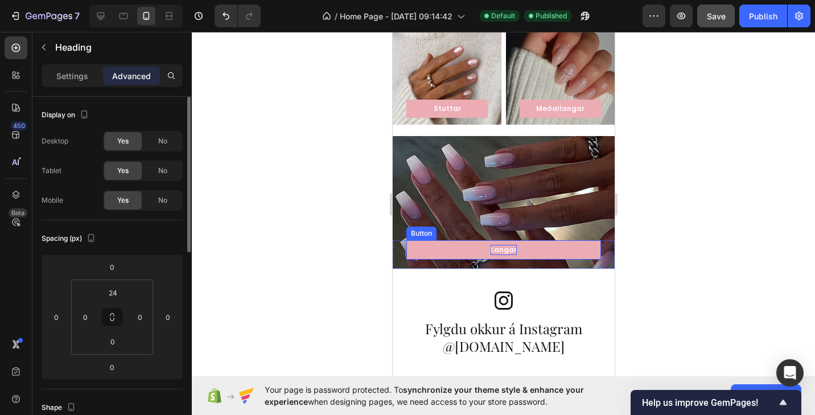
click at [507, 247] on p "Langar" at bounding box center [503, 250] width 26 height 10
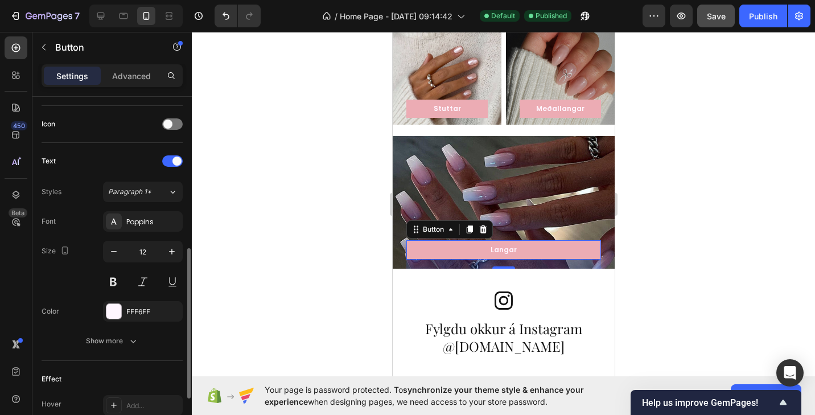
scroll to position [340, 0]
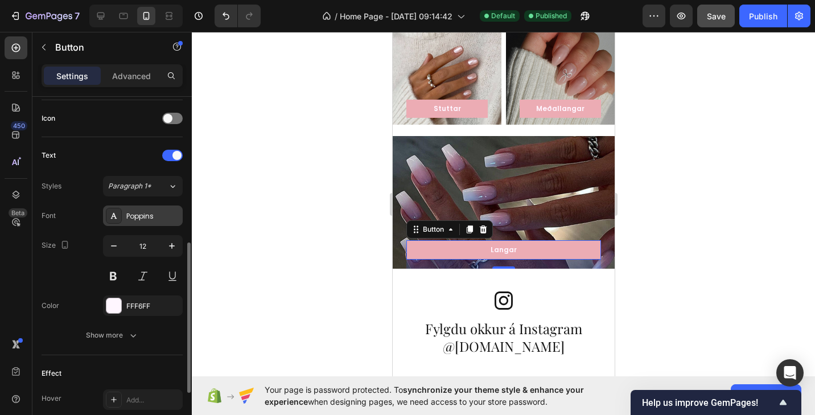
click at [122, 214] on div "Poppins" at bounding box center [143, 215] width 80 height 20
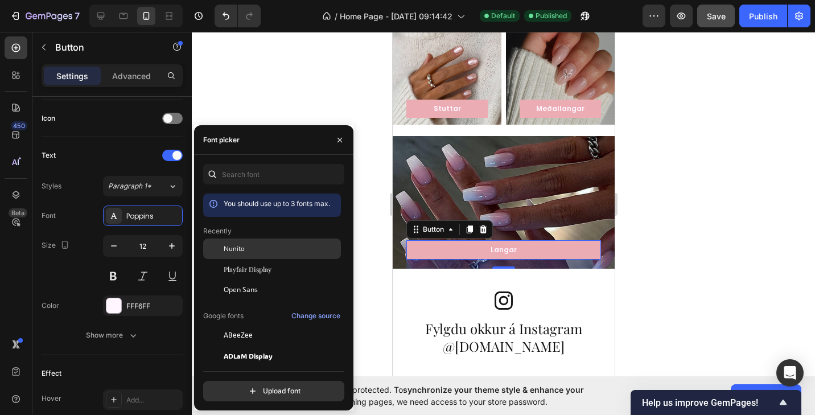
click at [236, 253] on span "Nunito" at bounding box center [234, 248] width 21 height 10
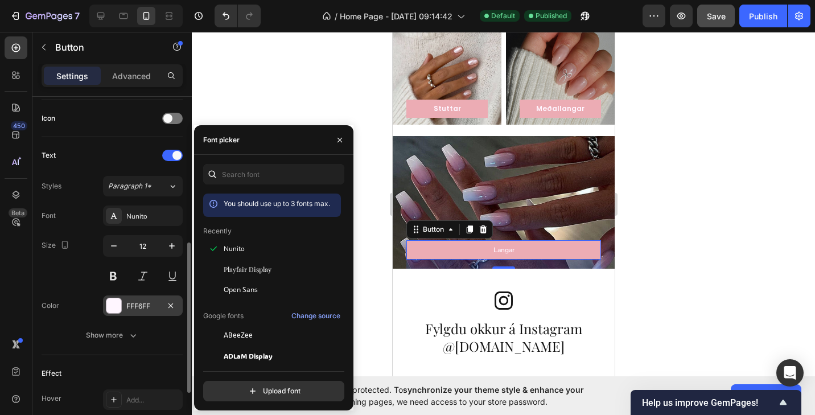
click at [114, 307] on div at bounding box center [113, 305] width 15 height 15
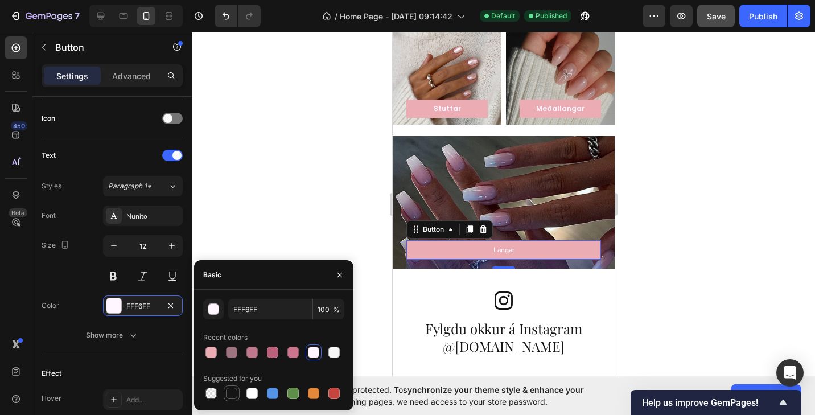
click at [224, 392] on div at bounding box center [232, 393] width 16 height 16
type input "151515"
click at [442, 106] on p "Stuttar" at bounding box center [446, 109] width 27 height 10
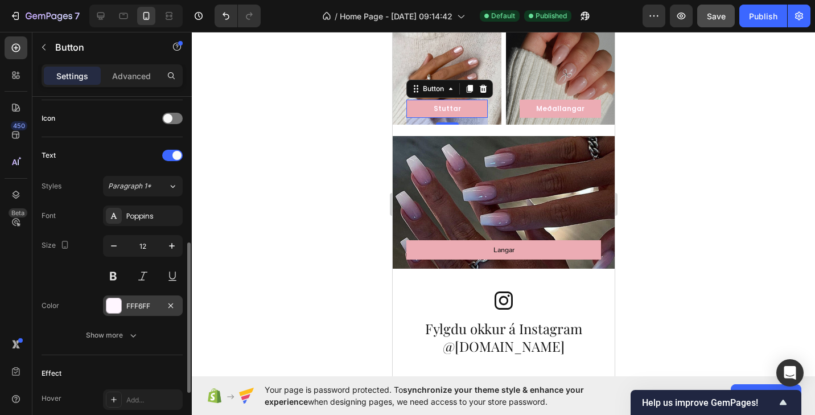
click at [115, 306] on div at bounding box center [113, 305] width 15 height 15
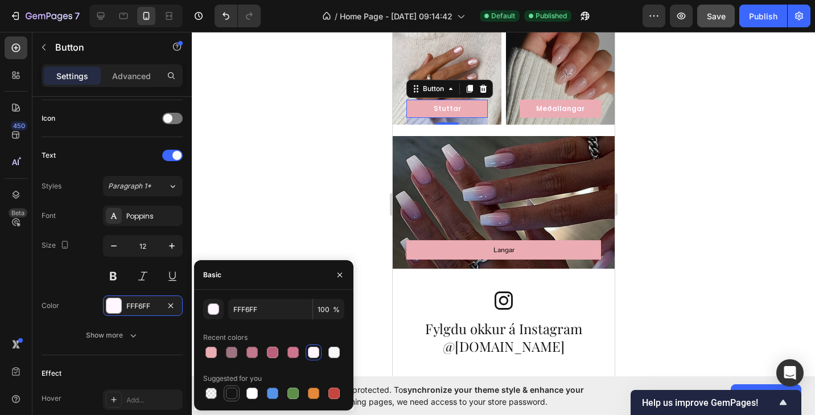
click at [230, 389] on div at bounding box center [231, 392] width 11 height 11
type input "151515"
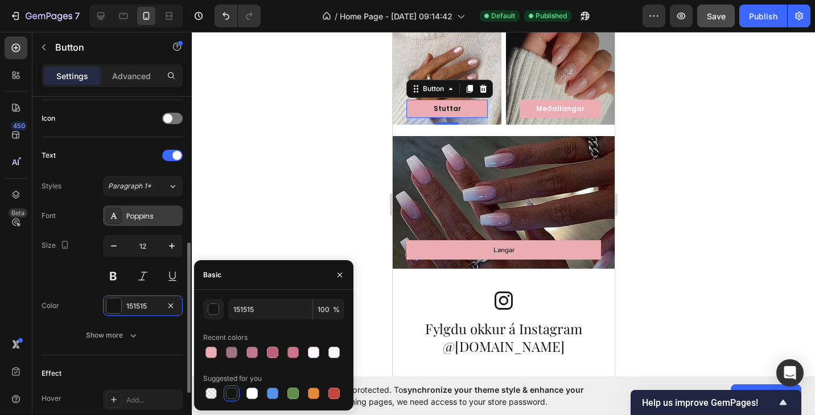
click at [138, 218] on div "Poppins" at bounding box center [152, 216] width 53 height 10
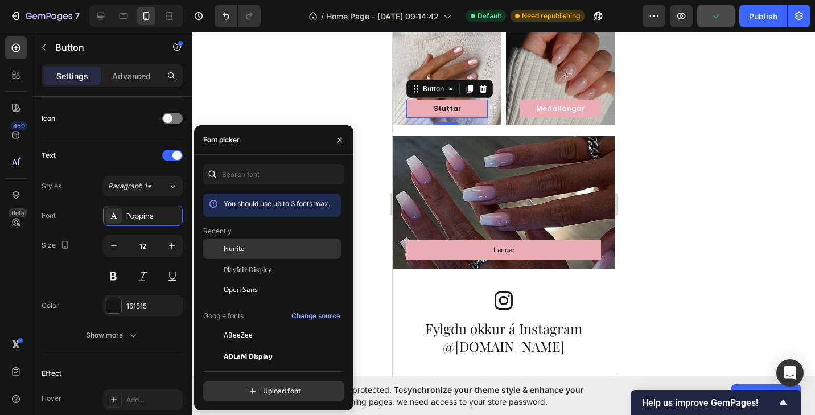
click at [241, 253] on span "Nunito" at bounding box center [234, 248] width 21 height 10
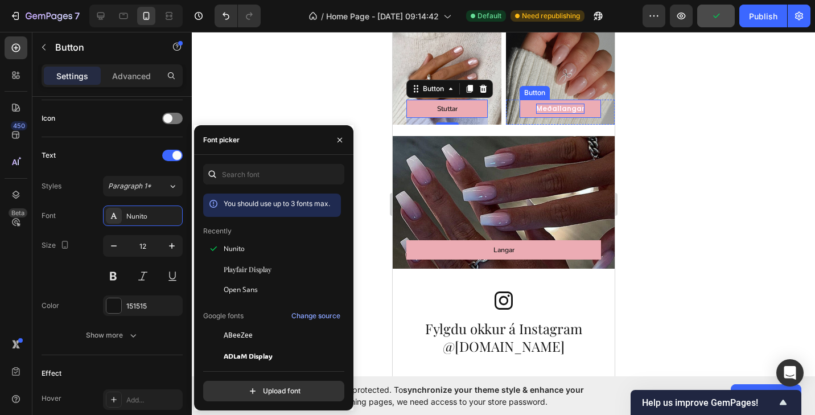
click at [562, 107] on p "Meðallangar" at bounding box center [559, 109] width 48 height 10
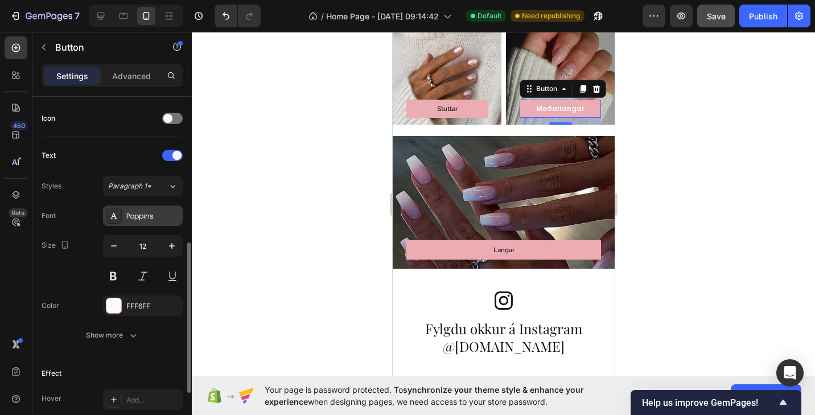
click at [115, 217] on icon at bounding box center [114, 216] width 6 height 6
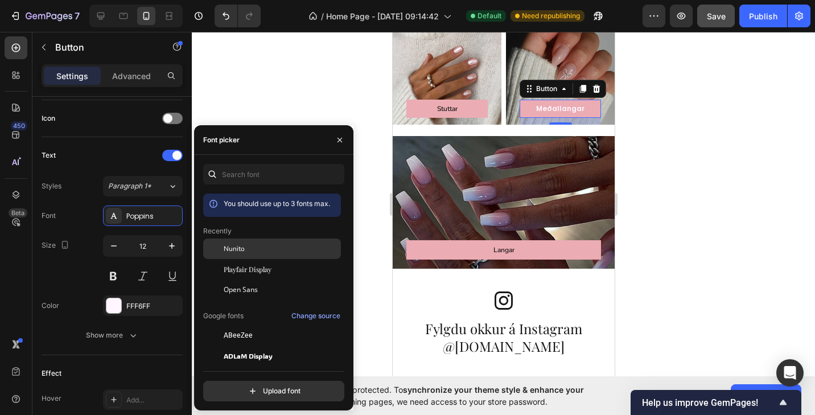
click at [255, 252] on div "Nunito" at bounding box center [281, 248] width 115 height 10
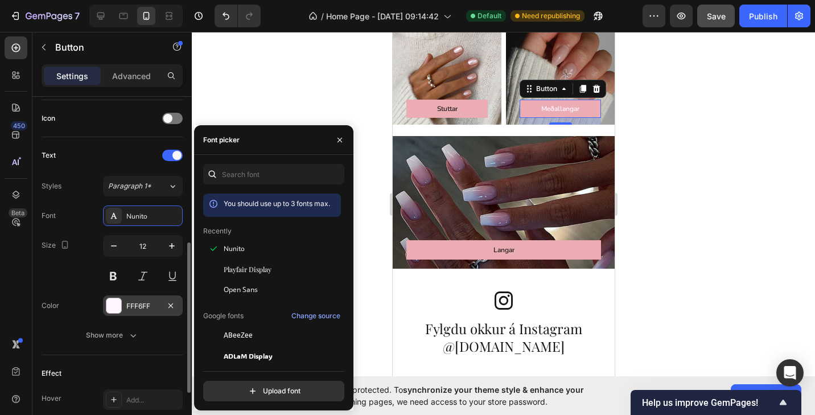
click at [115, 306] on div at bounding box center [113, 305] width 15 height 15
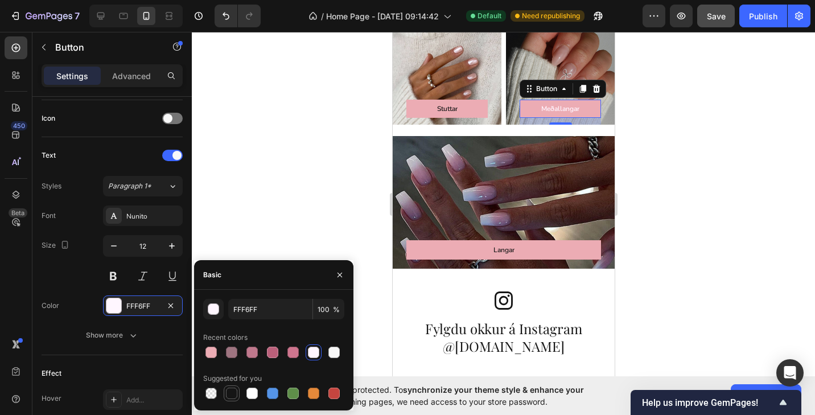
click at [231, 387] on div at bounding box center [232, 393] width 14 height 14
type input "151515"
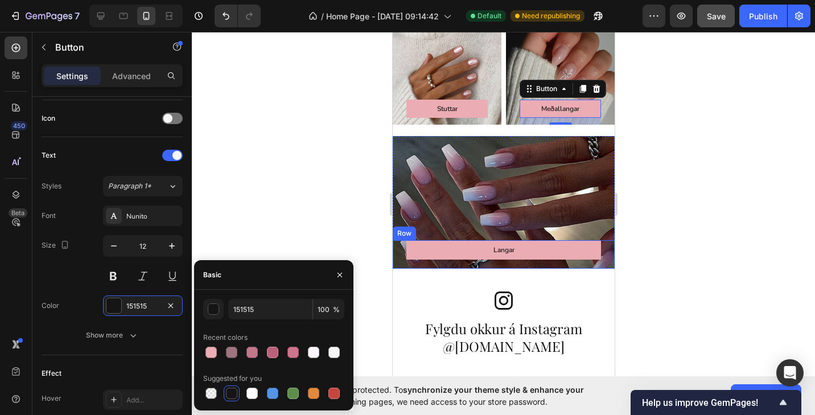
click at [661, 288] on div at bounding box center [503, 223] width 623 height 383
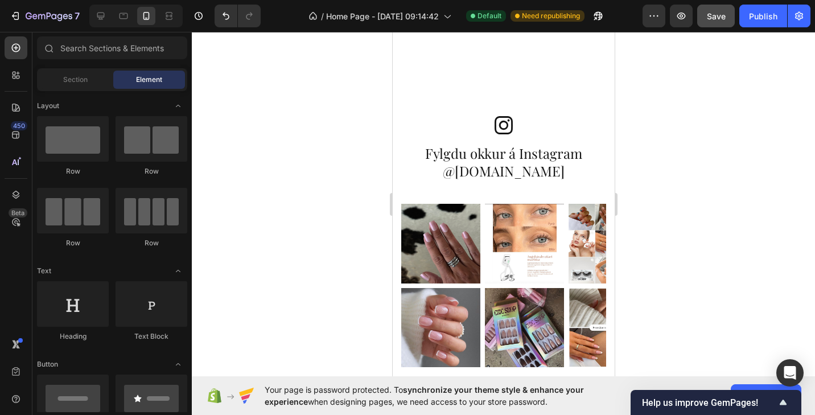
scroll to position [1790, 0]
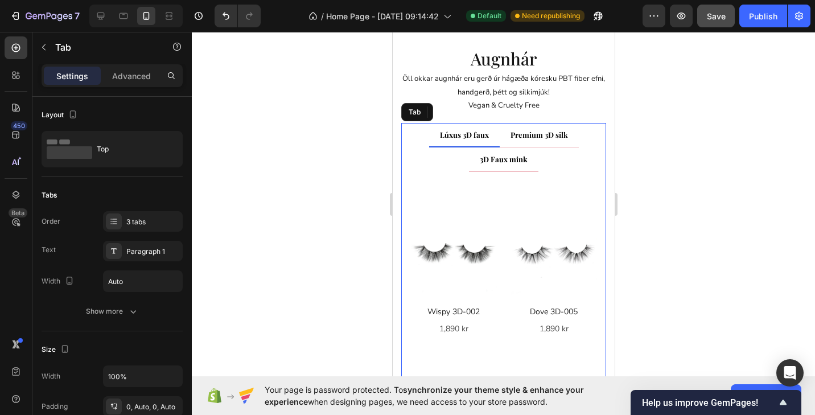
click at [462, 133] on span "Lúxus 3D faux" at bounding box center [463, 135] width 49 height 10
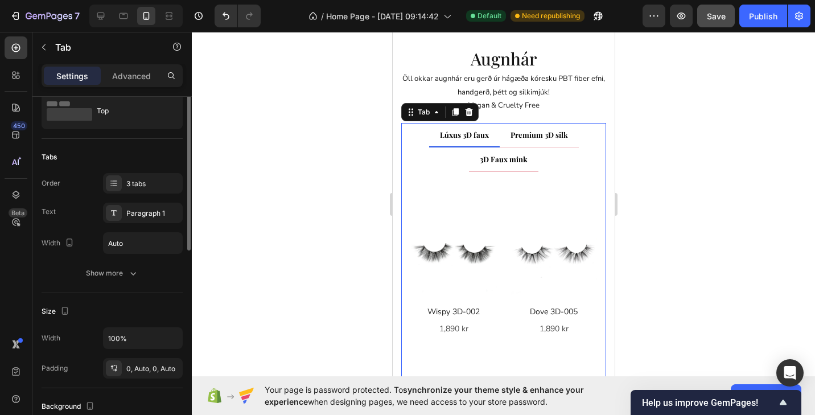
scroll to position [16, 0]
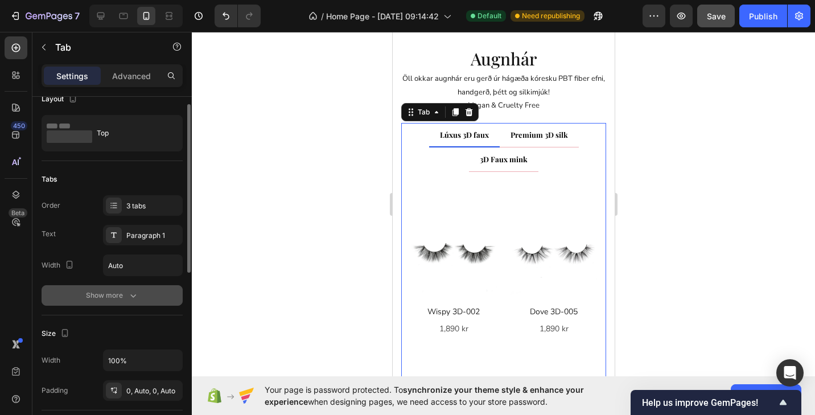
click at [121, 294] on div "Show more" at bounding box center [112, 295] width 53 height 11
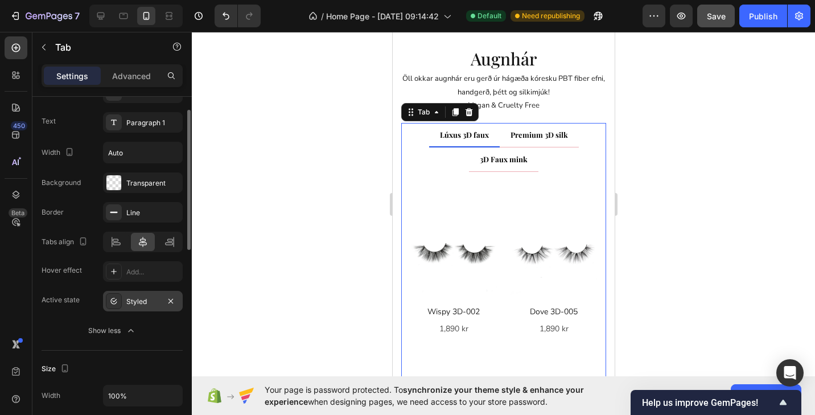
scroll to position [39, 0]
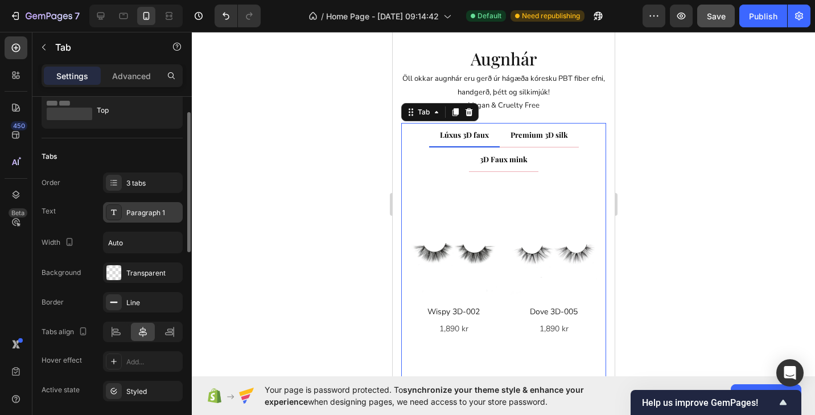
click at [138, 216] on div "Paragraph 1" at bounding box center [152, 213] width 53 height 10
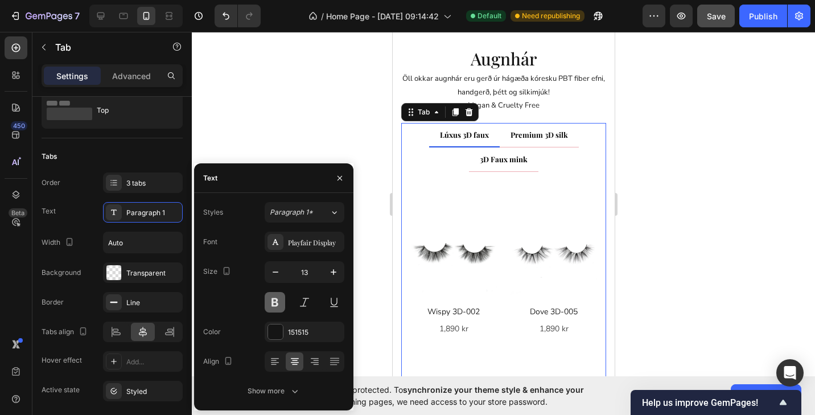
click at [274, 302] on button at bounding box center [275, 302] width 20 height 20
